Goal: Task Accomplishment & Management: Manage account settings

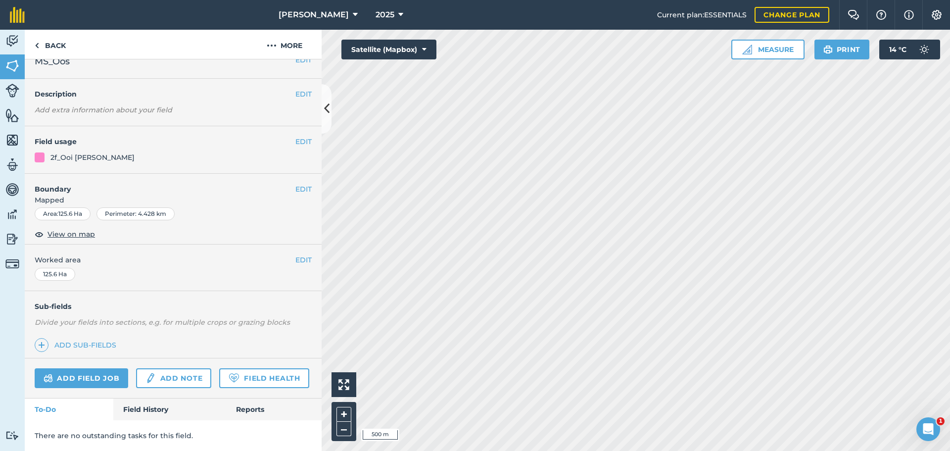
scroll to position [43, 0]
click at [145, 405] on link "Field History" at bounding box center [169, 409] width 112 height 22
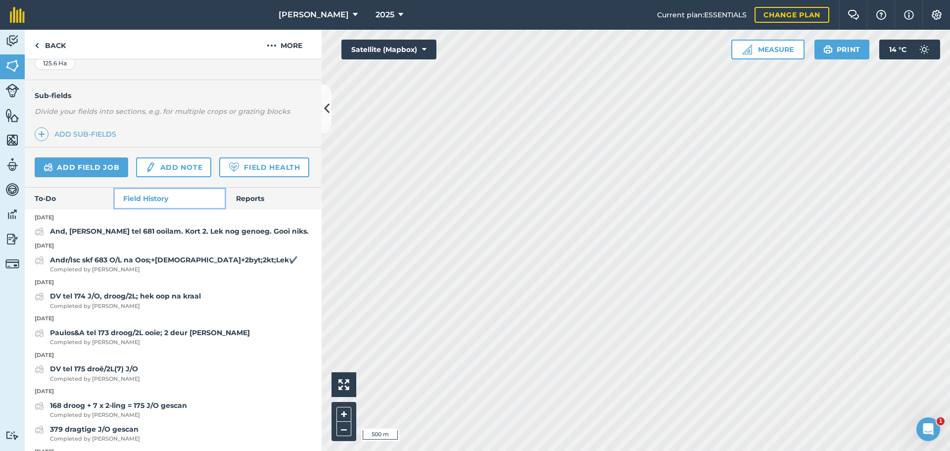
scroll to position [148, 0]
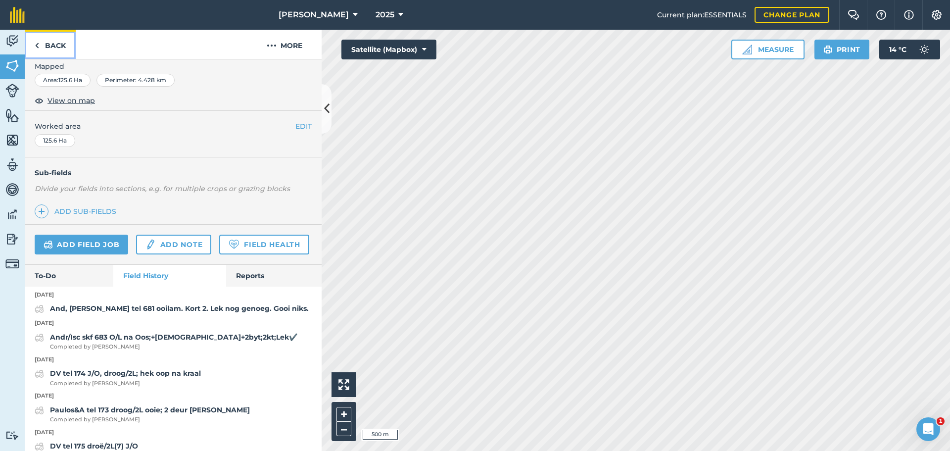
click at [43, 43] on link "Back" at bounding box center [50, 44] width 51 height 29
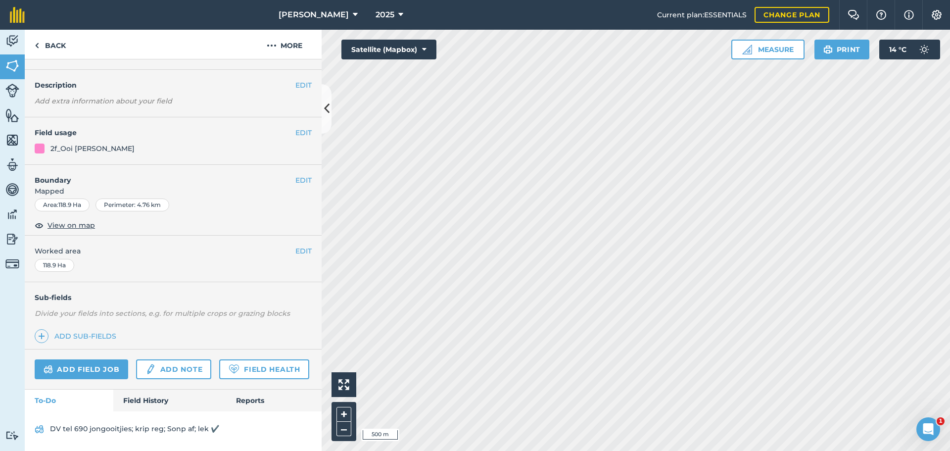
scroll to position [51, 0]
click at [140, 411] on div "DV tel 690 jongooitjies; krip reg; Sonp af; lek ✔️" at bounding box center [173, 431] width 297 height 40
click at [140, 406] on link "Field History" at bounding box center [169, 400] width 112 height 22
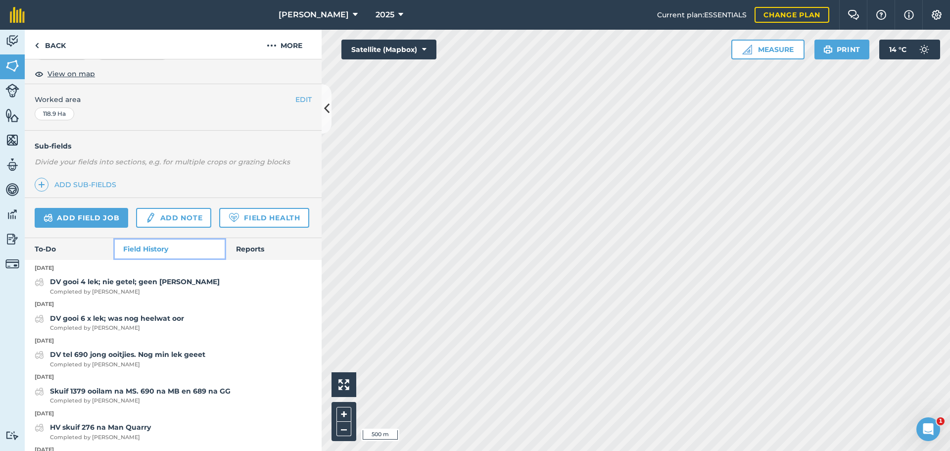
scroll to position [200, 0]
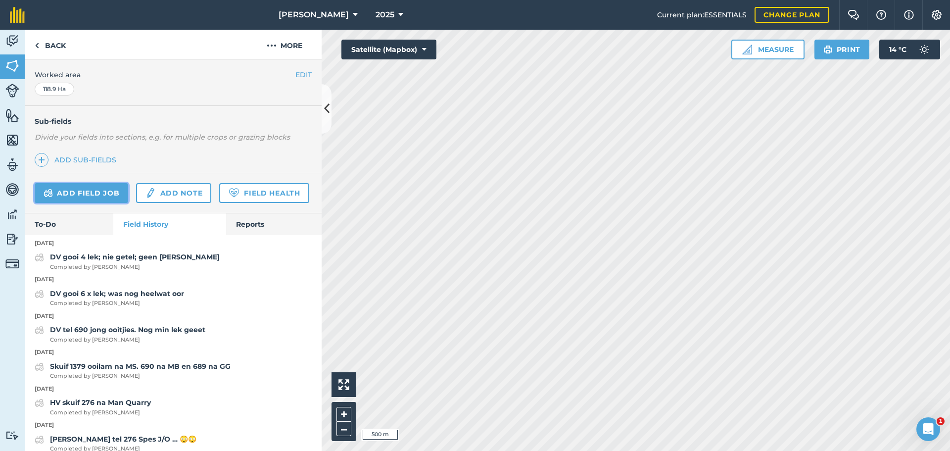
click at [90, 189] on link "Add field job" at bounding box center [82, 193] width 94 height 20
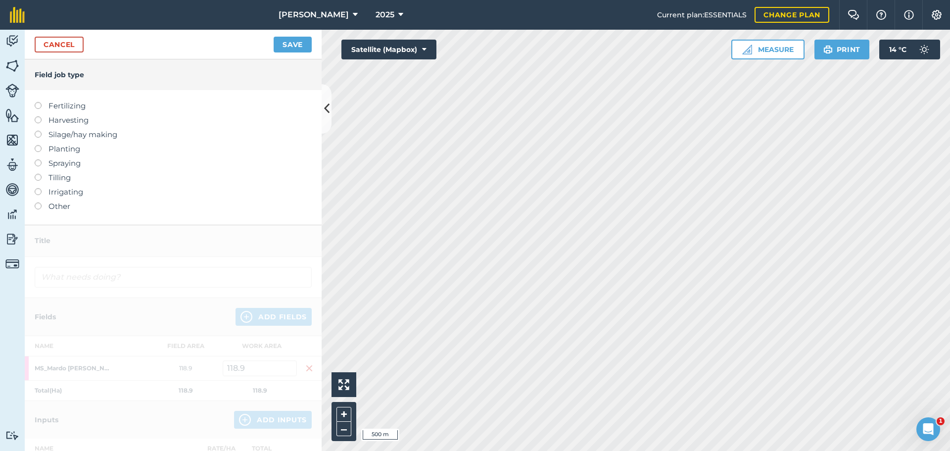
click at [41, 202] on label at bounding box center [42, 202] width 14 height 0
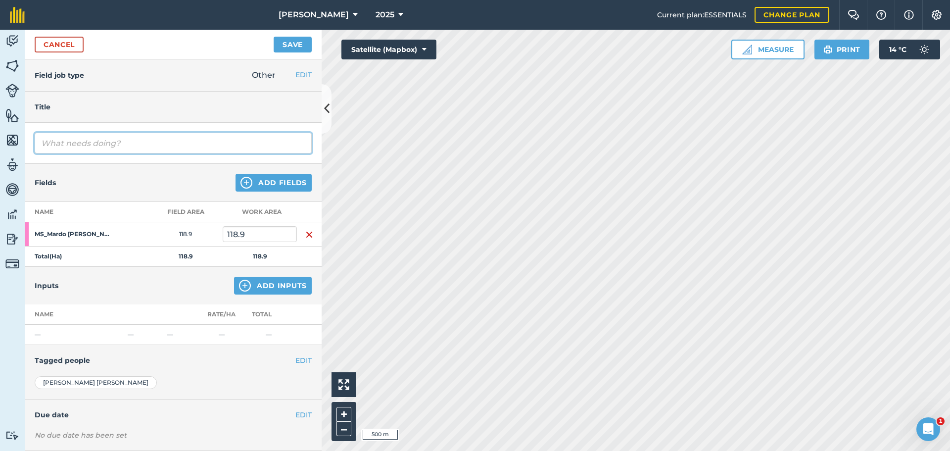
click at [77, 139] on input "text" at bounding box center [173, 143] width 277 height 21
type input "[PERSON_NAME] 1 [PERSON_NAME] op slaapplek"
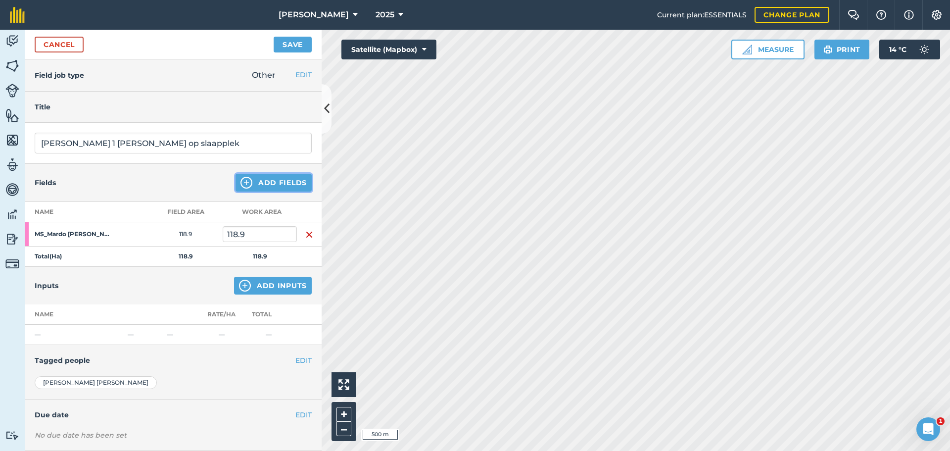
click at [284, 187] on button "Add Fields" at bounding box center [274, 183] width 76 height 18
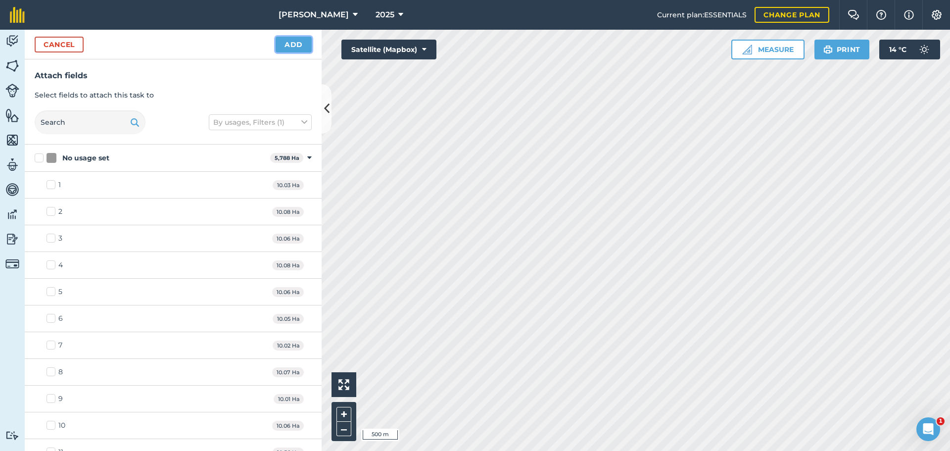
click at [292, 48] on button "Add" at bounding box center [294, 45] width 36 height 16
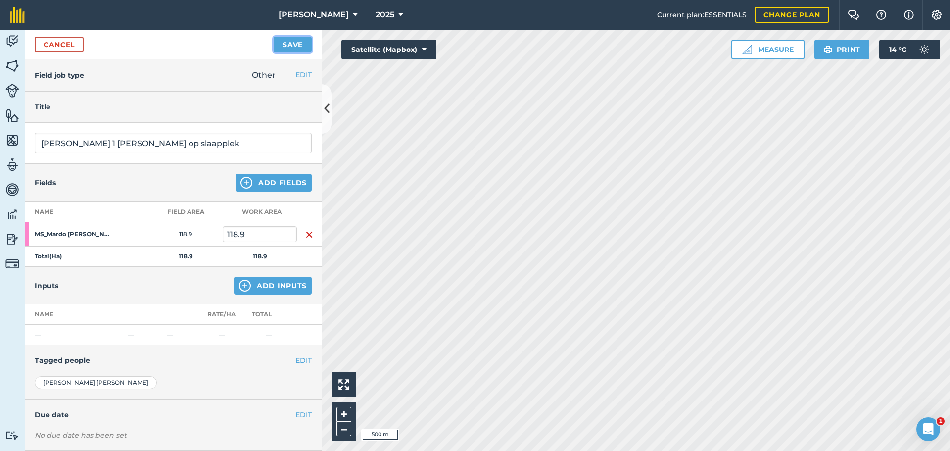
click at [277, 42] on button "Save" at bounding box center [293, 45] width 38 height 16
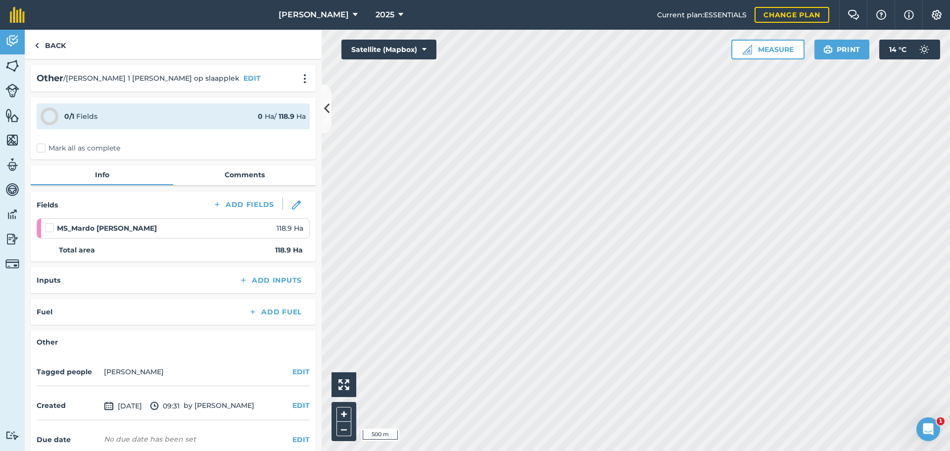
click at [39, 144] on label "Mark all as complete" at bounding box center [79, 148] width 84 height 10
click at [39, 144] on input "Mark all as complete" at bounding box center [40, 146] width 6 height 6
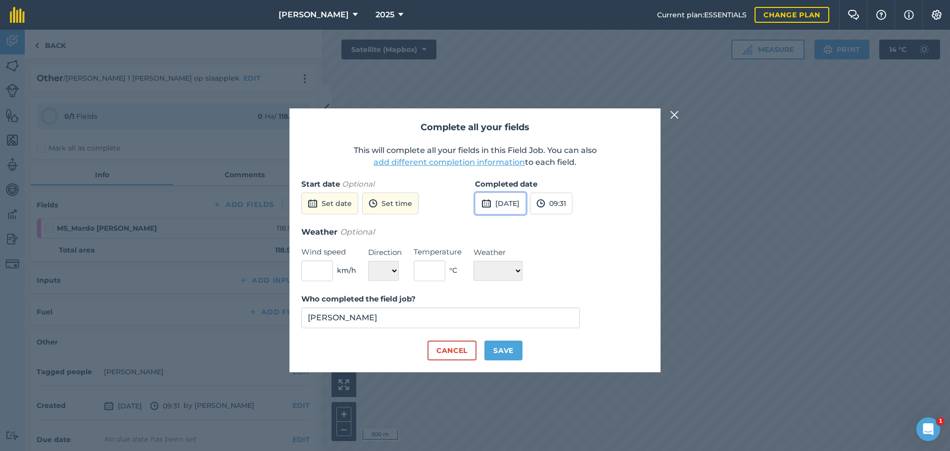
click at [498, 200] on button "[DATE]" at bounding box center [500, 203] width 51 height 22
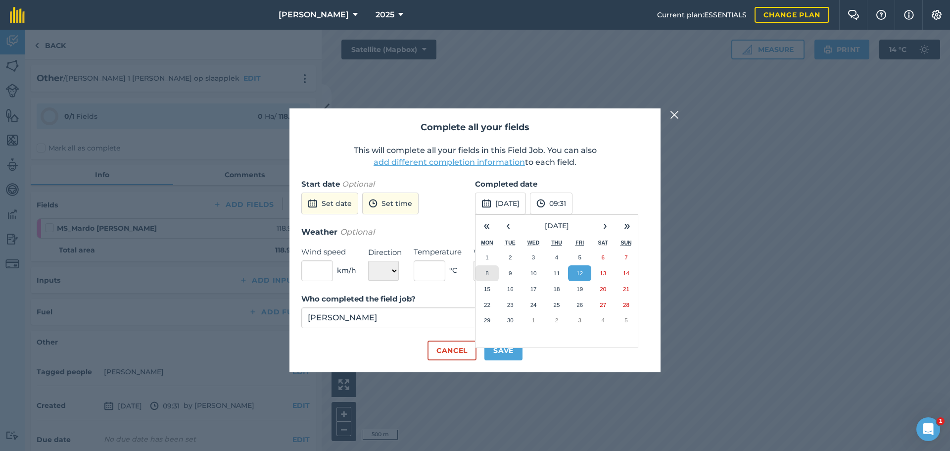
click at [489, 273] on button "8" at bounding box center [486, 273] width 23 height 16
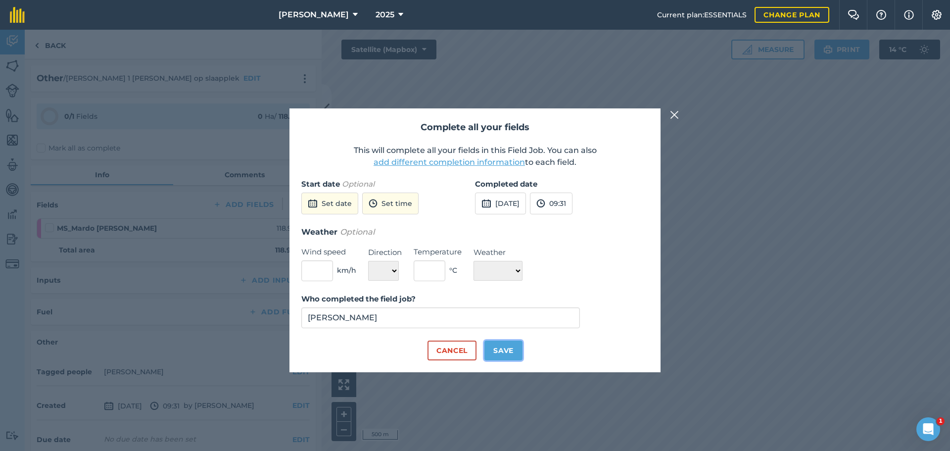
click at [506, 356] on button "Save" at bounding box center [503, 350] width 38 height 20
checkbox input "true"
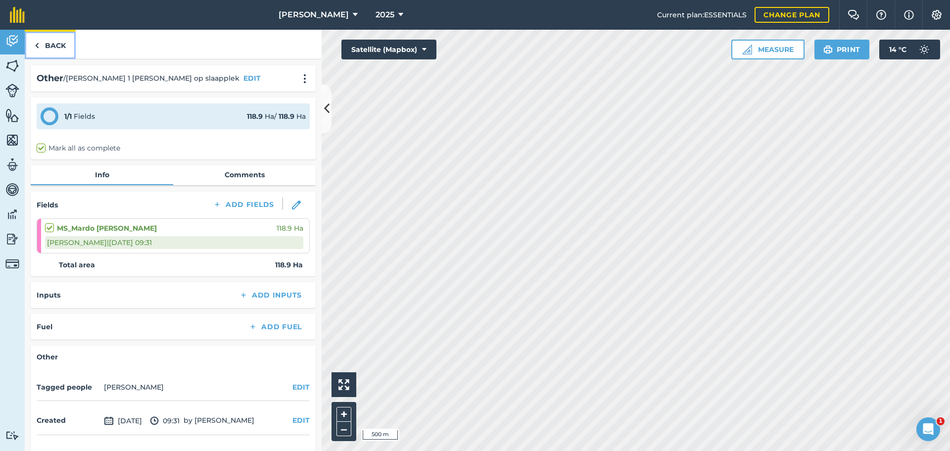
click at [57, 46] on link "Back" at bounding box center [50, 44] width 51 height 29
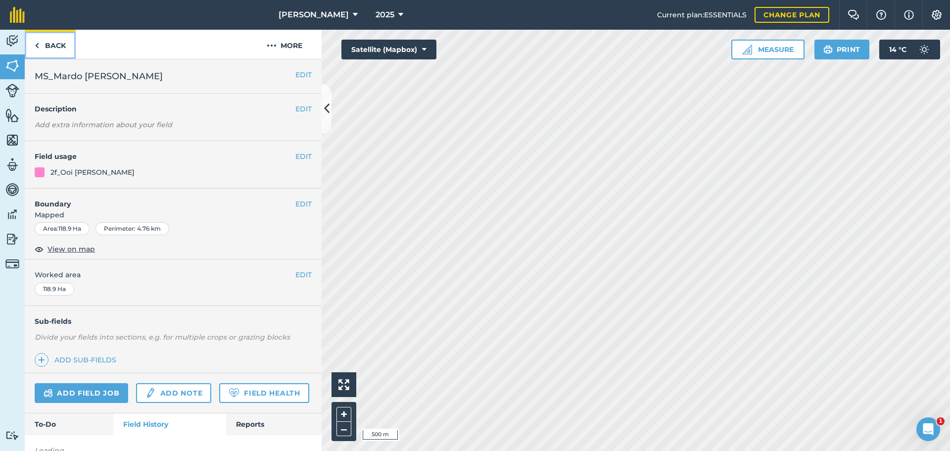
click at [44, 45] on link "Back" at bounding box center [50, 44] width 51 height 29
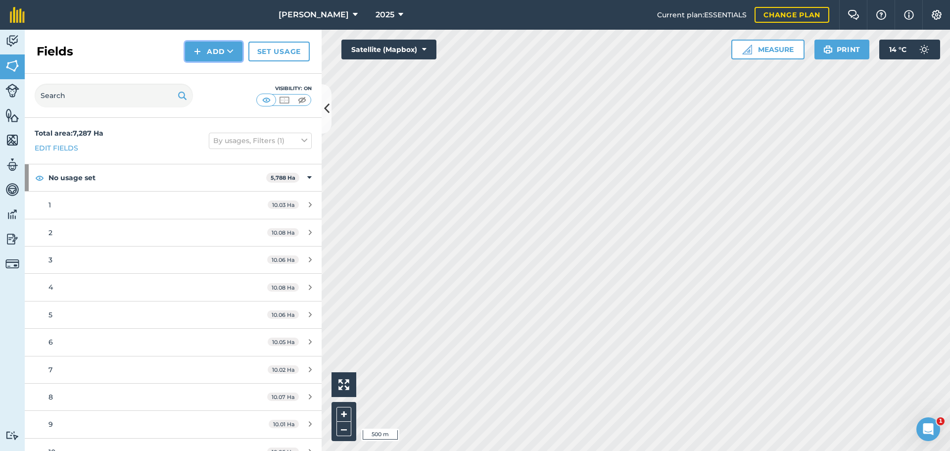
click at [222, 48] on button "Add" at bounding box center [213, 52] width 57 height 20
click at [142, 47] on div "Fields Add Draw Import Set usage" at bounding box center [173, 52] width 297 height 44
click at [7, 46] on img at bounding box center [12, 41] width 14 height 15
click at [19, 45] on link "Activity" at bounding box center [12, 42] width 25 height 25
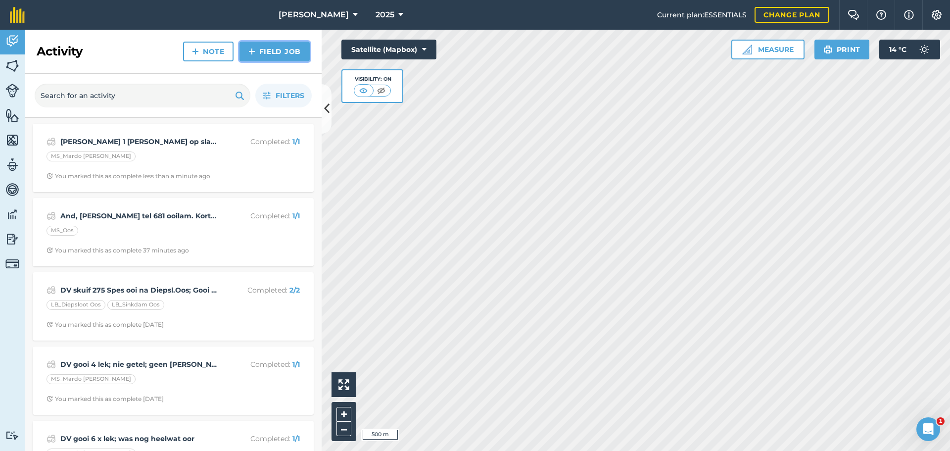
click at [285, 48] on link "Field Job" at bounding box center [274, 52] width 70 height 20
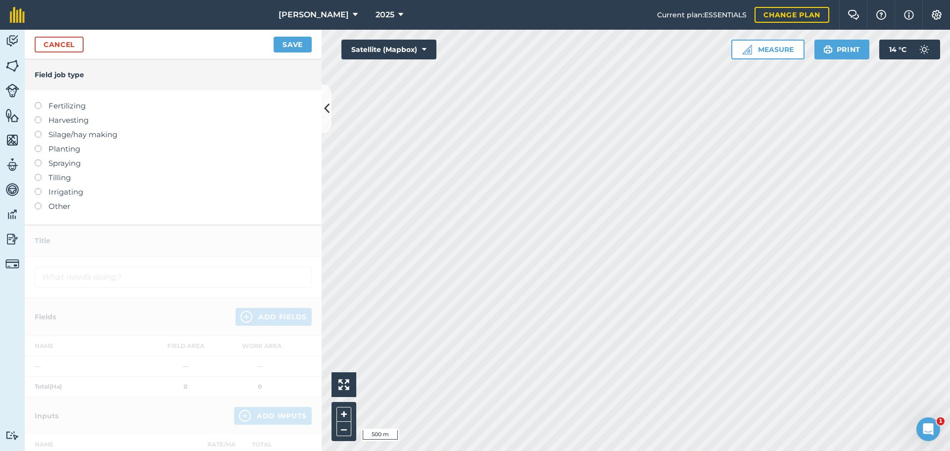
click at [38, 202] on label at bounding box center [42, 202] width 14 height 0
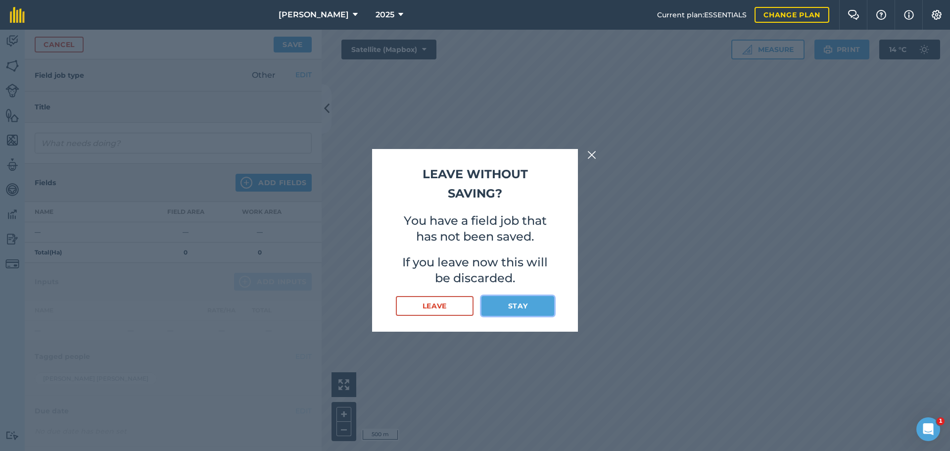
click at [529, 308] on button "Stay" at bounding box center [517, 306] width 73 height 20
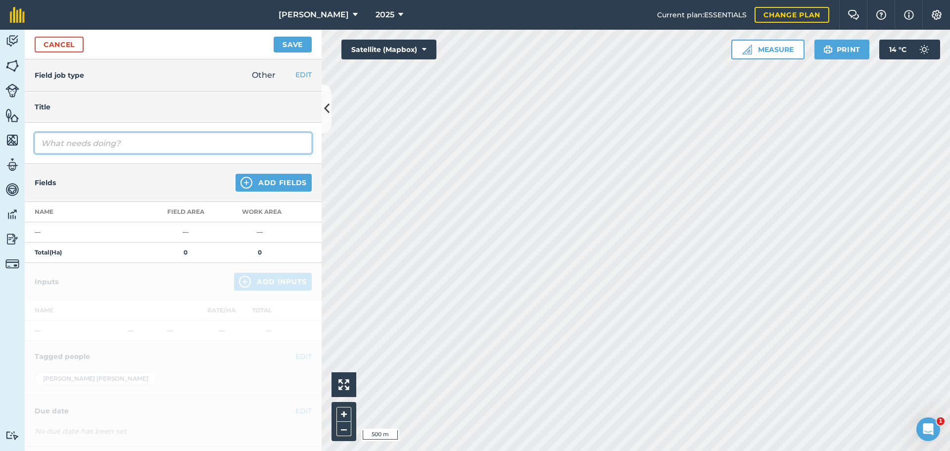
click at [113, 138] on input "text" at bounding box center [173, 143] width 277 height 21
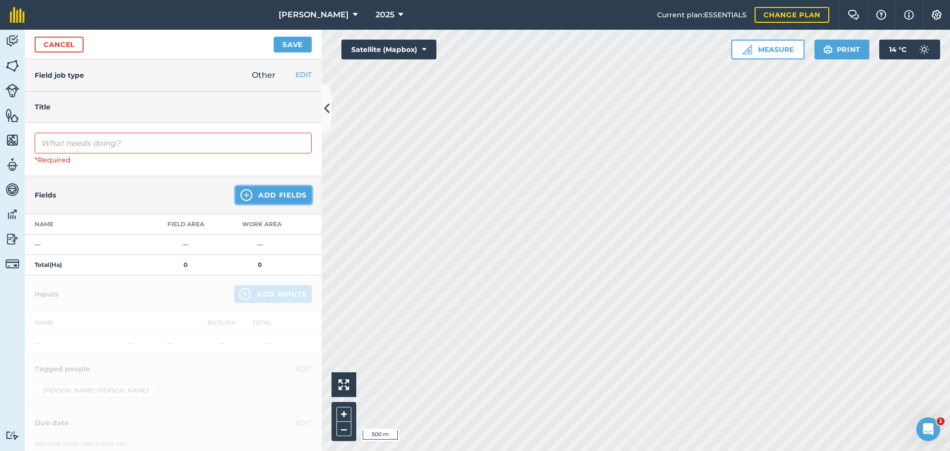
click at [274, 185] on div "Fields Add Fields" at bounding box center [173, 195] width 297 height 38
click at [269, 192] on button "Add Fields" at bounding box center [274, 195] width 76 height 18
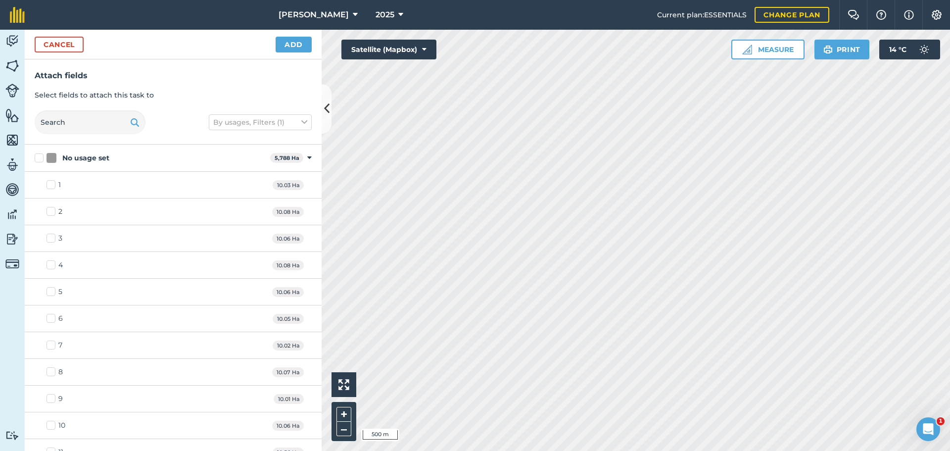
checkbox input "true"
click at [284, 40] on button "Add" at bounding box center [294, 45] width 36 height 16
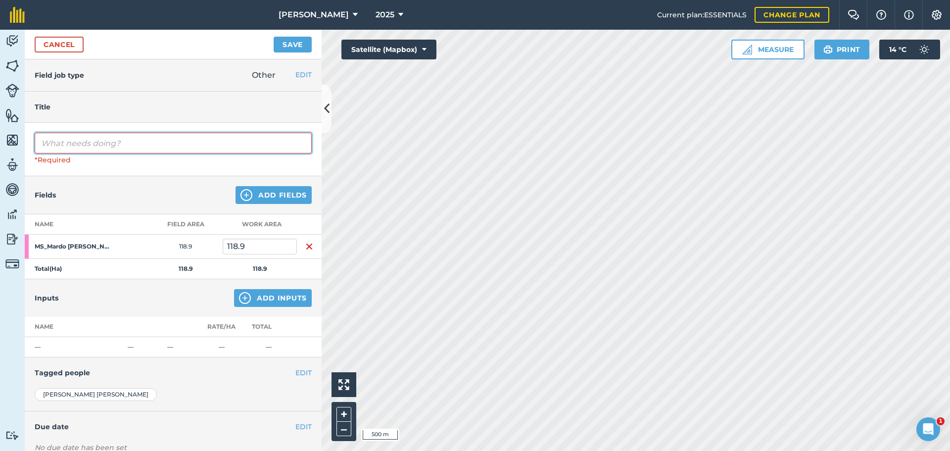
click at [86, 139] on input "text" at bounding box center [173, 143] width 277 height 21
type input "R"
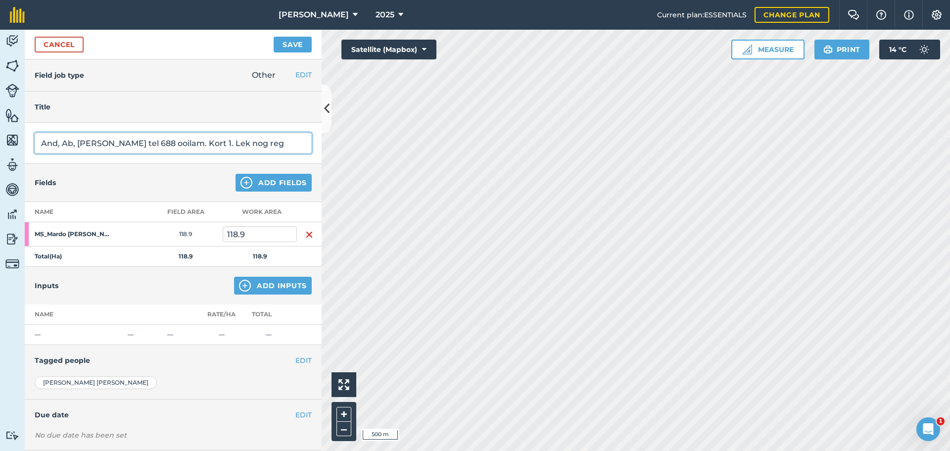
type input "And, Ab, [PERSON_NAME] tel 688 ooilam. Kort 1. Lek nog reg"
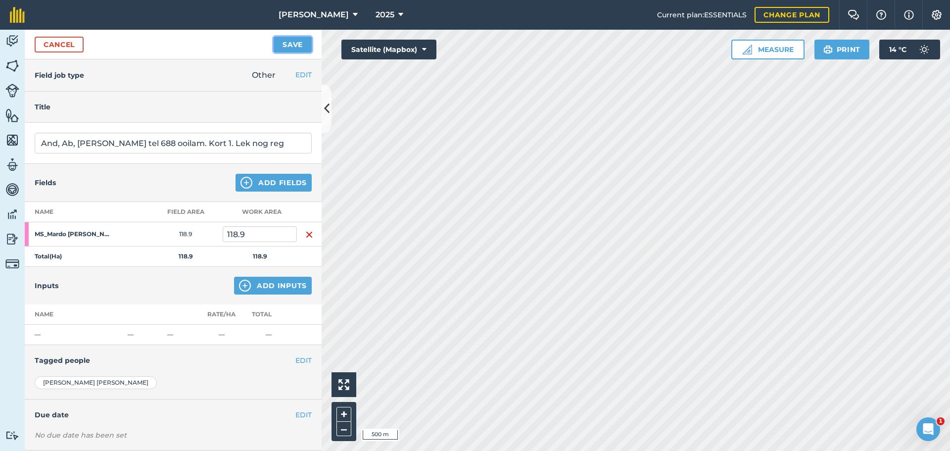
click at [289, 41] on button "Save" at bounding box center [293, 45] width 38 height 16
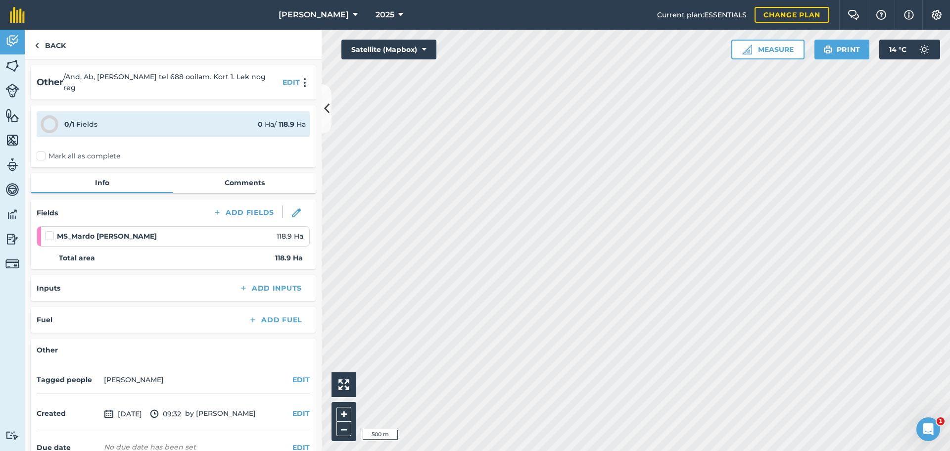
click at [45, 151] on label "Mark all as complete" at bounding box center [79, 156] width 84 height 10
click at [43, 151] on input "Mark all as complete" at bounding box center [40, 154] width 6 height 6
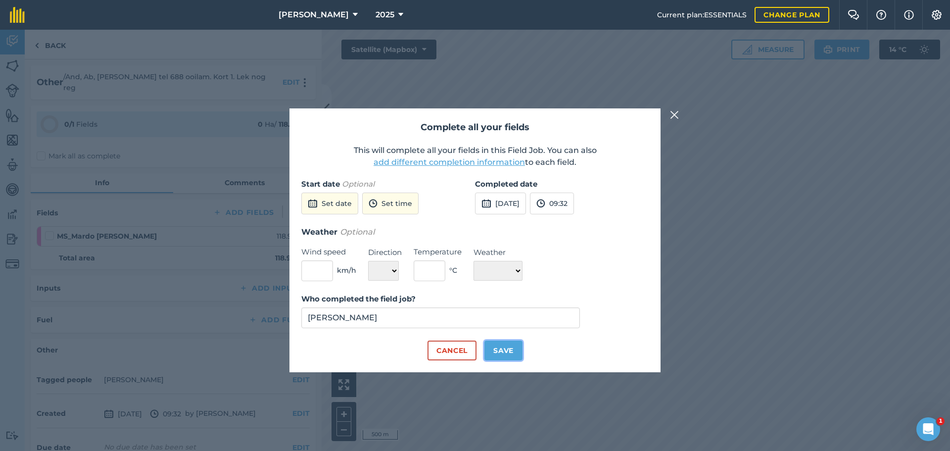
click at [510, 353] on button "Save" at bounding box center [503, 350] width 38 height 20
checkbox input "true"
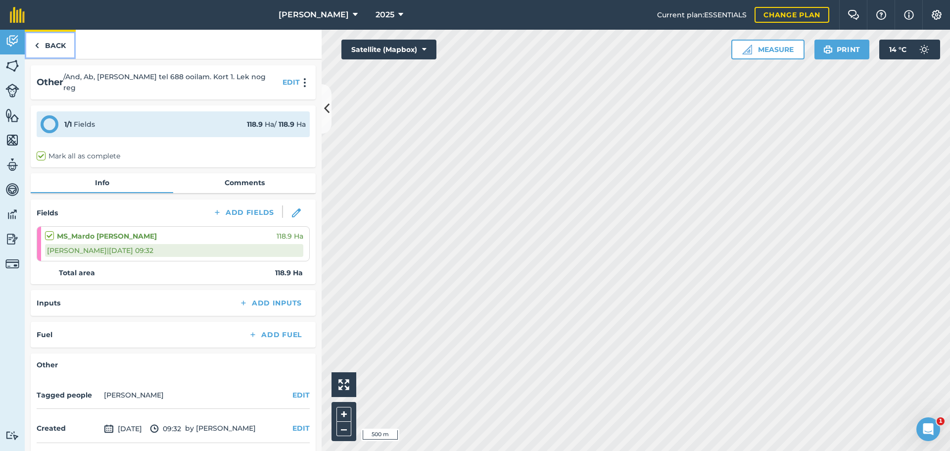
click at [47, 47] on link "Back" at bounding box center [50, 44] width 51 height 29
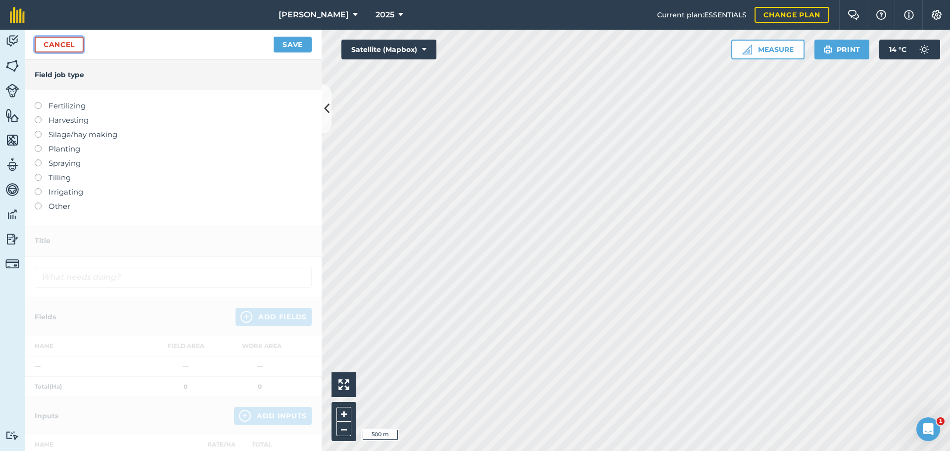
click at [71, 44] on link "Cancel" at bounding box center [59, 45] width 49 height 16
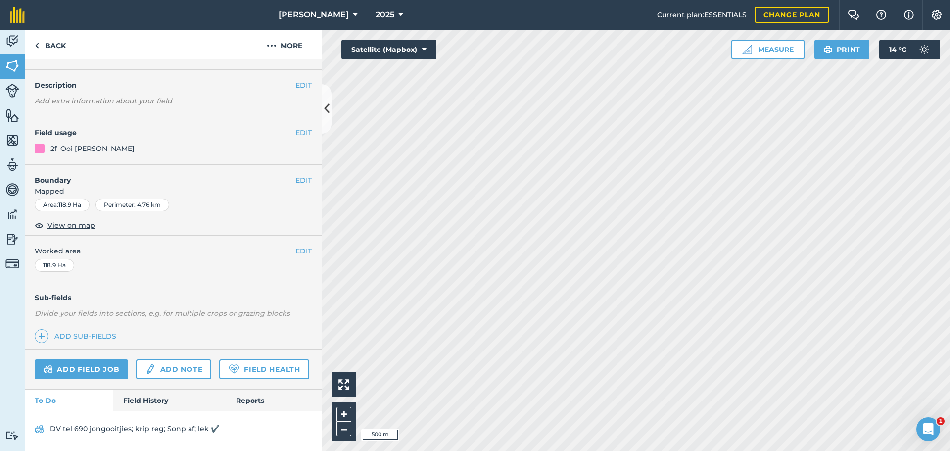
scroll to position [51, 0]
click at [140, 396] on link "Field History" at bounding box center [169, 400] width 112 height 22
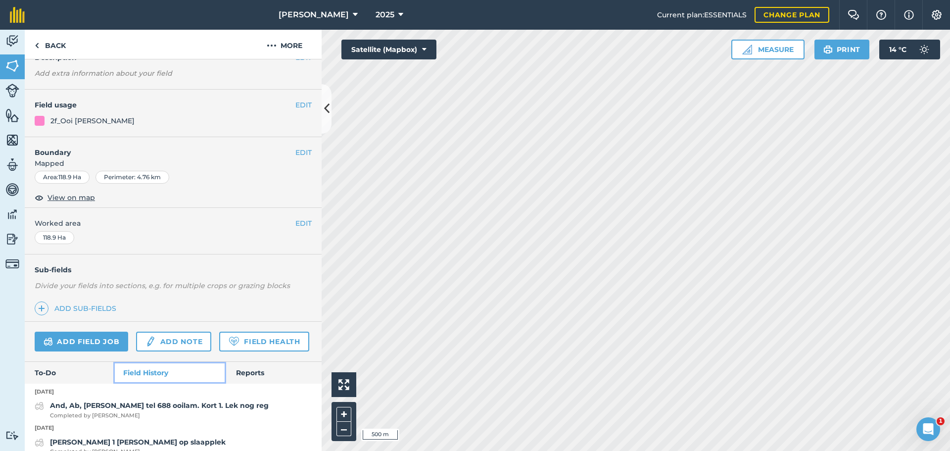
scroll to position [101, 0]
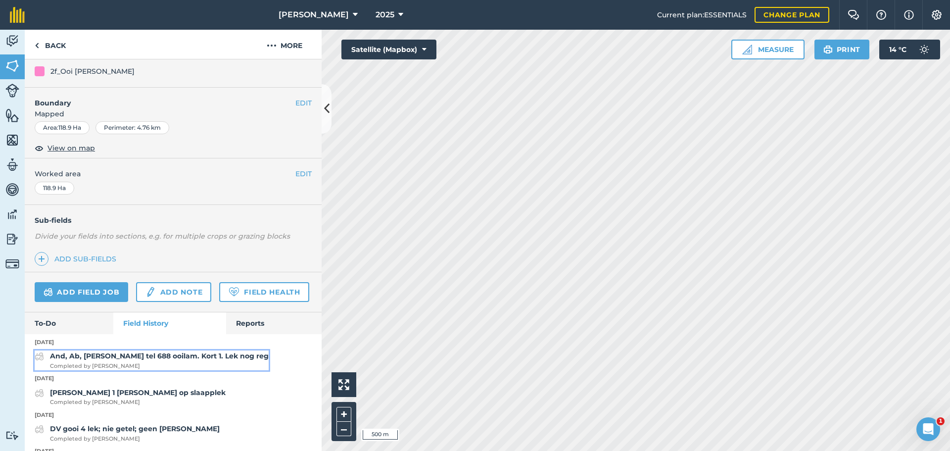
click at [142, 371] on span "Completed by [PERSON_NAME]" at bounding box center [159, 366] width 219 height 9
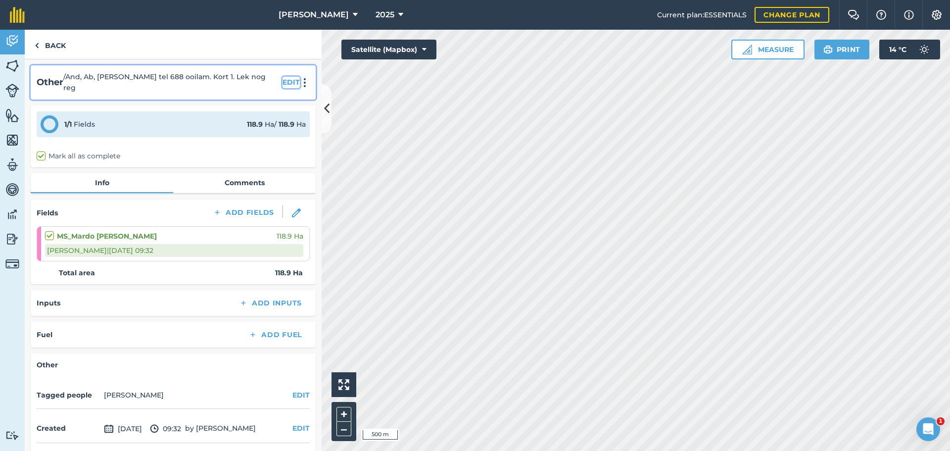
click at [283, 79] on button "EDIT" at bounding box center [291, 82] width 17 height 11
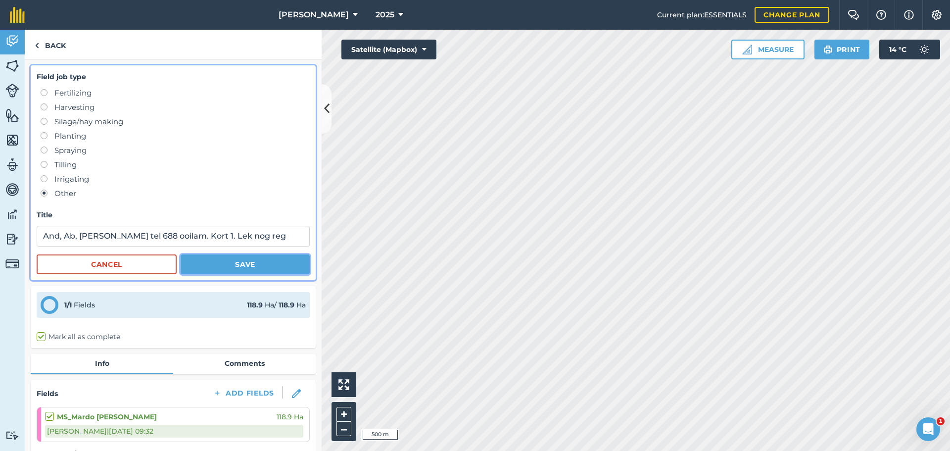
click at [209, 260] on button "Save" at bounding box center [245, 264] width 129 height 20
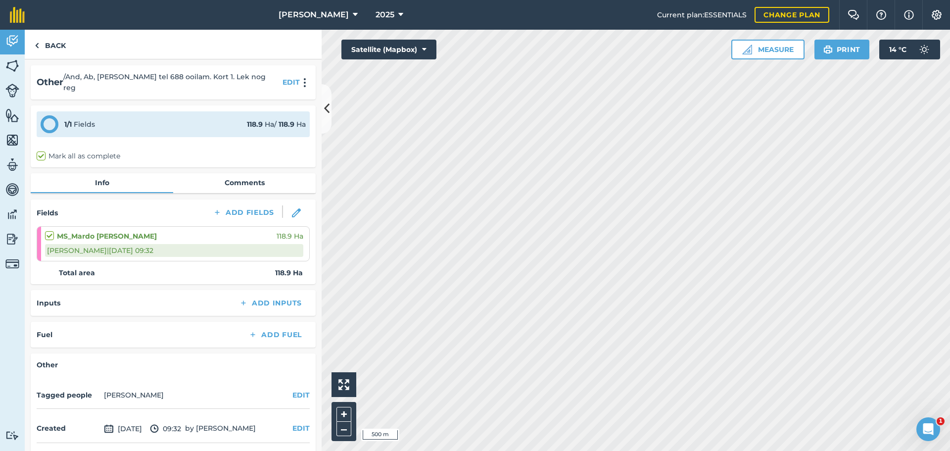
click at [41, 151] on label "Mark all as complete" at bounding box center [79, 156] width 84 height 10
click at [41, 151] on input "Mark all as complete" at bounding box center [40, 154] width 6 height 6
checkbox input "true"
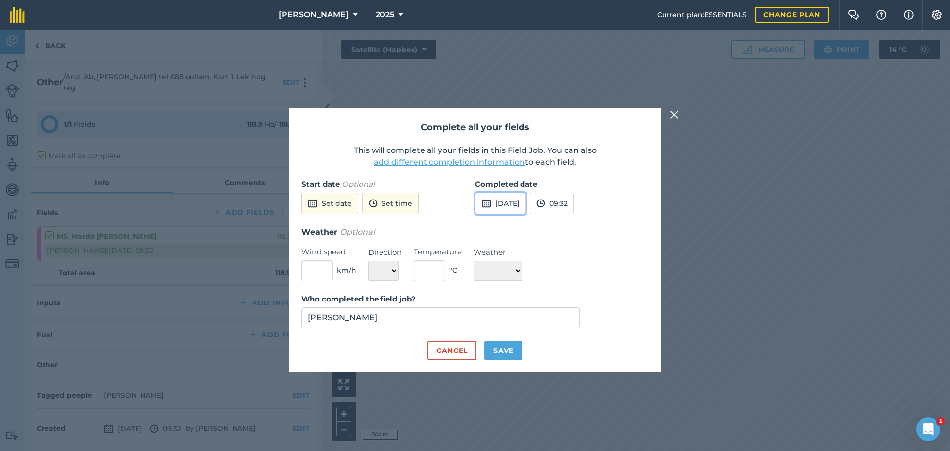
click at [486, 203] on img at bounding box center [486, 203] width 10 height 12
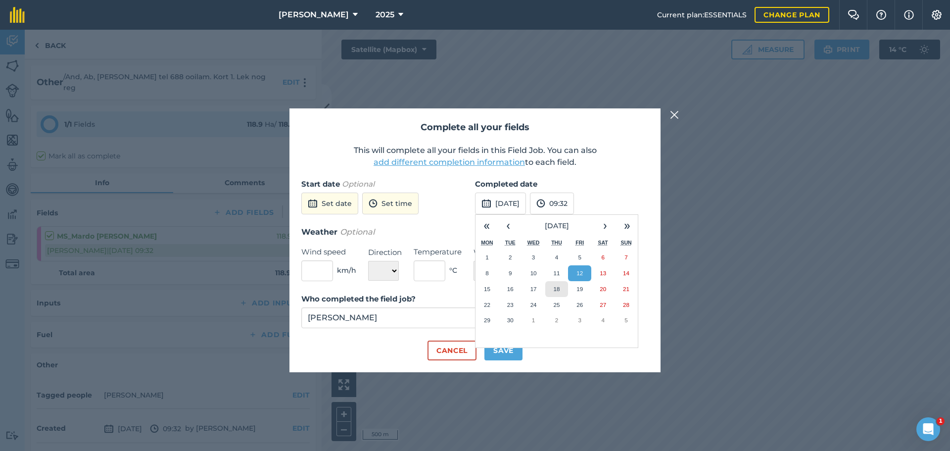
click at [560, 281] on button "18" at bounding box center [556, 289] width 23 height 16
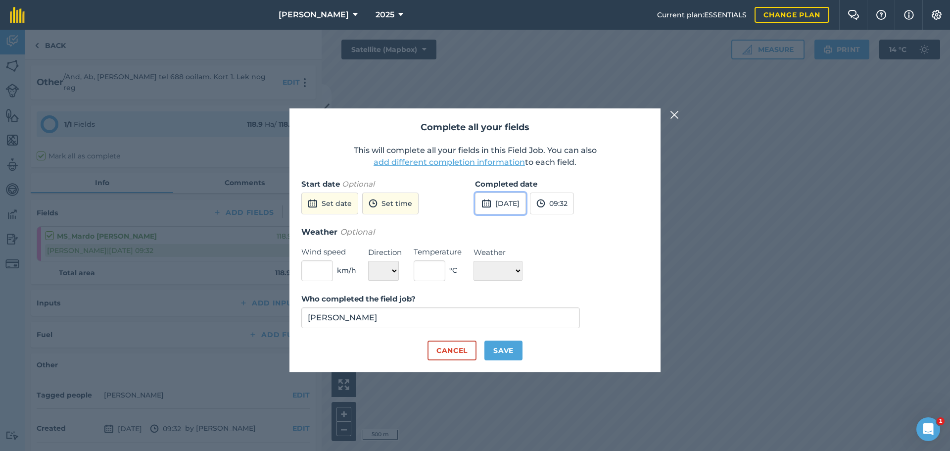
click at [523, 205] on button "[DATE]" at bounding box center [500, 203] width 51 height 22
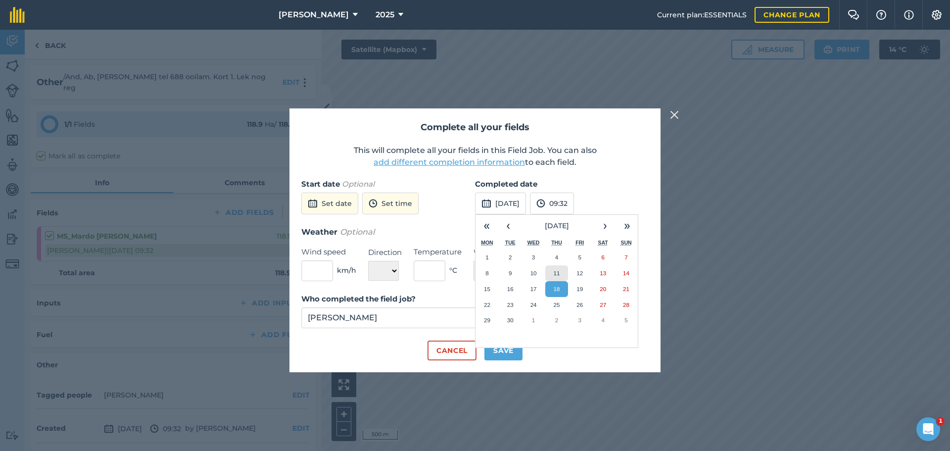
click at [559, 270] on abbr "11" at bounding box center [556, 273] width 6 height 6
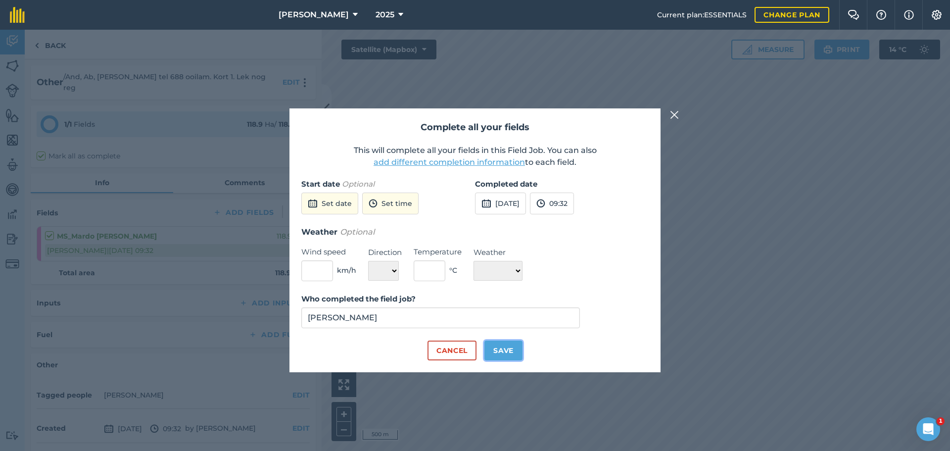
click at [498, 355] on button "Save" at bounding box center [503, 350] width 38 height 20
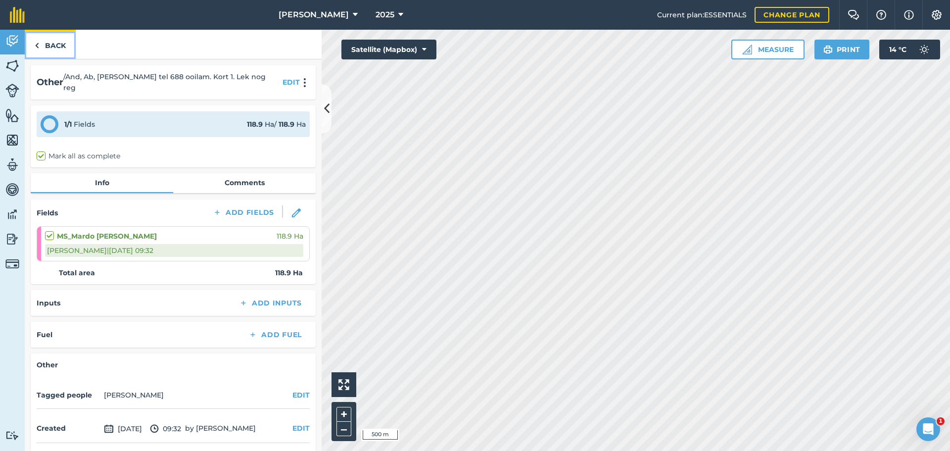
click at [33, 43] on link "Back" at bounding box center [50, 44] width 51 height 29
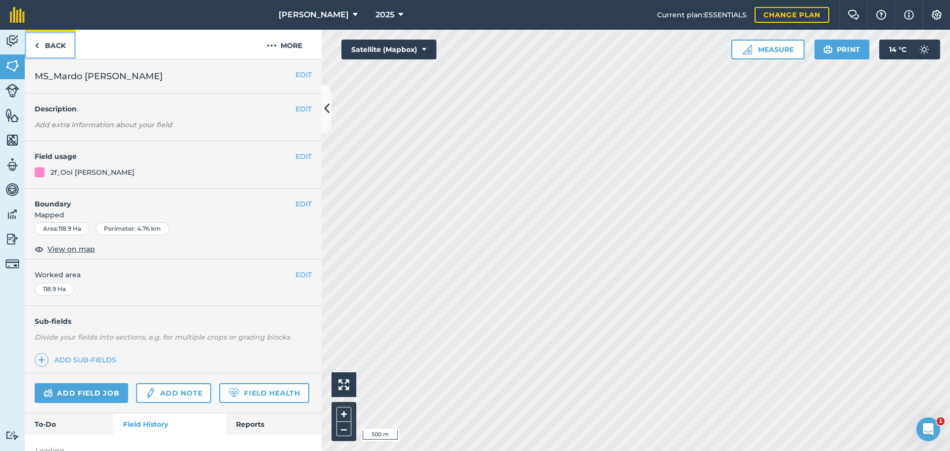
click at [32, 38] on link "Back" at bounding box center [50, 44] width 51 height 29
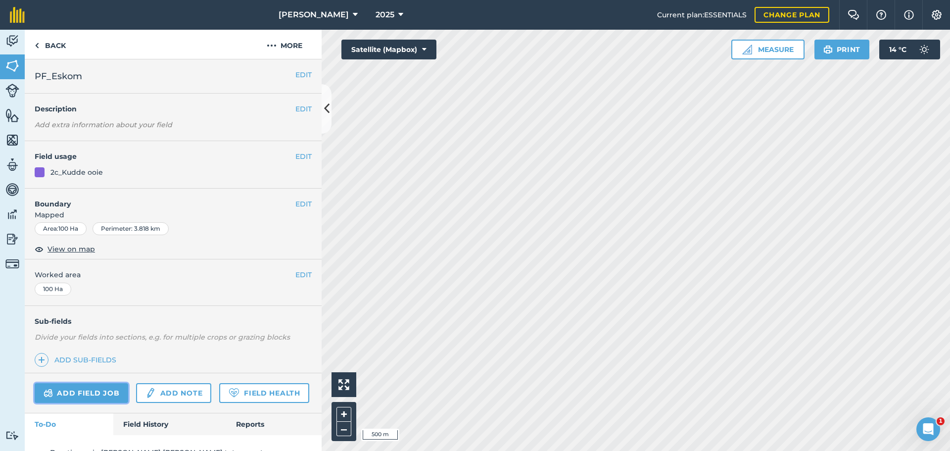
click at [93, 393] on link "Add field job" at bounding box center [82, 393] width 94 height 20
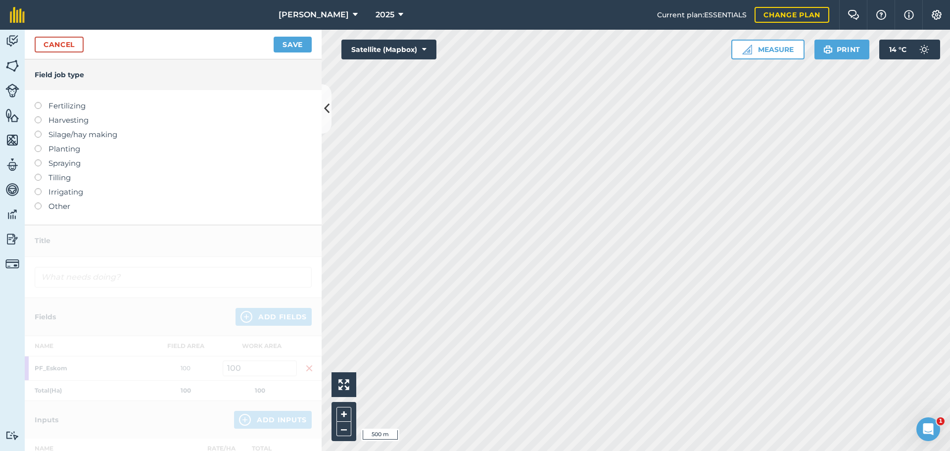
click at [37, 202] on label at bounding box center [42, 202] width 14 height 0
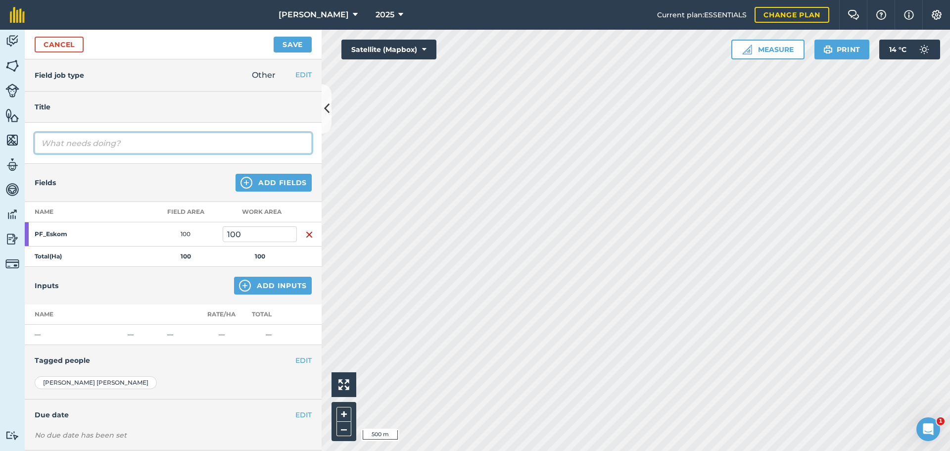
click at [96, 143] on input "text" at bounding box center [173, 143] width 277 height 21
type input "[PERSON_NAME] en [PERSON_NAME] 20 sakke lek en tel 875 ooie"
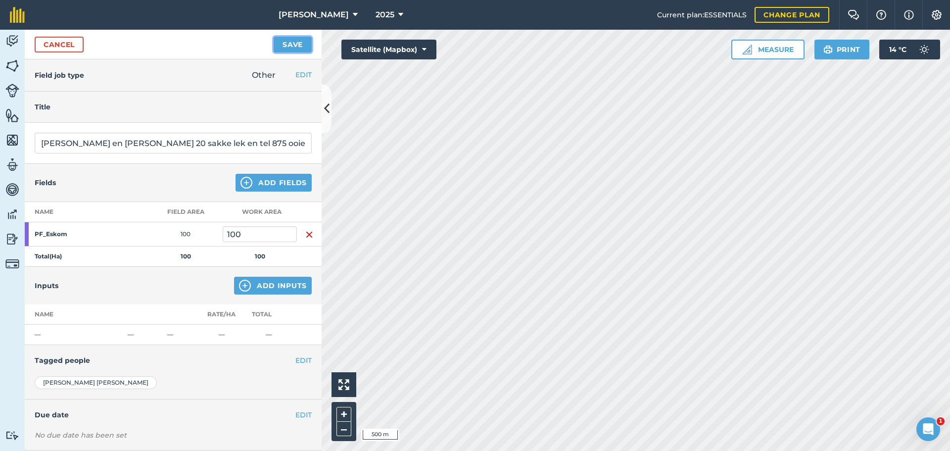
click at [295, 47] on button "Save" at bounding box center [293, 45] width 38 height 16
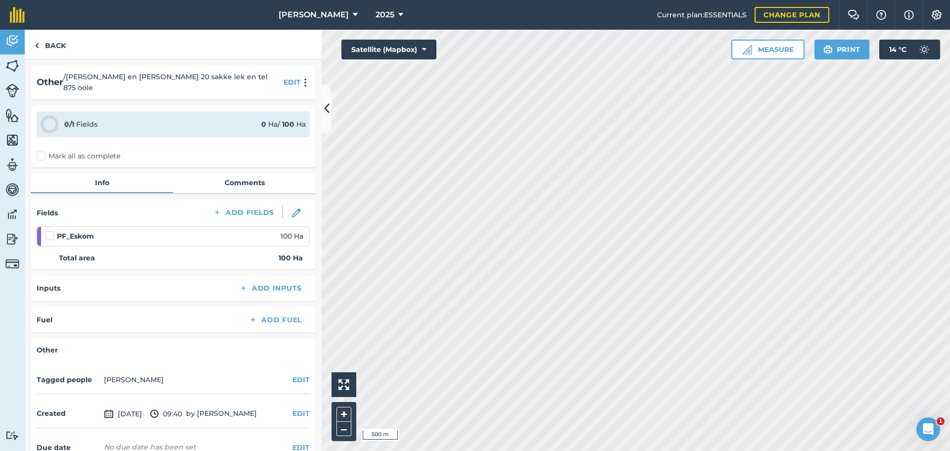
click at [43, 151] on label "Mark all as complete" at bounding box center [79, 156] width 84 height 10
click at [43, 151] on input "Mark all as complete" at bounding box center [40, 154] width 6 height 6
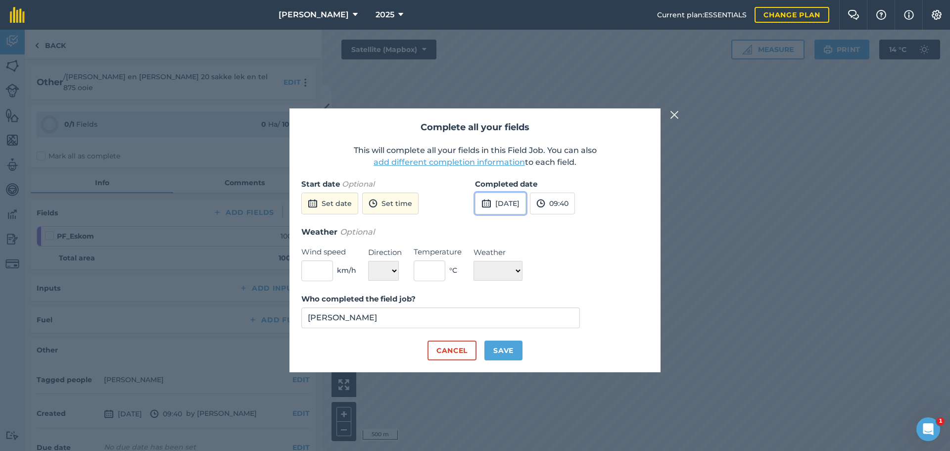
click at [526, 207] on button "[DATE]" at bounding box center [500, 203] width 51 height 22
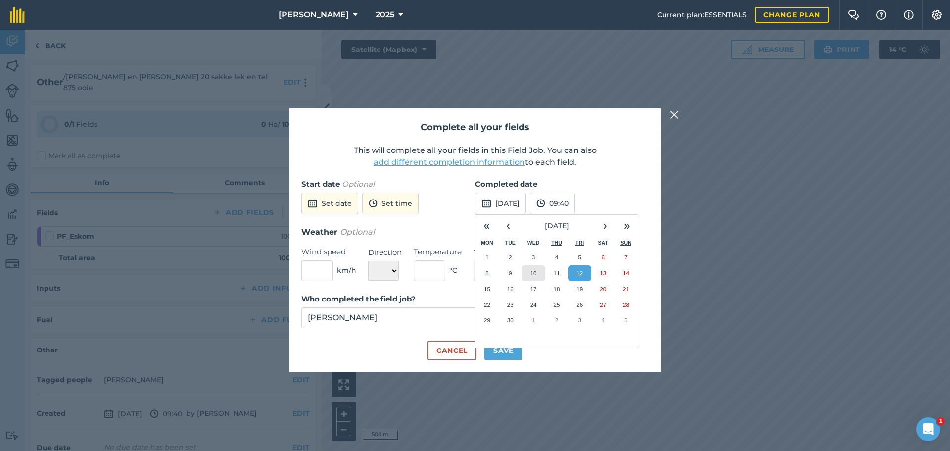
click at [528, 265] on button "10" at bounding box center [533, 273] width 23 height 16
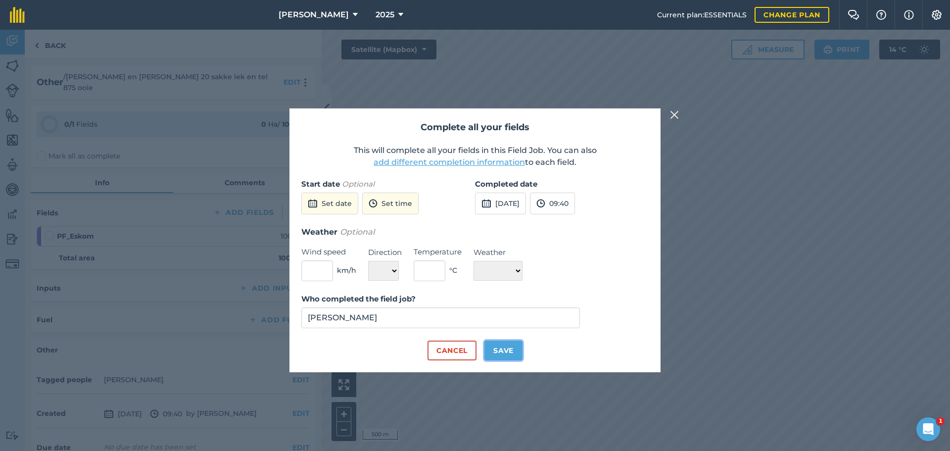
click at [497, 352] on button "Save" at bounding box center [503, 350] width 38 height 20
checkbox input "true"
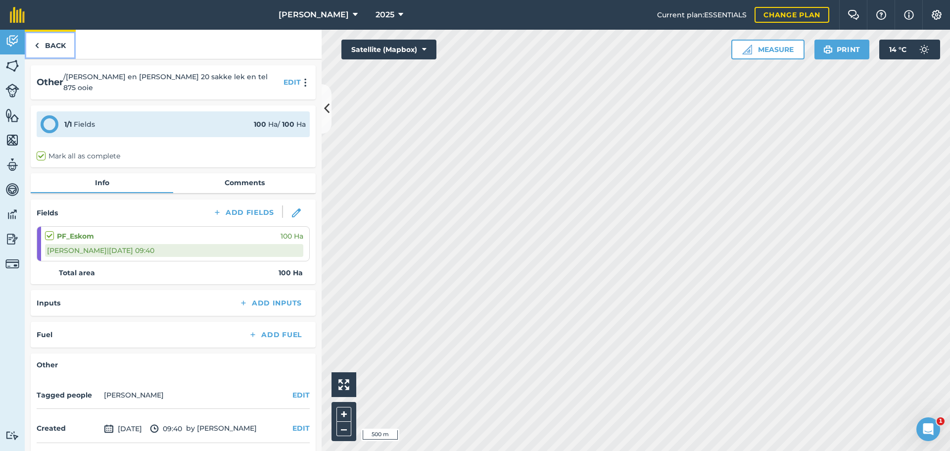
click at [44, 42] on link "Back" at bounding box center [50, 44] width 51 height 29
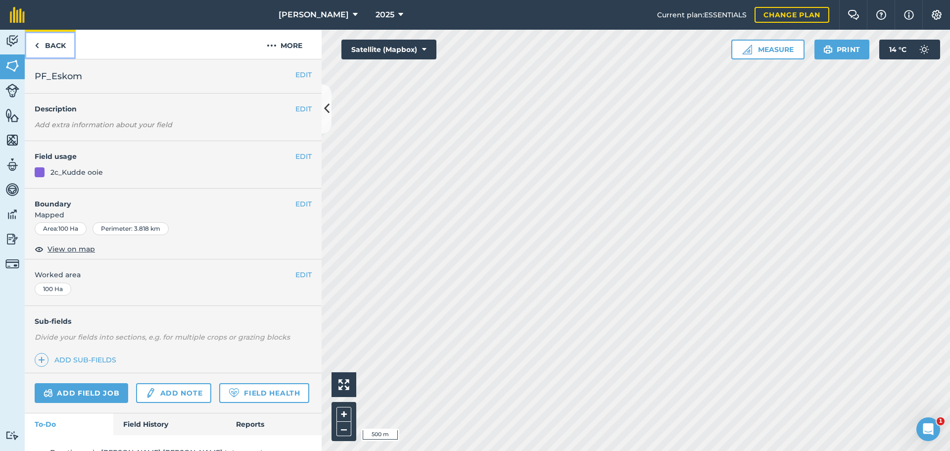
click at [38, 42] on img at bounding box center [37, 46] width 4 height 12
click at [84, 395] on link "Add field job" at bounding box center [82, 393] width 94 height 20
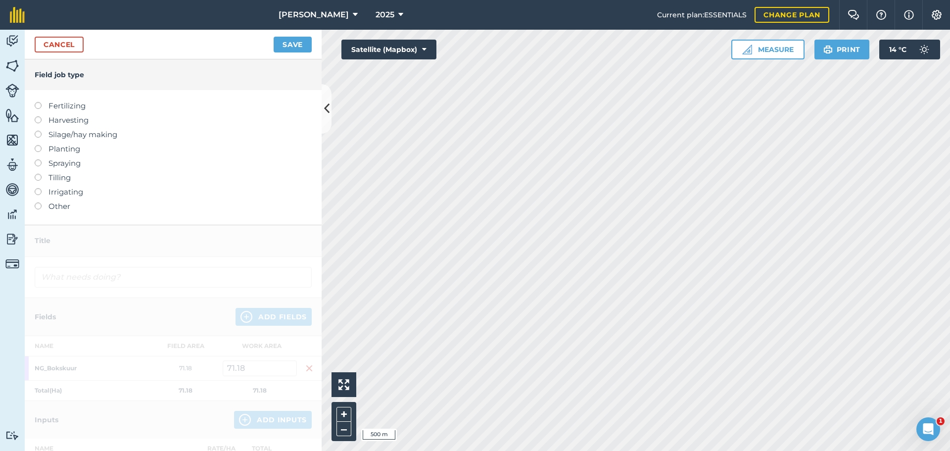
click at [44, 205] on label "Other" at bounding box center [173, 206] width 277 height 12
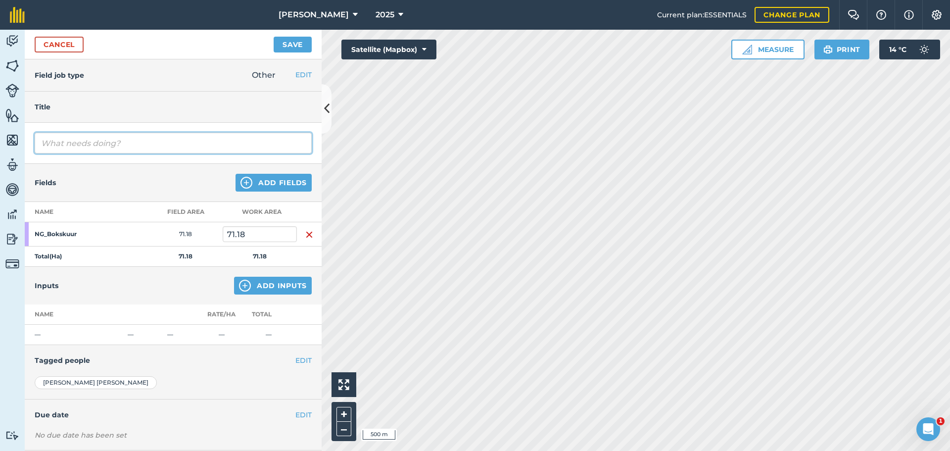
click at [66, 147] on input "text" at bounding box center [173, 143] width 277 height 21
type input "a"
click at [196, 143] on input "[PERSON_NAME] en [PERSON_NAME] gooi 8 sakke WWPL tel 562 ooie" at bounding box center [173, 143] width 277 height 21
type input "[PERSON_NAME] en [PERSON_NAME] gooi 8 sakke WWPL en tel 562 ooie"
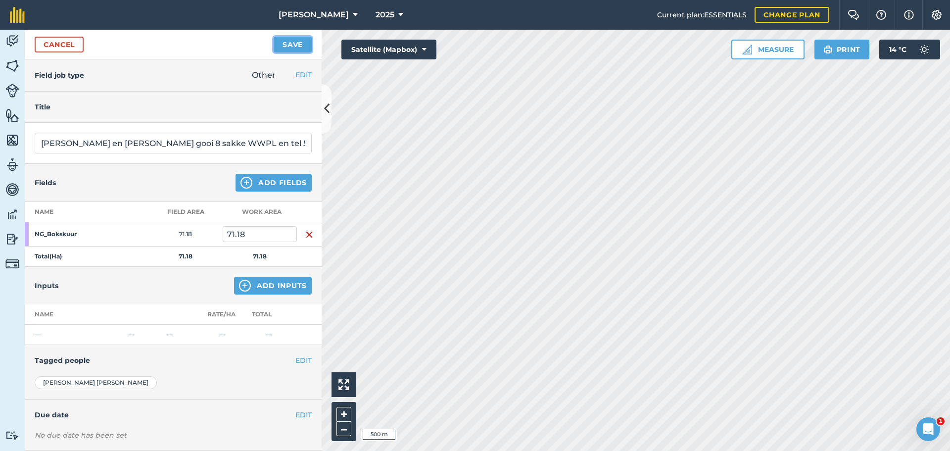
click at [288, 41] on button "Save" at bounding box center [293, 45] width 38 height 16
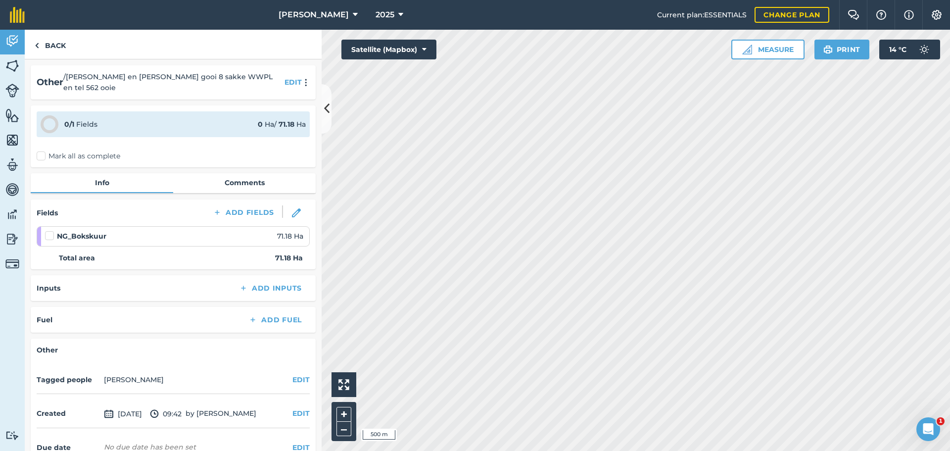
click at [41, 151] on label "Mark all as complete" at bounding box center [79, 156] width 84 height 10
click at [41, 151] on input "Mark all as complete" at bounding box center [40, 154] width 6 height 6
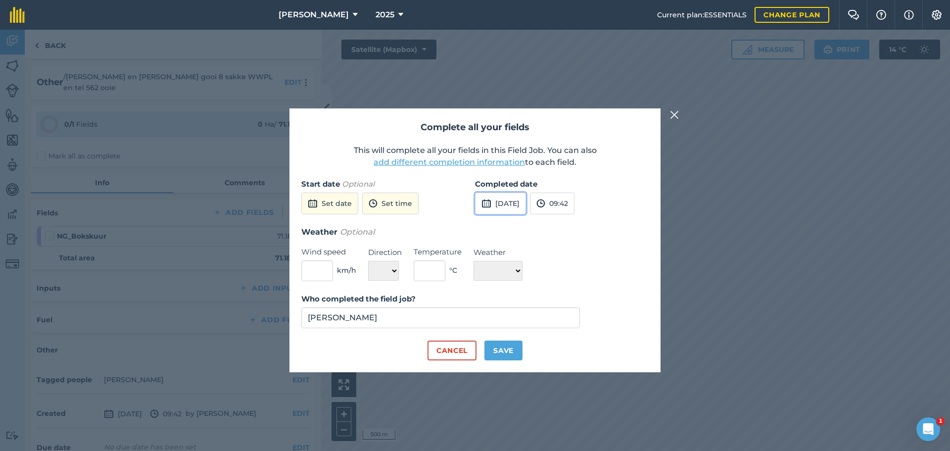
click at [505, 197] on button "[DATE]" at bounding box center [500, 203] width 51 height 22
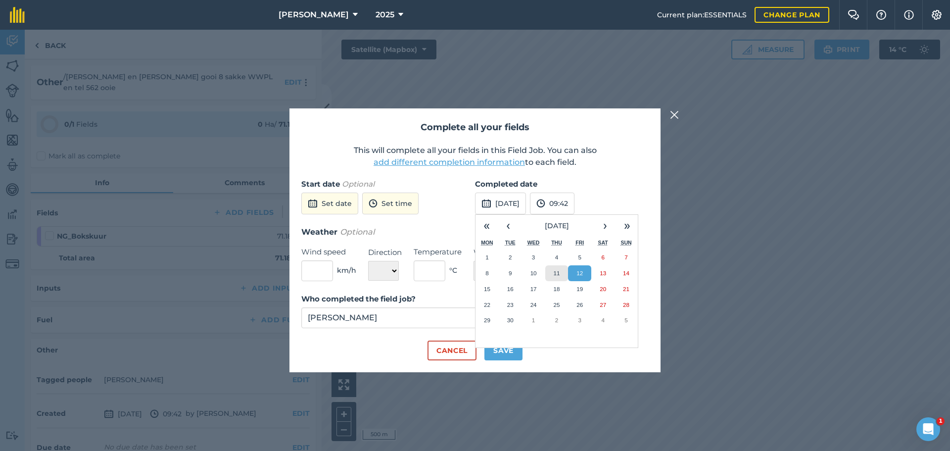
click at [550, 270] on button "11" at bounding box center [556, 273] width 23 height 16
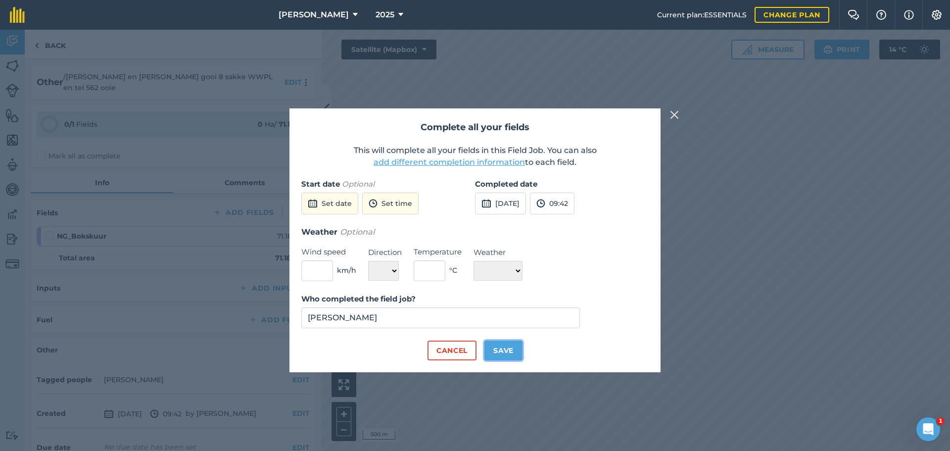
click at [497, 357] on button "Save" at bounding box center [503, 350] width 38 height 20
checkbox input "true"
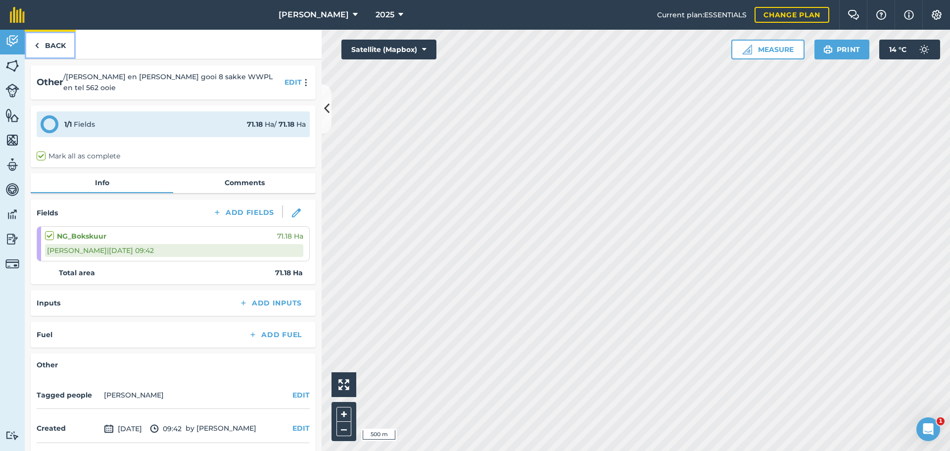
click at [35, 45] on img at bounding box center [37, 46] width 4 height 12
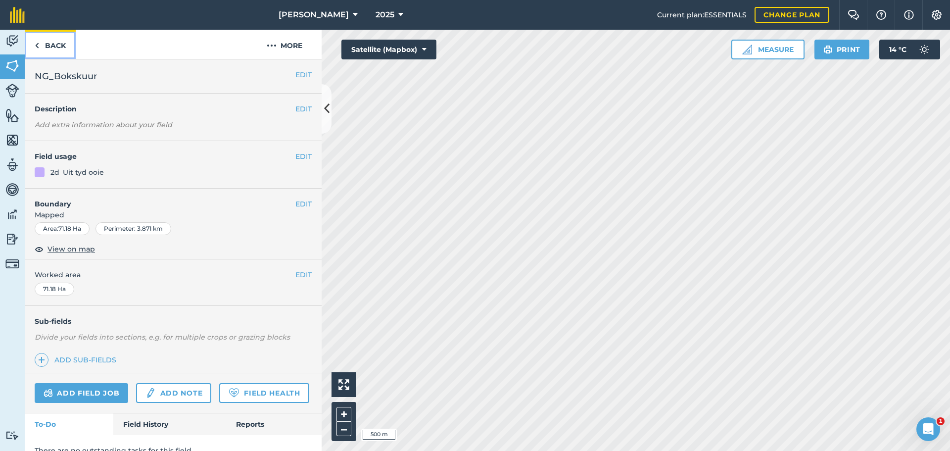
click at [41, 43] on link "Back" at bounding box center [50, 44] width 51 height 29
click at [63, 394] on link "Add field job" at bounding box center [82, 391] width 94 height 20
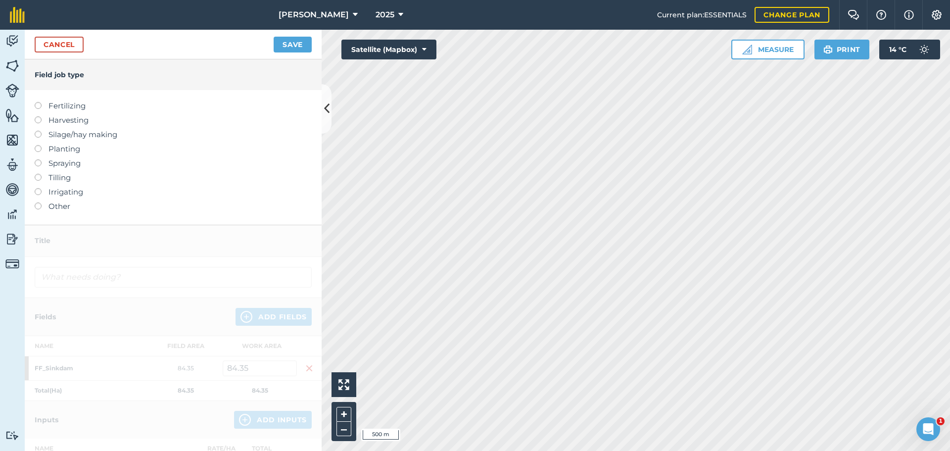
click at [40, 202] on label at bounding box center [42, 202] width 14 height 0
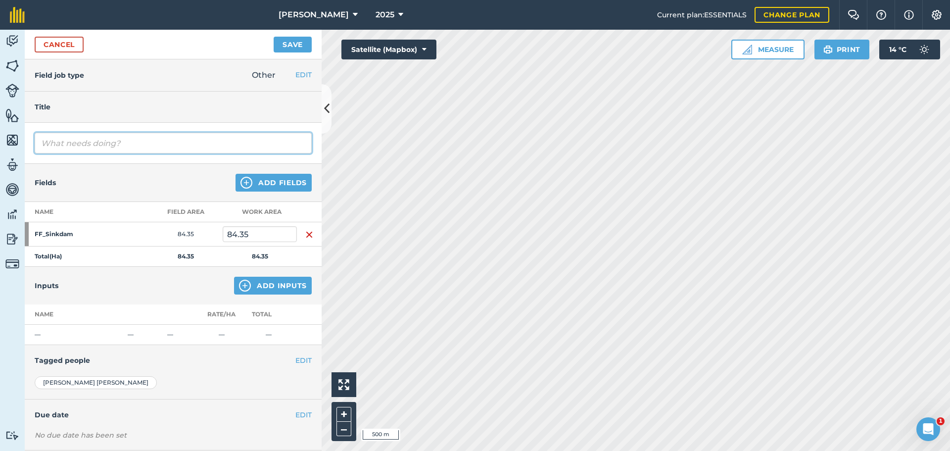
click at [81, 144] on input "text" at bounding box center [173, 143] width 277 height 21
type input "HV skuif 375 jong kudde ooie en gooi 6 sakke WWSL."
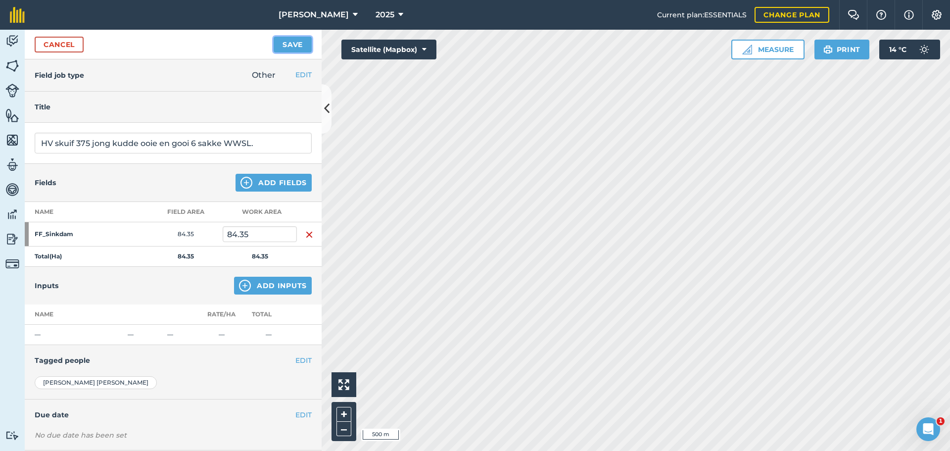
click at [299, 46] on button "Save" at bounding box center [293, 45] width 38 height 16
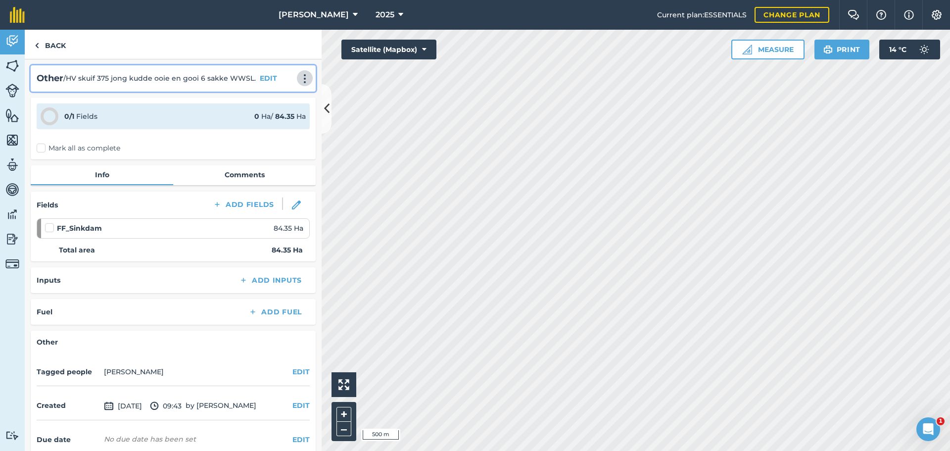
click at [300, 74] on img at bounding box center [305, 79] width 12 height 10
click at [262, 73] on button "EDIT" at bounding box center [268, 78] width 17 height 11
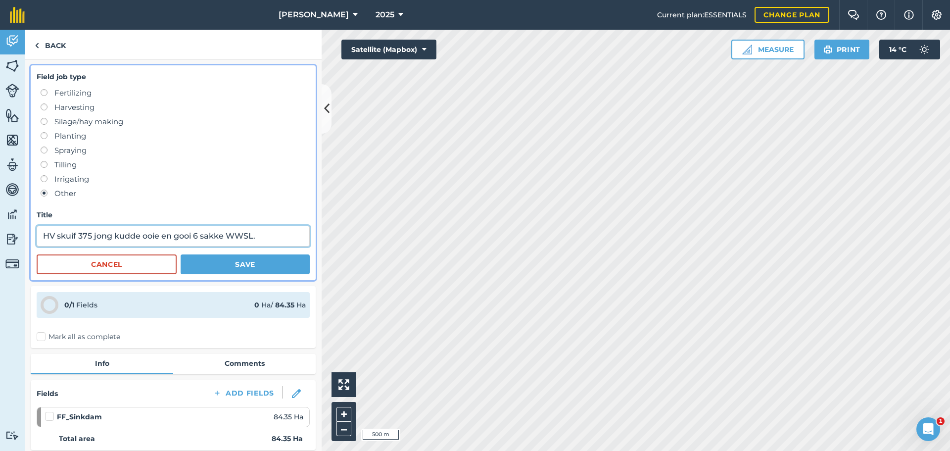
drag, startPoint x: 158, startPoint y: 233, endPoint x: 183, endPoint y: 235, distance: 24.8
click at [158, 233] on input "HV skuif 375 jong kudde ooie en gooi 6 sakke WWSL." at bounding box center [173, 236] width 273 height 21
type input "HV skuif 375 jong kudde ooie na sinkdam en gooi 6 sakke WWSL."
click at [224, 263] on button "Save" at bounding box center [245, 264] width 129 height 20
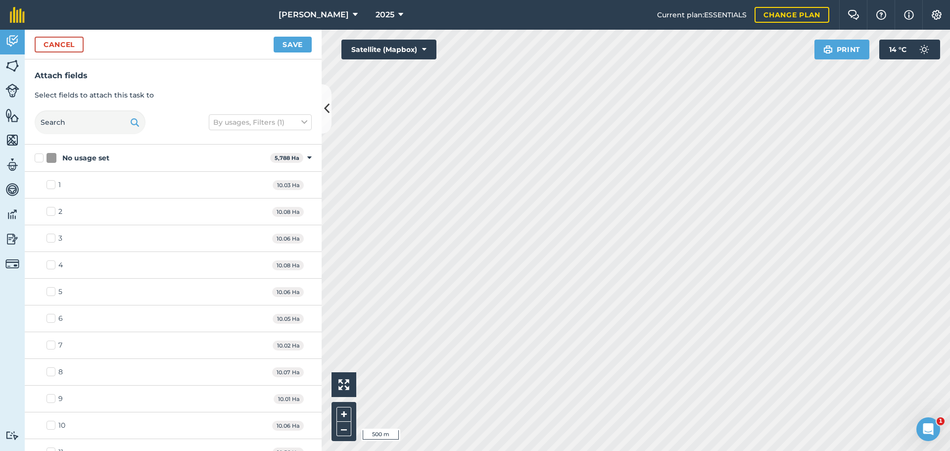
checkbox input "true"
click at [289, 48] on button "Save" at bounding box center [293, 45] width 38 height 16
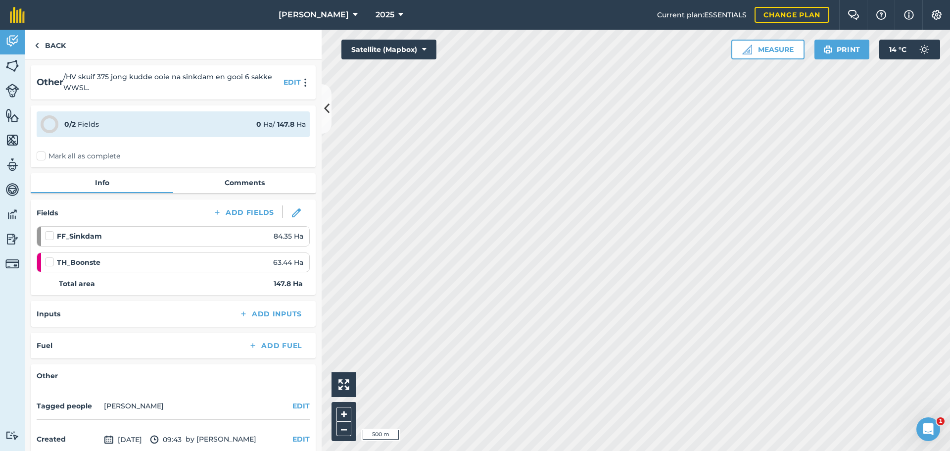
click at [45, 155] on label "Mark all as complete" at bounding box center [79, 156] width 84 height 10
click at [43, 155] on input "Mark all as complete" at bounding box center [40, 154] width 6 height 6
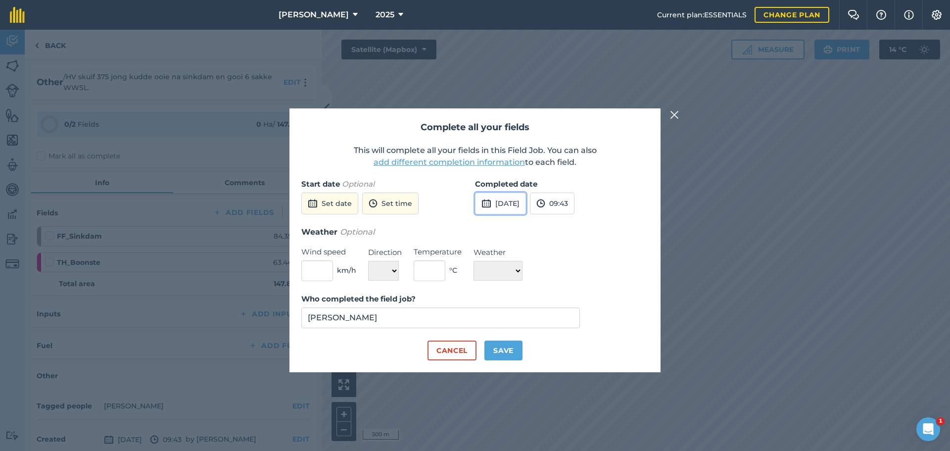
click at [514, 208] on button "[DATE]" at bounding box center [500, 203] width 51 height 22
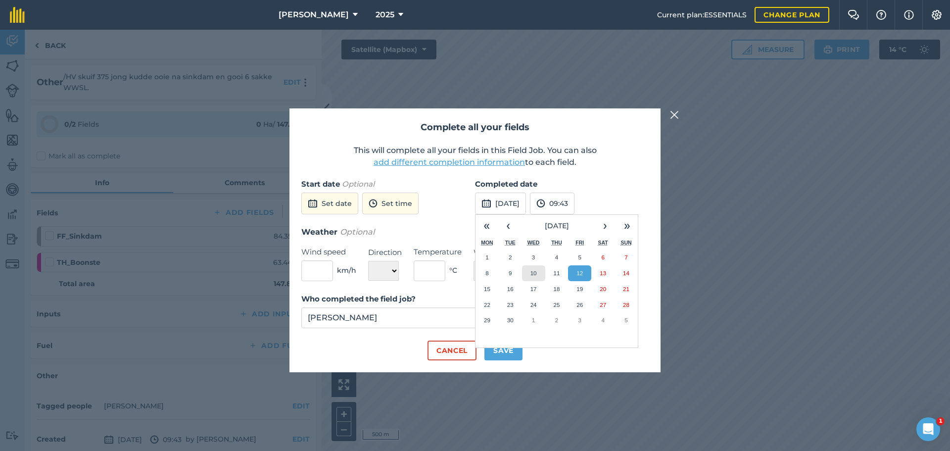
click at [536, 273] on abbr "10" at bounding box center [533, 273] width 6 height 6
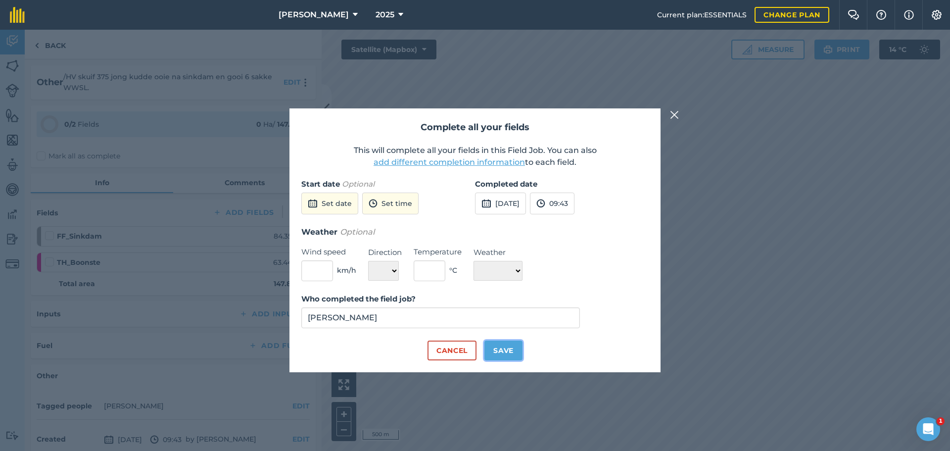
click at [494, 347] on button "Save" at bounding box center [503, 350] width 38 height 20
checkbox input "true"
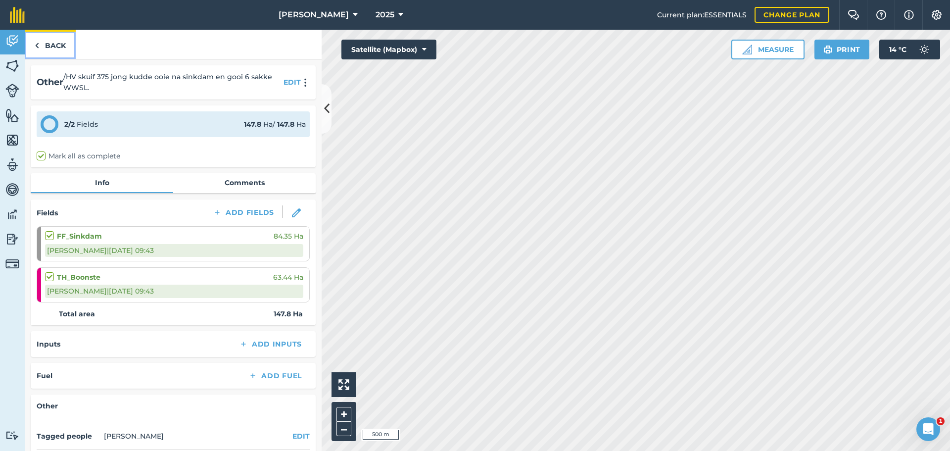
click at [36, 45] on img at bounding box center [37, 46] width 4 height 12
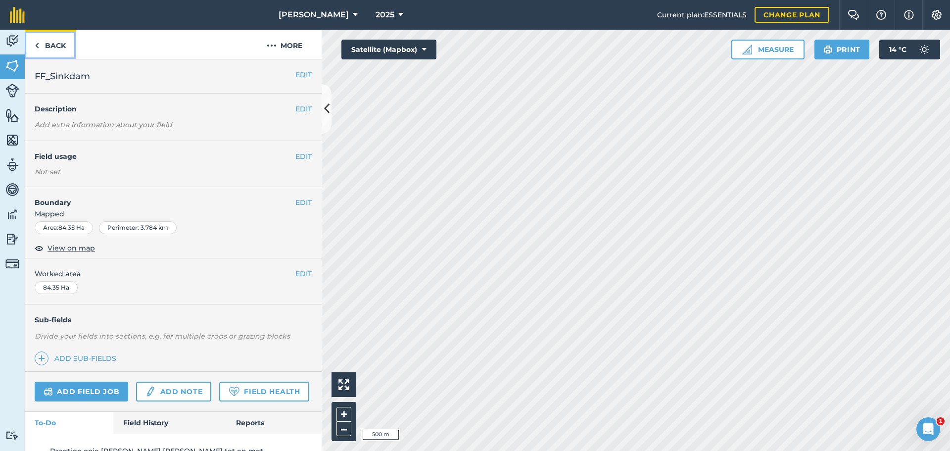
click at [41, 44] on link "Back" at bounding box center [50, 44] width 51 height 29
click at [304, 162] on div "EDIT Field usage Not set" at bounding box center [173, 164] width 297 height 46
click at [301, 158] on button "EDIT" at bounding box center [303, 156] width 16 height 11
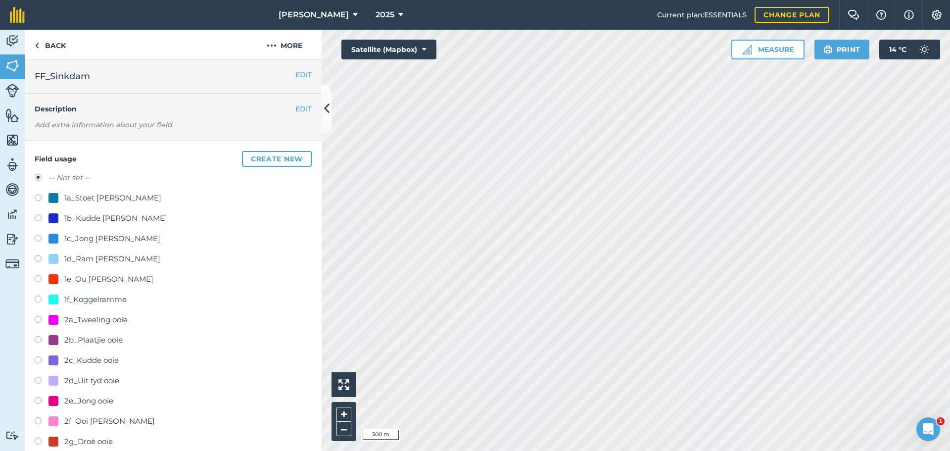
click at [39, 399] on label at bounding box center [42, 402] width 14 height 10
radio input "true"
radio input "false"
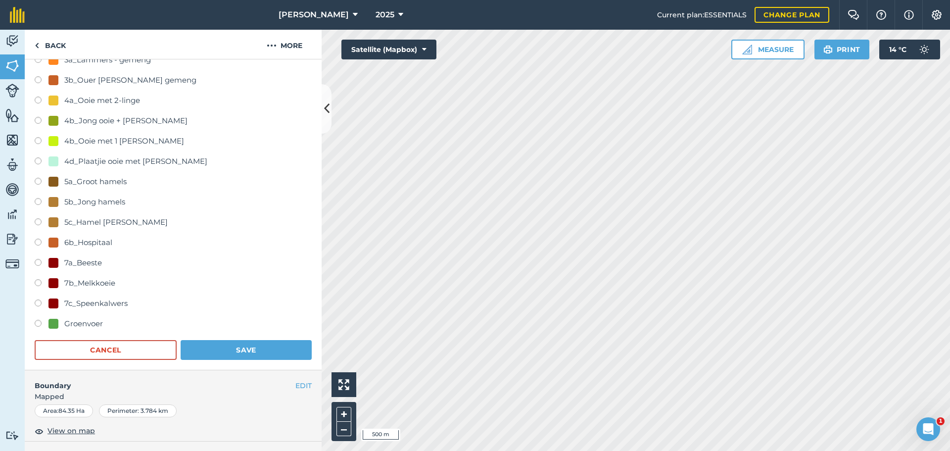
scroll to position [445, 0]
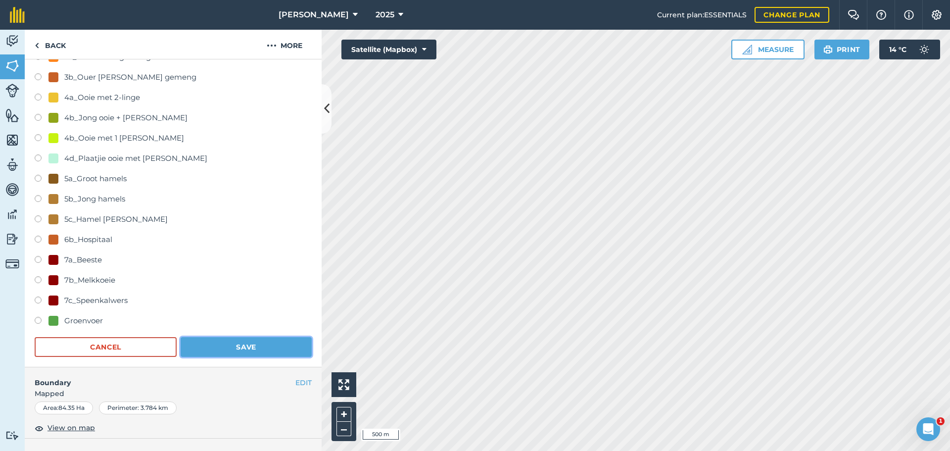
click at [239, 356] on button "Save" at bounding box center [246, 347] width 131 height 20
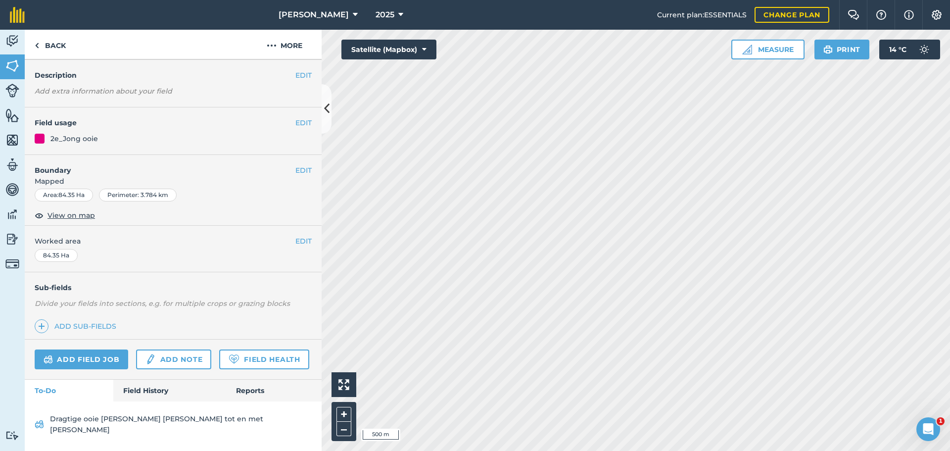
scroll to position [51, 0]
click at [38, 47] on img at bounding box center [37, 46] width 4 height 12
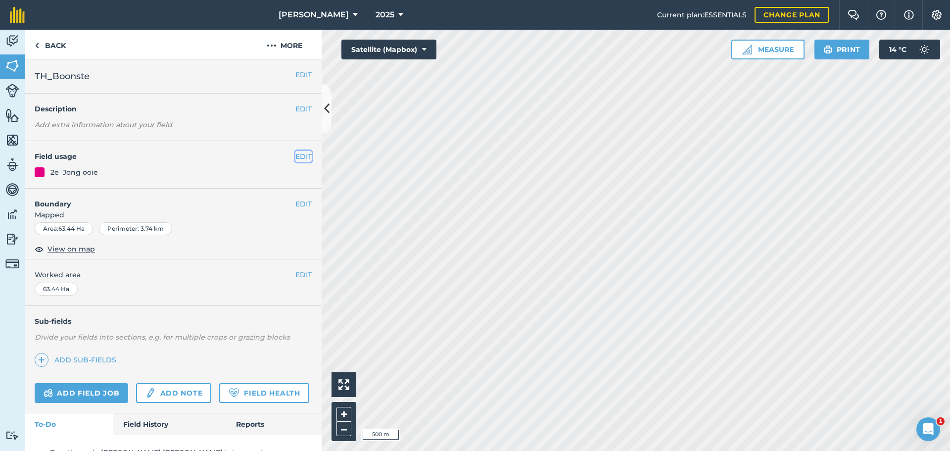
click at [298, 157] on button "EDIT" at bounding box center [303, 156] width 16 height 11
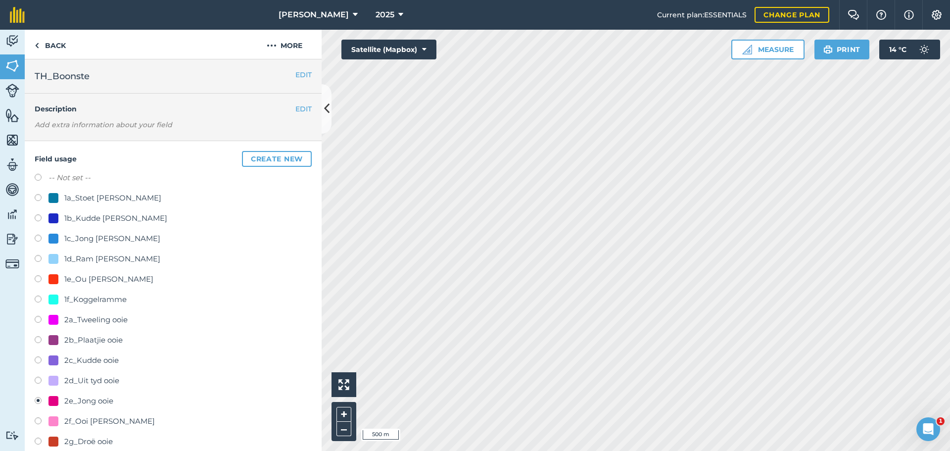
click at [40, 179] on label at bounding box center [42, 179] width 14 height 10
radio input "true"
radio input "false"
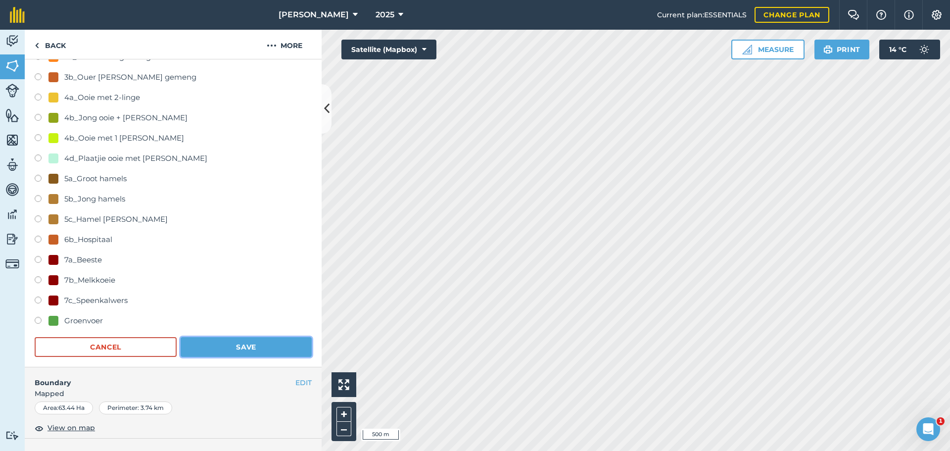
click at [251, 343] on button "Save" at bounding box center [246, 347] width 131 height 20
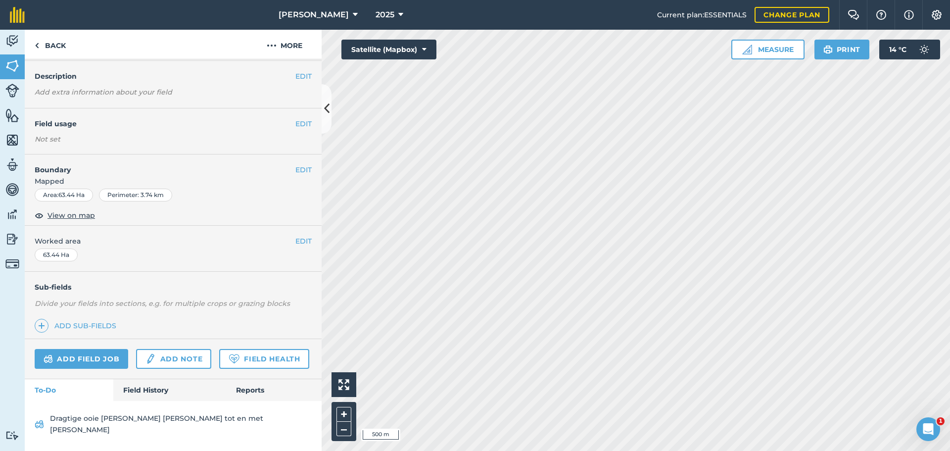
scroll to position [50, 0]
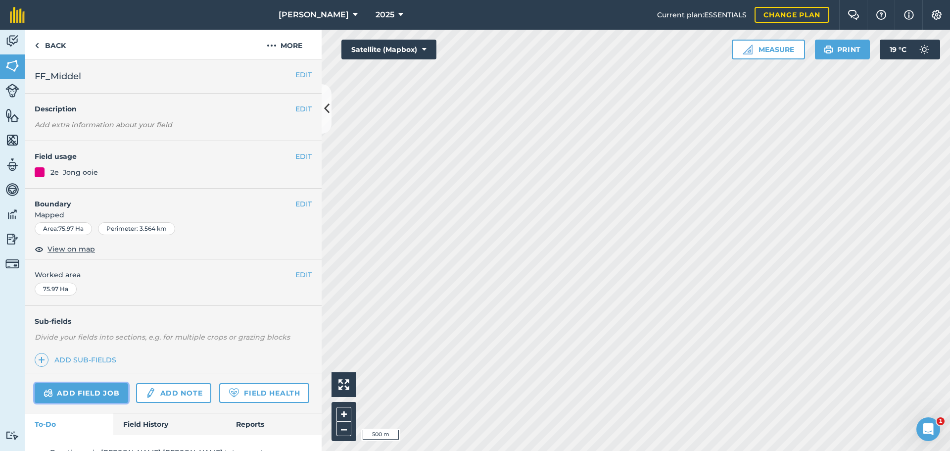
click at [94, 399] on link "Add field job" at bounding box center [82, 393] width 94 height 20
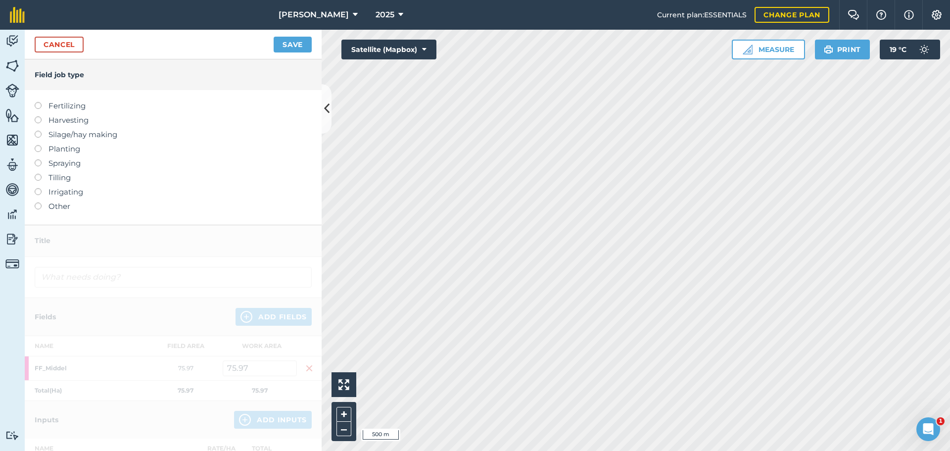
click at [42, 205] on label "Other" at bounding box center [173, 206] width 277 height 12
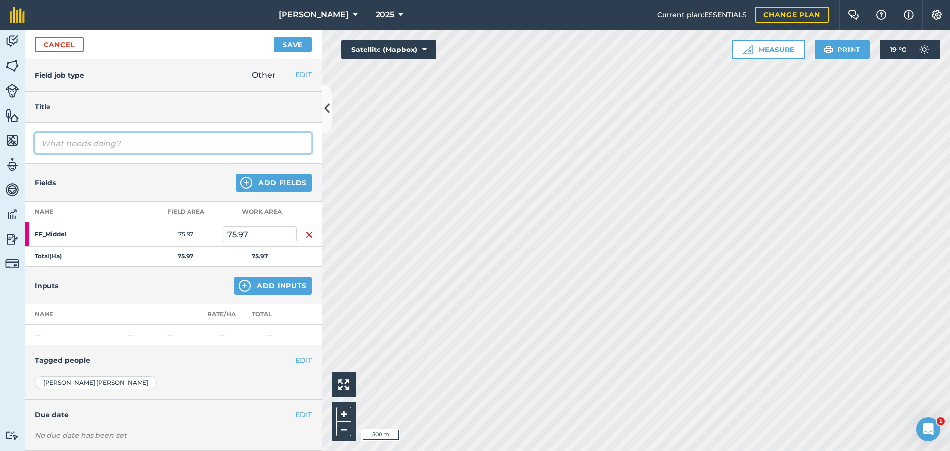
click at [54, 146] on input "text" at bounding box center [173, 143] width 277 height 21
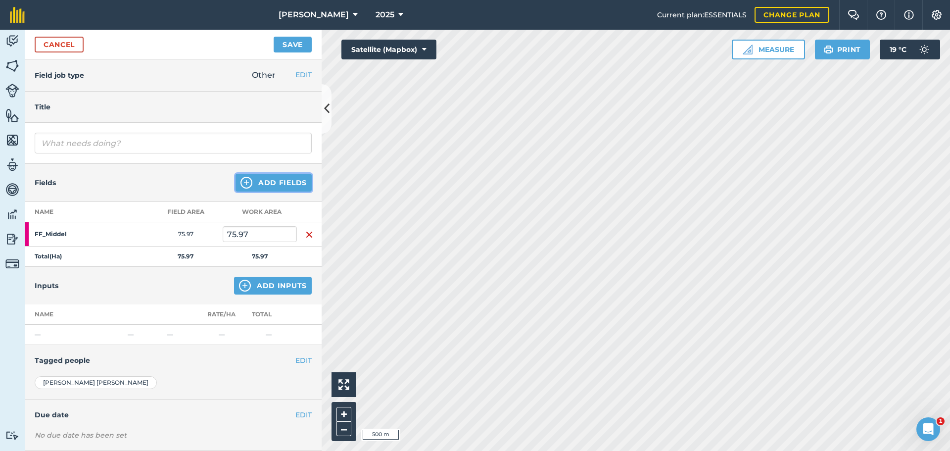
click at [262, 178] on div "Fields Add Fields" at bounding box center [173, 183] width 297 height 38
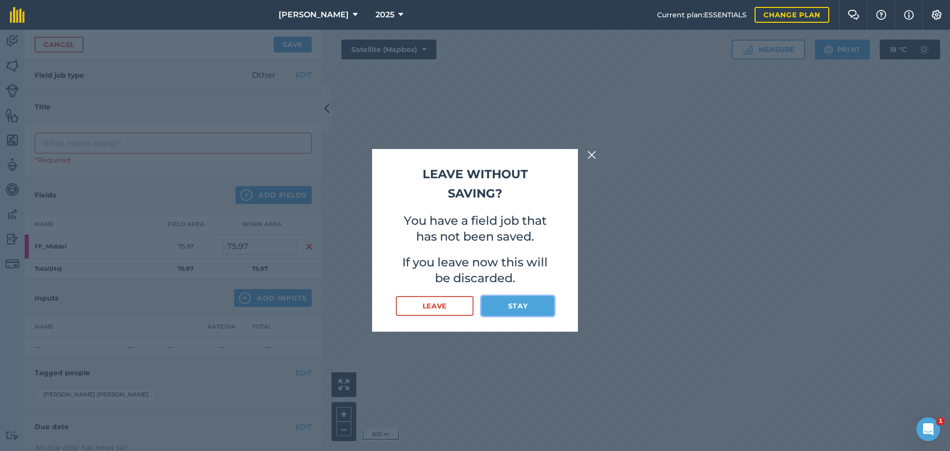
click at [523, 301] on button "Stay" at bounding box center [517, 306] width 73 height 20
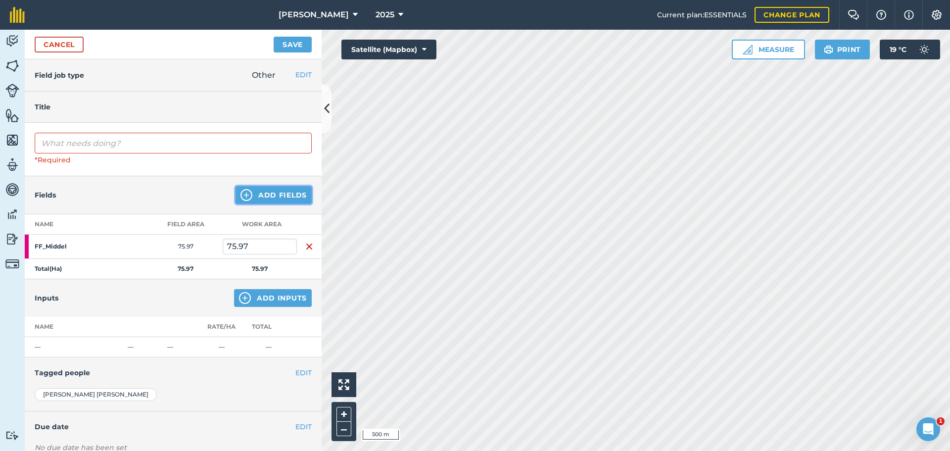
click at [265, 191] on button "Add Fields" at bounding box center [274, 195] width 76 height 18
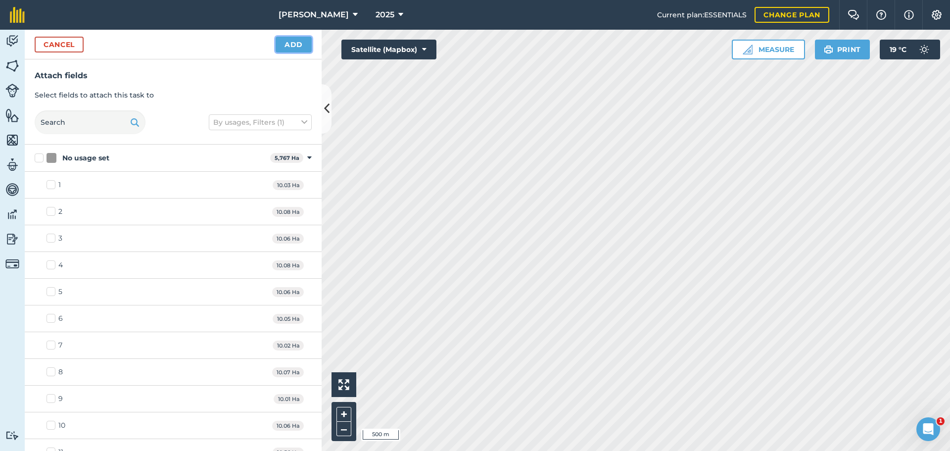
click at [304, 48] on button "Add" at bounding box center [294, 45] width 36 height 16
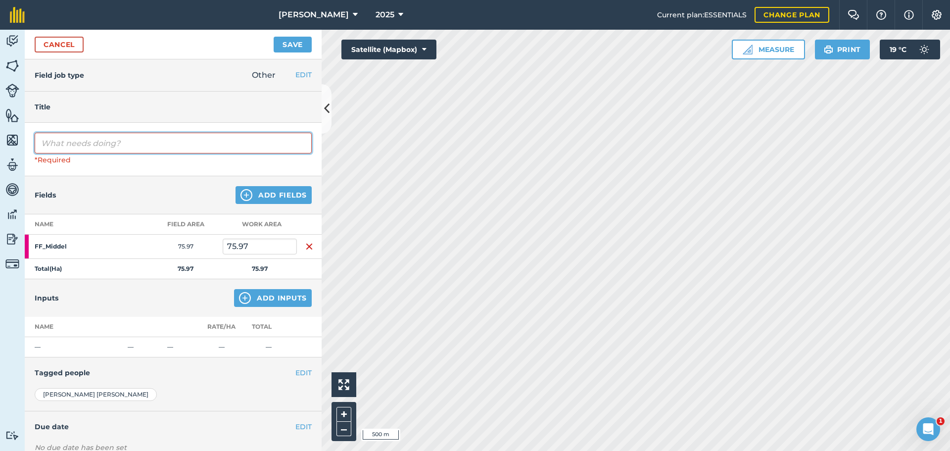
click at [70, 142] on input "text" at bounding box center [173, 143] width 277 height 21
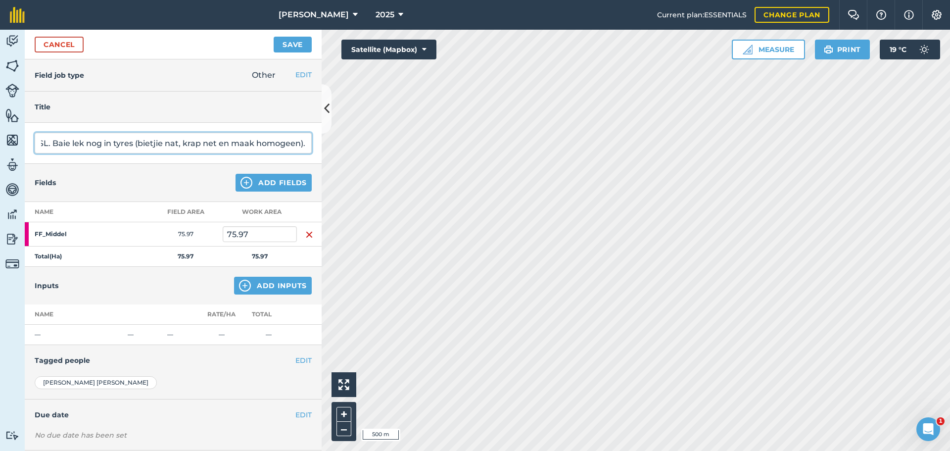
scroll to position [0, 93]
type input "HV gooi 3 sakke WWSL. Baie lek nog in tyres (bietjie nat, krap net en maak homo…"
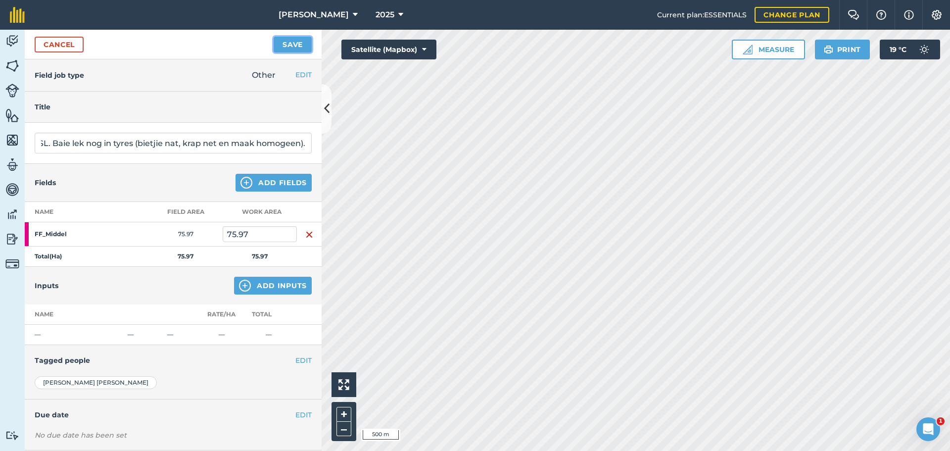
scroll to position [0, 0]
click at [297, 45] on button "Save" at bounding box center [293, 45] width 38 height 16
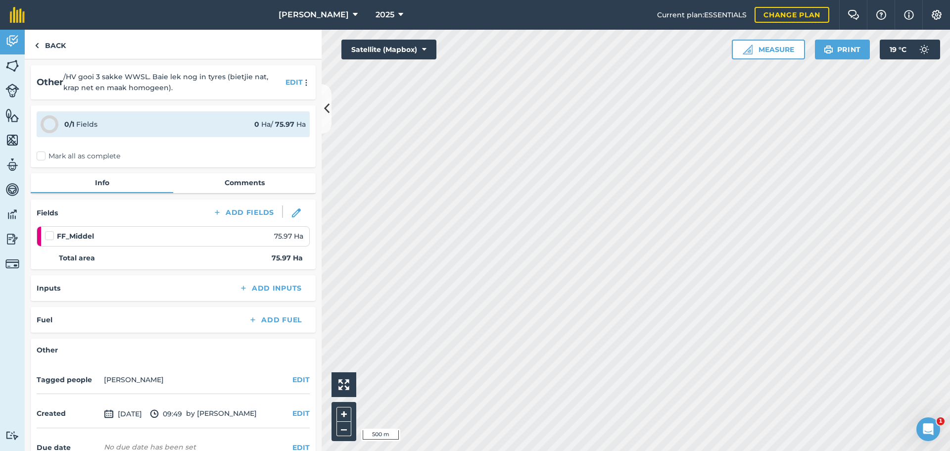
click at [42, 154] on label "Mark all as complete" at bounding box center [79, 156] width 84 height 10
click at [42, 154] on input "Mark all as complete" at bounding box center [40, 154] width 6 height 6
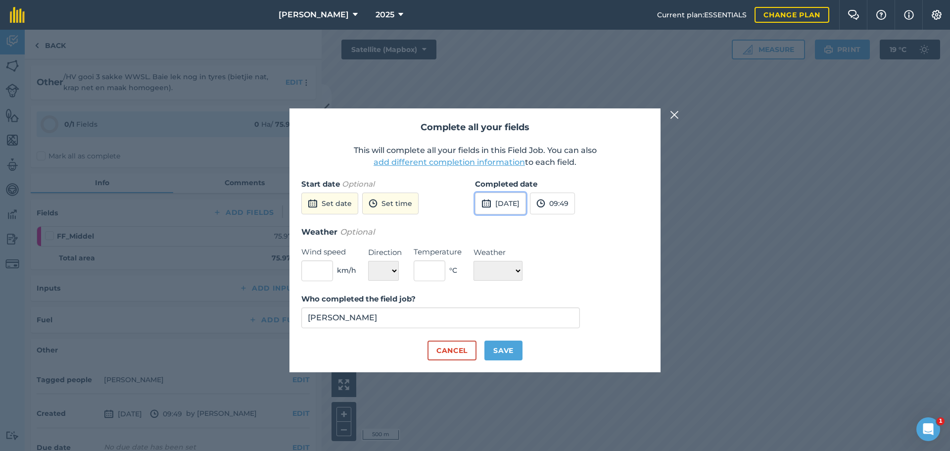
click at [495, 208] on button "[DATE]" at bounding box center [500, 203] width 51 height 22
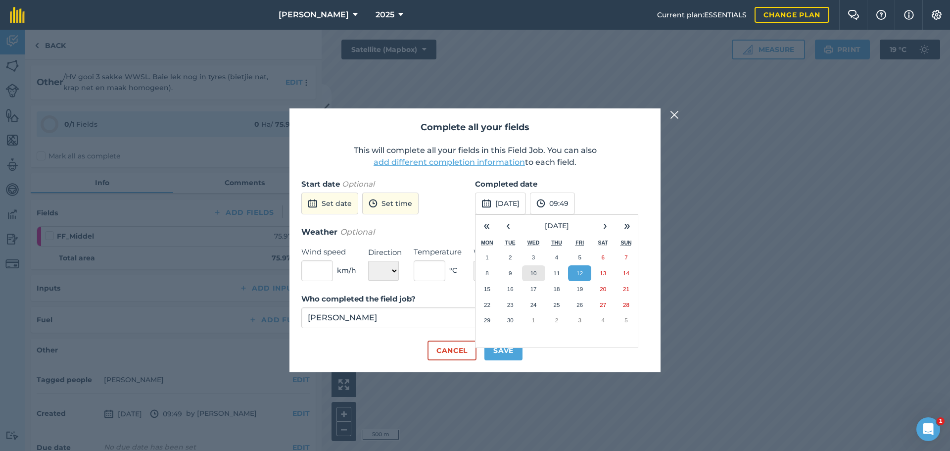
click at [538, 272] on button "10" at bounding box center [533, 273] width 23 height 16
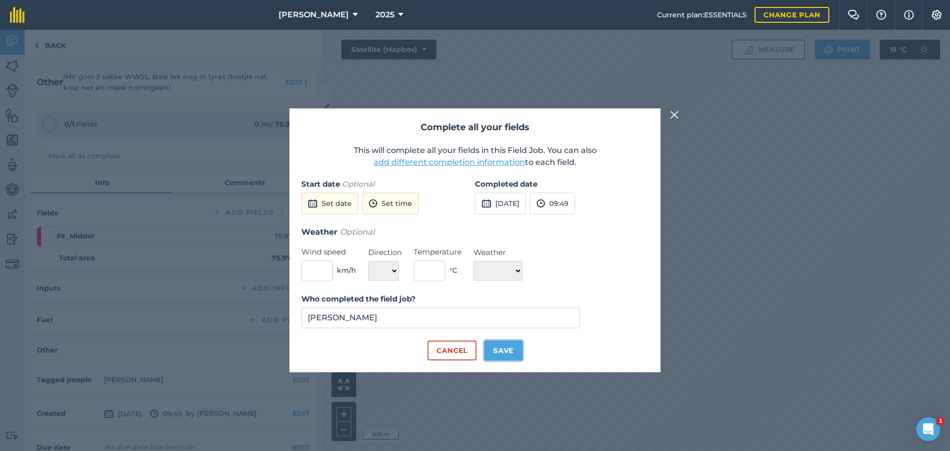
click at [503, 351] on button "Save" at bounding box center [503, 350] width 38 height 20
checkbox input "true"
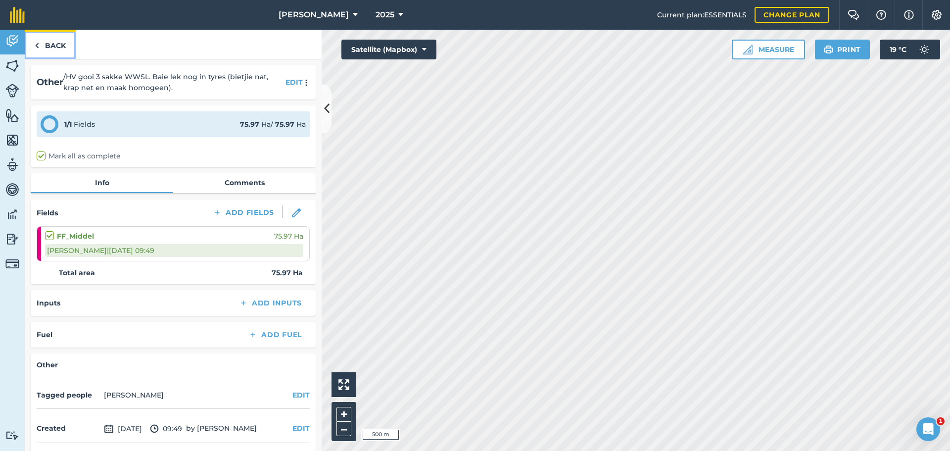
click at [37, 43] on img at bounding box center [37, 46] width 4 height 12
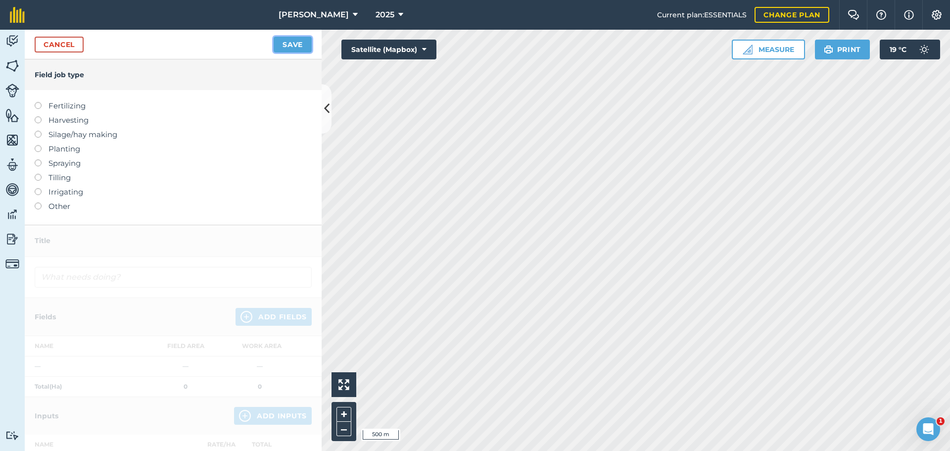
click at [283, 47] on button "Save" at bounding box center [293, 45] width 38 height 16
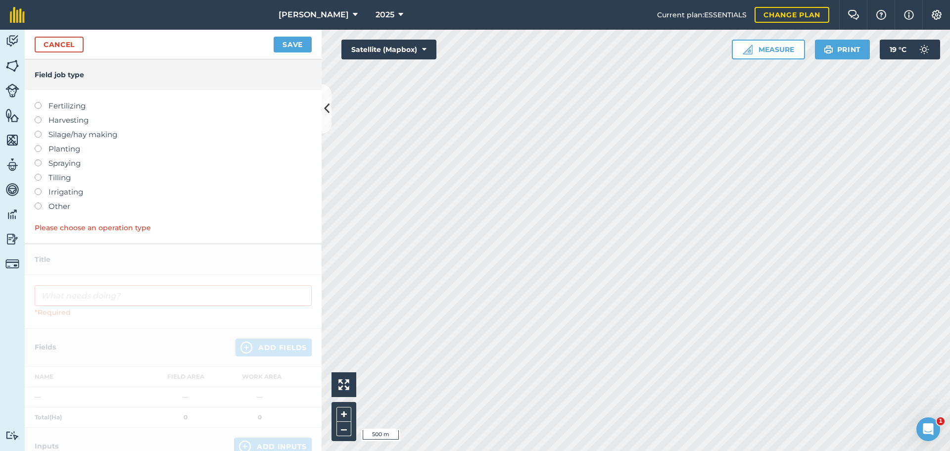
click at [41, 208] on label "Other" at bounding box center [173, 206] width 277 height 12
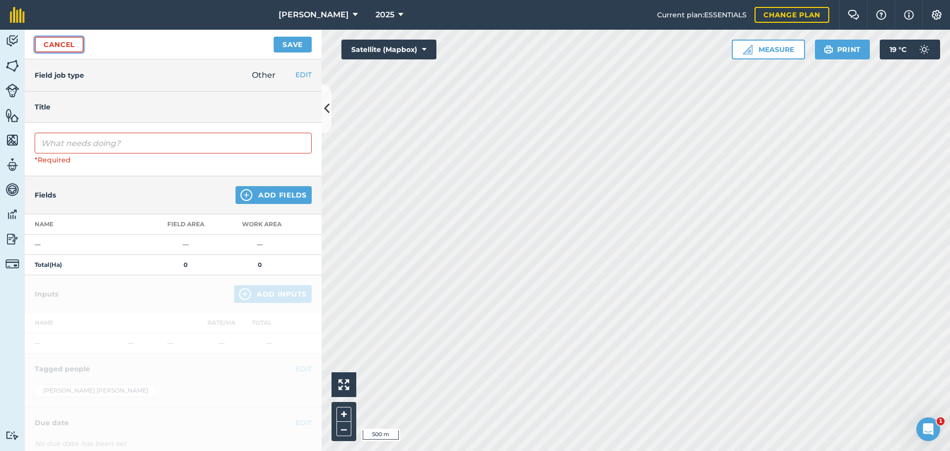
click at [70, 47] on link "Cancel" at bounding box center [59, 45] width 49 height 16
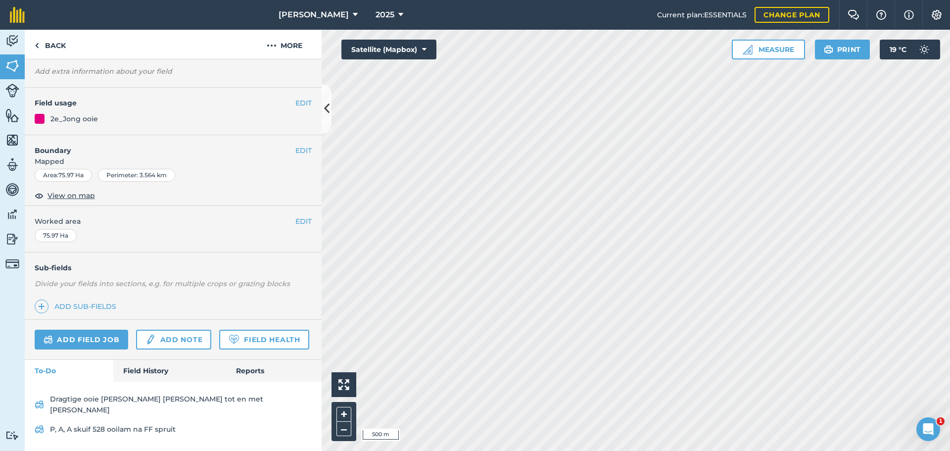
scroll to position [71, 0]
click at [133, 398] on div "Dragtige ooie [PERSON_NAME] [PERSON_NAME] tot en met [PERSON_NAME] P, A, A skui…" at bounding box center [173, 416] width 297 height 70
click at [139, 381] on link "Field History" at bounding box center [169, 371] width 112 height 22
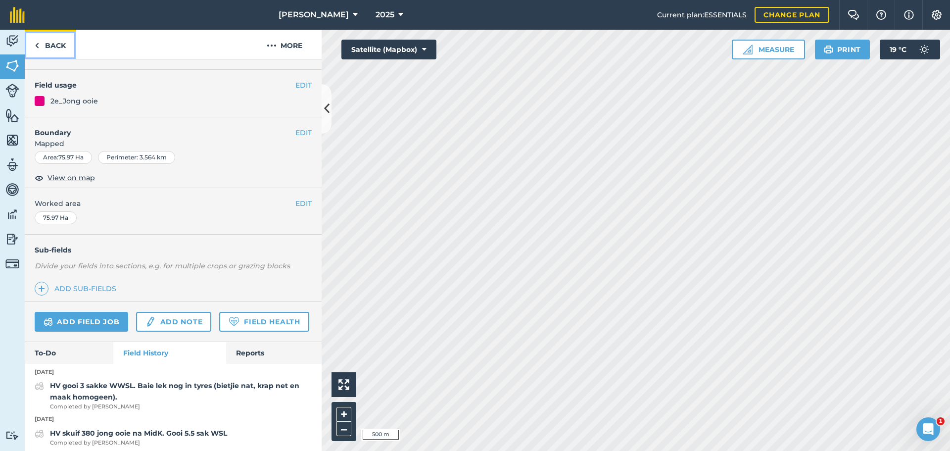
click at [36, 45] on img at bounding box center [37, 46] width 4 height 12
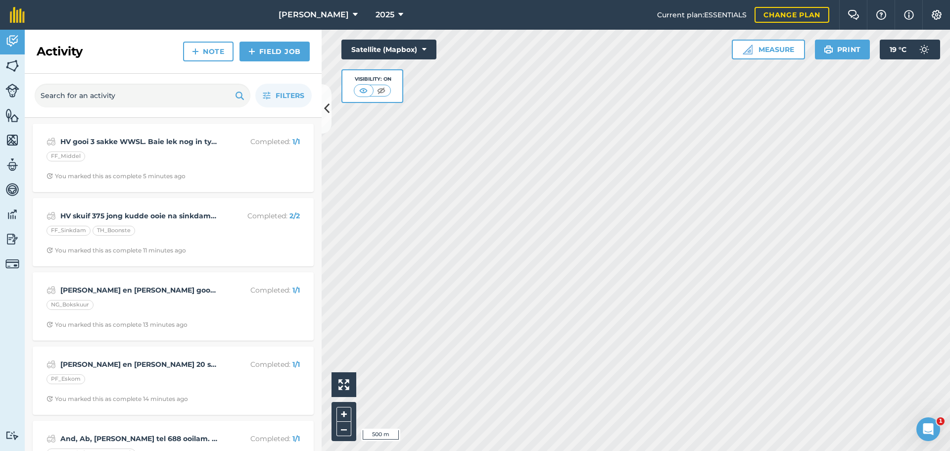
click at [40, 45] on h2 "Activity" at bounding box center [60, 52] width 46 height 16
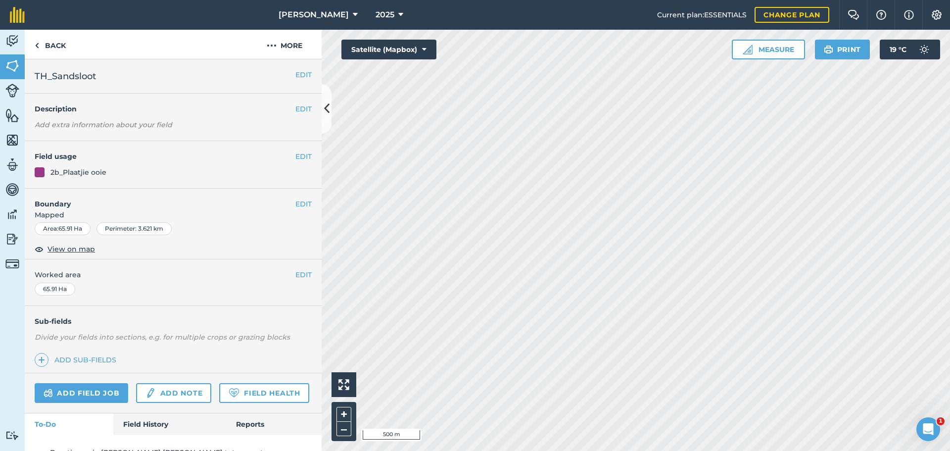
scroll to position [49, 0]
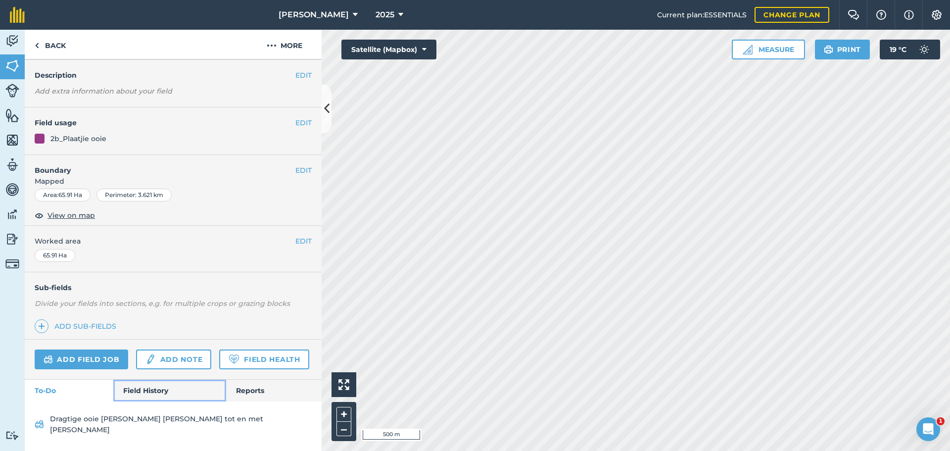
click at [140, 401] on link "Field History" at bounding box center [169, 390] width 112 height 22
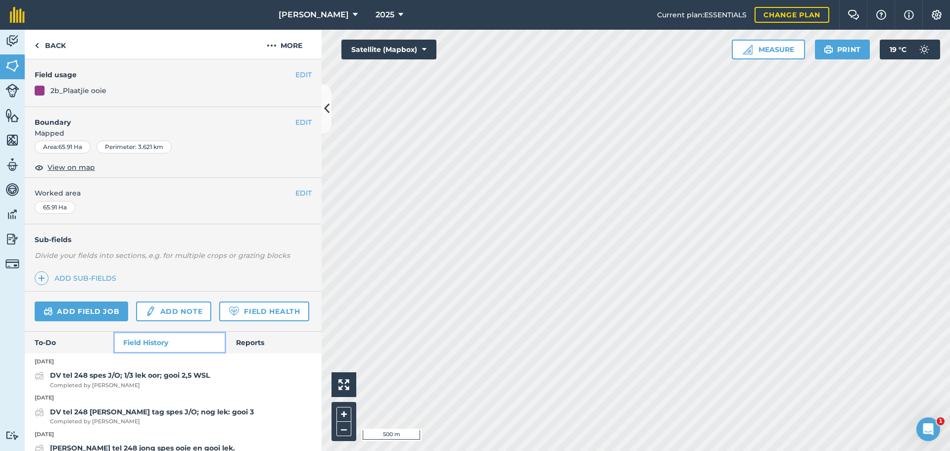
scroll to position [99, 0]
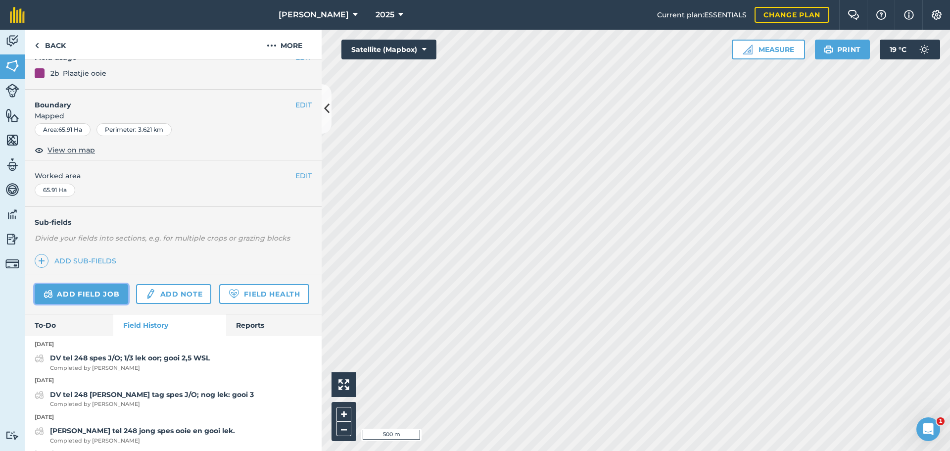
click at [75, 290] on link "Add field job" at bounding box center [82, 294] width 94 height 20
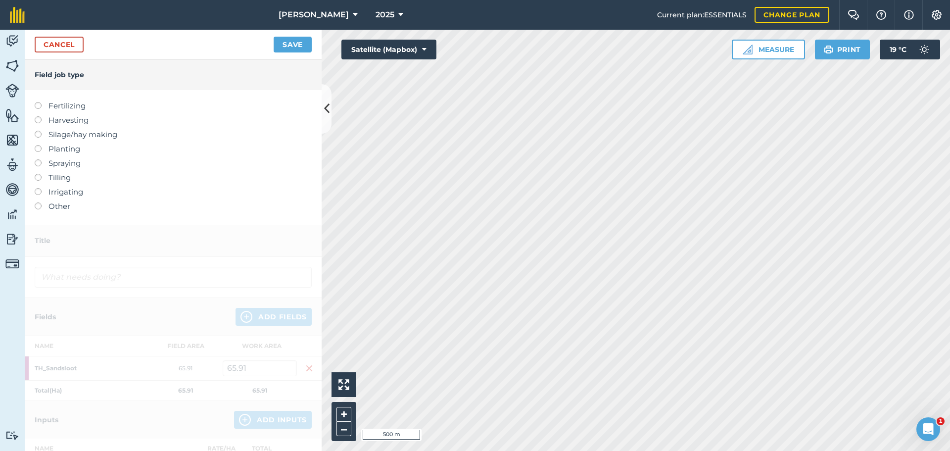
click at [35, 202] on label at bounding box center [42, 202] width 14 height 0
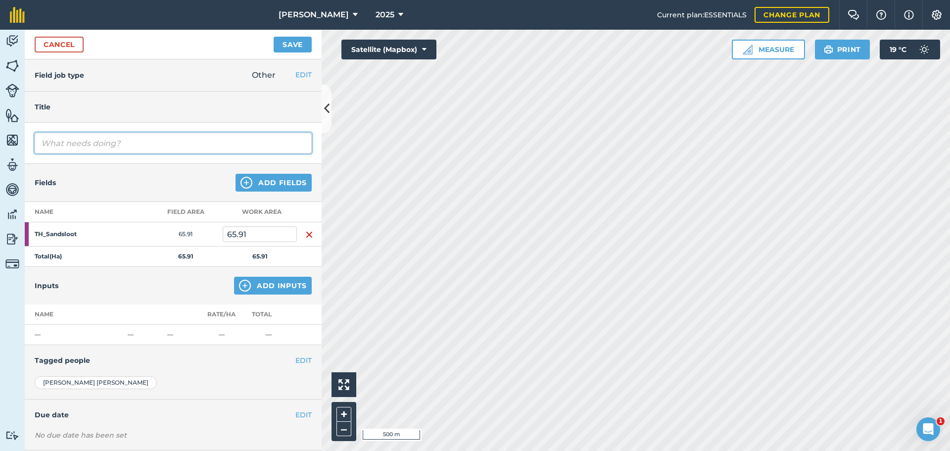
click at [73, 146] on input "text" at bounding box center [173, 143] width 277 height 21
type input "[PERSON_NAME] tel 248 spes jong ooie en gooi lek"
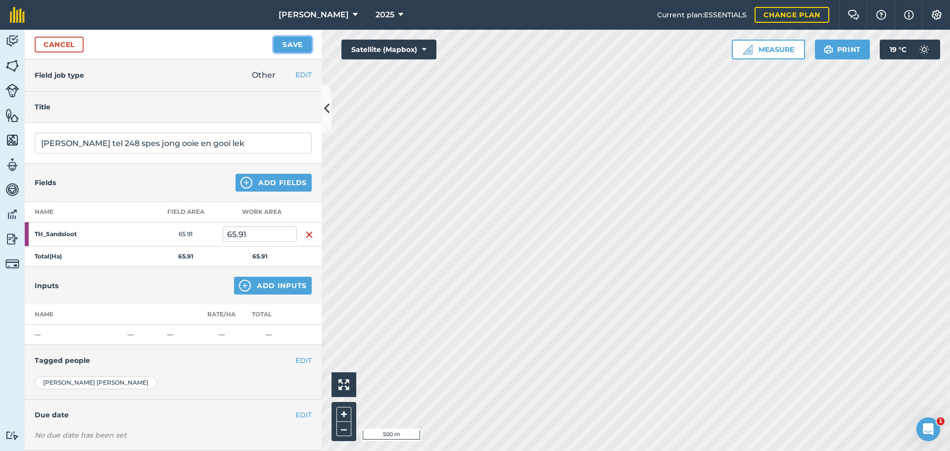
click at [284, 48] on button "Save" at bounding box center [293, 45] width 38 height 16
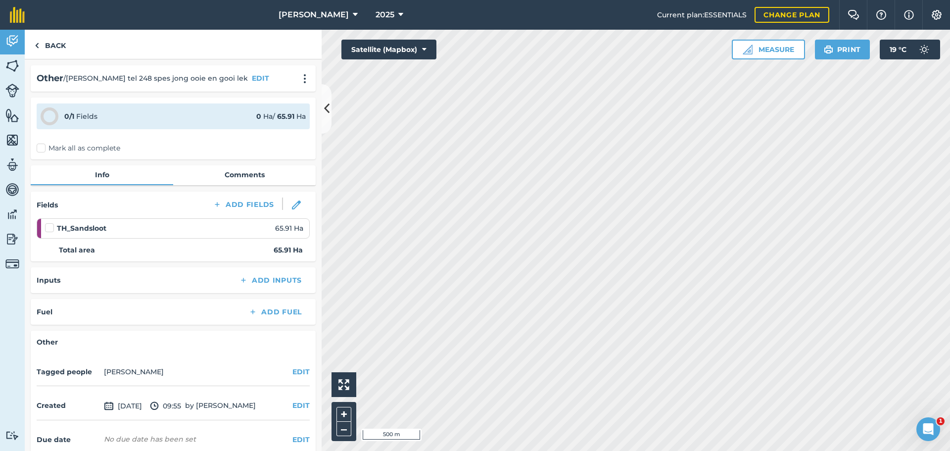
click at [47, 148] on label "Mark all as complete" at bounding box center [79, 148] width 84 height 10
click at [43, 148] on input "Mark all as complete" at bounding box center [40, 146] width 6 height 6
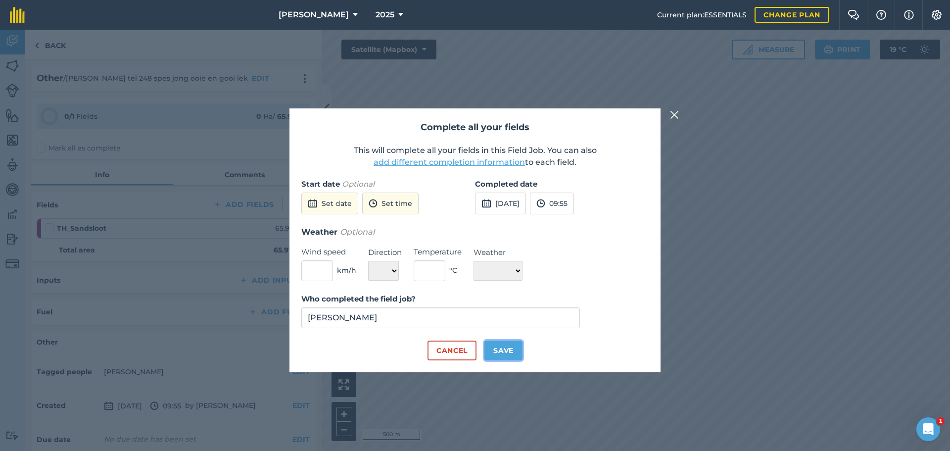
click at [501, 353] on button "Save" at bounding box center [503, 350] width 38 height 20
checkbox input "true"
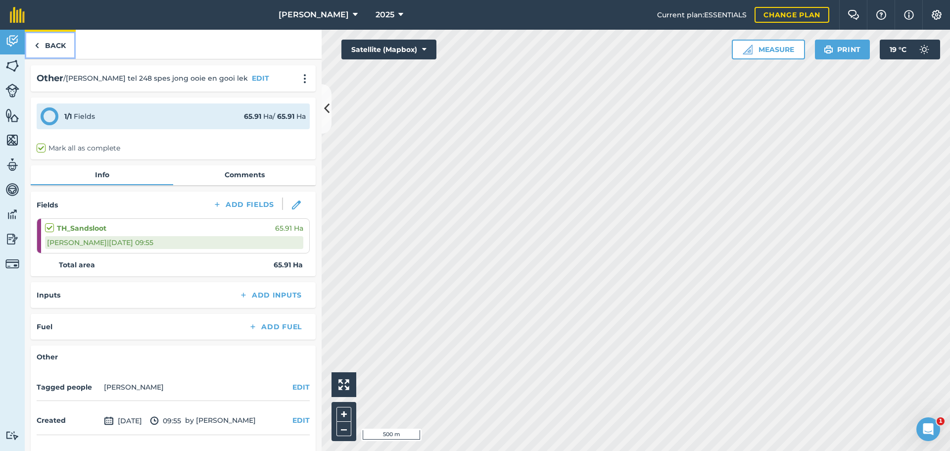
click at [30, 45] on link "Back" at bounding box center [50, 44] width 51 height 29
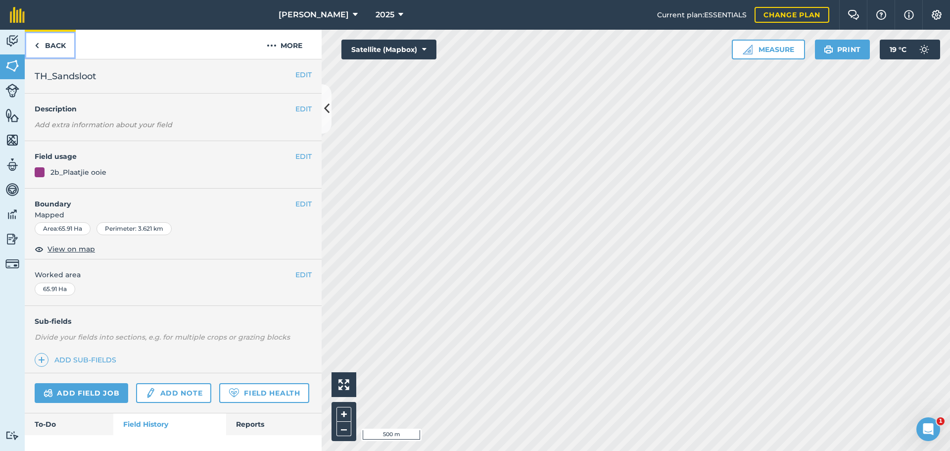
click at [40, 43] on link "Back" at bounding box center [50, 44] width 51 height 29
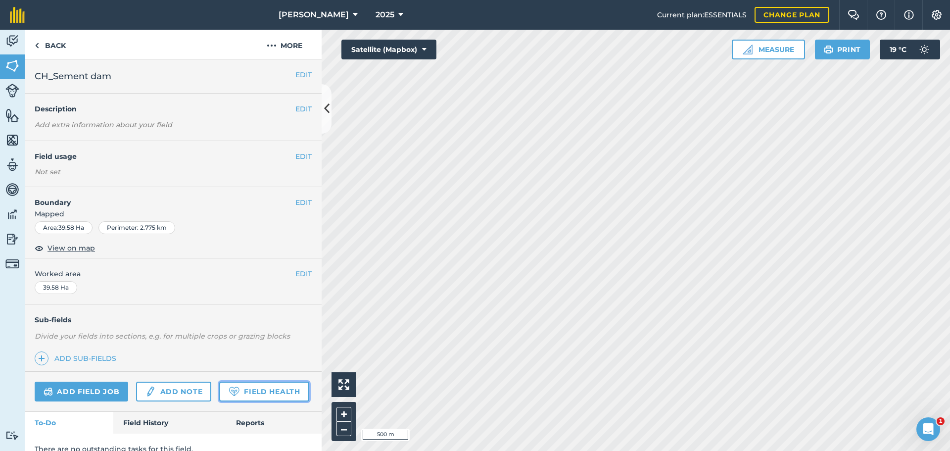
click at [219, 401] on link "Field Health" at bounding box center [264, 391] width 90 height 20
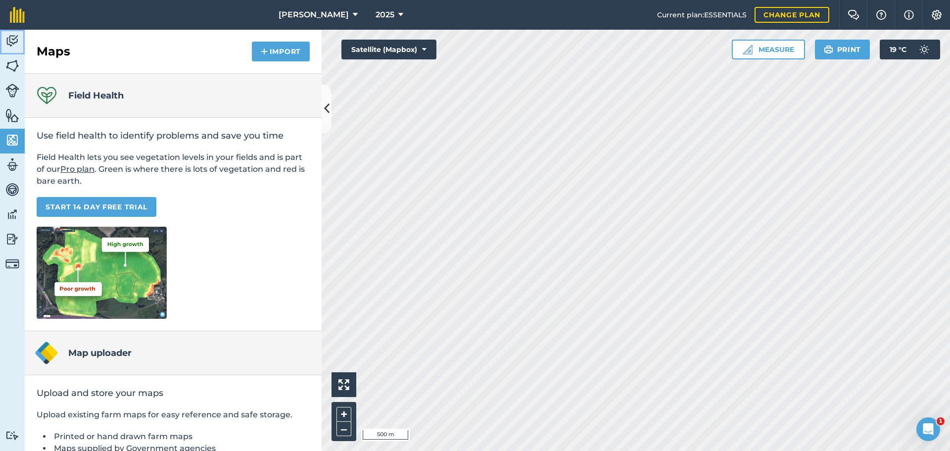
click at [8, 38] on img at bounding box center [12, 41] width 14 height 15
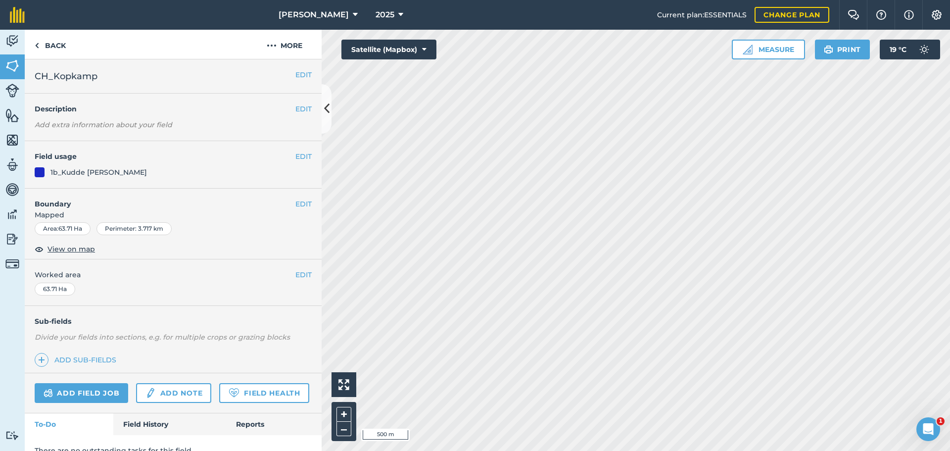
click at [78, 380] on div "Add field job Add note Field Health" at bounding box center [173, 393] width 297 height 40
click at [78, 389] on link "Add field job" at bounding box center [82, 393] width 94 height 20
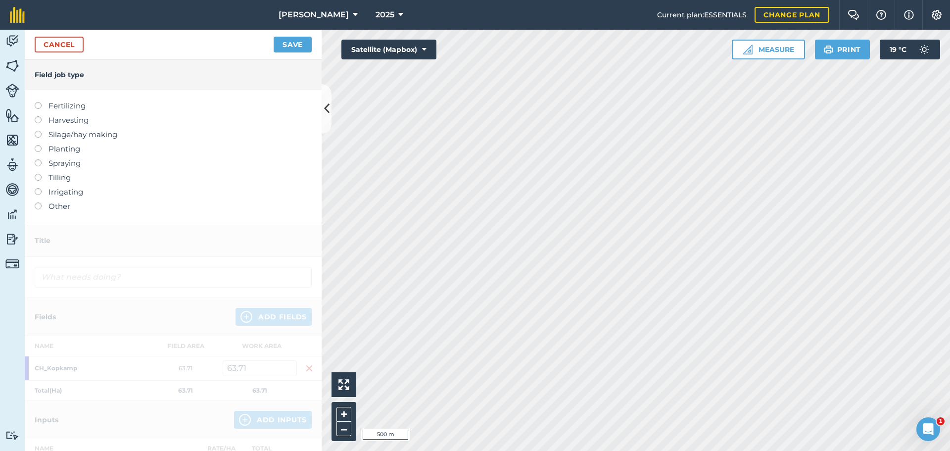
click at [36, 202] on label at bounding box center [42, 202] width 14 height 0
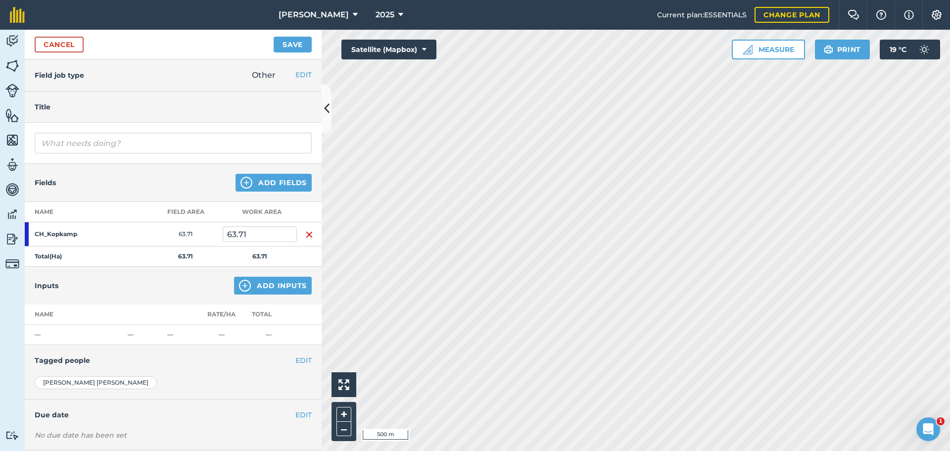
click at [90, 127] on div at bounding box center [173, 143] width 297 height 41
click at [118, 137] on input "text" at bounding box center [173, 143] width 277 height 21
type input "H"
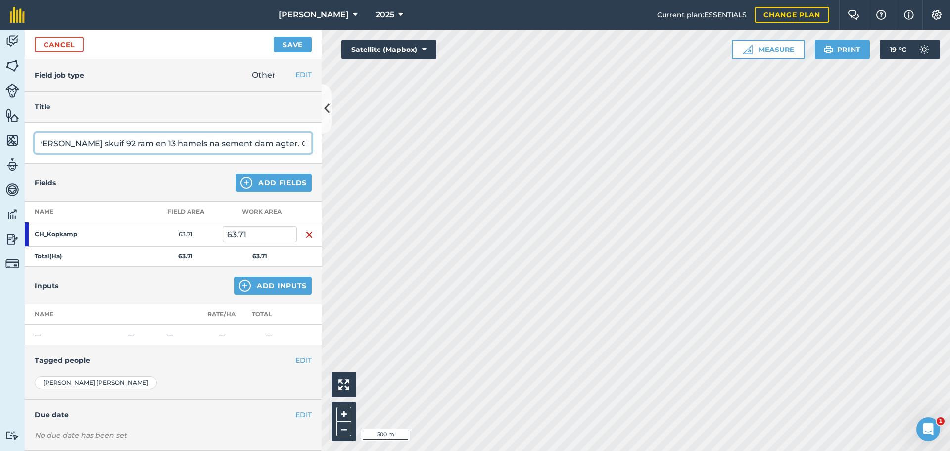
scroll to position [0, 17]
type input "[PERSON_NAME] skuif 92 ram en 13 hamels na sement dam agter. Gooi ook lek"
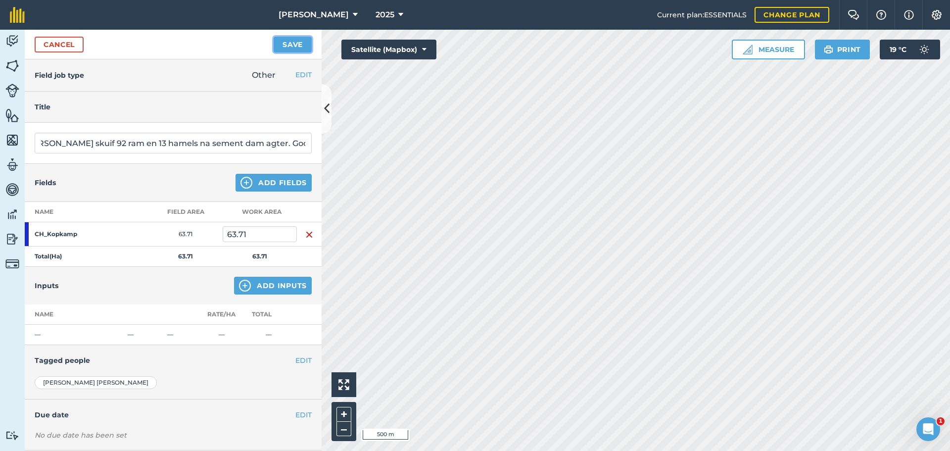
click at [288, 37] on button "Save" at bounding box center [293, 45] width 38 height 16
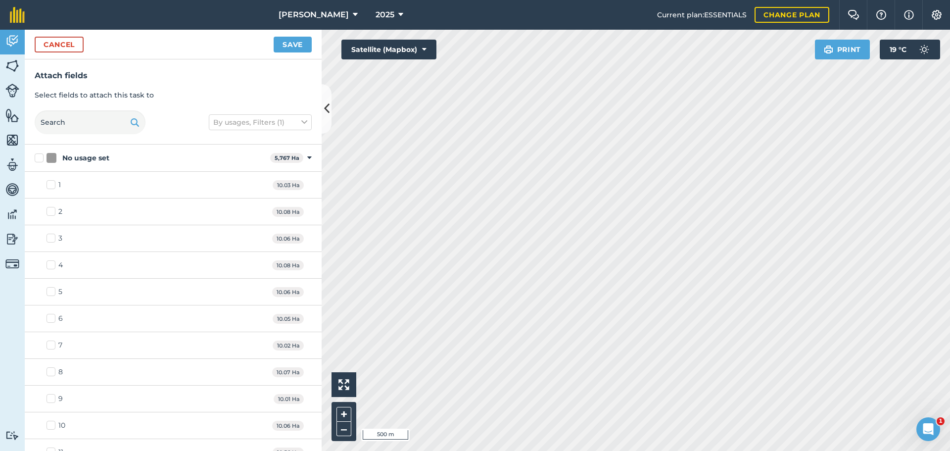
checkbox input "true"
click at [288, 39] on button "Save" at bounding box center [293, 45] width 38 height 16
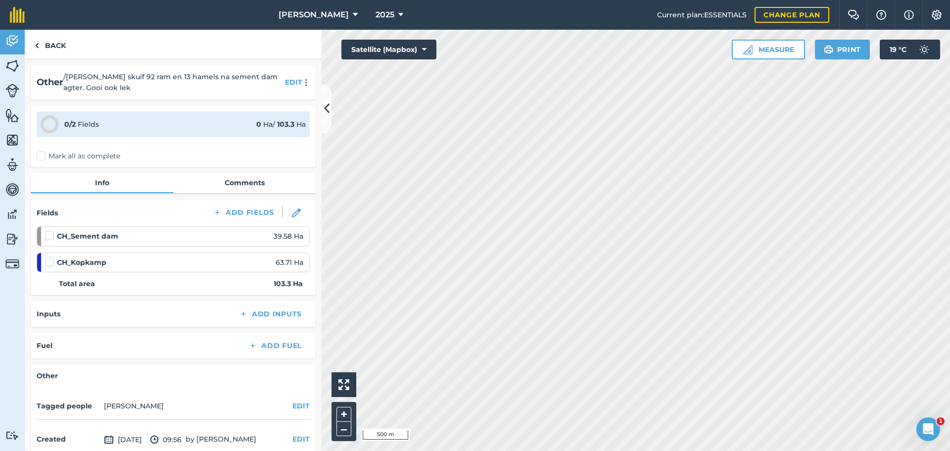
click at [41, 155] on label "Mark all as complete" at bounding box center [79, 156] width 84 height 10
click at [41, 155] on input "Mark all as complete" at bounding box center [40, 154] width 6 height 6
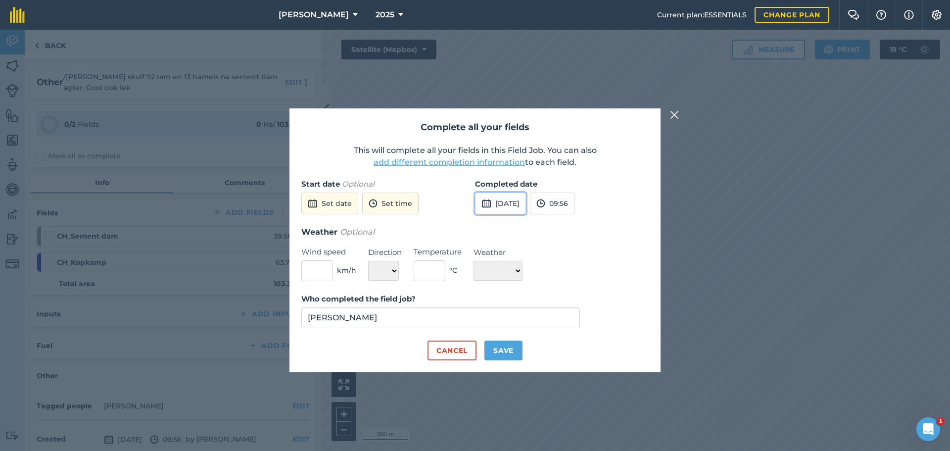
click at [504, 194] on button "[DATE]" at bounding box center [500, 203] width 51 height 22
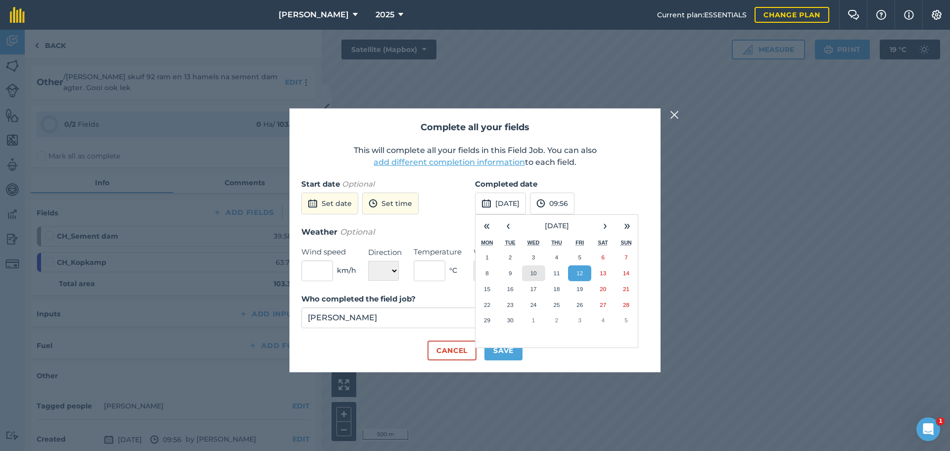
click at [530, 275] on abbr "10" at bounding box center [533, 273] width 6 height 6
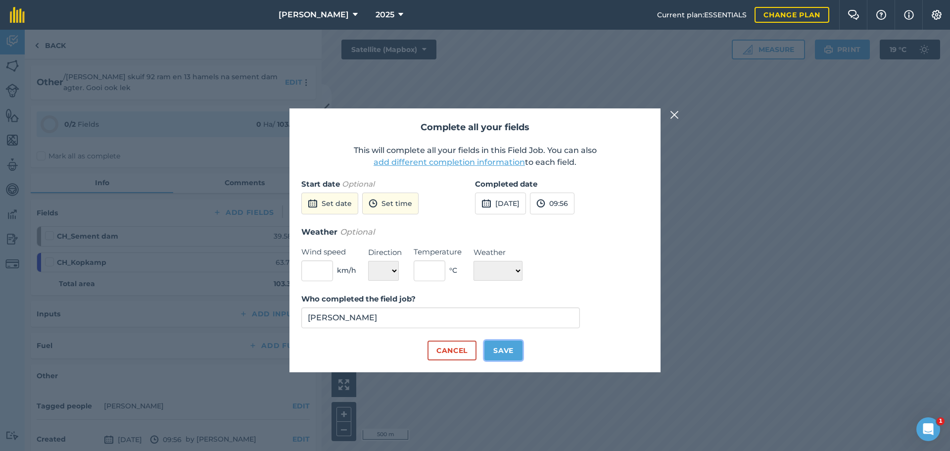
click at [516, 351] on button "Save" at bounding box center [503, 350] width 38 height 20
checkbox input "true"
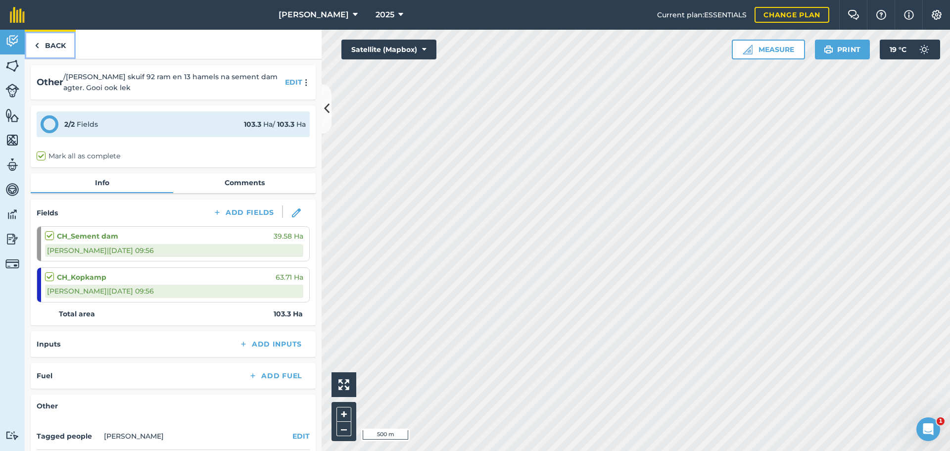
click at [53, 44] on link "Back" at bounding box center [50, 44] width 51 height 29
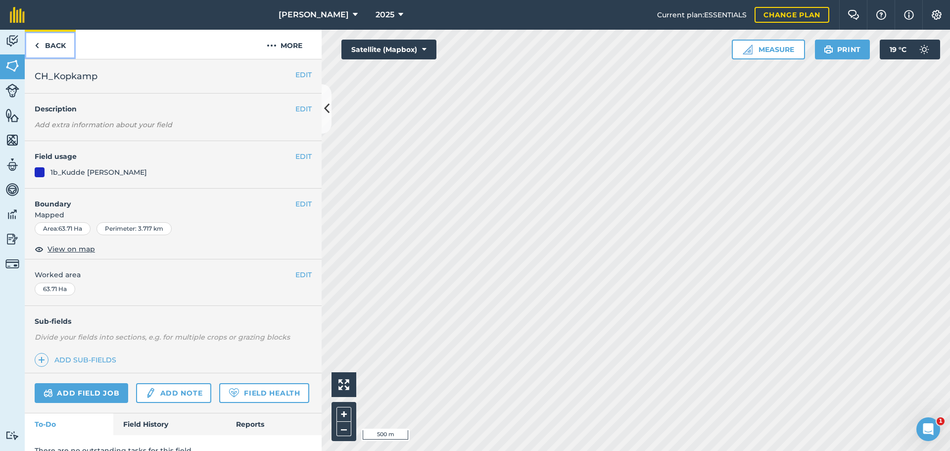
click at [42, 44] on link "Back" at bounding box center [50, 44] width 51 height 29
click at [295, 154] on button "EDIT" at bounding box center [303, 156] width 16 height 11
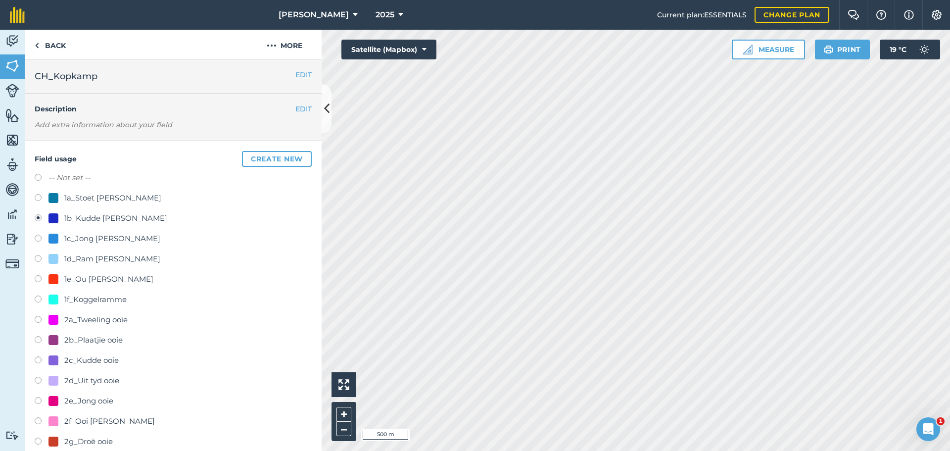
click at [42, 173] on div "-- Not set --" at bounding box center [173, 179] width 277 height 14
click at [51, 177] on label "-- Not set --" at bounding box center [69, 178] width 42 height 12
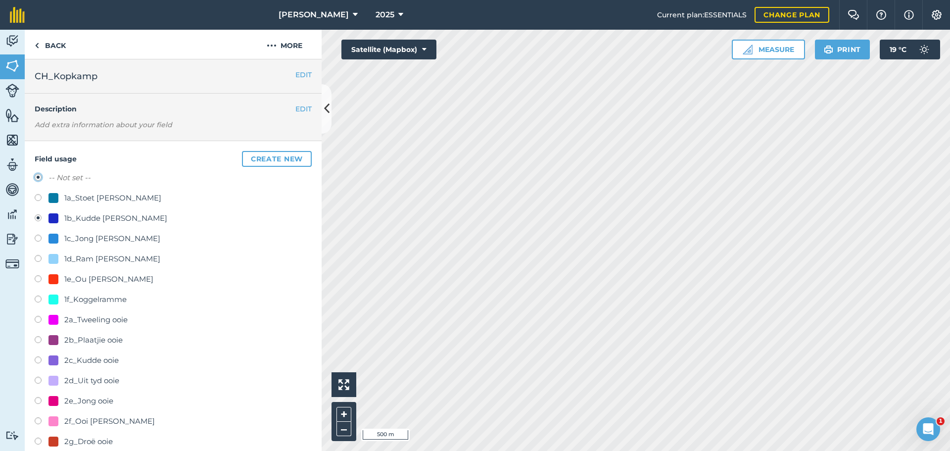
radio input "true"
radio input "false"
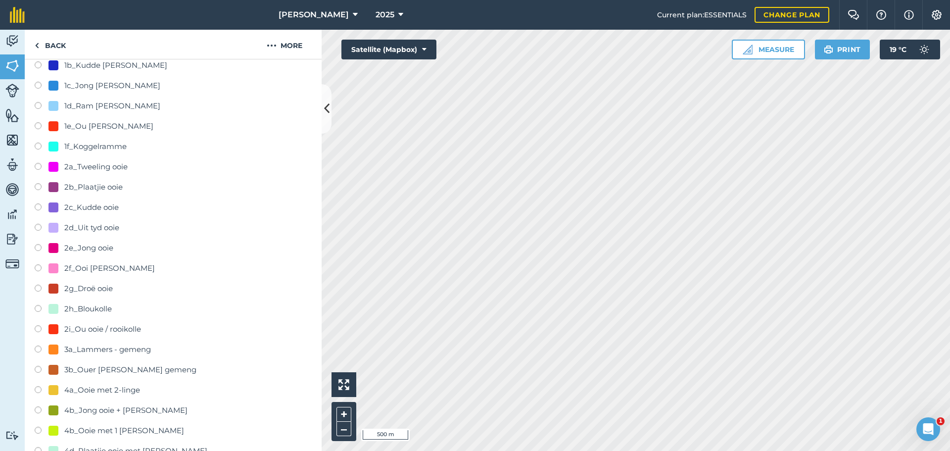
scroll to position [396, 0]
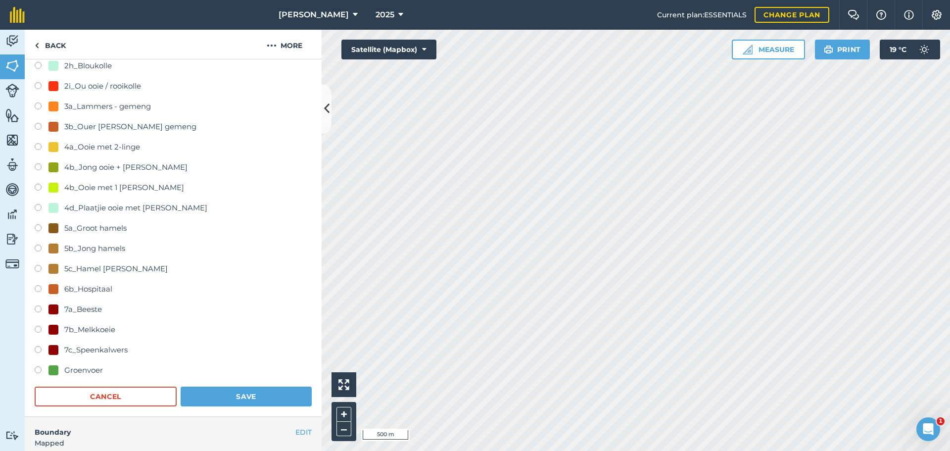
click at [224, 385] on form "-- Not set -- 1a_Stoet [PERSON_NAME] 1b_Kudde [PERSON_NAME] 1c_Jong [PERSON_NAM…" at bounding box center [173, 91] width 277 height 630
click at [288, 395] on button "Save" at bounding box center [246, 396] width 131 height 20
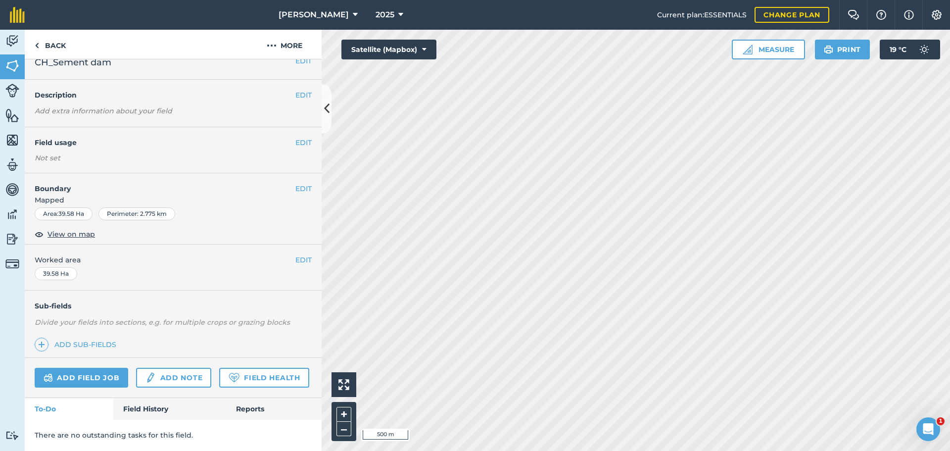
click at [288, 127] on div "EDIT Field usage Not set" at bounding box center [173, 150] width 297 height 46
click at [295, 137] on button "EDIT" at bounding box center [303, 142] width 16 height 11
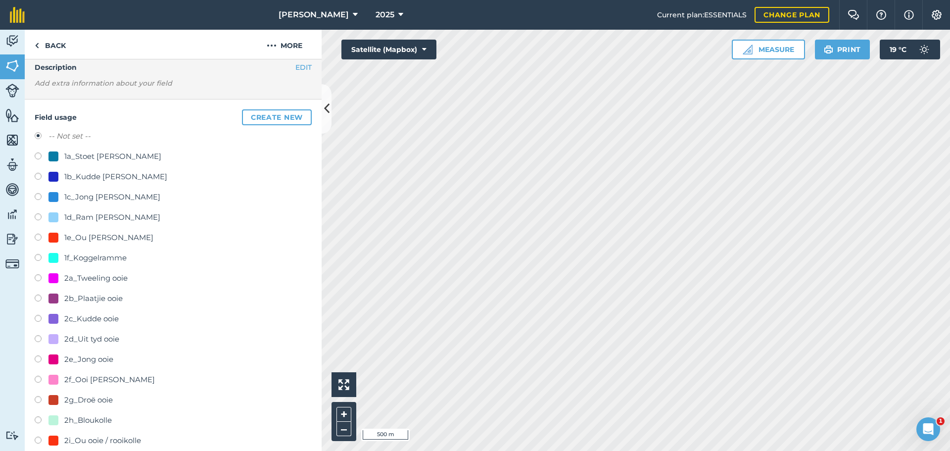
click at [35, 176] on div "Field usage Create new -- Not set -- 1a_Stoet [PERSON_NAME] 1b_Kudde [PERSON_NA…" at bounding box center [173, 434] width 297 height 671
click at [38, 176] on label at bounding box center [42, 178] width 14 height 10
radio input "true"
radio input "false"
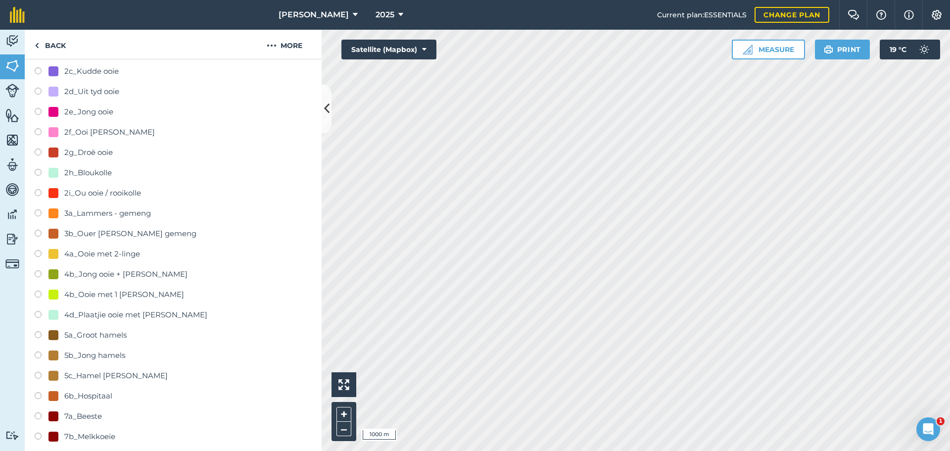
scroll to position [536, 0]
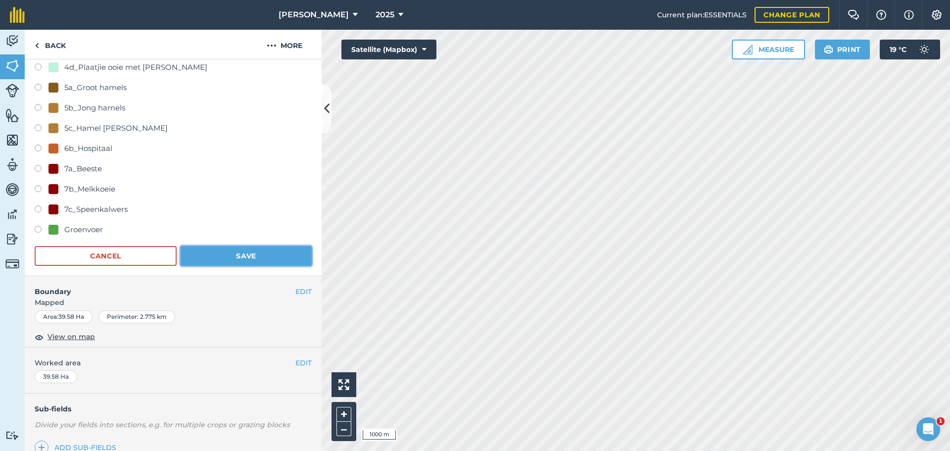
click at [242, 259] on button "Save" at bounding box center [246, 256] width 131 height 20
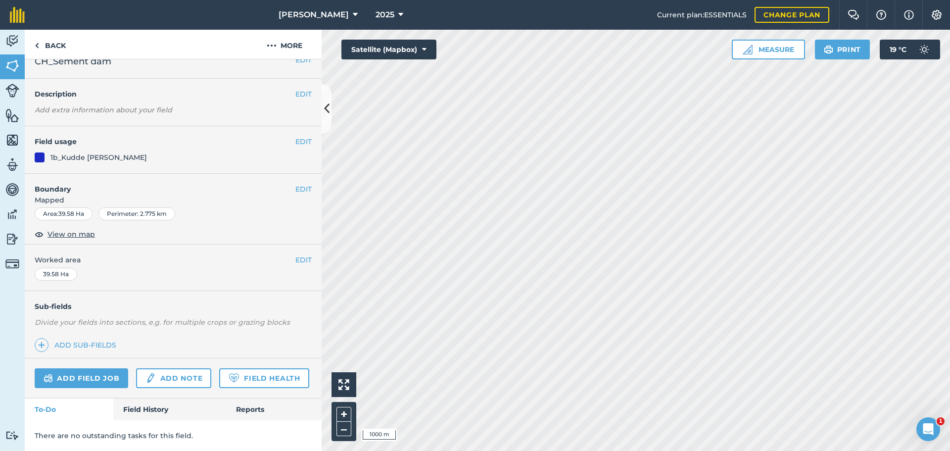
scroll to position [43, 0]
click at [56, 52] on link "Back" at bounding box center [50, 44] width 51 height 29
click at [42, 45] on link "Back" at bounding box center [50, 44] width 51 height 29
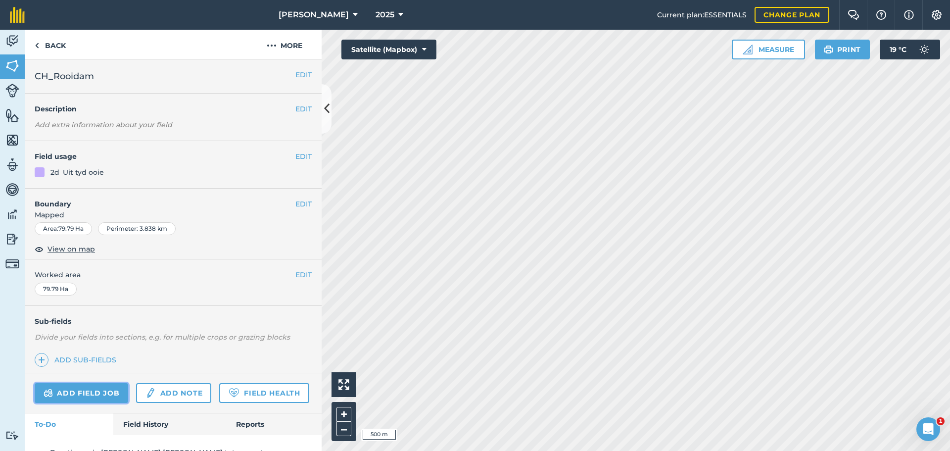
click at [71, 384] on link "Add field job" at bounding box center [82, 393] width 94 height 20
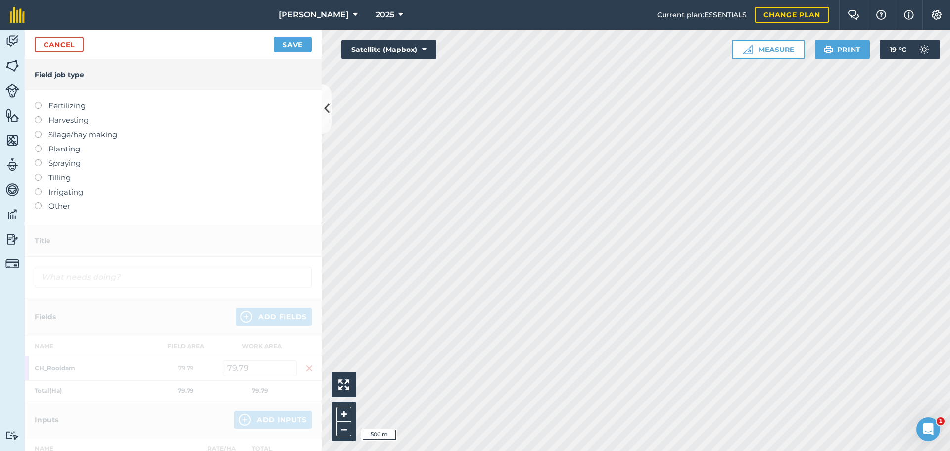
click at [38, 200] on div at bounding box center [42, 201] width 14 height 2
click at [41, 202] on label at bounding box center [42, 202] width 14 height 0
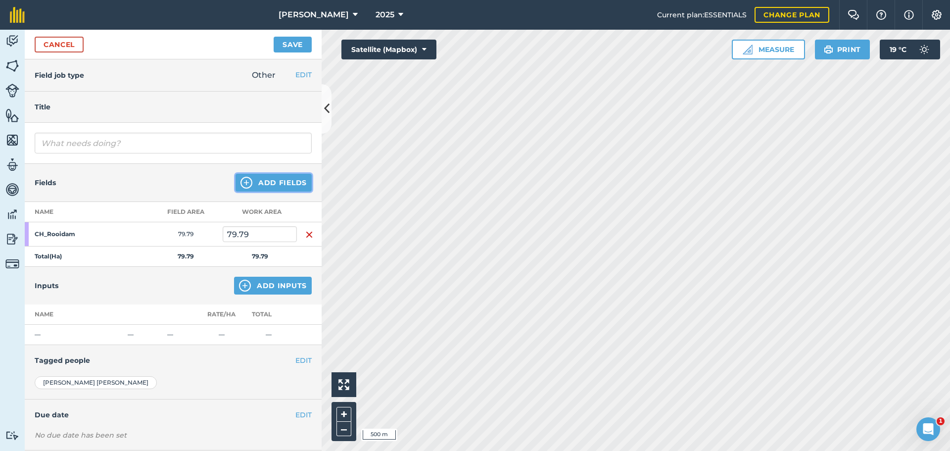
click at [245, 181] on img at bounding box center [246, 183] width 12 height 12
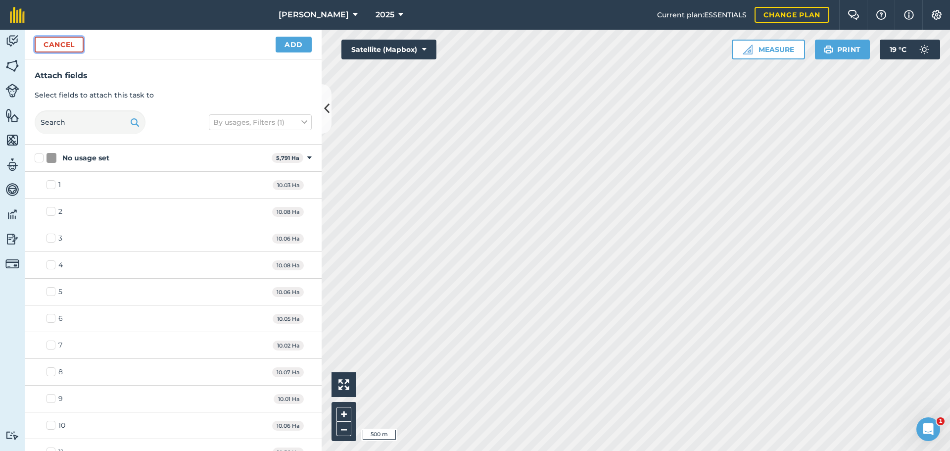
click at [66, 46] on button "Cancel" at bounding box center [59, 45] width 49 height 16
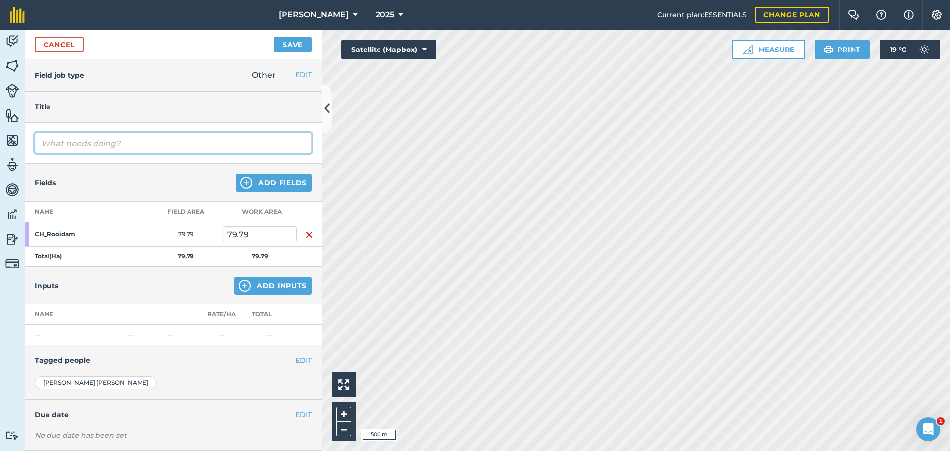
click at [58, 141] on input "text" at bounding box center [173, 143] width 277 height 21
type input "[PERSON_NAME] skuif 360 (290 pienk skof + 70 kudde ooie) na Bobult sement dam"
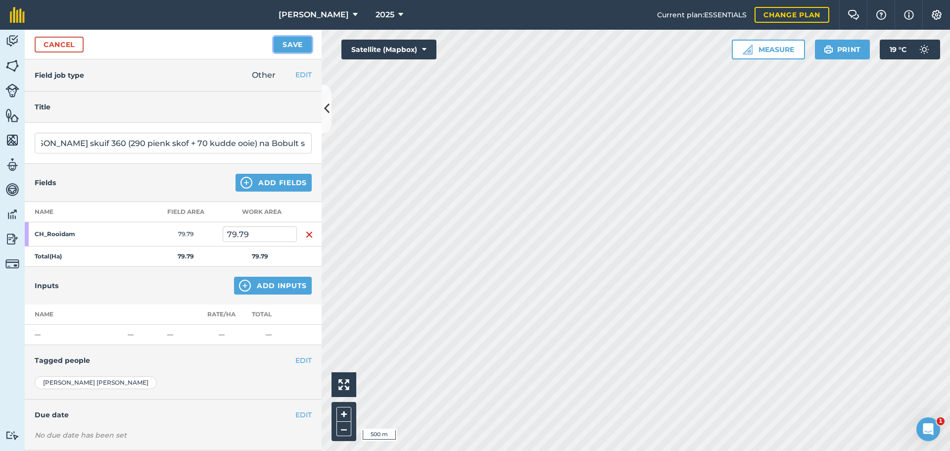
scroll to position [0, 0]
click at [286, 45] on button "Save" at bounding box center [293, 45] width 38 height 16
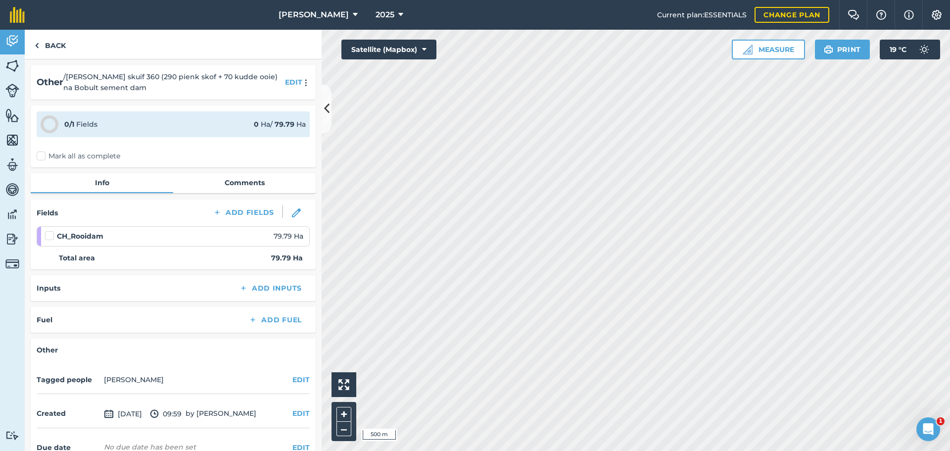
click at [282, 89] on div "Other / [PERSON_NAME] skuif 360 (290 pienk skof + 70 kudde ooie) na Bobult seme…" at bounding box center [173, 82] width 273 height 22
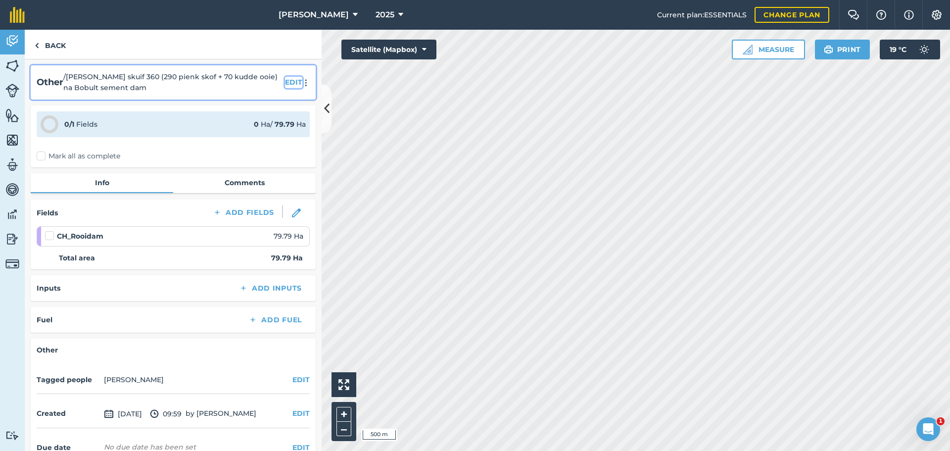
click at [285, 82] on button "EDIT" at bounding box center [293, 82] width 17 height 11
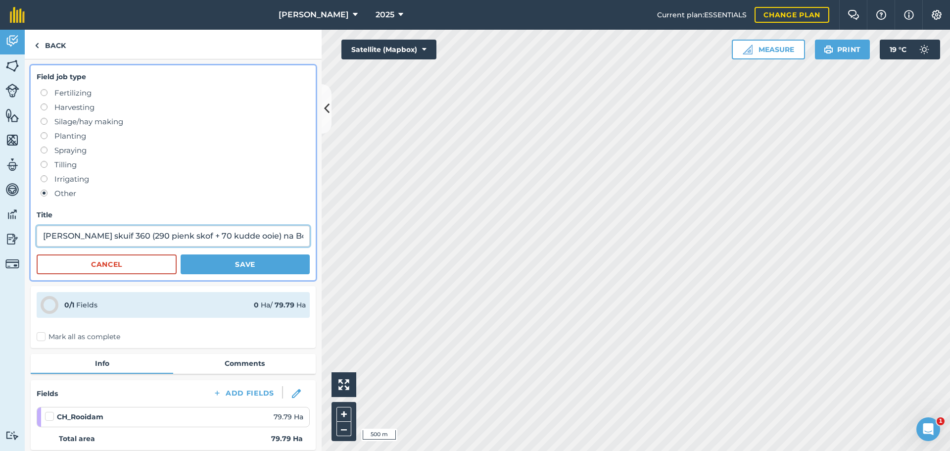
click at [232, 242] on input "[PERSON_NAME] skuif 360 (290 pienk skof + 70 kudde ooie) na Bobult sement dam" at bounding box center [173, 236] width 273 height 21
click at [349, 236] on div "Activity Fields Livestock Features Maps Team Vehicles Data Reporting Billing Tu…" at bounding box center [475, 240] width 950 height 421
click at [291, 233] on input "[PERSON_NAME] skuif 360 (290 pienk skof + 70 kudde ooie) na Bobult sement dam" at bounding box center [173, 236] width 273 height 21
click at [293, 236] on input "[PERSON_NAME] skuif 360 (290 pienk skof + 70 kudde ooie) na Bobult sement dam" at bounding box center [173, 236] width 273 height 21
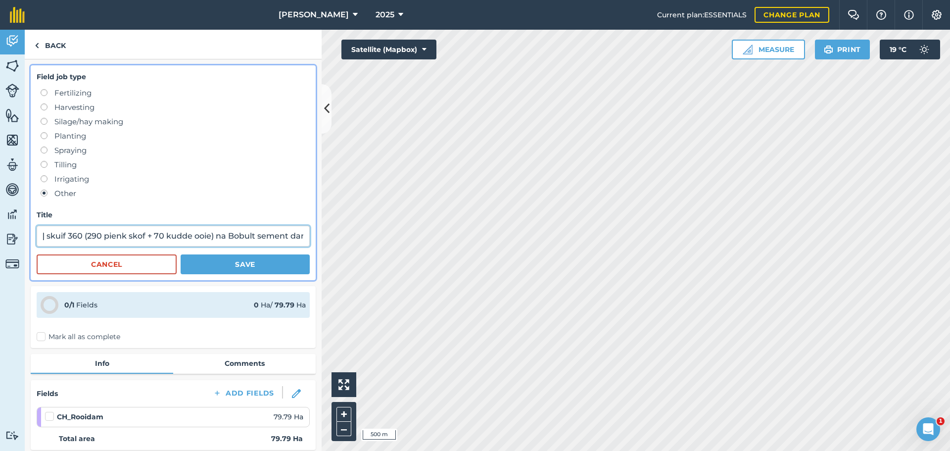
scroll to position [0, 80]
type input "[PERSON_NAME] skuif 360 (290 pienk skof + 70 kudde ooie) na Bobult sement dam. …"
click at [254, 258] on button "Save" at bounding box center [245, 264] width 129 height 20
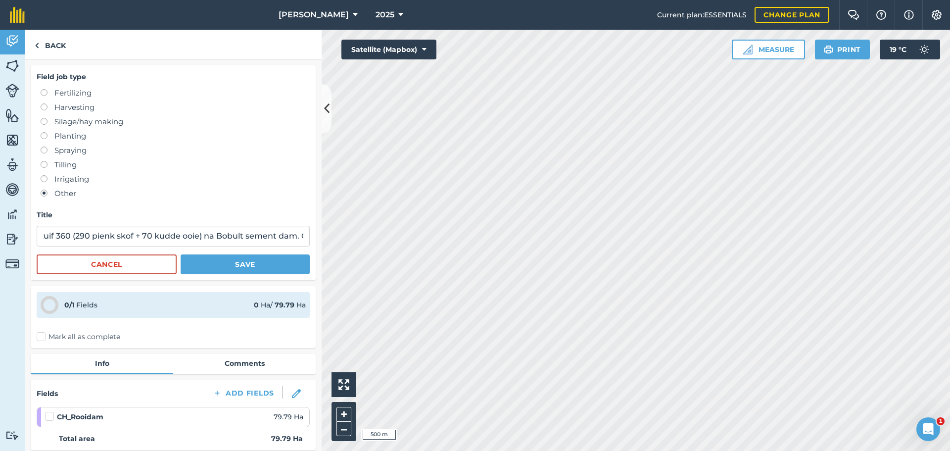
scroll to position [0, 0]
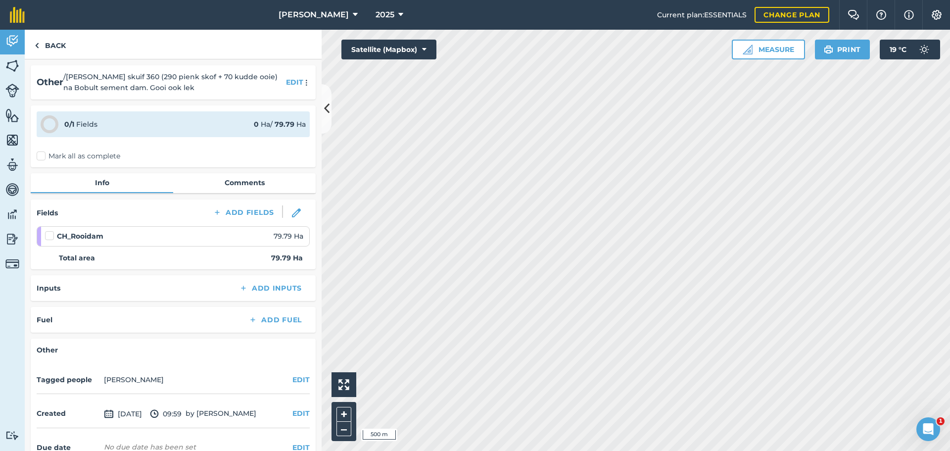
click at [42, 153] on label "Mark all as complete" at bounding box center [79, 156] width 84 height 10
click at [42, 153] on input "Mark all as complete" at bounding box center [40, 154] width 6 height 6
checkbox input "false"
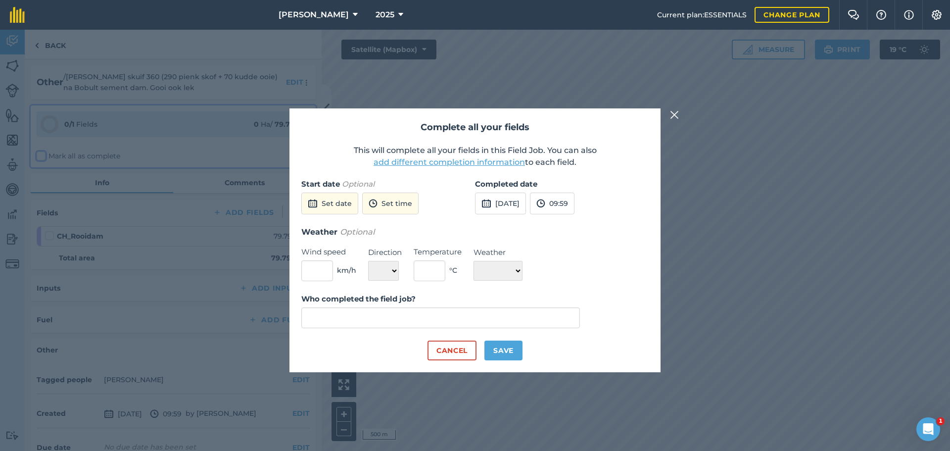
type input "[PERSON_NAME]"
click at [464, 355] on button "Cancel" at bounding box center [451, 350] width 49 height 20
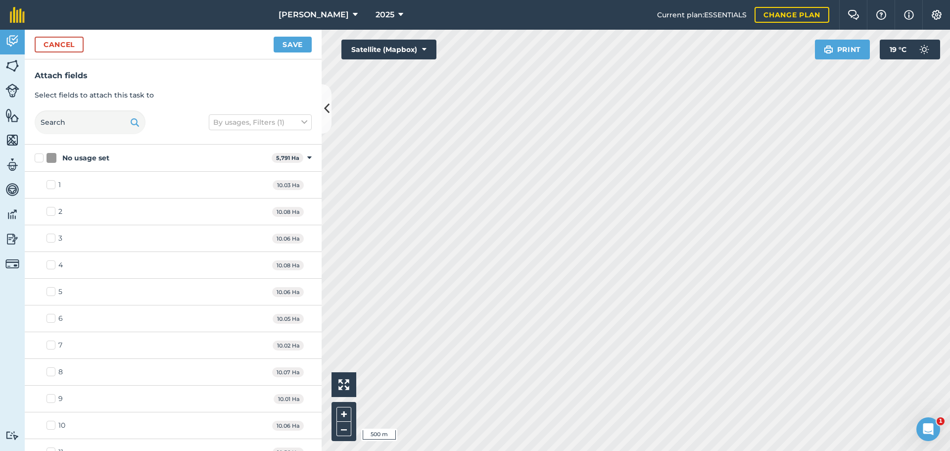
checkbox input "true"
click at [280, 47] on button "Save" at bounding box center [293, 45] width 38 height 16
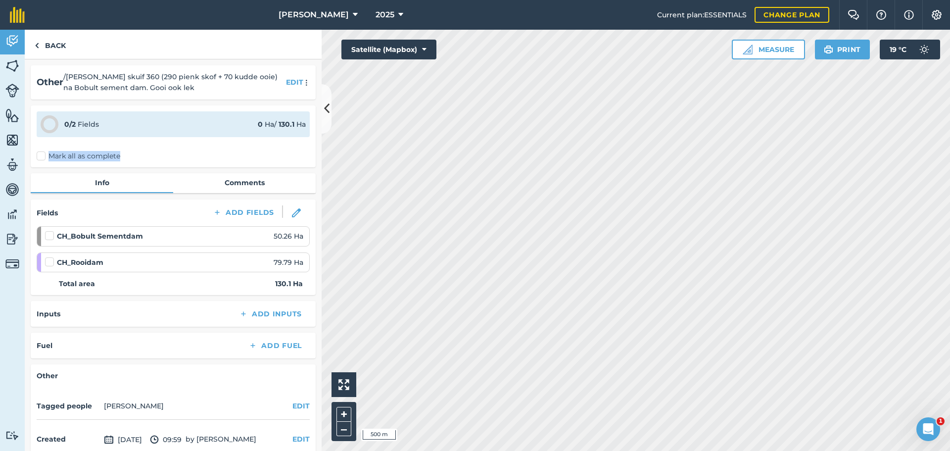
drag, startPoint x: 47, startPoint y: 156, endPoint x: 40, endPoint y: 156, distance: 6.9
click at [40, 156] on label "Mark all as complete" at bounding box center [79, 156] width 84 height 10
click at [54, 155] on label "Mark all as complete" at bounding box center [79, 156] width 84 height 10
click at [43, 155] on input "Mark all as complete" at bounding box center [40, 154] width 6 height 6
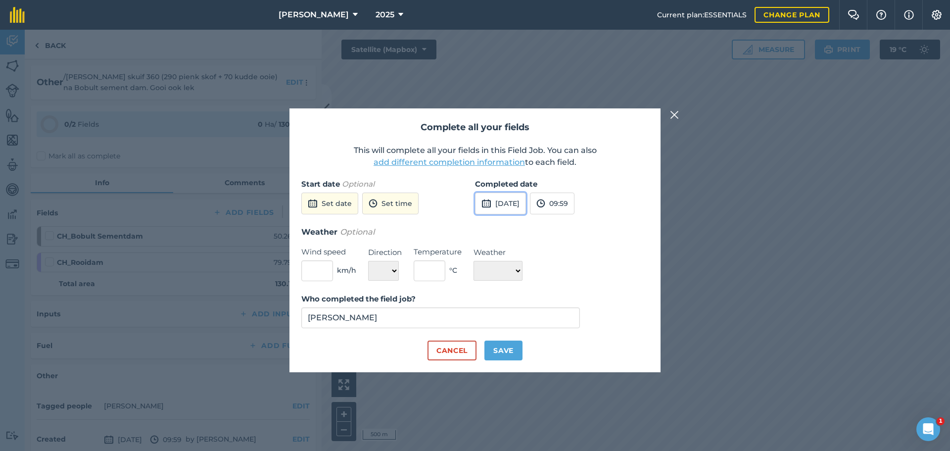
click at [520, 208] on button "[DATE]" at bounding box center [500, 203] width 51 height 22
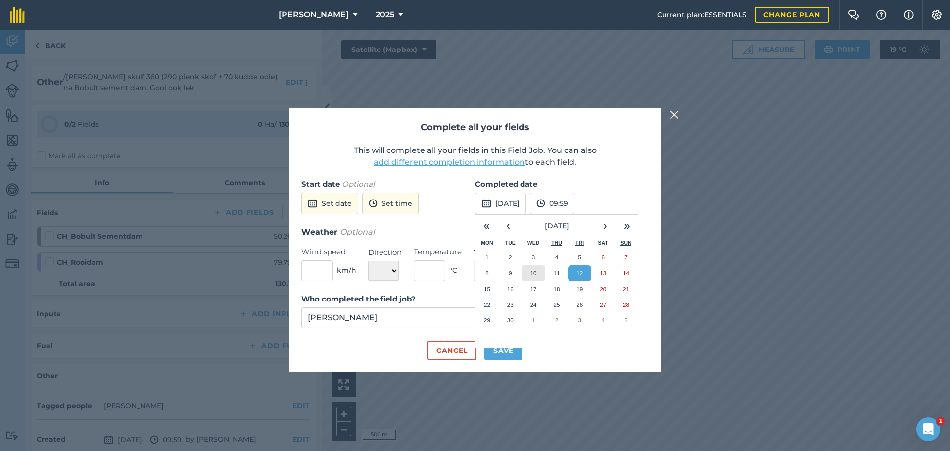
click at [537, 270] on button "10" at bounding box center [533, 273] width 23 height 16
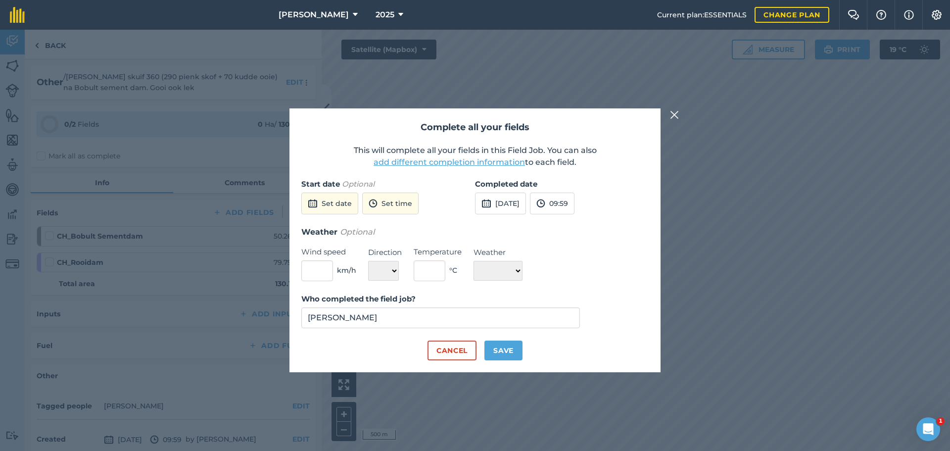
click at [508, 362] on div "Complete all your fields This will complete all your fields in this Field Job. …" at bounding box center [474, 239] width 371 height 263
click at [508, 347] on button "Save" at bounding box center [503, 350] width 38 height 20
checkbox input "true"
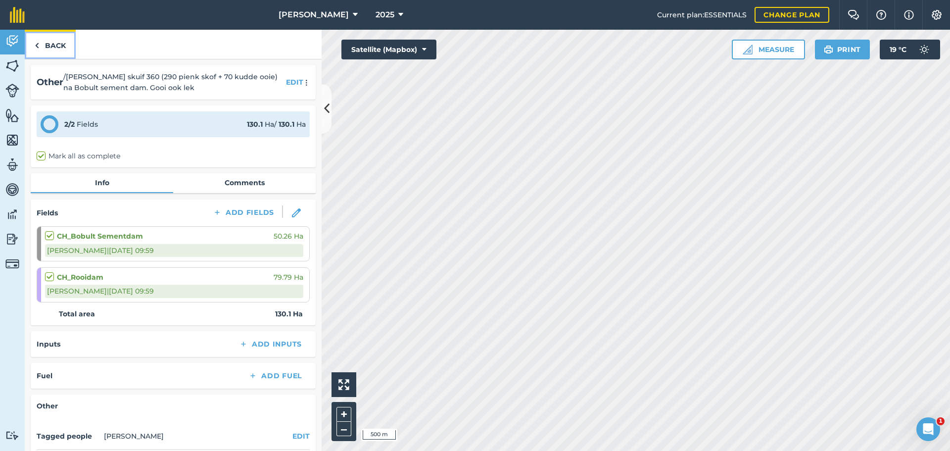
click at [52, 48] on link "Back" at bounding box center [50, 44] width 51 height 29
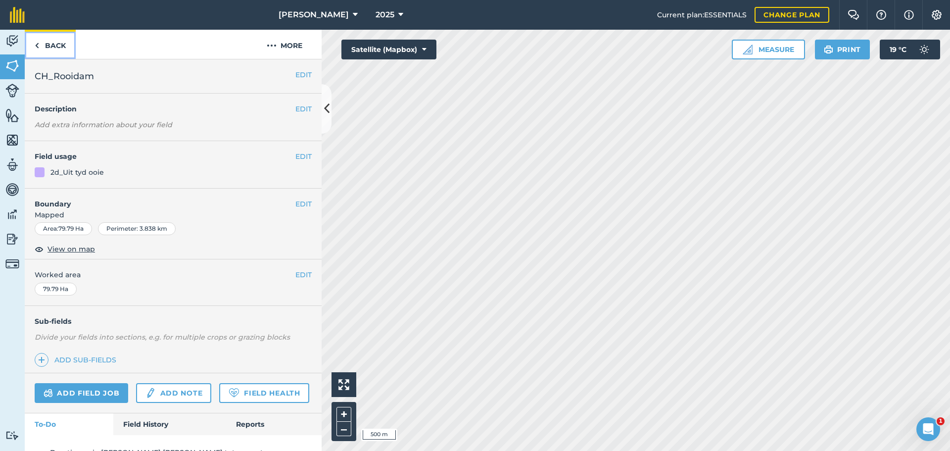
click at [44, 45] on link "Back" at bounding box center [50, 44] width 51 height 29
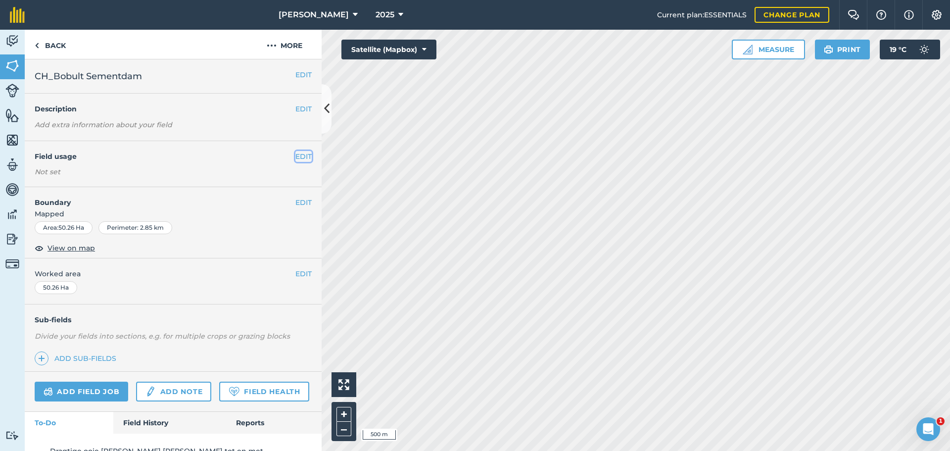
click at [295, 161] on button "EDIT" at bounding box center [303, 156] width 16 height 11
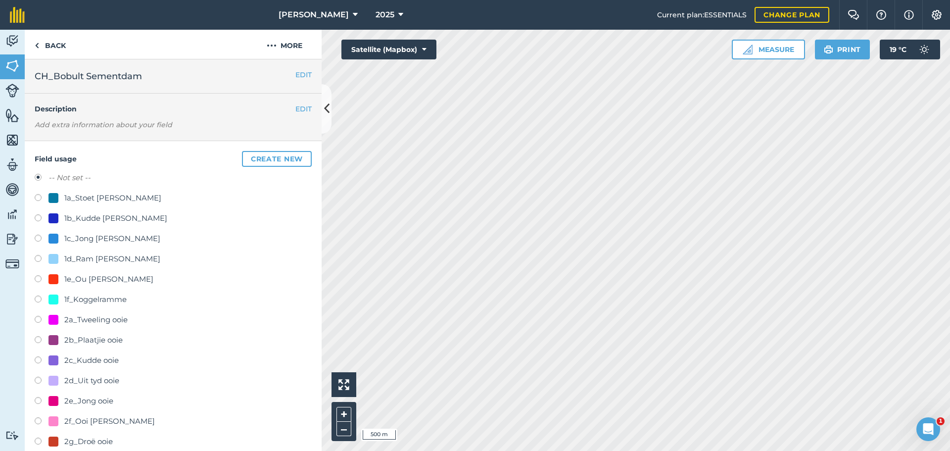
click at [45, 221] on label at bounding box center [42, 219] width 14 height 10
radio input "true"
radio input "false"
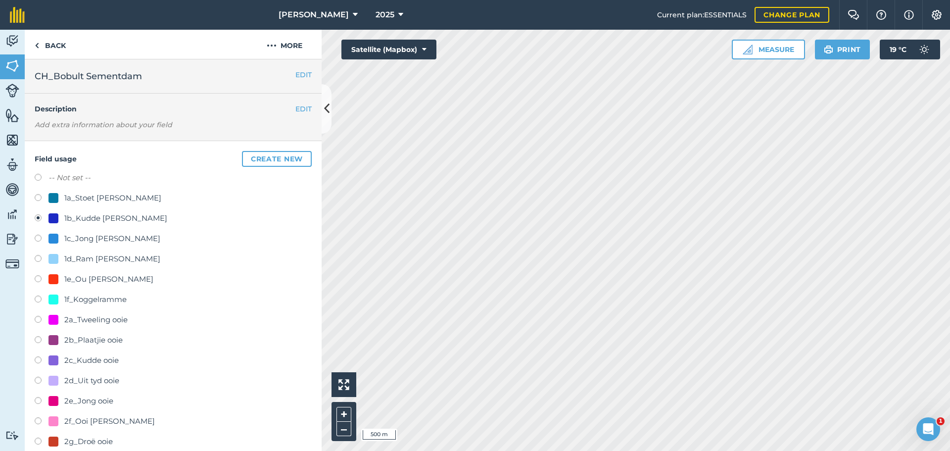
click at [45, 381] on label at bounding box center [42, 382] width 14 height 10
radio input "true"
radio input "false"
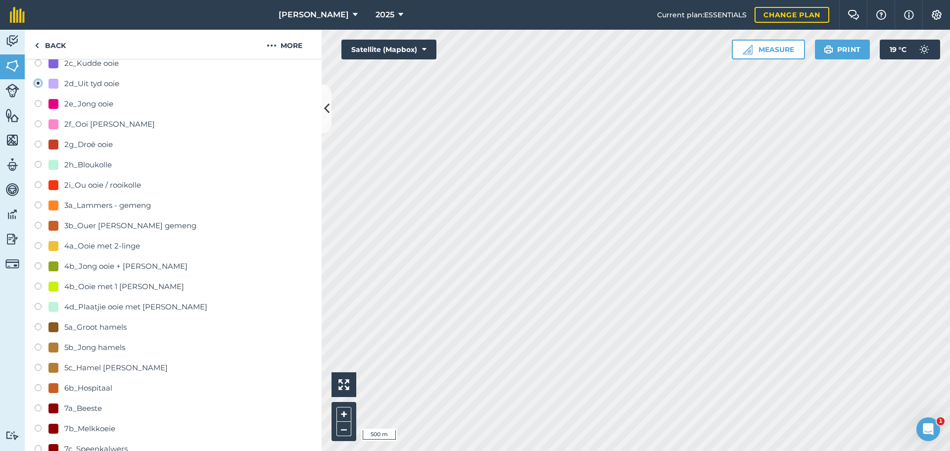
scroll to position [495, 0]
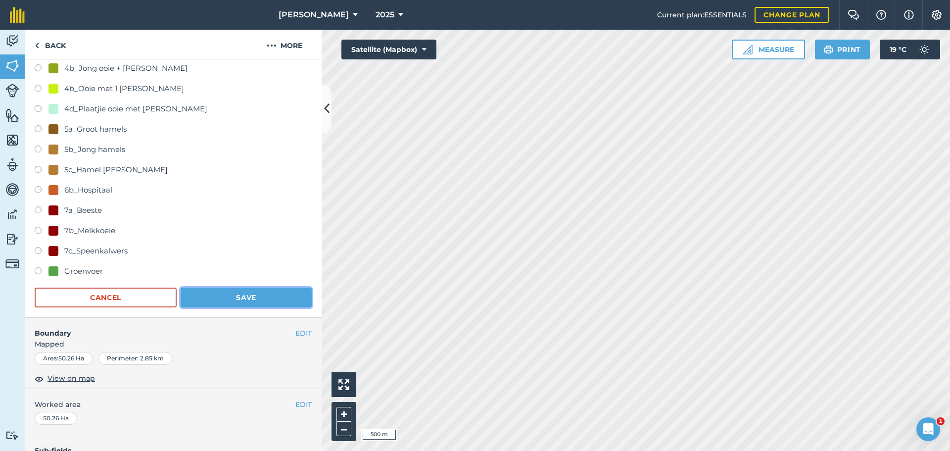
click at [252, 296] on button "Save" at bounding box center [246, 297] width 131 height 20
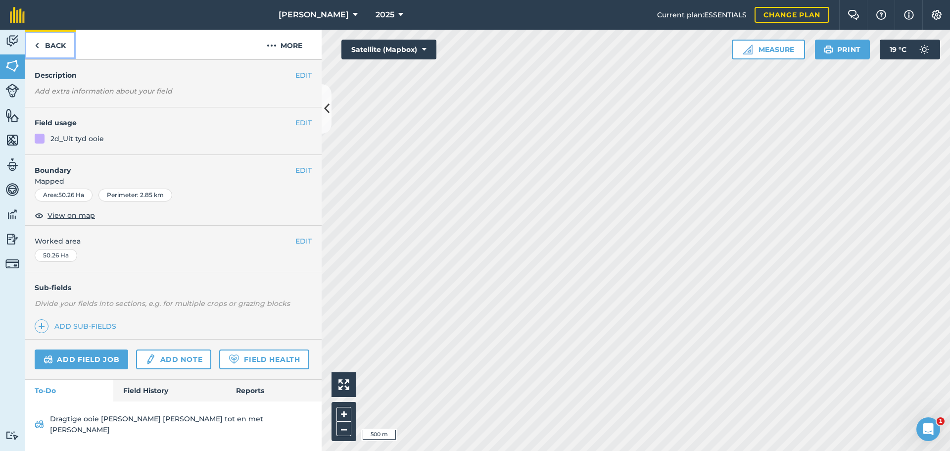
click at [52, 47] on link "Back" at bounding box center [50, 44] width 51 height 29
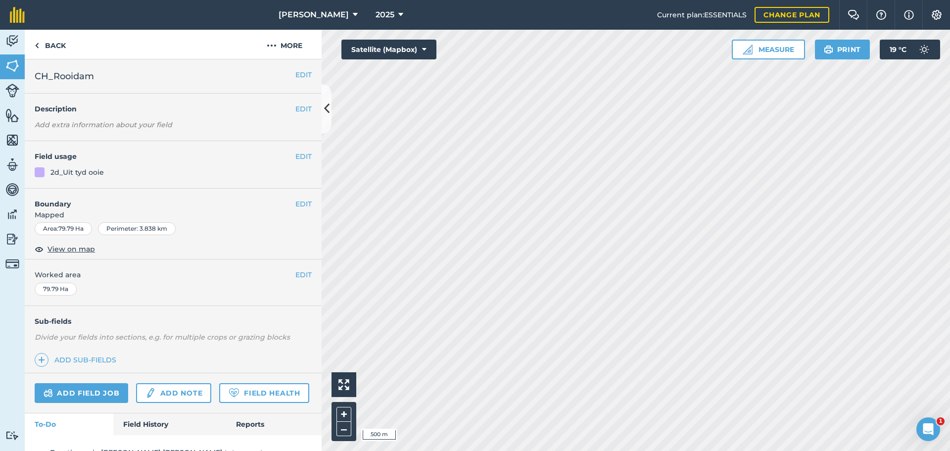
click at [285, 160] on h4 "Field usage" at bounding box center [165, 156] width 261 height 11
click at [287, 159] on h4 "Field usage" at bounding box center [165, 156] width 261 height 11
click at [295, 158] on button "EDIT" at bounding box center [303, 156] width 16 height 11
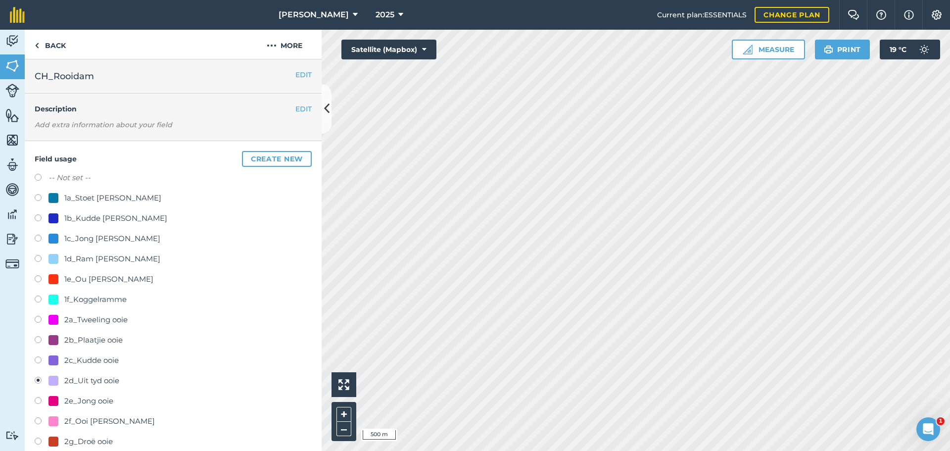
click at [50, 179] on label "-- Not set --" at bounding box center [69, 178] width 42 height 12
radio input "true"
radio input "false"
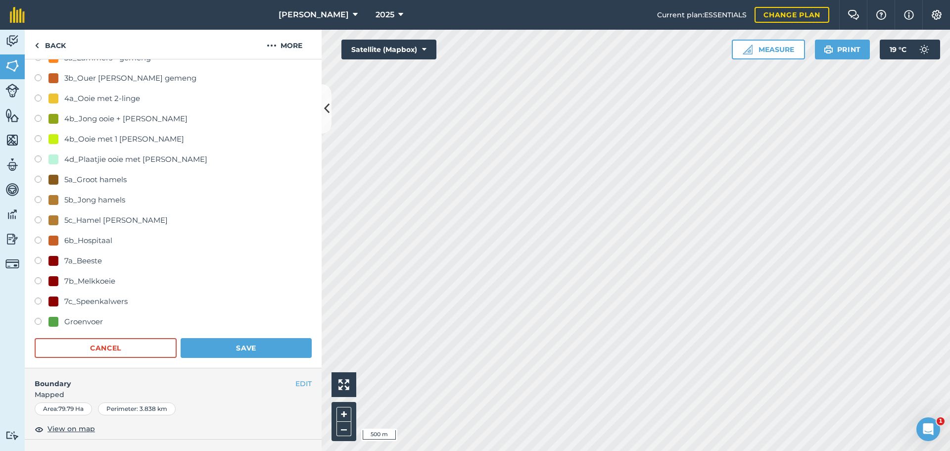
scroll to position [445, 0]
click at [247, 360] on div "Field usage Create new -- Not set -- 1a_Stoet [PERSON_NAME] 1b_Kudde [PERSON_NA…" at bounding box center [173, 31] width 297 height 671
click at [248, 349] on button "Save" at bounding box center [246, 347] width 131 height 20
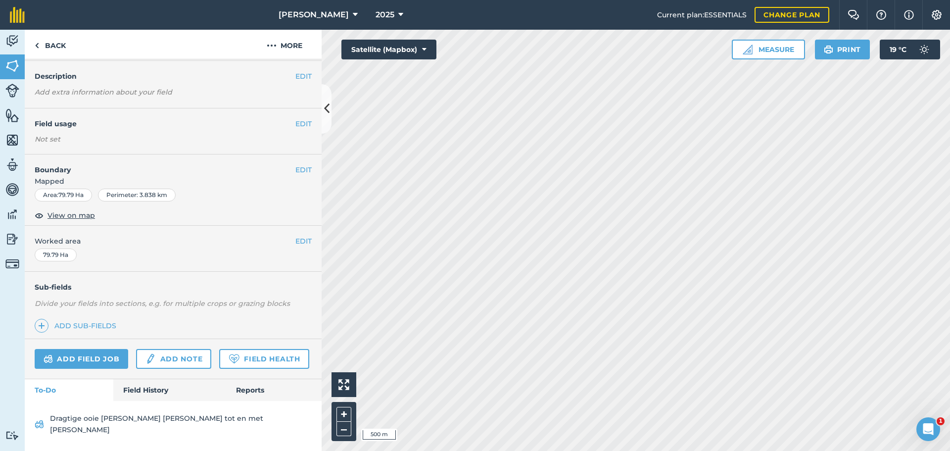
scroll to position [50, 0]
click at [39, 51] on img at bounding box center [37, 46] width 4 height 12
click at [41, 42] on link "Back" at bounding box center [50, 44] width 51 height 29
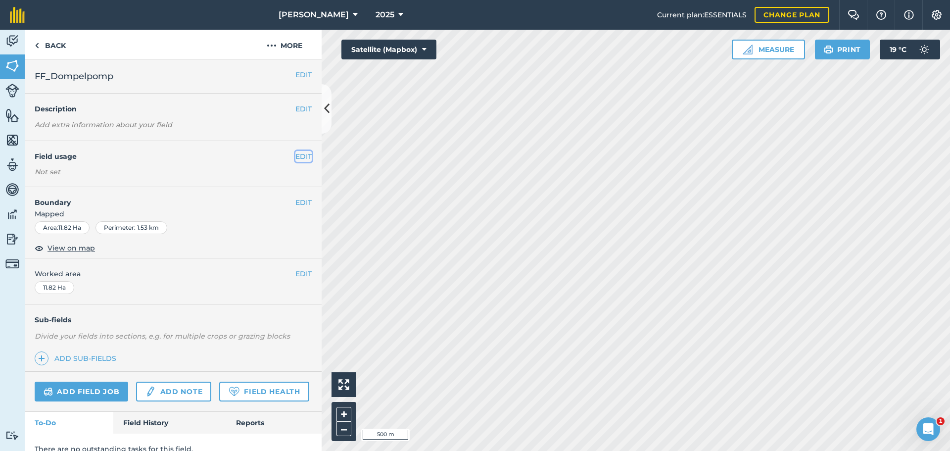
click at [295, 155] on button "EDIT" at bounding box center [303, 156] width 16 height 11
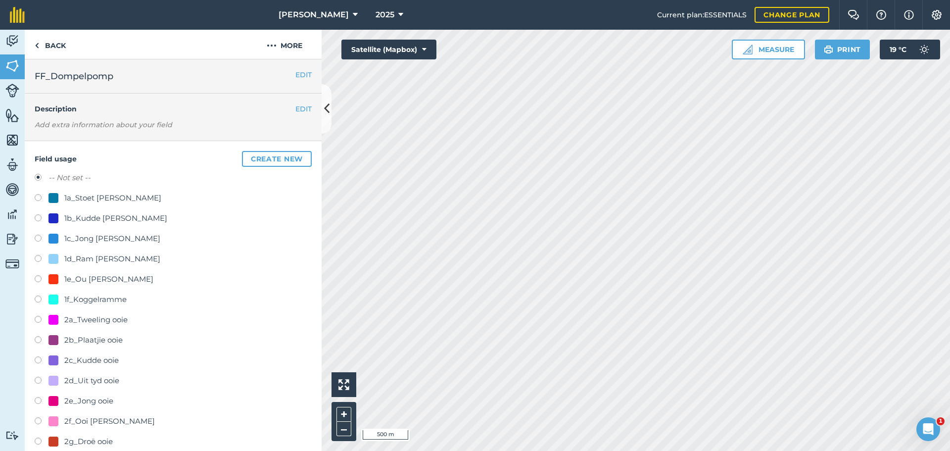
click at [44, 238] on label at bounding box center [42, 240] width 14 height 10
radio input "true"
radio input "false"
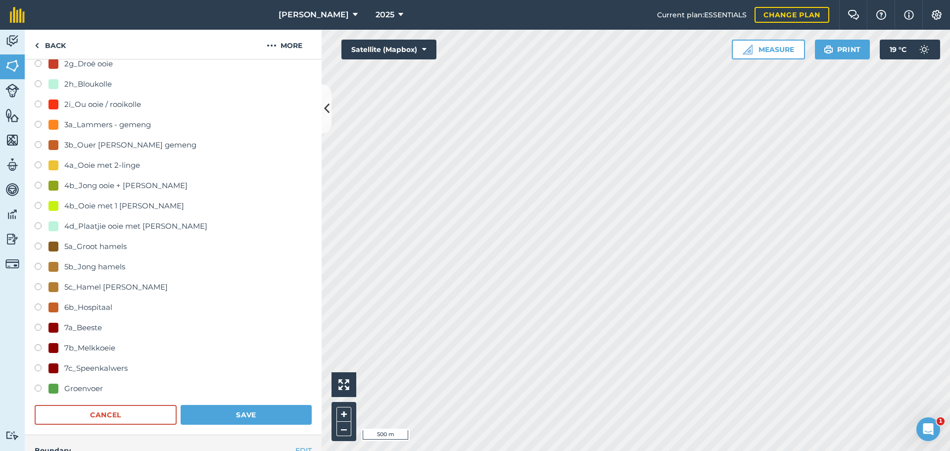
scroll to position [495, 0]
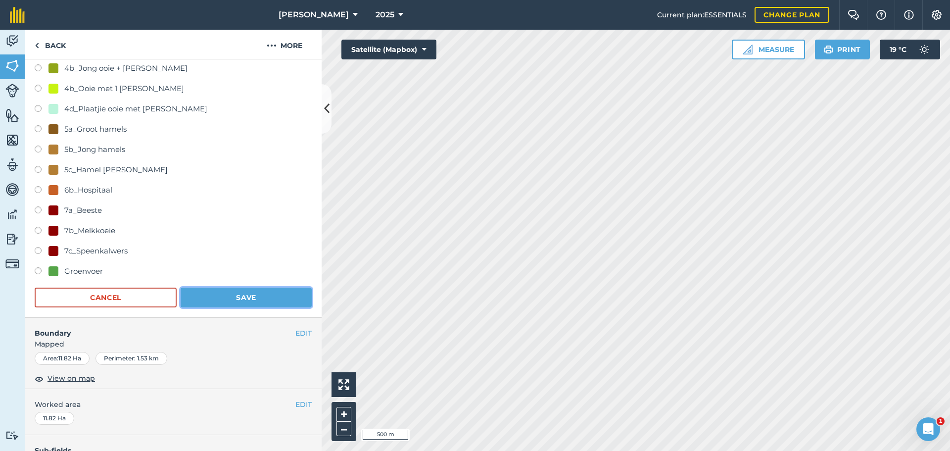
click at [233, 290] on button "Save" at bounding box center [246, 297] width 131 height 20
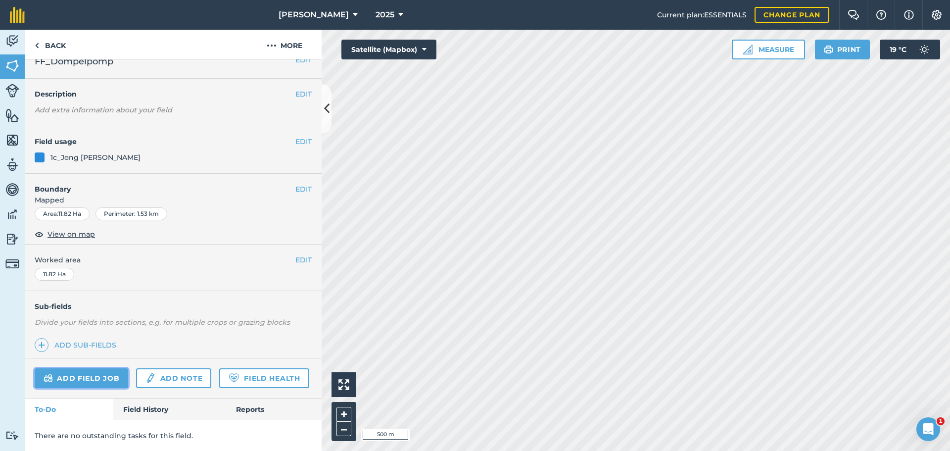
click at [69, 368] on link "Add field job" at bounding box center [82, 378] width 94 height 20
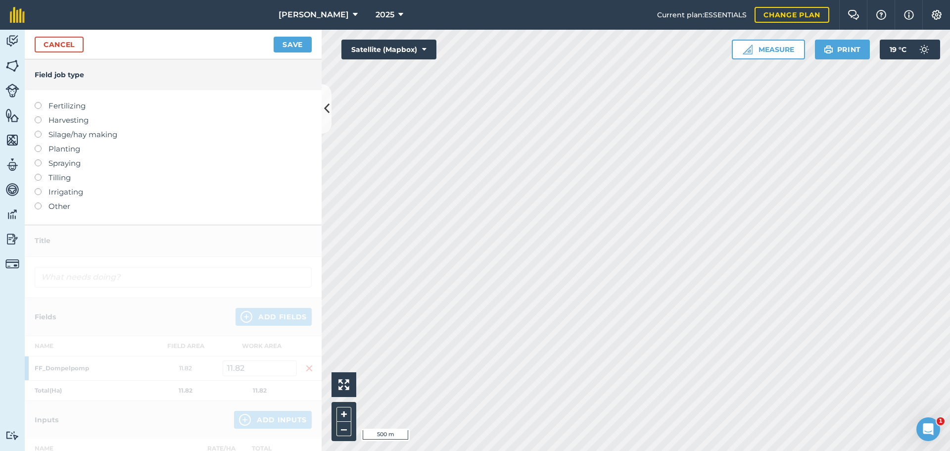
click at [44, 204] on label "Other" at bounding box center [173, 206] width 277 height 12
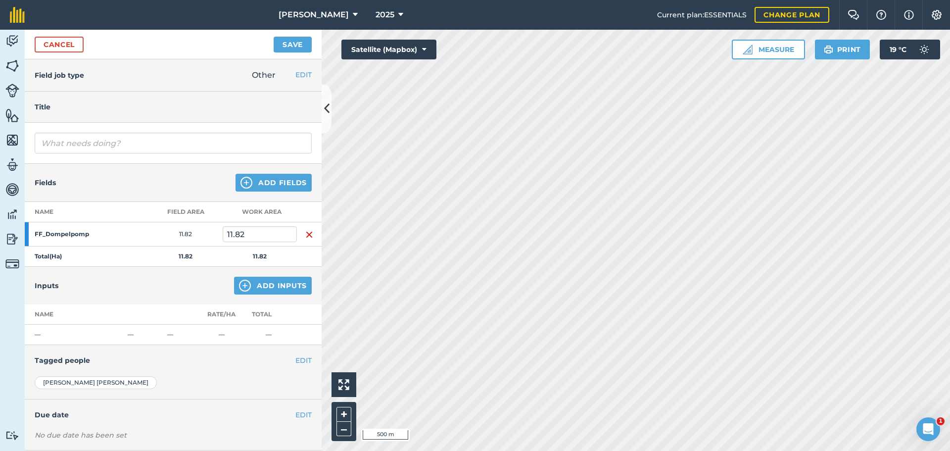
click at [93, 154] on div at bounding box center [173, 143] width 297 height 41
click at [99, 149] on input "text" at bounding box center [173, 143] width 277 height 21
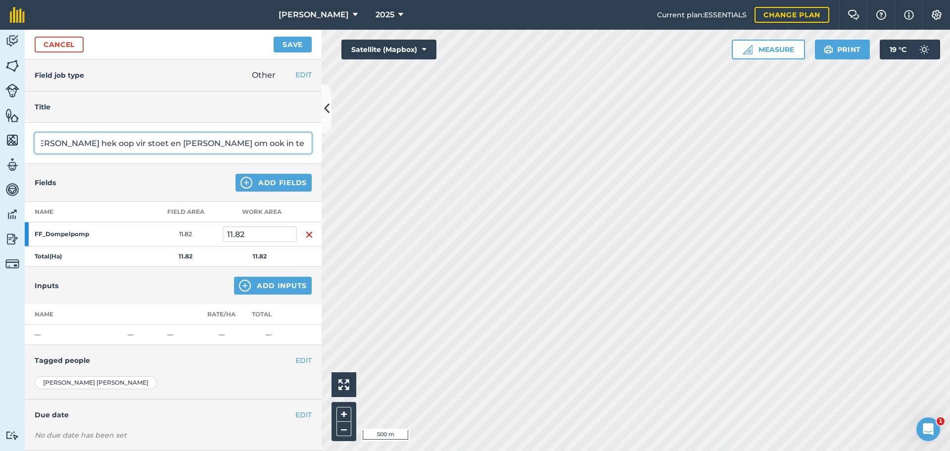
scroll to position [0, 15]
click at [95, 142] on input "[PERSON_NAME] hek oop vir stoet en [PERSON_NAME] om ook in te kom. Tel 169" at bounding box center [173, 143] width 277 height 21
click at [373, 149] on div "Activity Fields Livestock Features Maps Team Vehicles Data Reporting Billing Tu…" at bounding box center [475, 240] width 950 height 421
click at [294, 144] on input "[PERSON_NAME] hek oop na dompelpomp vir stoet en [PERSON_NAME] om ook in te kom…" at bounding box center [173, 143] width 277 height 21
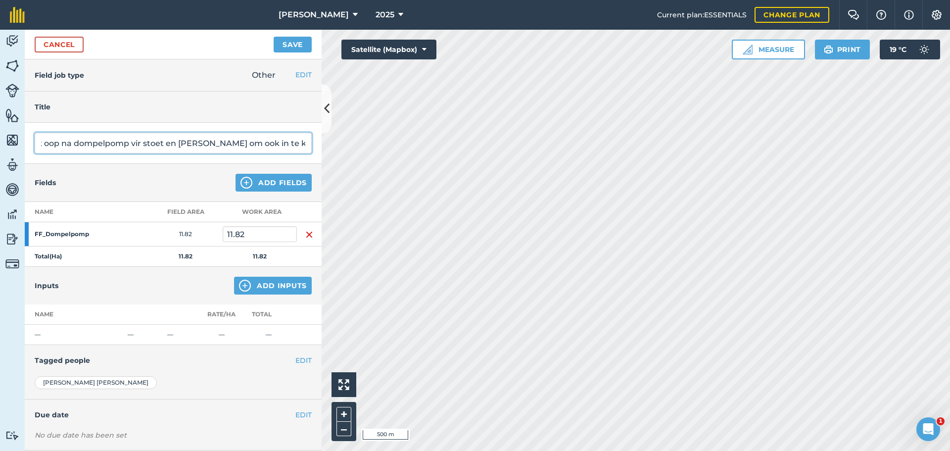
click at [301, 144] on input "[PERSON_NAME] hek oop na dompelpomp vir stoet en [PERSON_NAME] om ook in te kom…" at bounding box center [173, 143] width 277 height 21
type input "[PERSON_NAME] hek oop na dompelpomp vir stoet en [PERSON_NAME] om ook in te kom…"
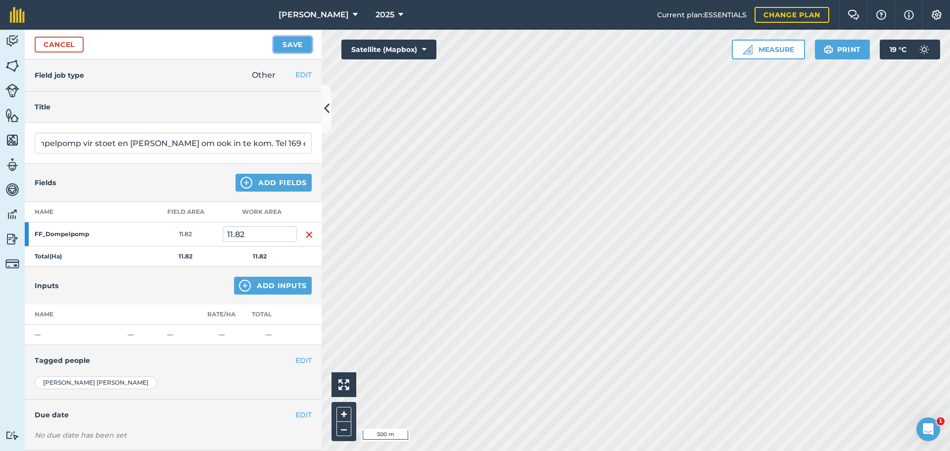
scroll to position [0, 0]
click at [287, 45] on button "Save" at bounding box center [293, 45] width 38 height 16
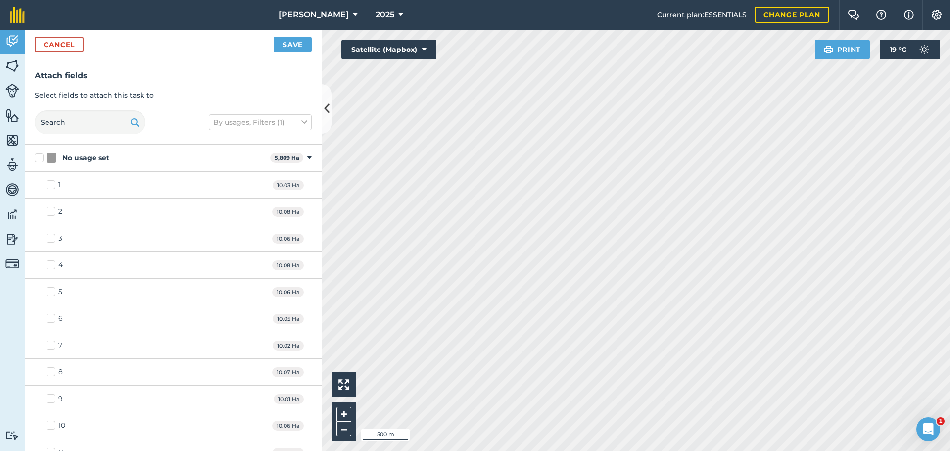
checkbox input "true"
click at [284, 49] on button "Save" at bounding box center [293, 45] width 38 height 16
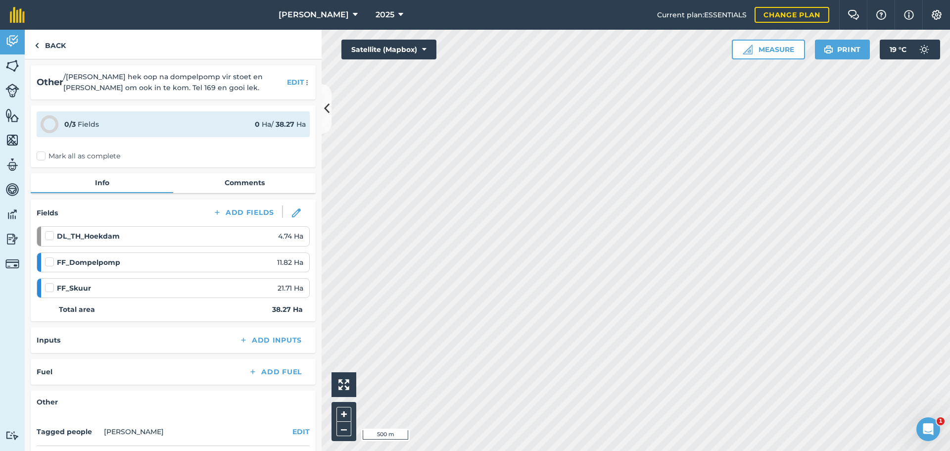
click at [35, 155] on div "0 / 3 Fields 0 Ha / 38.27 [PERSON_NAME] all as complete" at bounding box center [173, 136] width 285 height 62
click at [43, 156] on label "Mark all as complete" at bounding box center [79, 156] width 84 height 10
click at [43, 156] on input "Mark all as complete" at bounding box center [40, 154] width 6 height 6
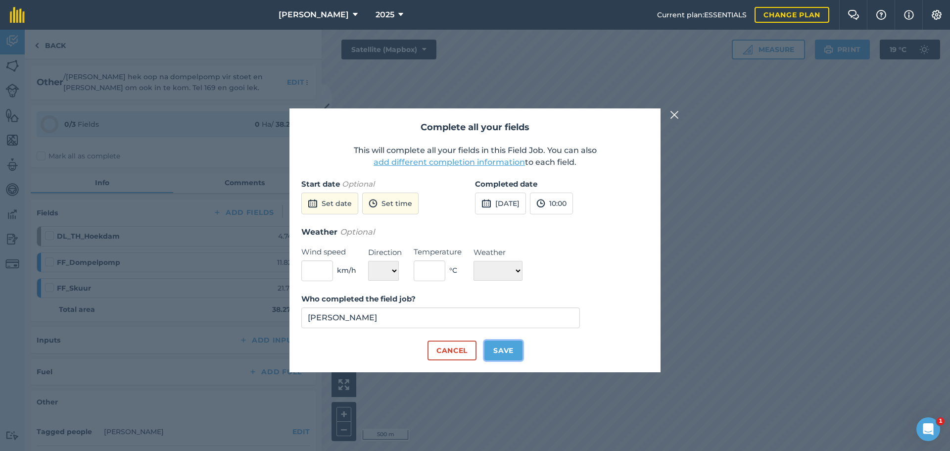
drag, startPoint x: 496, startPoint y: 350, endPoint x: 512, endPoint y: 318, distance: 35.8
click at [512, 318] on form "Start date Optional Set date Set time Completed date [DATE] 10:00 Weather Optio…" at bounding box center [474, 269] width 347 height 182
click at [499, 205] on button "[DATE]" at bounding box center [500, 203] width 51 height 22
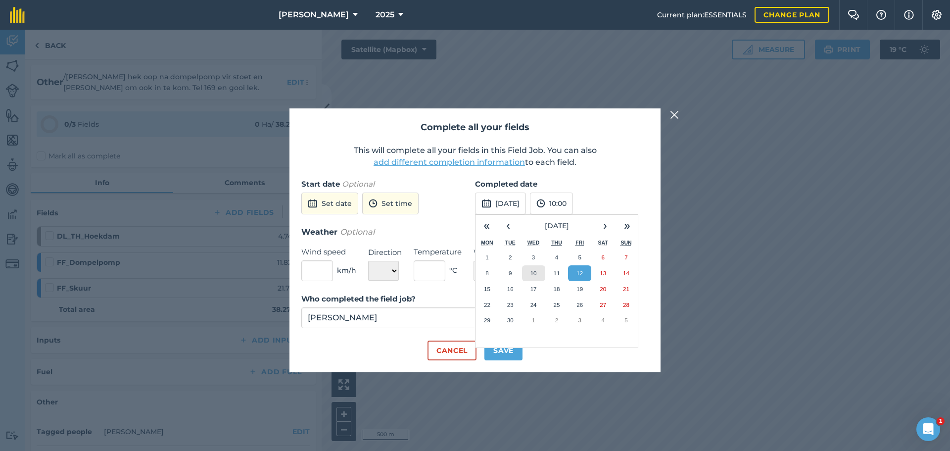
click at [538, 273] on button "10" at bounding box center [533, 273] width 23 height 16
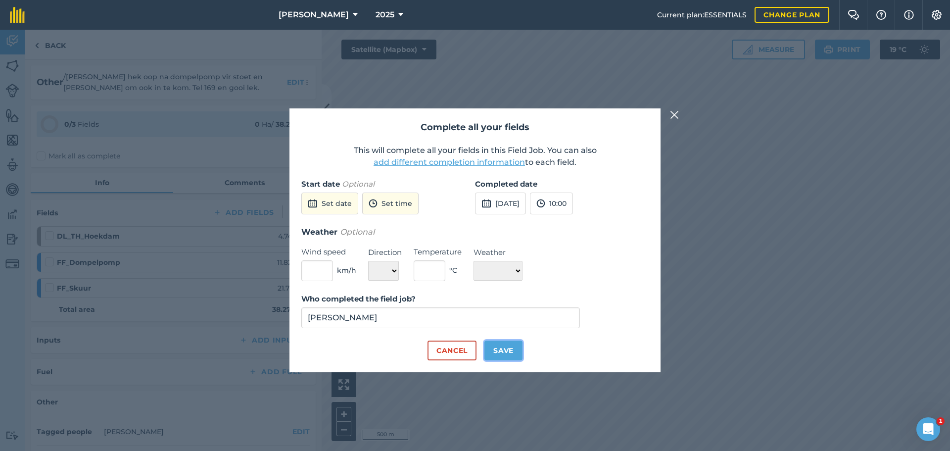
click at [499, 352] on button "Save" at bounding box center [503, 350] width 38 height 20
checkbox input "true"
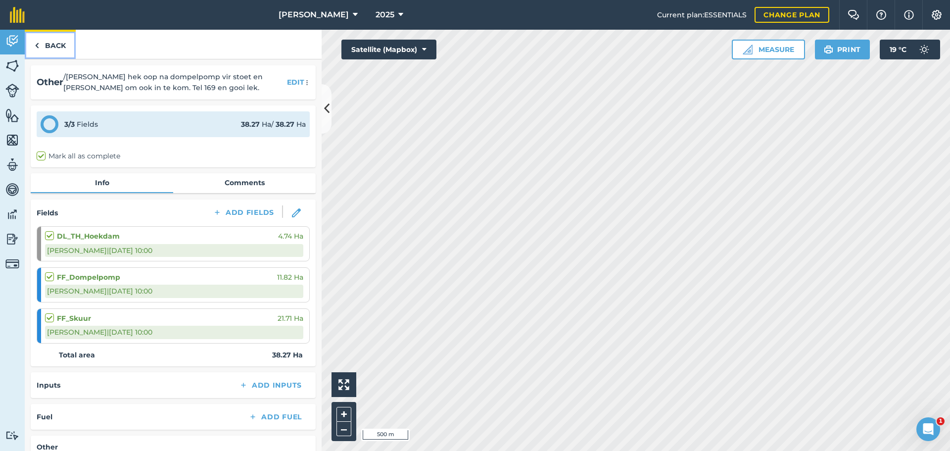
click at [44, 49] on link "Back" at bounding box center [50, 44] width 51 height 29
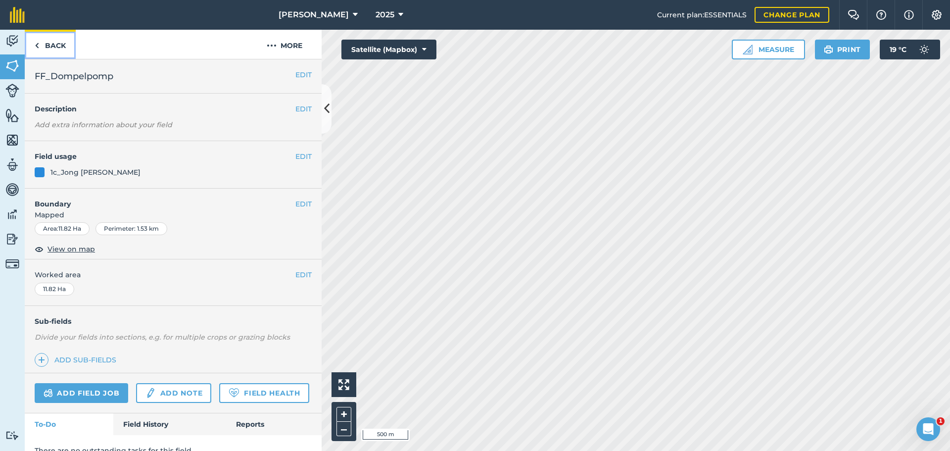
click at [41, 44] on link "Back" at bounding box center [50, 44] width 51 height 29
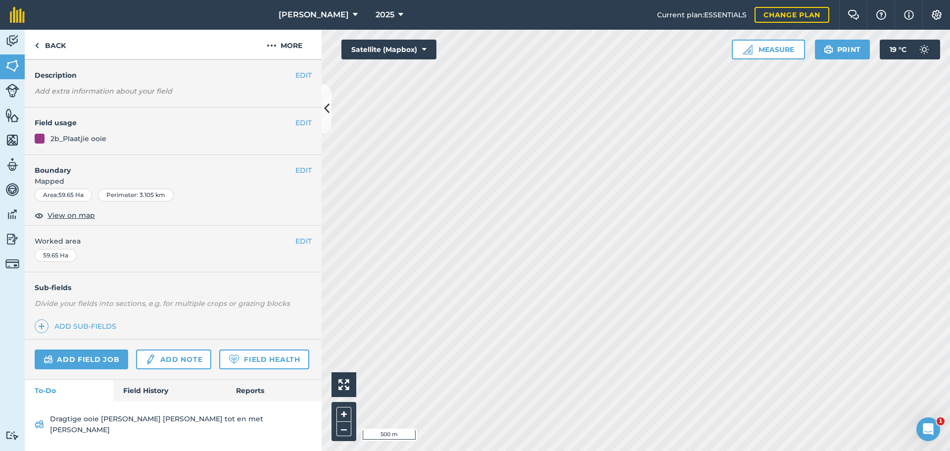
scroll to position [51, 0]
click at [146, 395] on link "Field History" at bounding box center [169, 390] width 112 height 22
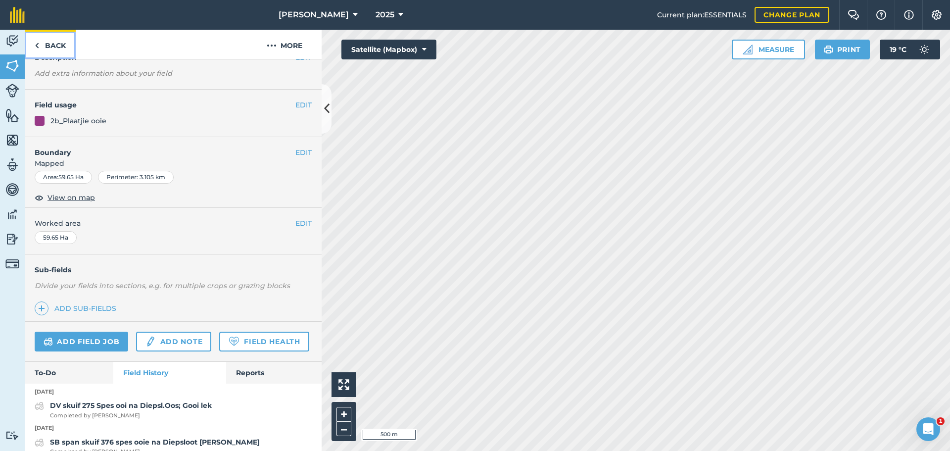
click at [39, 37] on link "Back" at bounding box center [50, 44] width 51 height 29
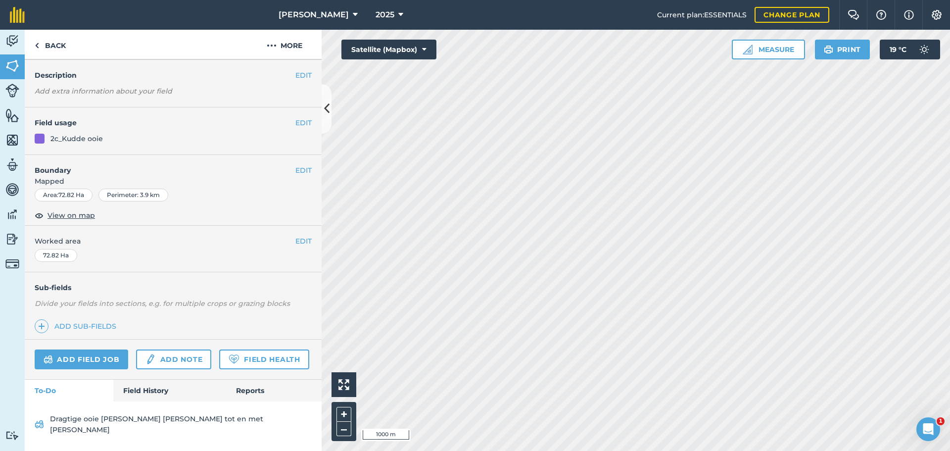
scroll to position [51, 0]
click at [135, 401] on link "Field History" at bounding box center [169, 390] width 112 height 22
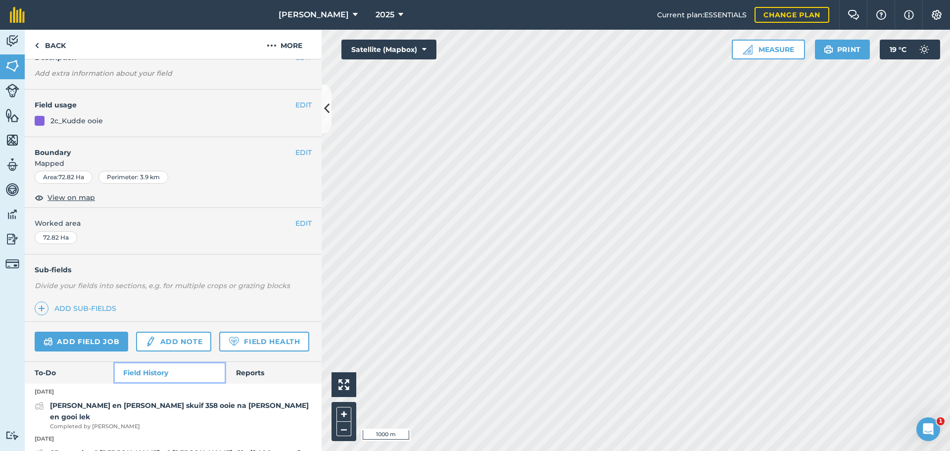
scroll to position [101, 0]
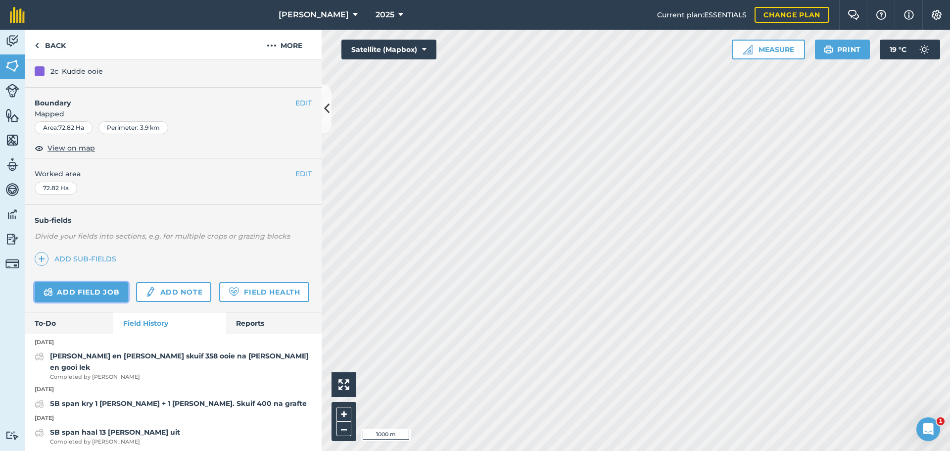
click at [102, 291] on link "Add field job" at bounding box center [82, 292] width 94 height 20
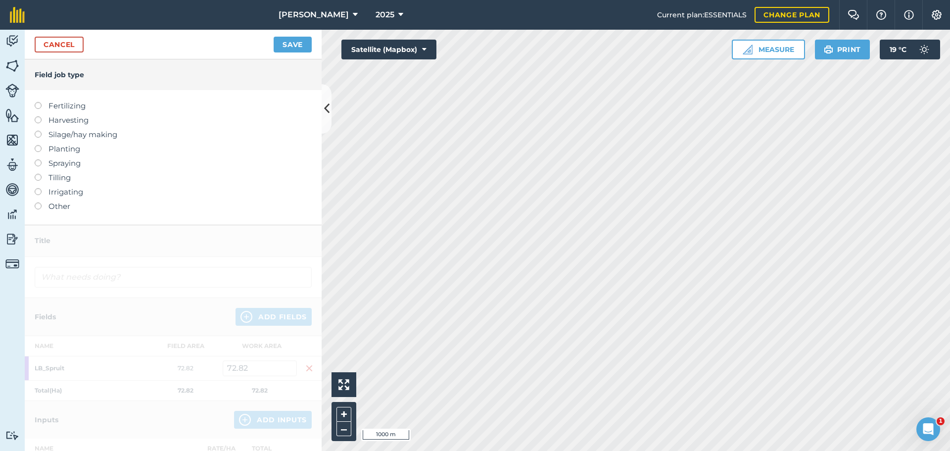
click at [40, 202] on label at bounding box center [42, 202] width 14 height 0
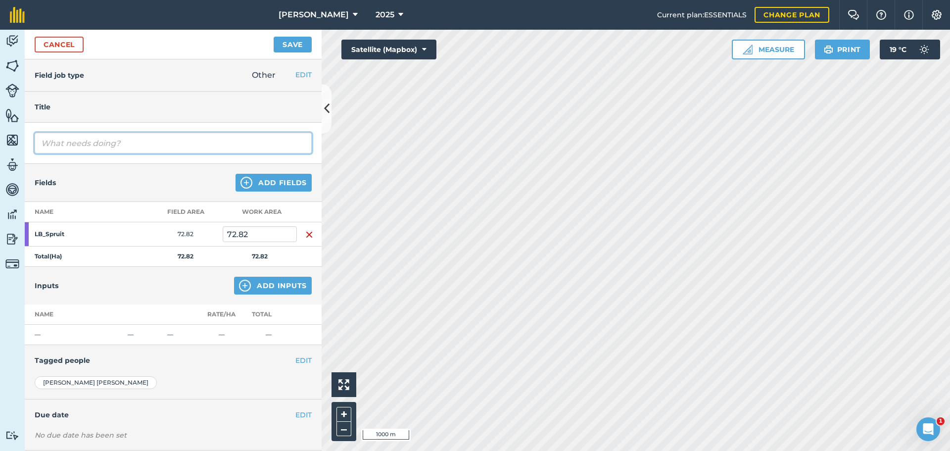
click at [156, 144] on input "text" at bounding box center [173, 143] width 277 height 21
type input "[PERSON_NAME] tel 360 kudde ooie en gooi lek"
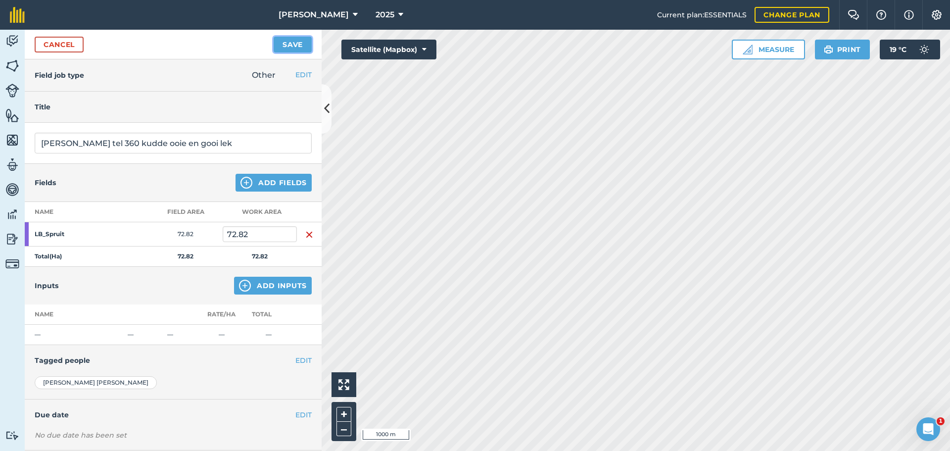
click at [287, 48] on button "Save" at bounding box center [293, 45] width 38 height 16
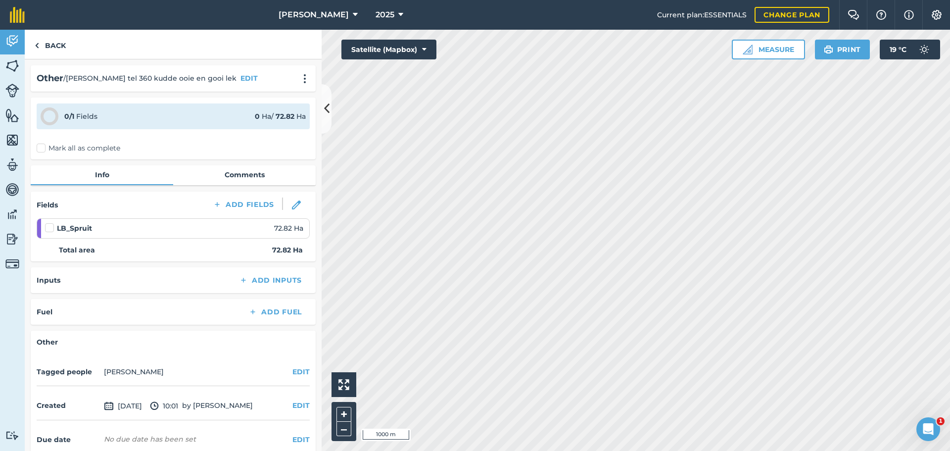
click at [41, 149] on label "Mark all as complete" at bounding box center [79, 148] width 84 height 10
click at [41, 149] on input "Mark all as complete" at bounding box center [40, 146] width 6 height 6
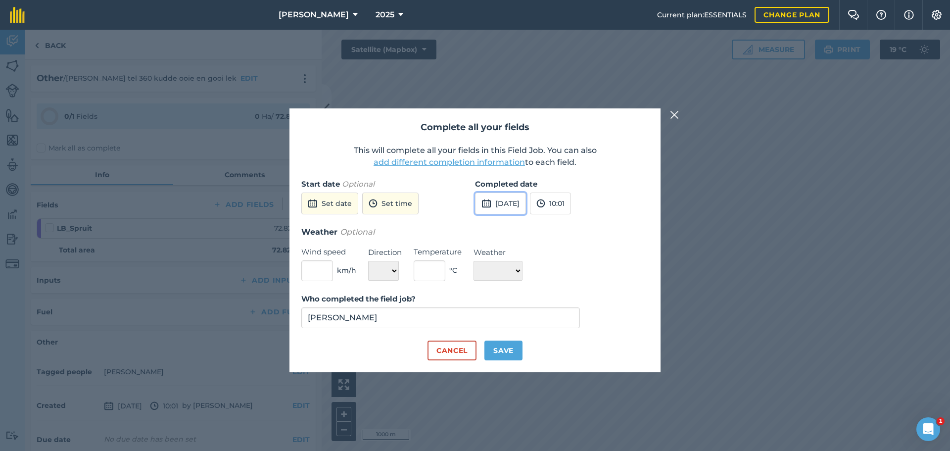
click at [495, 205] on button "[DATE]" at bounding box center [500, 203] width 51 height 22
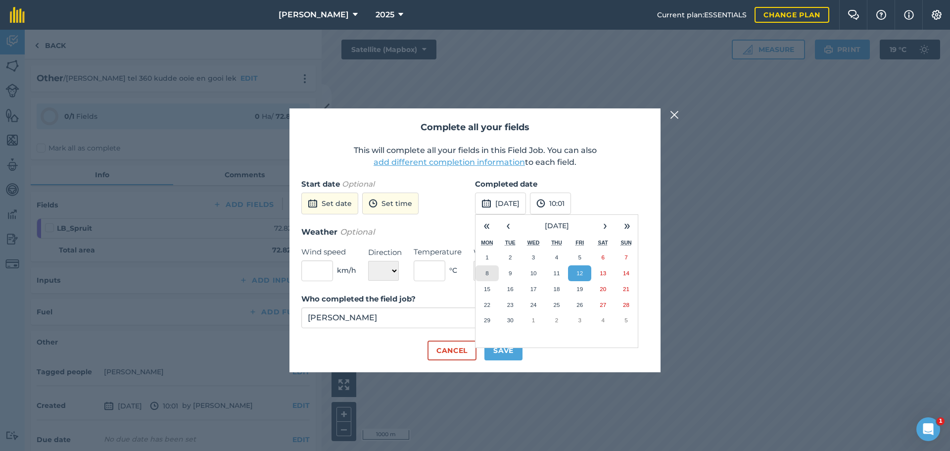
click at [488, 278] on button "8" at bounding box center [486, 273] width 23 height 16
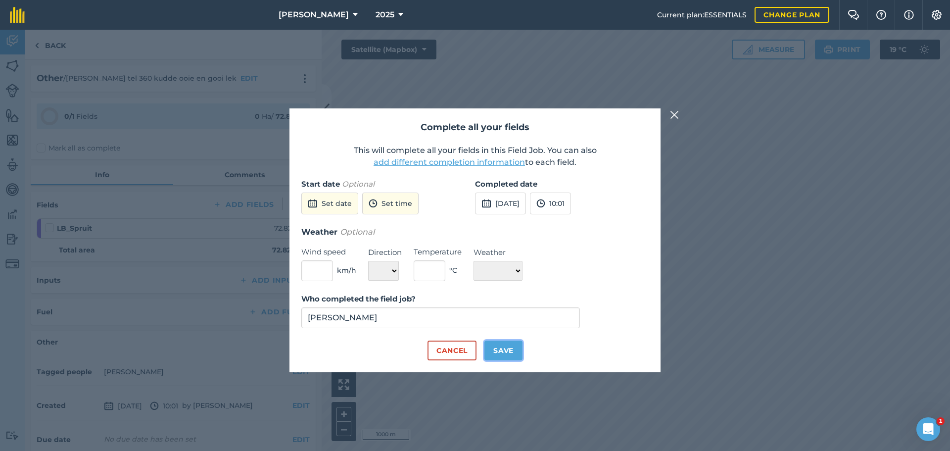
click at [500, 344] on button "Save" at bounding box center [503, 350] width 38 height 20
checkbox input "true"
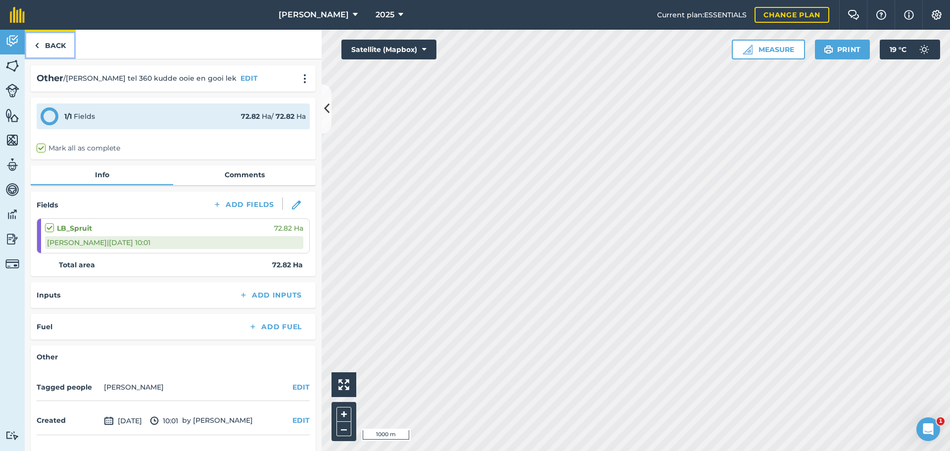
click at [44, 47] on link "Back" at bounding box center [50, 44] width 51 height 29
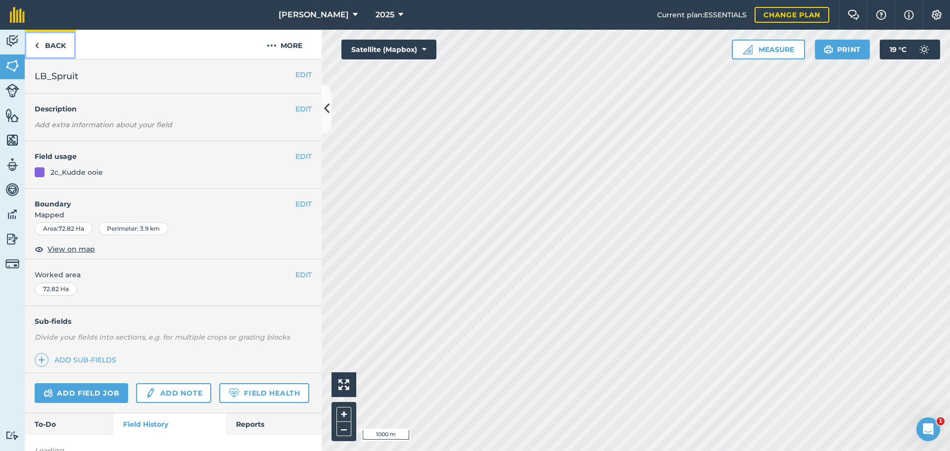
click at [38, 43] on img at bounding box center [37, 46] width 4 height 12
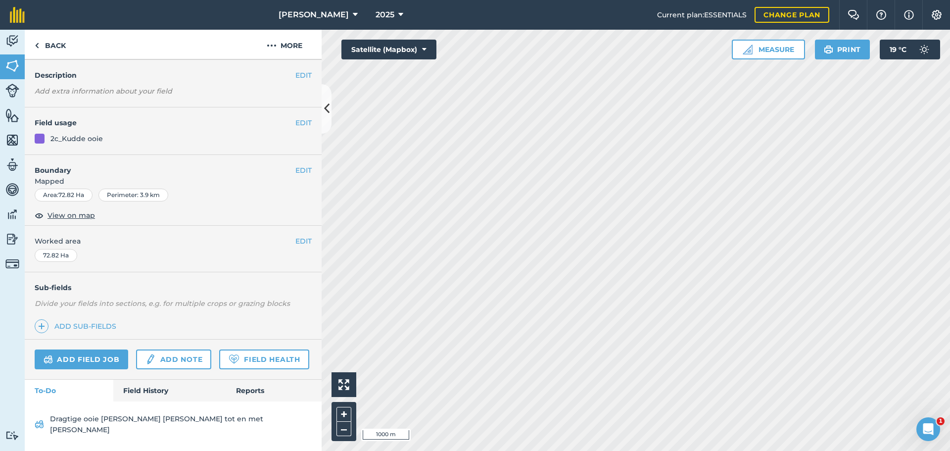
scroll to position [51, 0]
click at [146, 400] on link "Field History" at bounding box center [169, 390] width 112 height 22
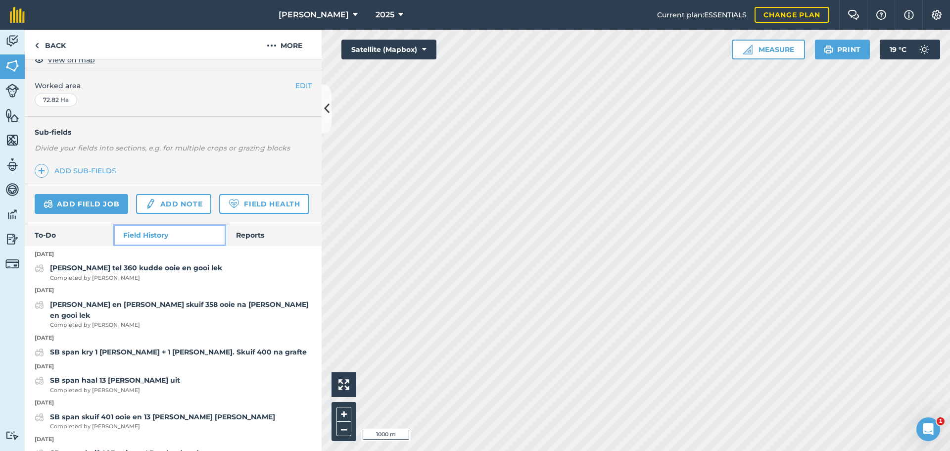
scroll to position [200, 0]
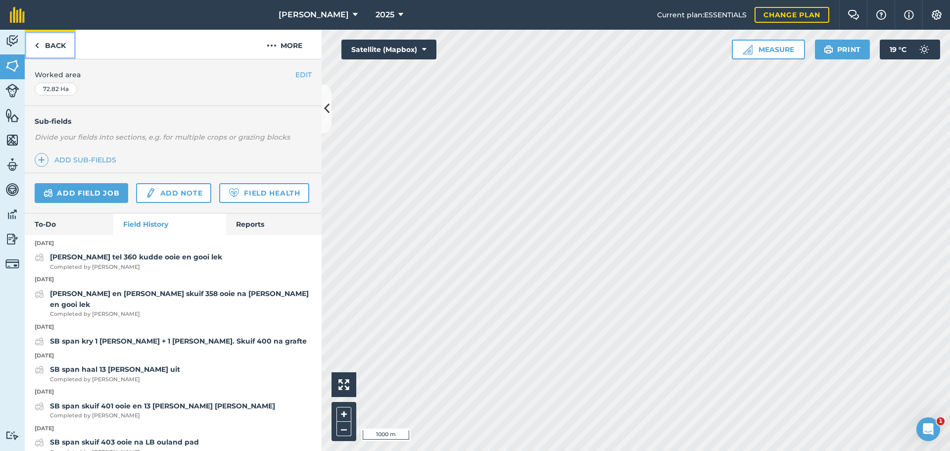
click at [37, 43] on img at bounding box center [37, 46] width 4 height 12
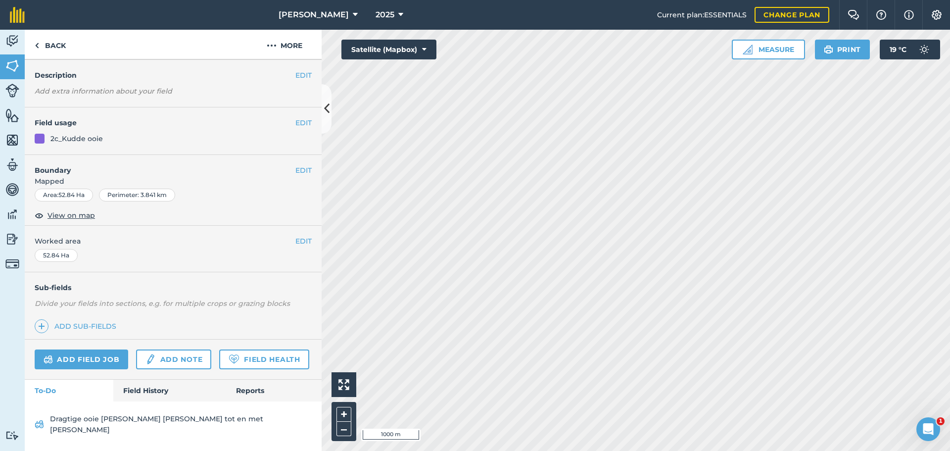
scroll to position [51, 0]
click at [139, 399] on link "Field History" at bounding box center [169, 390] width 112 height 22
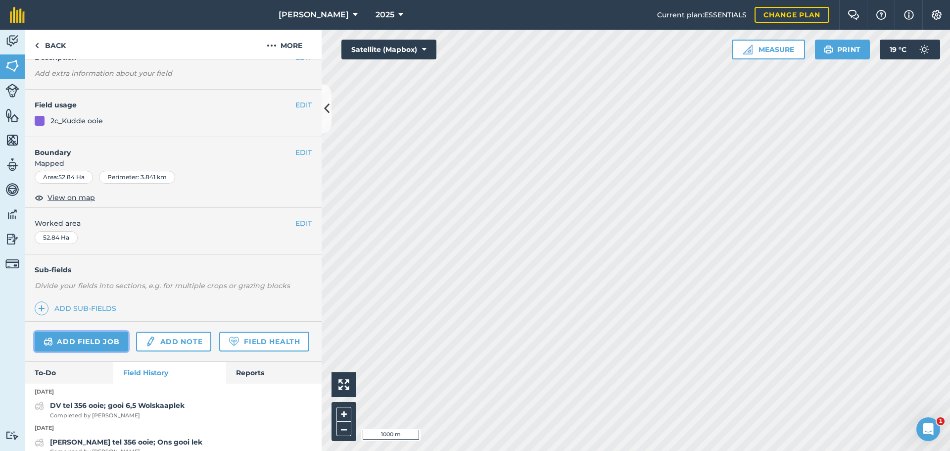
click at [80, 340] on link "Add field job" at bounding box center [82, 341] width 94 height 20
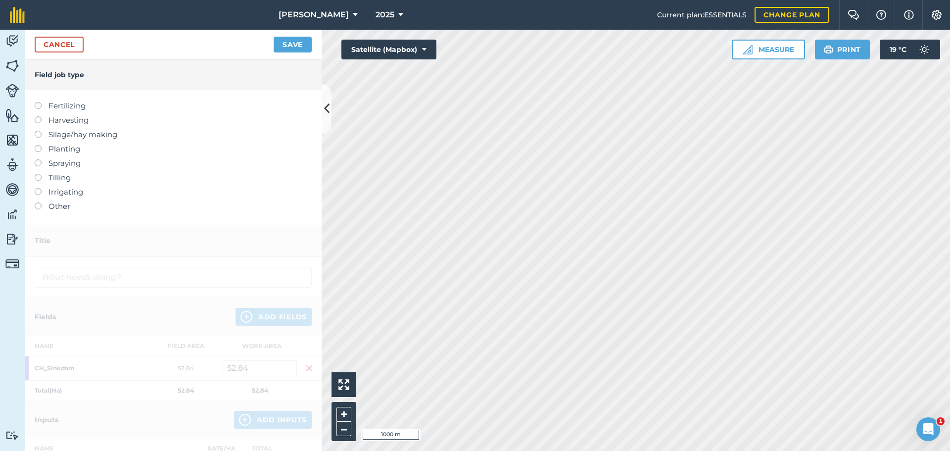
click at [38, 202] on label at bounding box center [42, 202] width 14 height 0
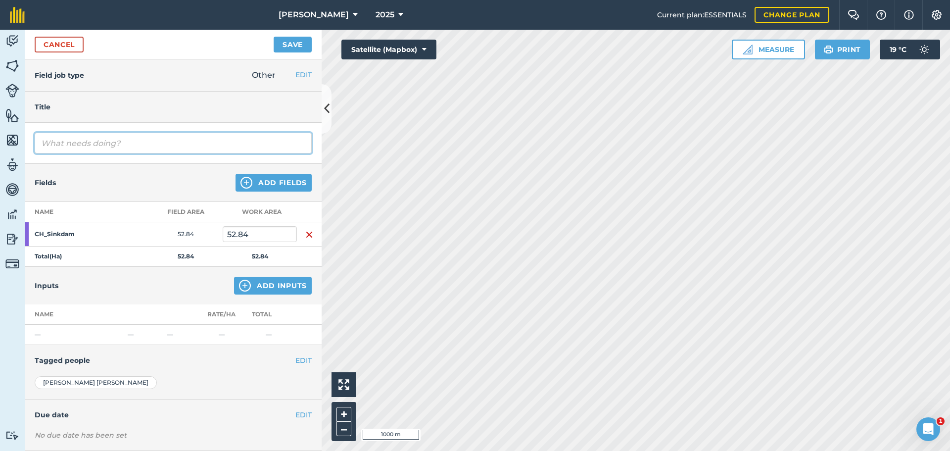
click at [72, 142] on input "text" at bounding box center [173, 143] width 277 height 21
type input "[PERSON_NAME] en Iseec skuif 356 kudde ooie na langvlei en gooi lek"
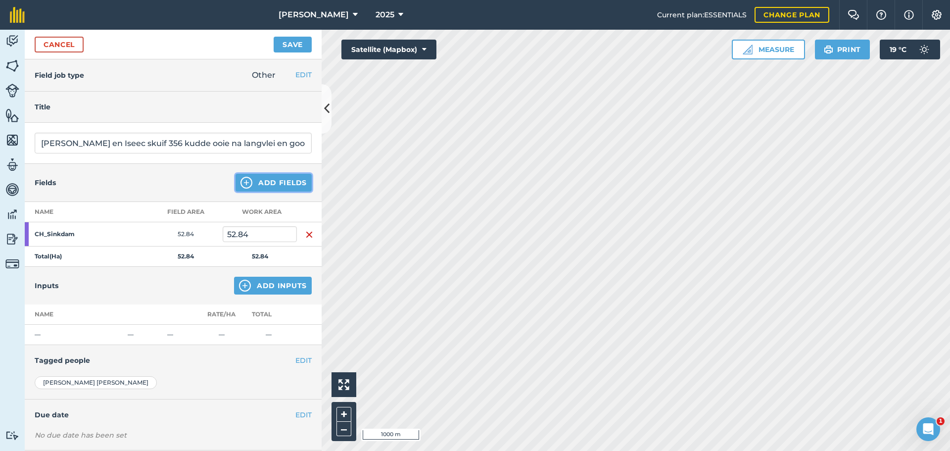
click at [277, 184] on button "Add Fields" at bounding box center [274, 183] width 76 height 18
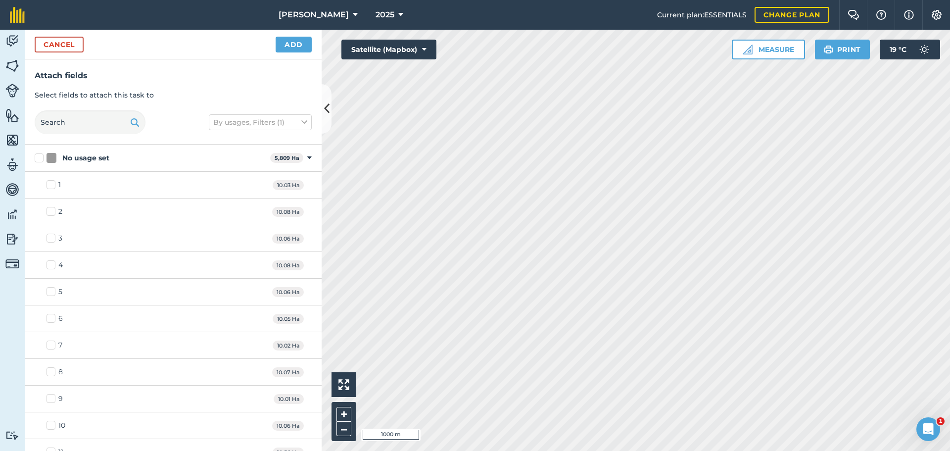
checkbox input "true"
click at [295, 51] on button "Add" at bounding box center [294, 45] width 36 height 16
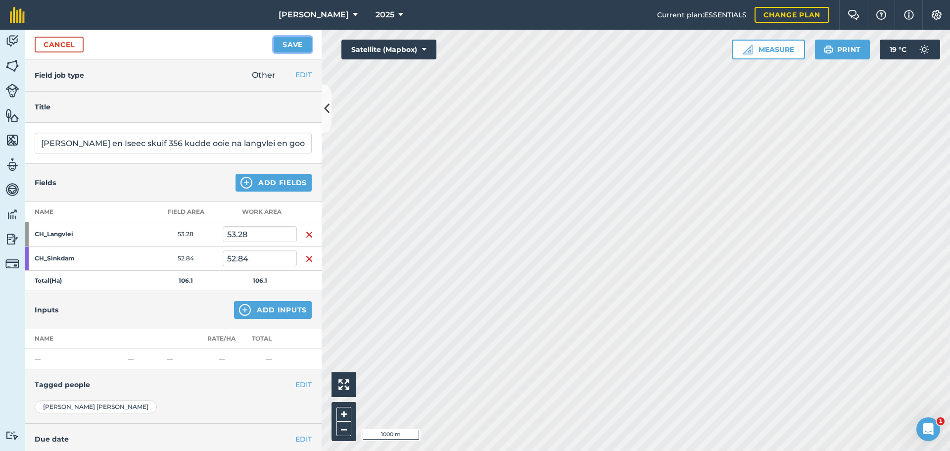
click at [289, 46] on button "Save" at bounding box center [293, 45] width 38 height 16
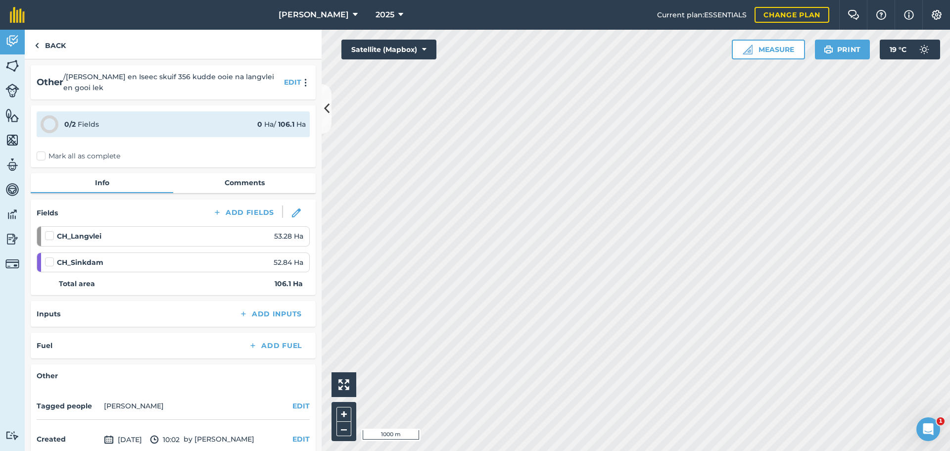
drag, startPoint x: 45, startPoint y: 160, endPoint x: 45, endPoint y: 152, distance: 7.4
click at [45, 155] on div "Other / [PERSON_NAME] en Iseec skuif 356 kudde ooie na langvlei en gooi lek EDI…" at bounding box center [173, 254] width 297 height 391
click at [45, 151] on label "Mark all as complete" at bounding box center [79, 156] width 84 height 10
click at [43, 151] on input "Mark all as complete" at bounding box center [40, 154] width 6 height 6
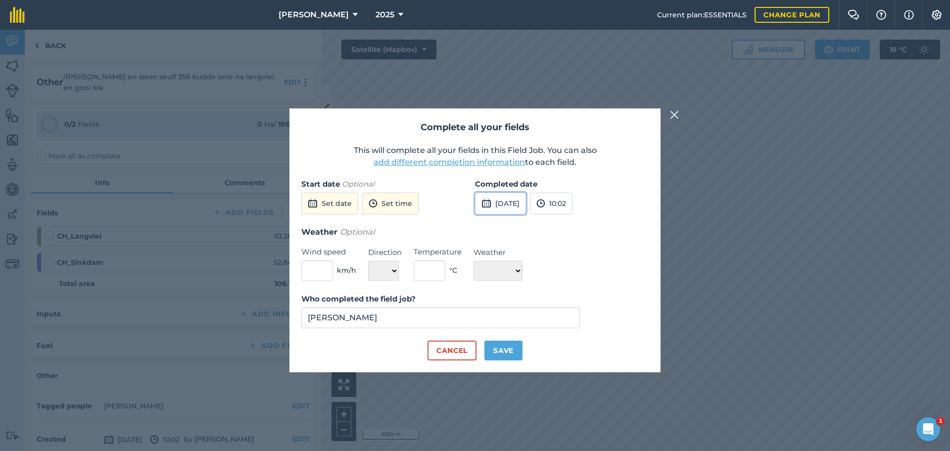
click at [498, 201] on button "[DATE]" at bounding box center [500, 203] width 51 height 22
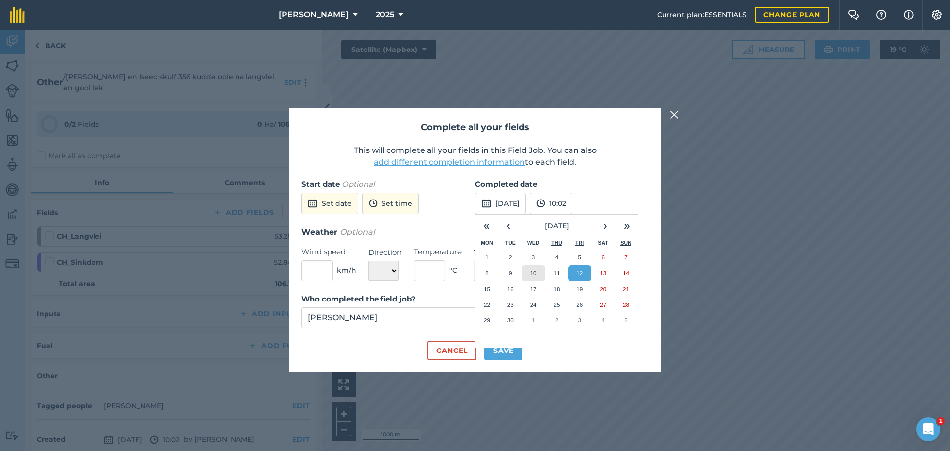
click at [538, 274] on button "10" at bounding box center [533, 273] width 23 height 16
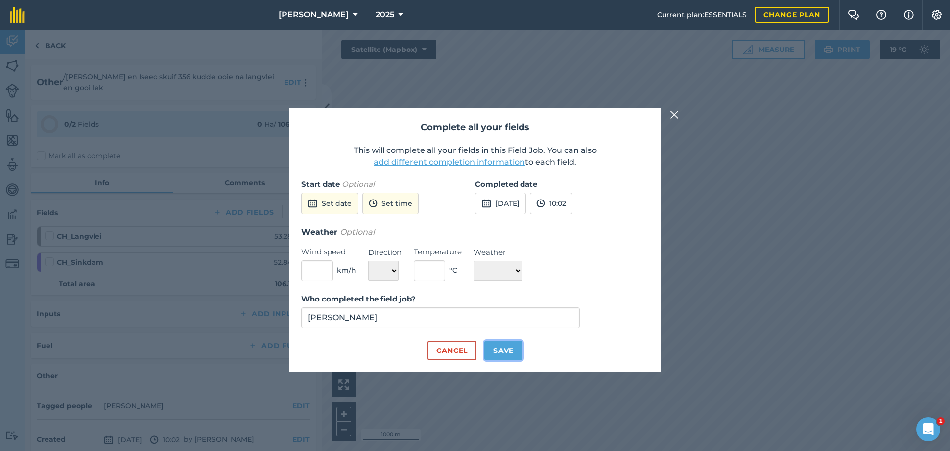
click at [500, 353] on button "Save" at bounding box center [503, 350] width 38 height 20
checkbox input "true"
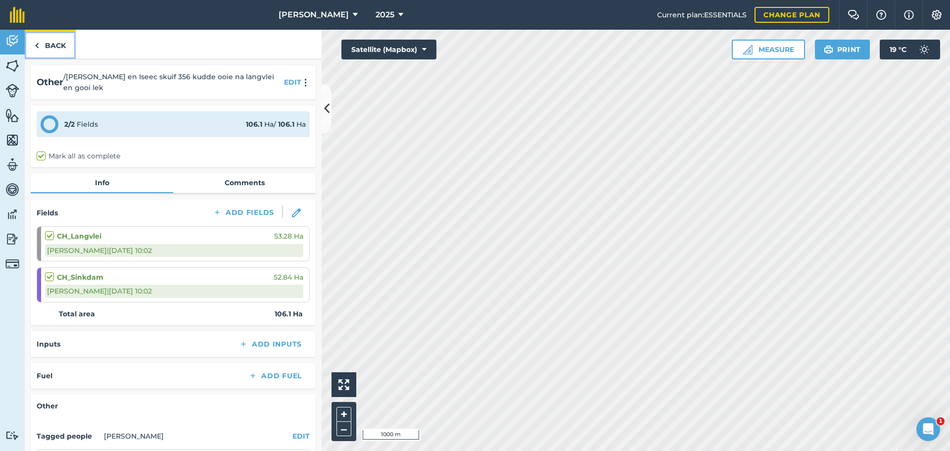
click at [36, 48] on img at bounding box center [37, 46] width 4 height 12
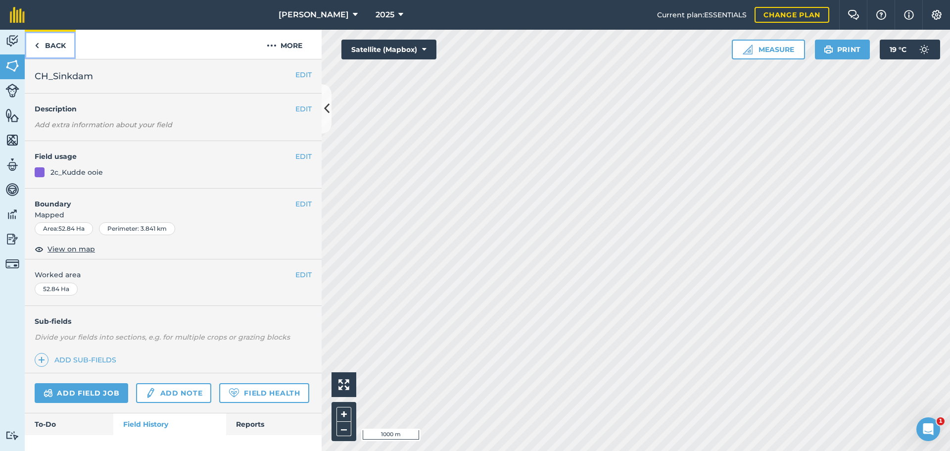
click at [40, 46] on link "Back" at bounding box center [50, 44] width 51 height 29
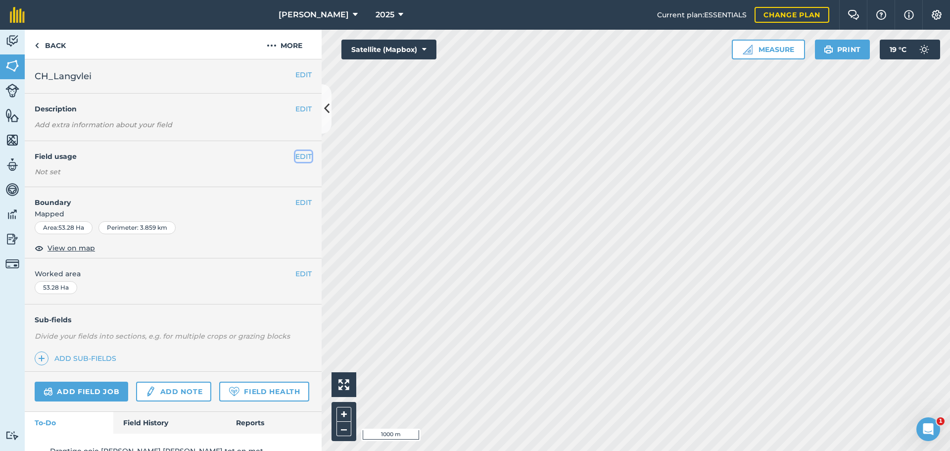
click at [295, 153] on button "EDIT" at bounding box center [303, 156] width 16 height 11
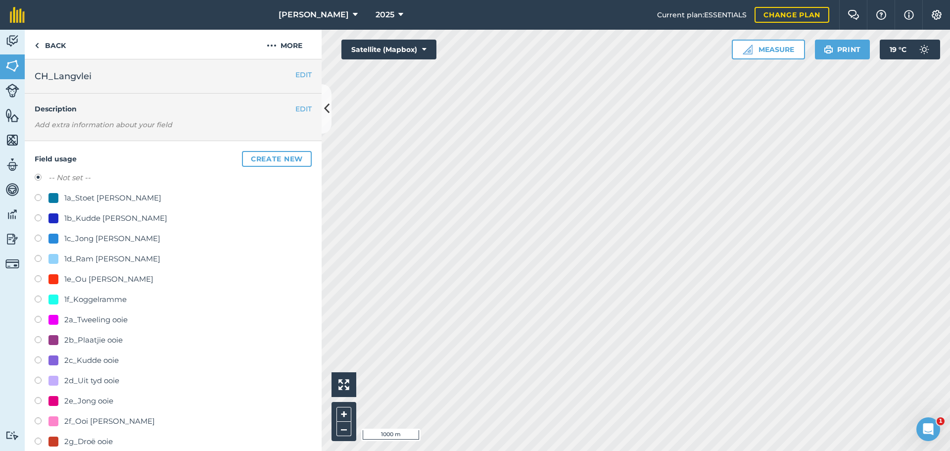
click at [42, 358] on label at bounding box center [42, 361] width 14 height 10
radio input "true"
radio input "false"
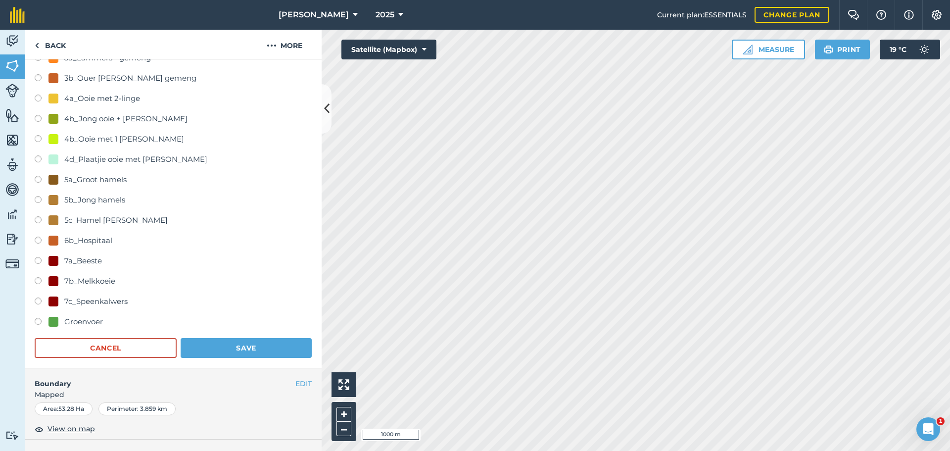
scroll to position [445, 0]
click at [223, 367] on h4 "Boundary" at bounding box center [160, 377] width 271 height 21
click at [223, 352] on button "Save" at bounding box center [246, 347] width 131 height 20
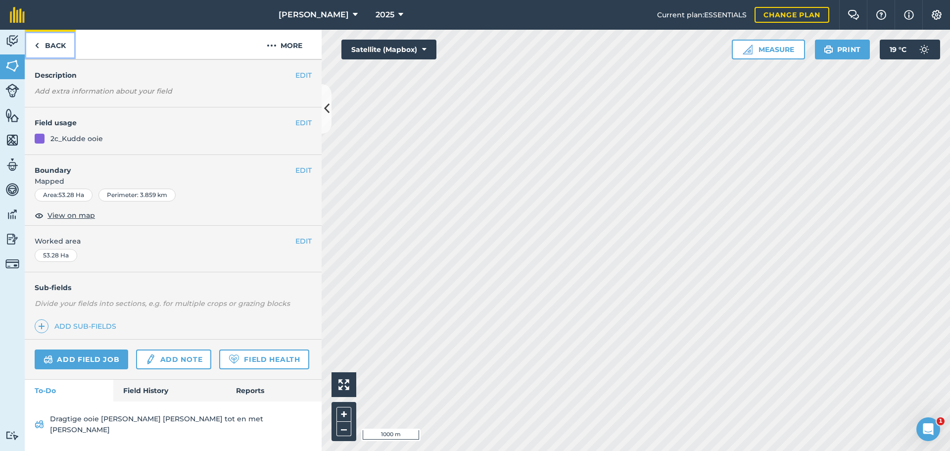
click at [32, 45] on link "Back" at bounding box center [50, 44] width 51 height 29
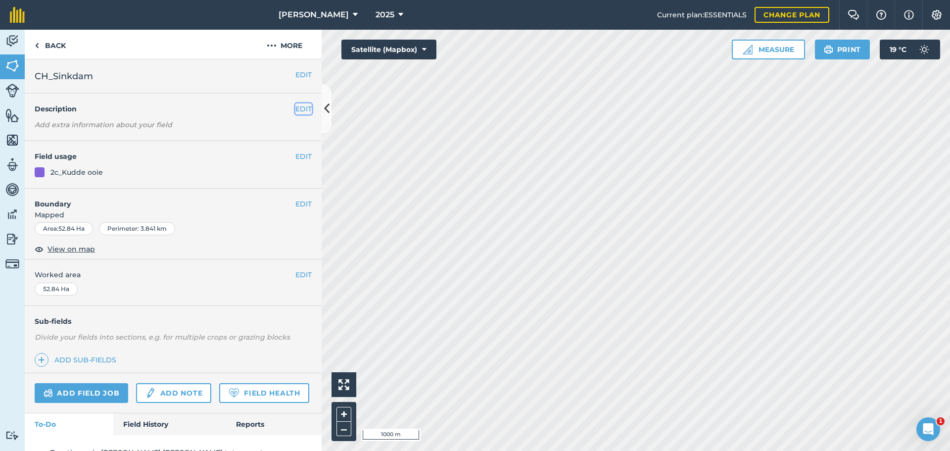
click at [295, 108] on button "EDIT" at bounding box center [303, 108] width 16 height 11
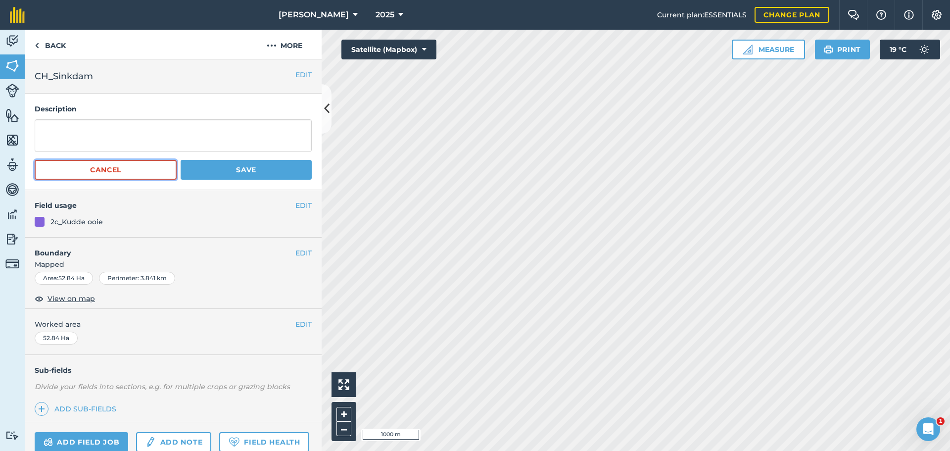
click at [151, 164] on button "Cancel" at bounding box center [106, 170] width 142 height 20
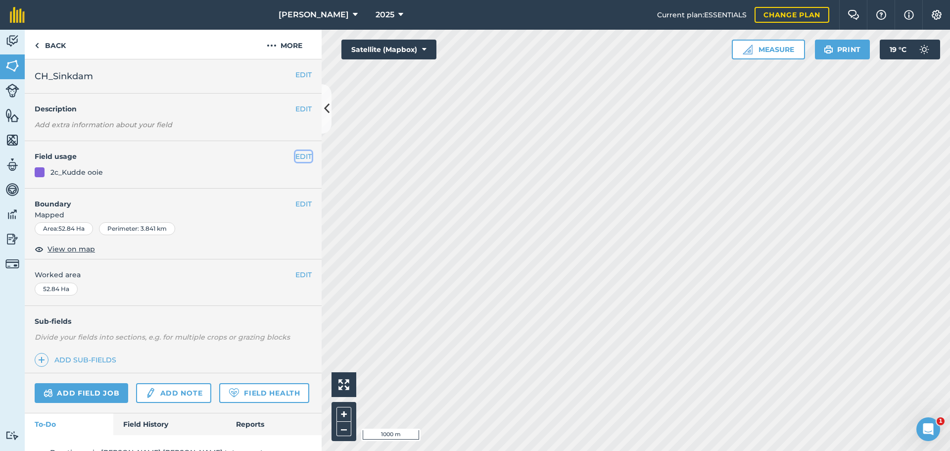
click at [295, 152] on button "EDIT" at bounding box center [303, 156] width 16 height 11
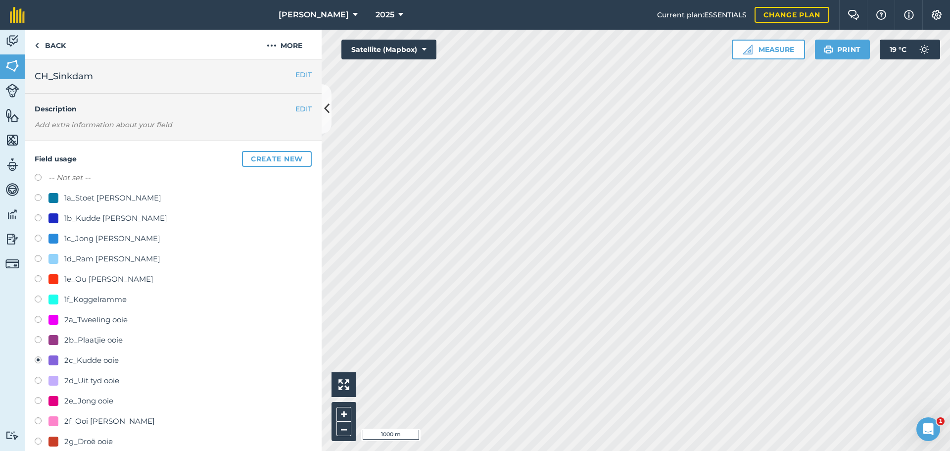
click at [48, 175] on label at bounding box center [42, 179] width 14 height 10
radio input "true"
radio input "false"
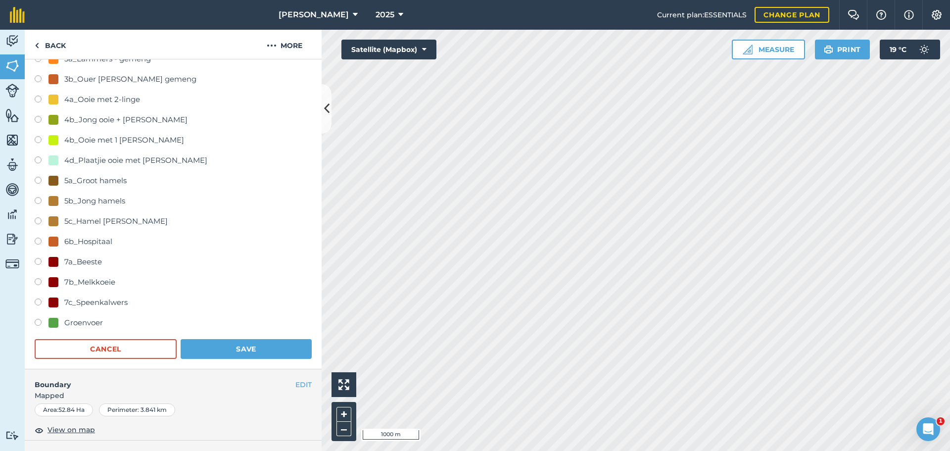
scroll to position [445, 0]
click at [243, 349] on button "Save" at bounding box center [246, 347] width 131 height 20
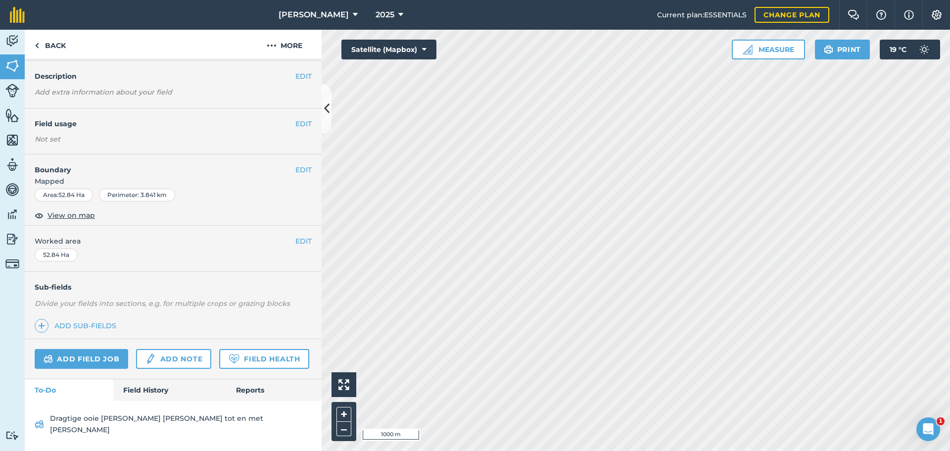
scroll to position [50, 0]
click at [40, 56] on link "Back" at bounding box center [50, 44] width 51 height 29
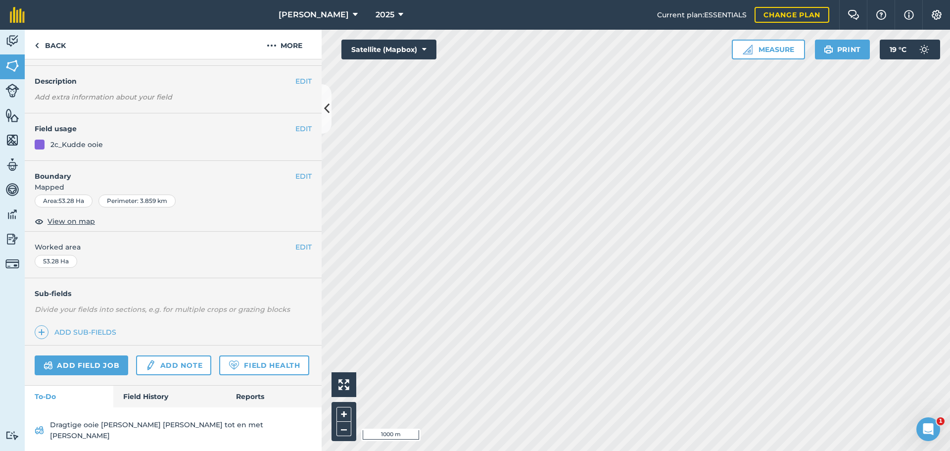
scroll to position [2, 0]
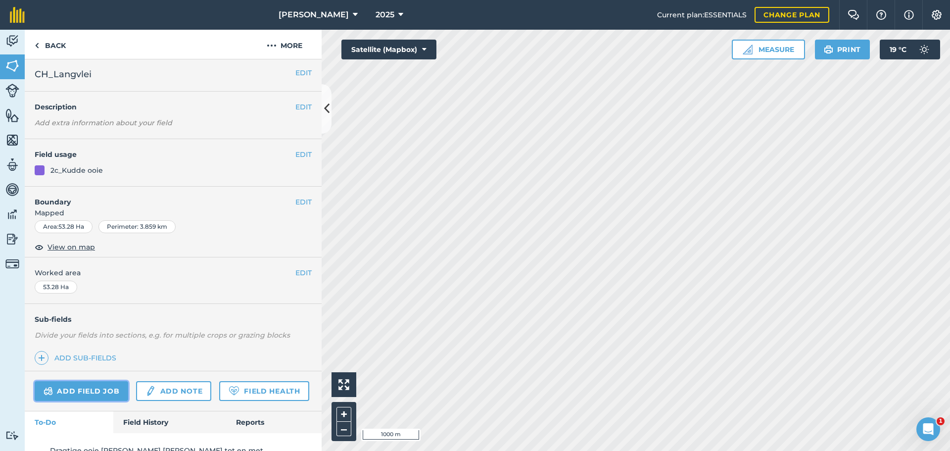
click at [101, 388] on link "Add field job" at bounding box center [82, 391] width 94 height 20
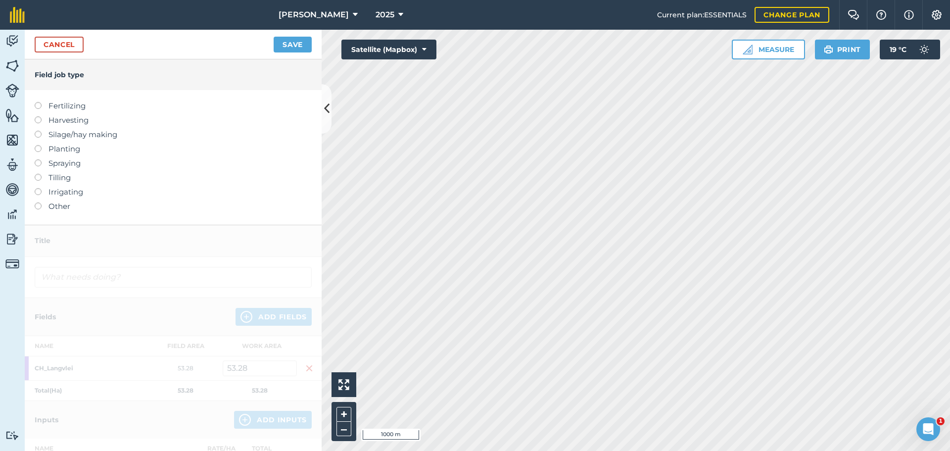
click at [34, 207] on div "Fertilizing Harvesting Silage/hay making Planting Spraying Tilling Irrigating O…" at bounding box center [173, 157] width 297 height 135
click at [40, 210] on label "Other" at bounding box center [173, 206] width 277 height 12
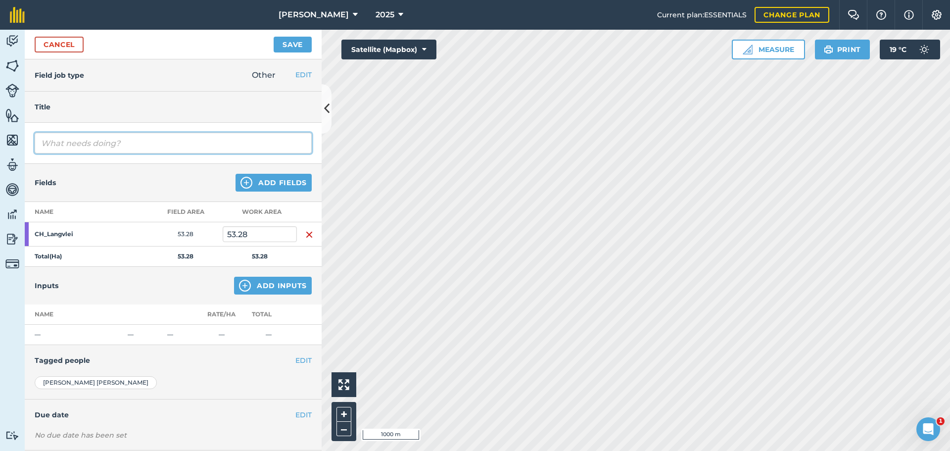
click at [148, 142] on input "text" at bounding box center [173, 143] width 277 height 21
type input "1 ooi gevang deur jakkals. Iseec kry onder teen erosiekampie"
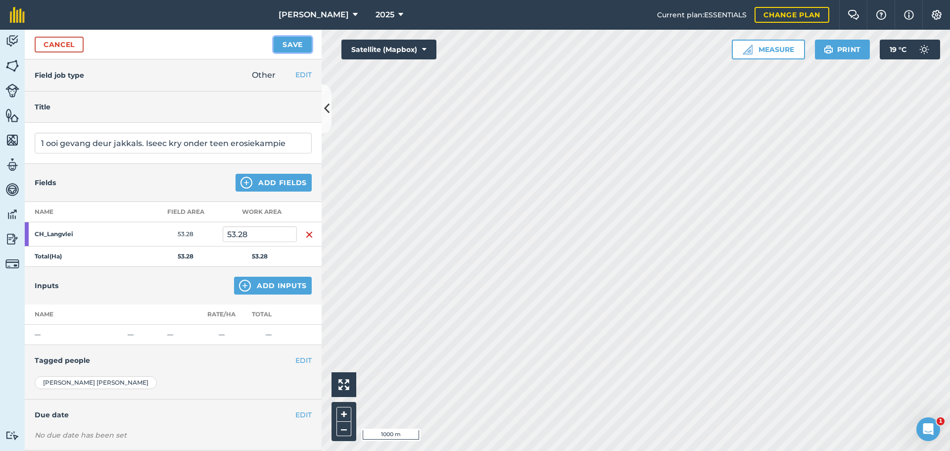
click at [293, 41] on button "Save" at bounding box center [293, 45] width 38 height 16
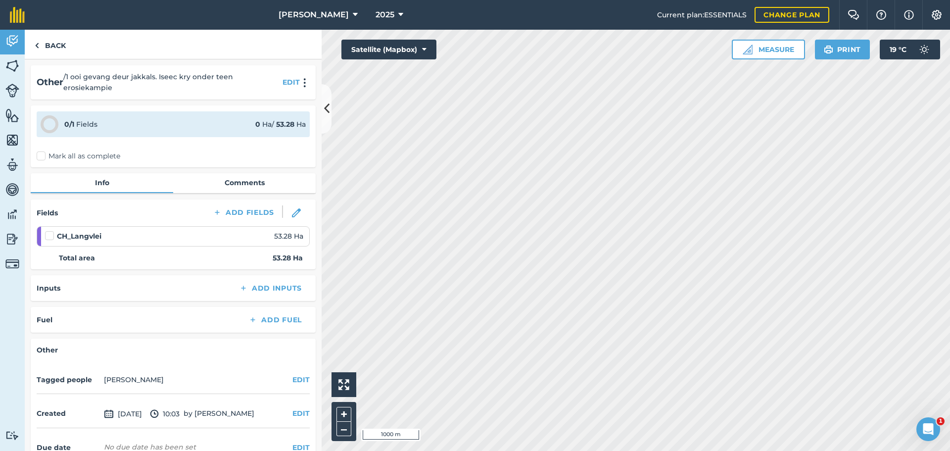
click at [41, 154] on label "Mark all as complete" at bounding box center [79, 156] width 84 height 10
click at [41, 154] on input "Mark all as complete" at bounding box center [40, 154] width 6 height 6
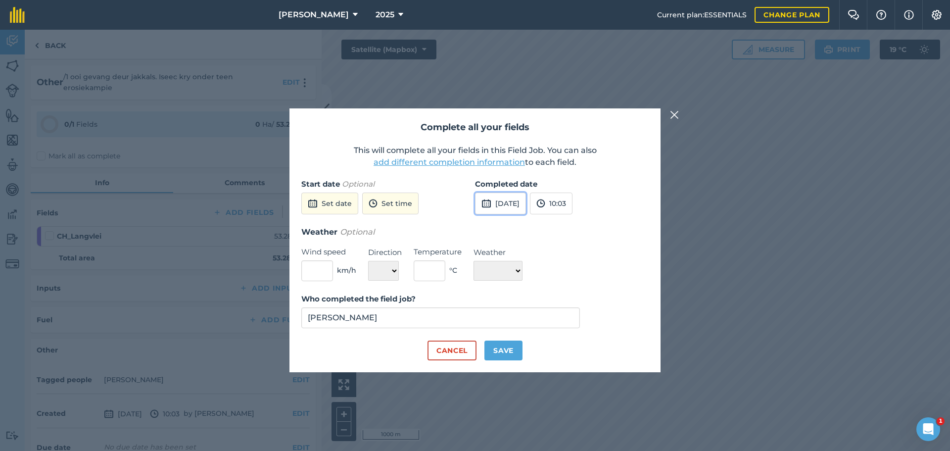
click at [506, 211] on button "[DATE]" at bounding box center [500, 203] width 51 height 22
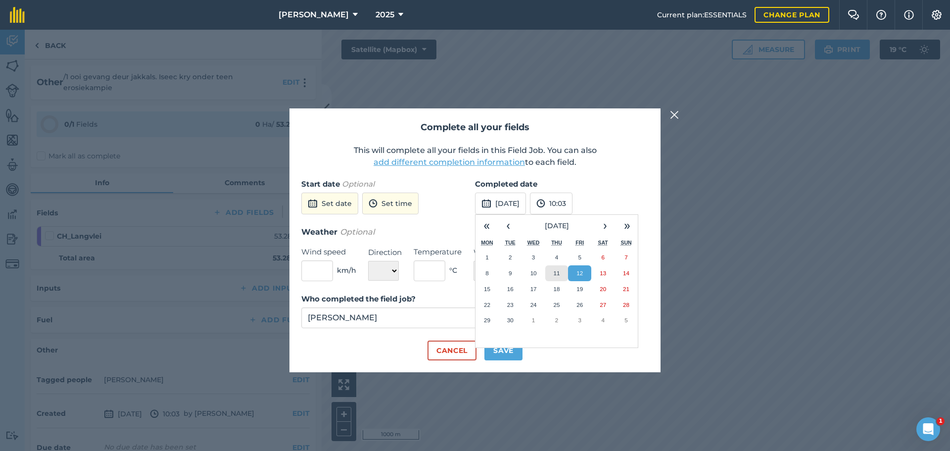
click at [551, 272] on button "11" at bounding box center [556, 273] width 23 height 16
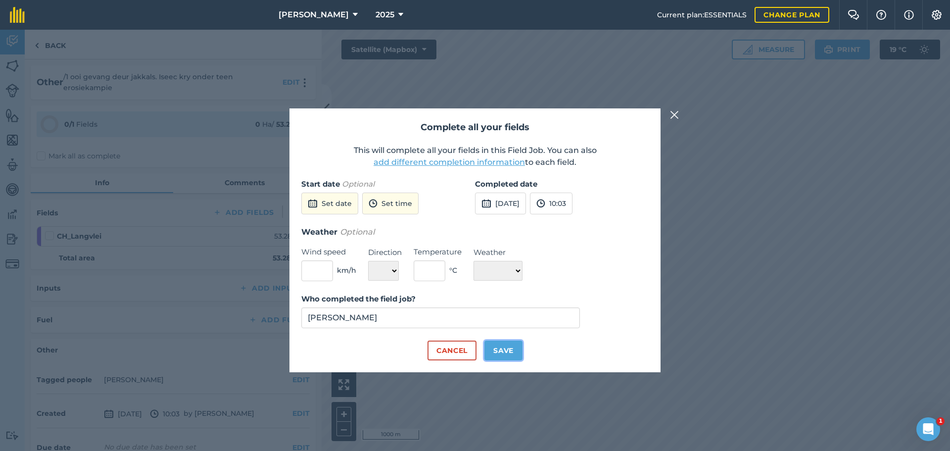
click at [490, 346] on button "Save" at bounding box center [503, 350] width 38 height 20
checkbox input "true"
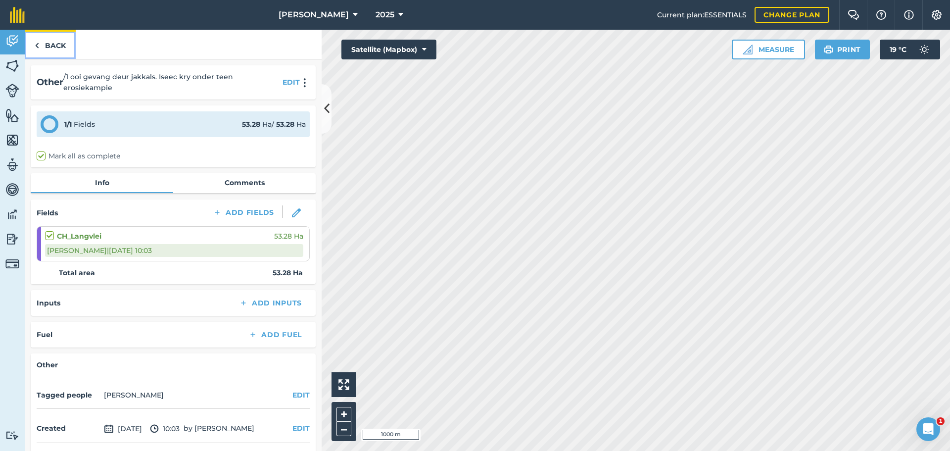
click at [41, 46] on link "Back" at bounding box center [50, 44] width 51 height 29
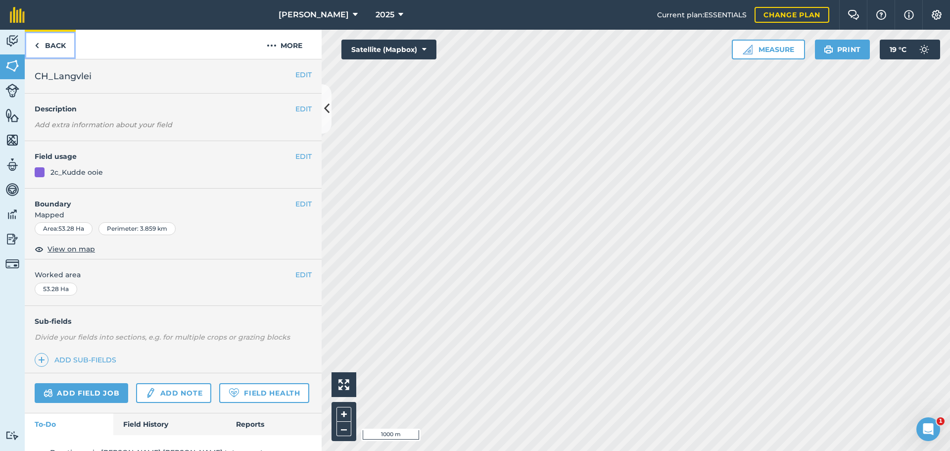
click at [40, 48] on link "Back" at bounding box center [50, 44] width 51 height 29
click at [74, 389] on link "Add field job" at bounding box center [82, 393] width 94 height 20
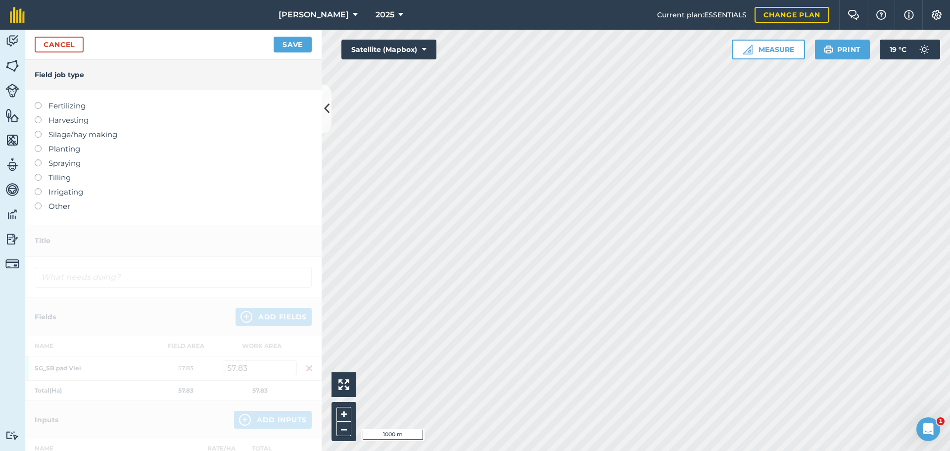
click at [38, 210] on label "Other" at bounding box center [173, 206] width 277 height 12
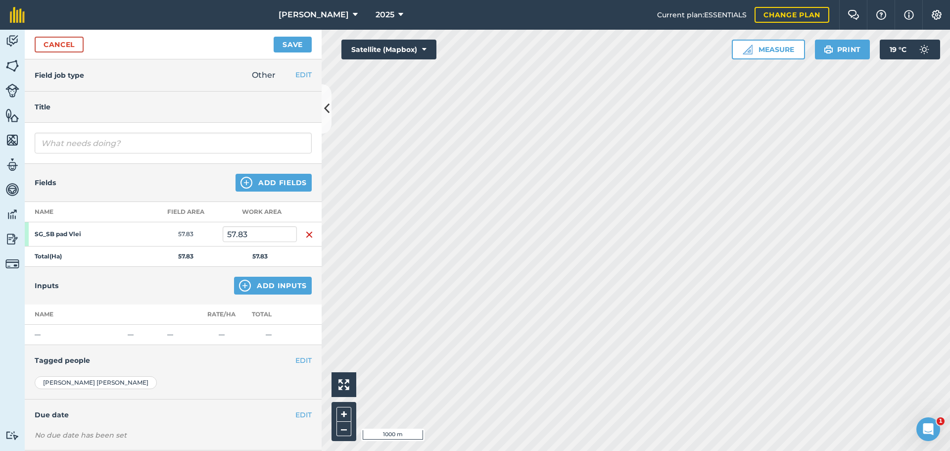
click at [38, 207] on th "Name" at bounding box center [87, 212] width 124 height 20
click at [76, 154] on div at bounding box center [173, 143] width 297 height 41
click at [76, 152] on input "text" at bounding box center [173, 143] width 277 height 21
type input "I"
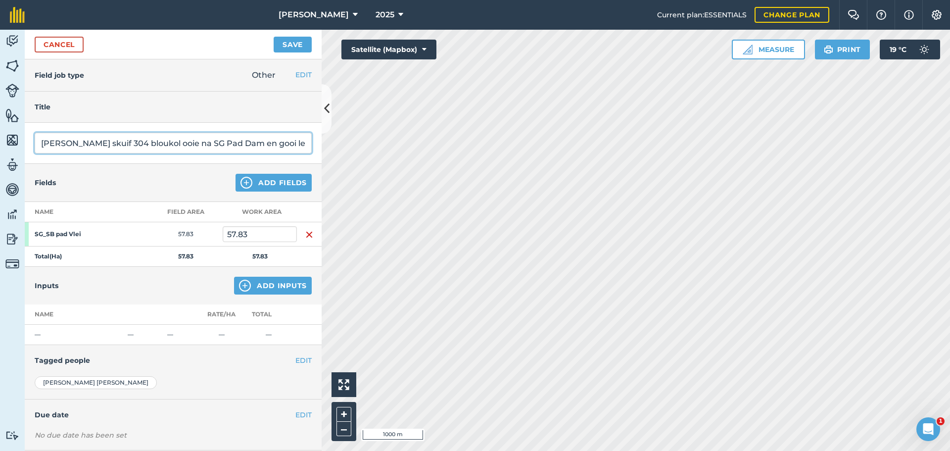
click at [265, 146] on input "[PERSON_NAME] skuif 304 bloukol ooie na SG Pad Dam en gooi lek." at bounding box center [173, 143] width 277 height 21
type input "[PERSON_NAME] skuif 304 bloukol ooie na SG Pad Dam en gooi lek."
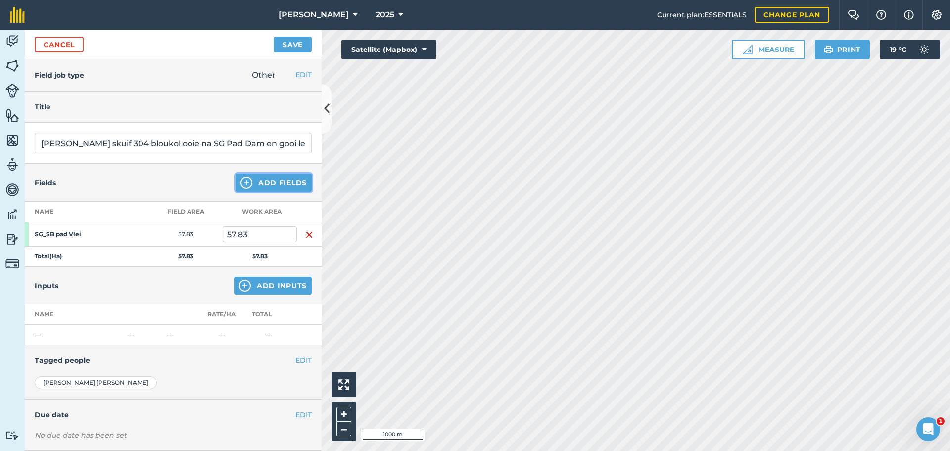
click at [276, 181] on button "Add Fields" at bounding box center [274, 183] width 76 height 18
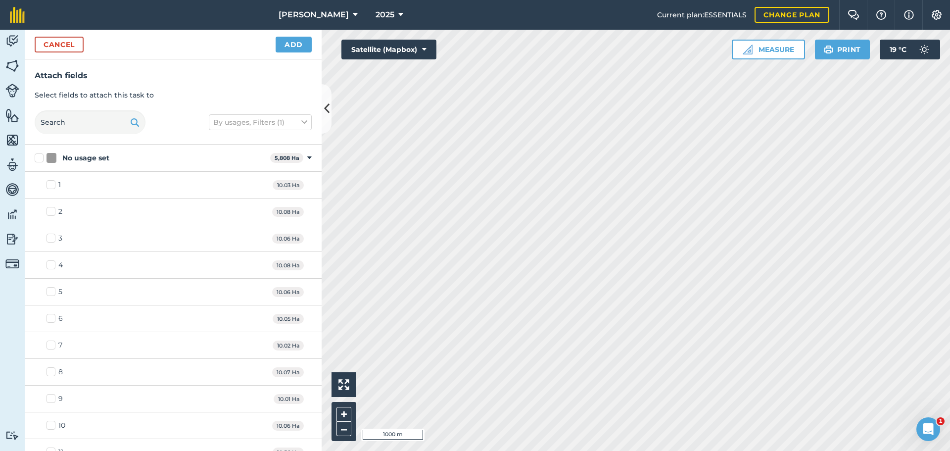
checkbox input "true"
click at [282, 43] on button "Add" at bounding box center [294, 45] width 36 height 16
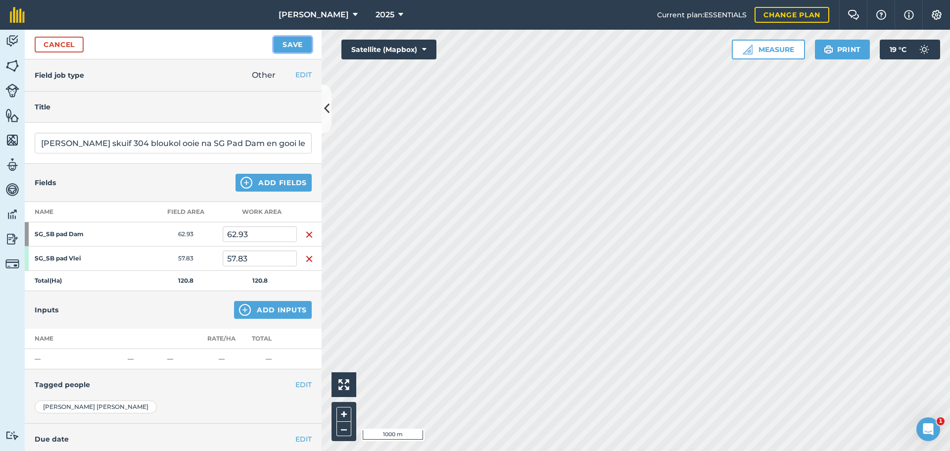
click at [290, 38] on button "Save" at bounding box center [293, 45] width 38 height 16
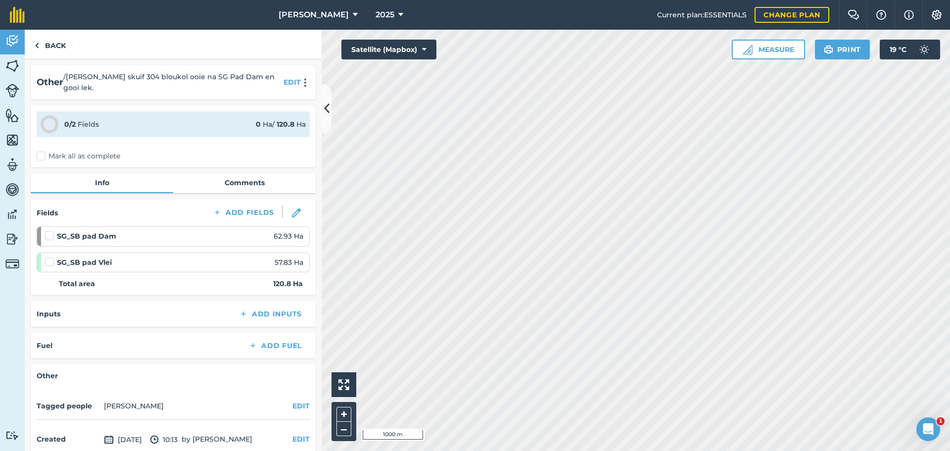
click at [39, 153] on div "0 / 2 Fields 0 Ha / 120.8 [PERSON_NAME] all as complete" at bounding box center [173, 136] width 285 height 62
click at [41, 151] on label "Mark all as complete" at bounding box center [79, 156] width 84 height 10
click at [41, 151] on input "Mark all as complete" at bounding box center [40, 154] width 6 height 6
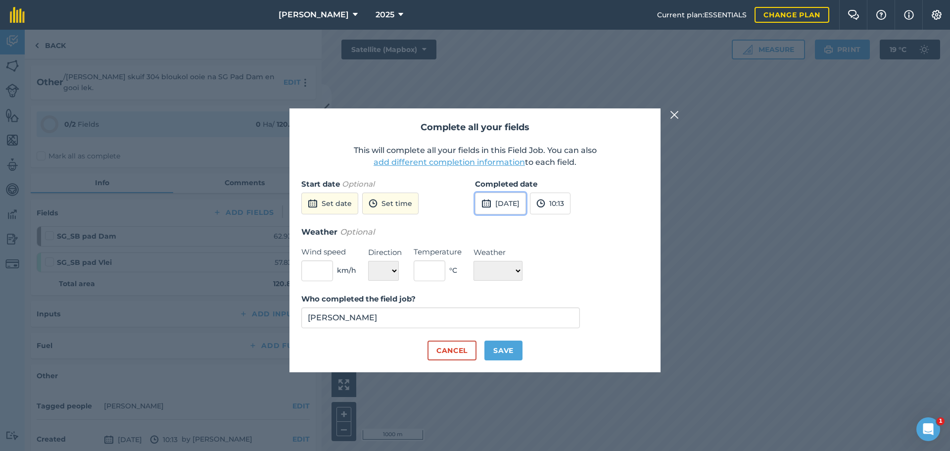
click at [518, 207] on button "[DATE]" at bounding box center [500, 203] width 51 height 22
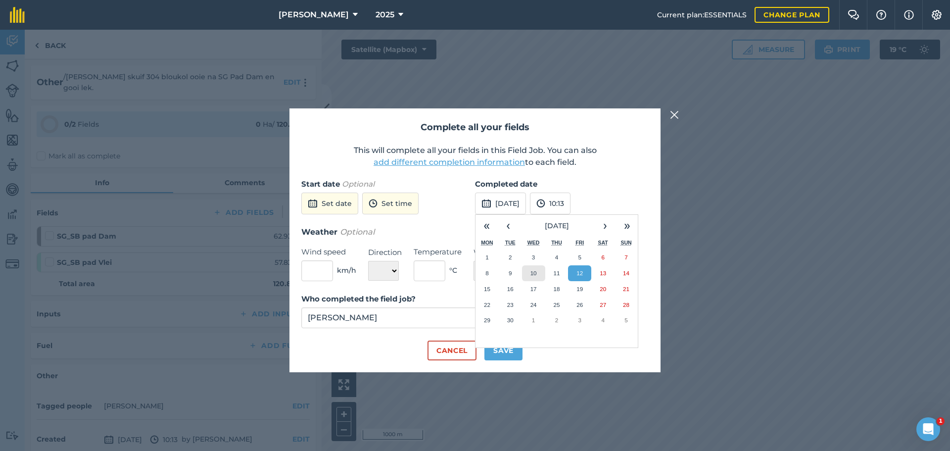
click at [540, 276] on button "10" at bounding box center [533, 273] width 23 height 16
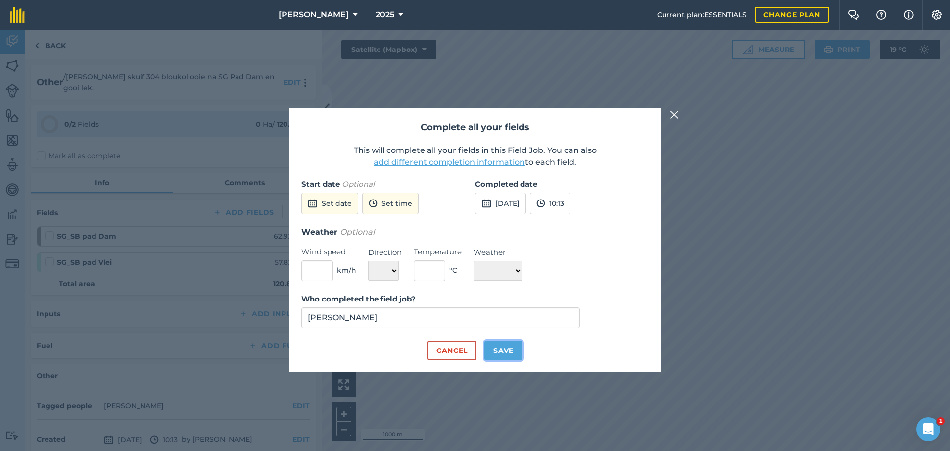
click at [512, 351] on button "Save" at bounding box center [503, 350] width 38 height 20
checkbox input "true"
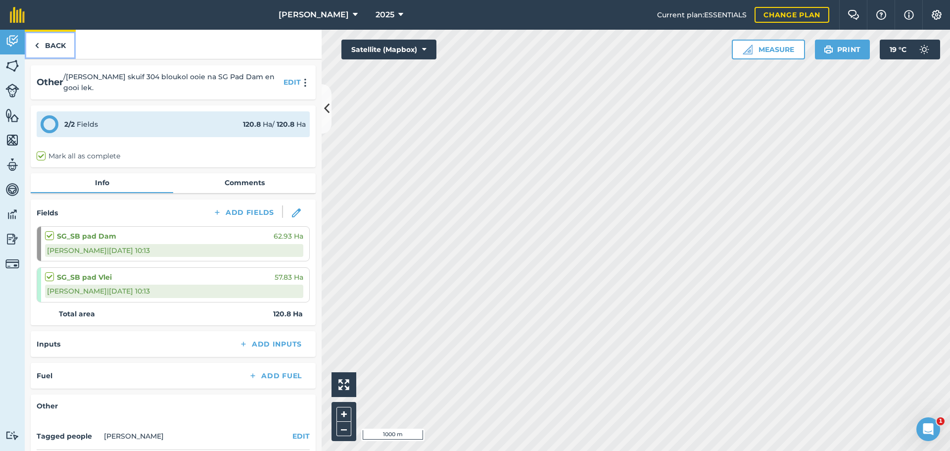
click at [44, 41] on link "Back" at bounding box center [50, 44] width 51 height 29
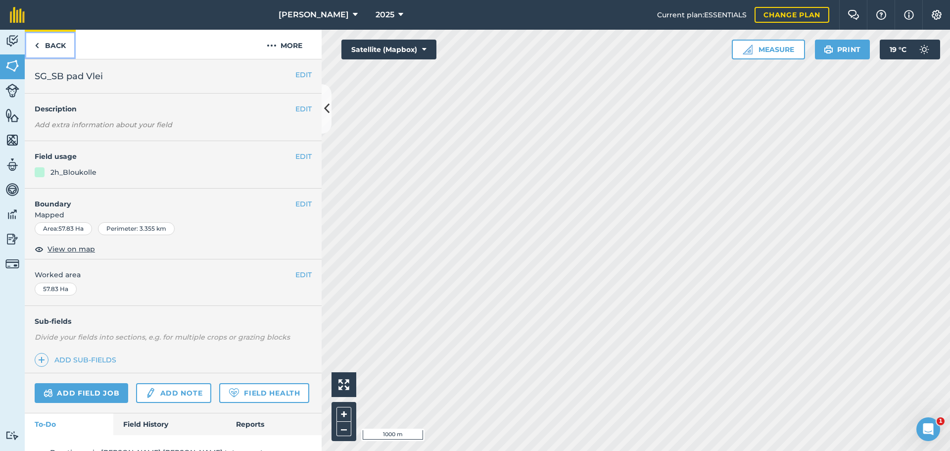
click at [37, 42] on img at bounding box center [37, 46] width 4 height 12
click at [295, 162] on button "EDIT" at bounding box center [303, 156] width 16 height 11
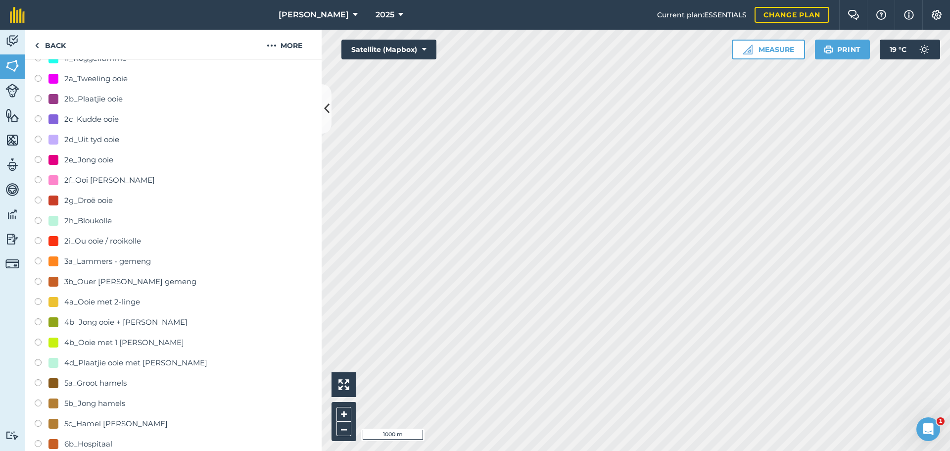
scroll to position [247, 0]
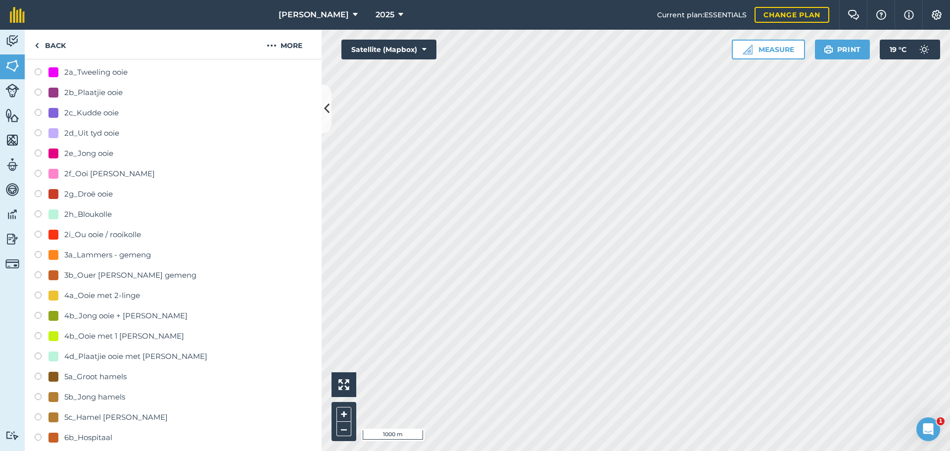
click at [41, 356] on label at bounding box center [42, 357] width 14 height 10
radio input "true"
radio input "false"
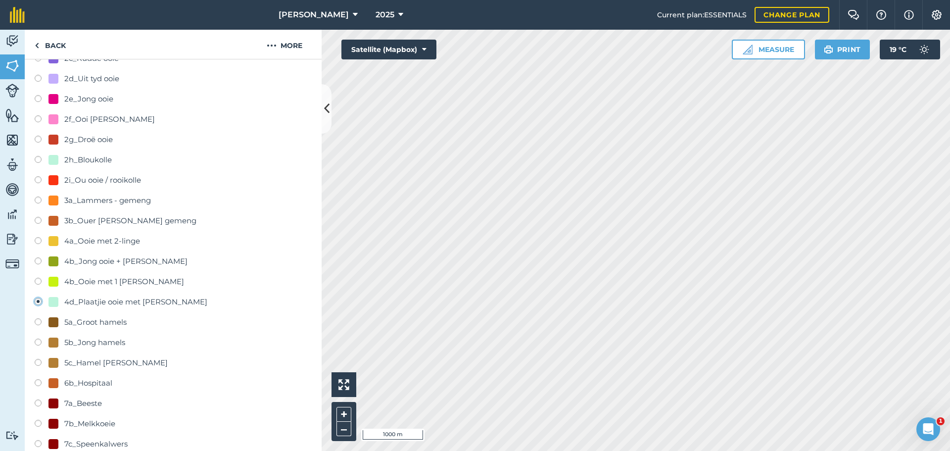
scroll to position [297, 0]
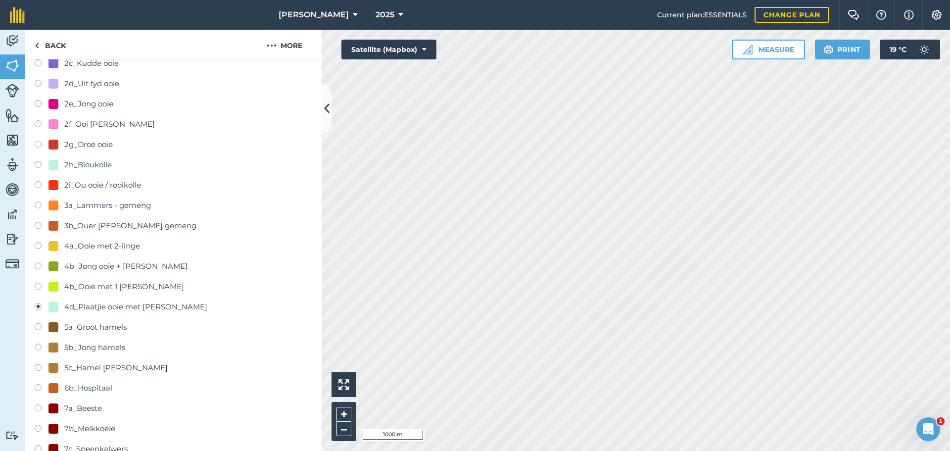
click at [54, 164] on div at bounding box center [53, 165] width 10 height 10
radio input "true"
radio input "false"
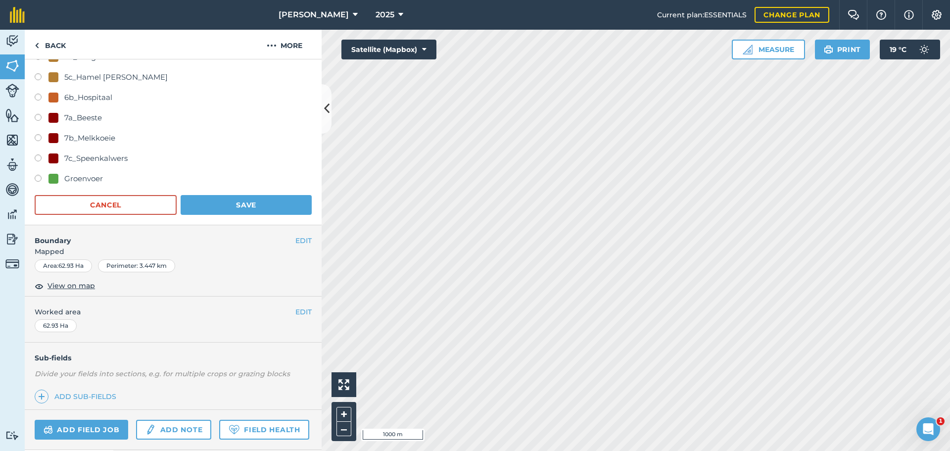
scroll to position [675, 0]
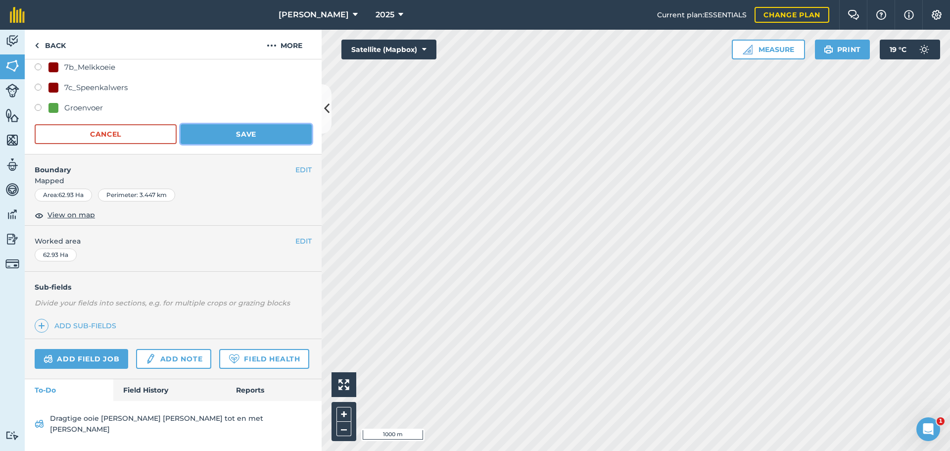
click at [247, 124] on button "Save" at bounding box center [246, 134] width 131 height 20
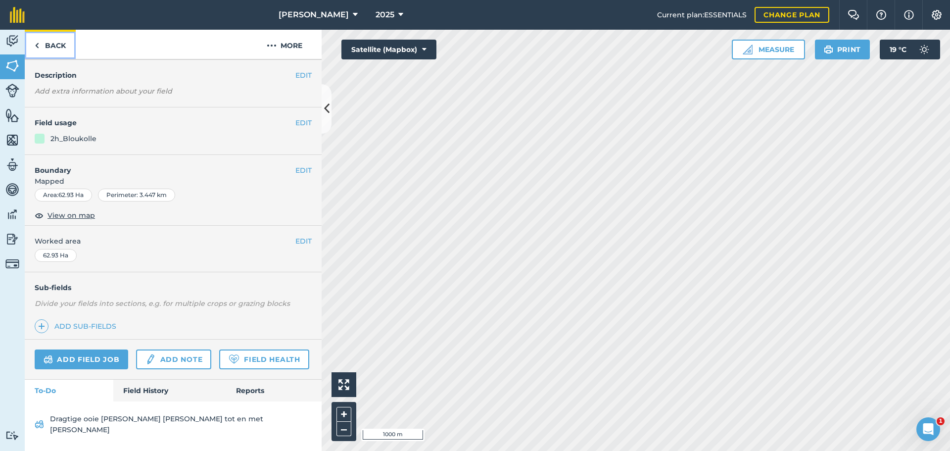
click at [31, 43] on link "Back" at bounding box center [50, 44] width 51 height 29
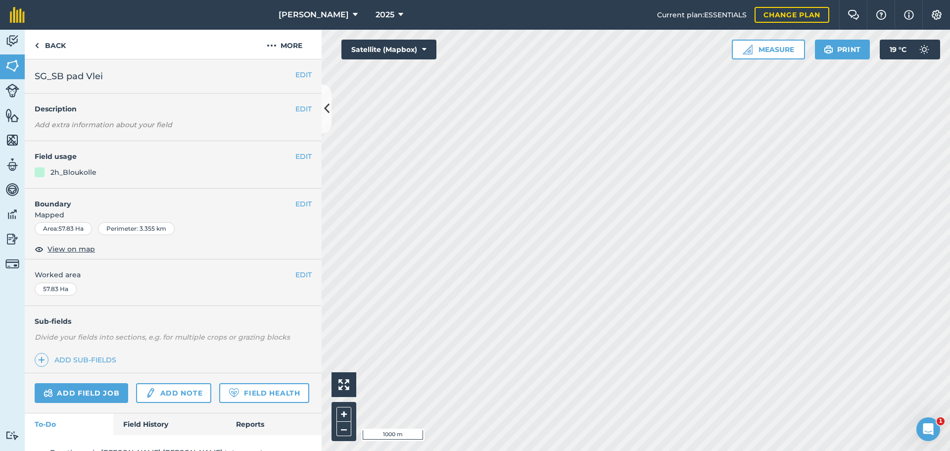
click at [306, 156] on div "EDIT Field usage 2h_Bloukolle" at bounding box center [173, 164] width 297 height 47
click at [297, 156] on button "EDIT" at bounding box center [303, 156] width 16 height 11
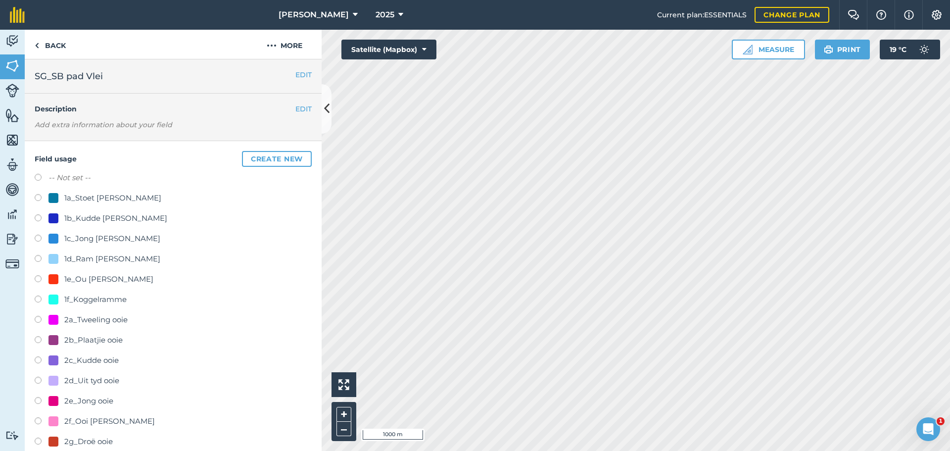
click at [43, 179] on label at bounding box center [42, 179] width 14 height 10
radio input "true"
radio input "false"
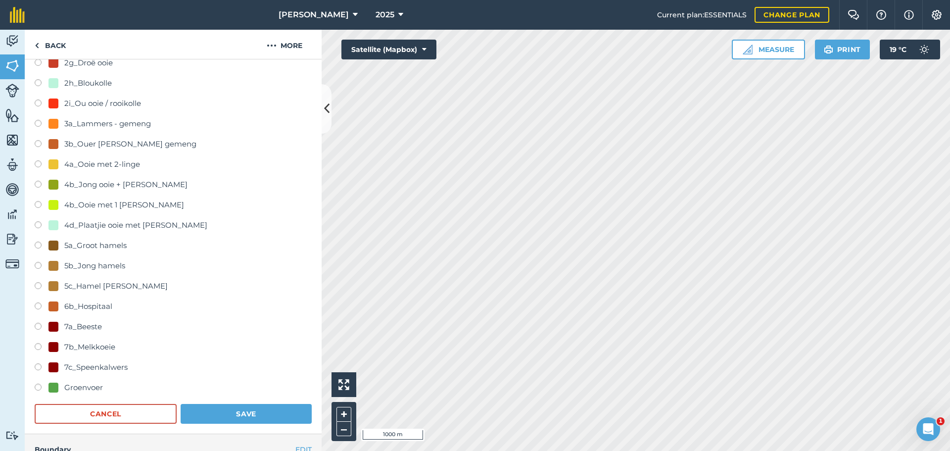
scroll to position [396, 0]
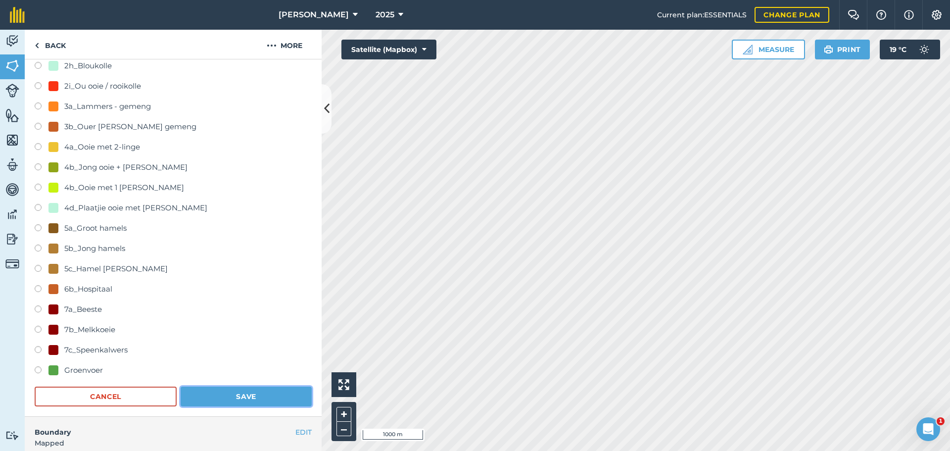
click at [233, 394] on button "Save" at bounding box center [246, 396] width 131 height 20
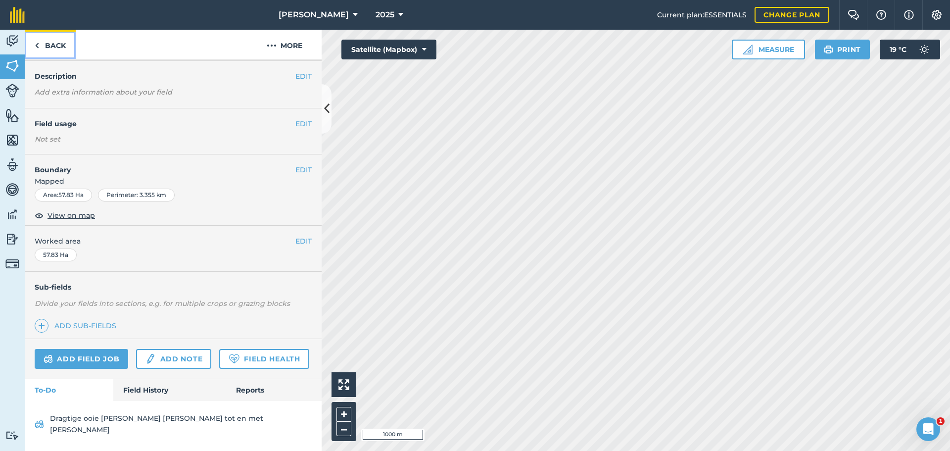
click at [52, 46] on link "Back" at bounding box center [50, 44] width 51 height 29
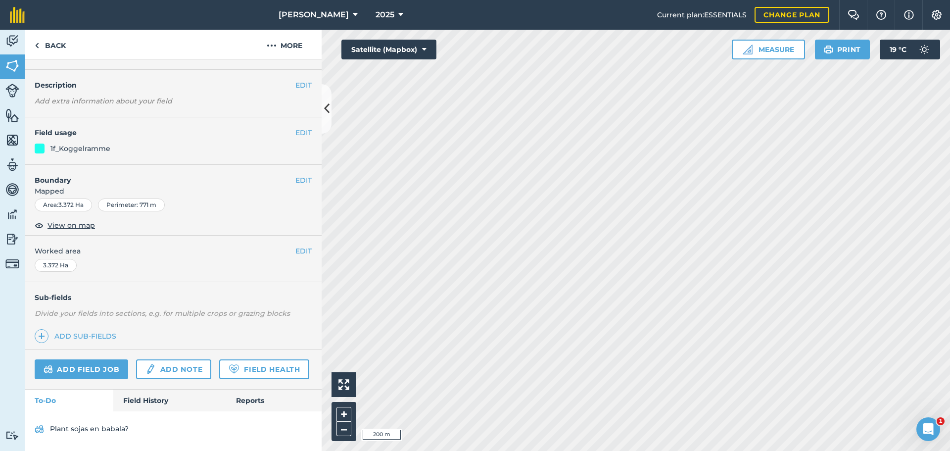
scroll to position [49, 0]
click at [104, 359] on link "Add field job" at bounding box center [82, 369] width 94 height 20
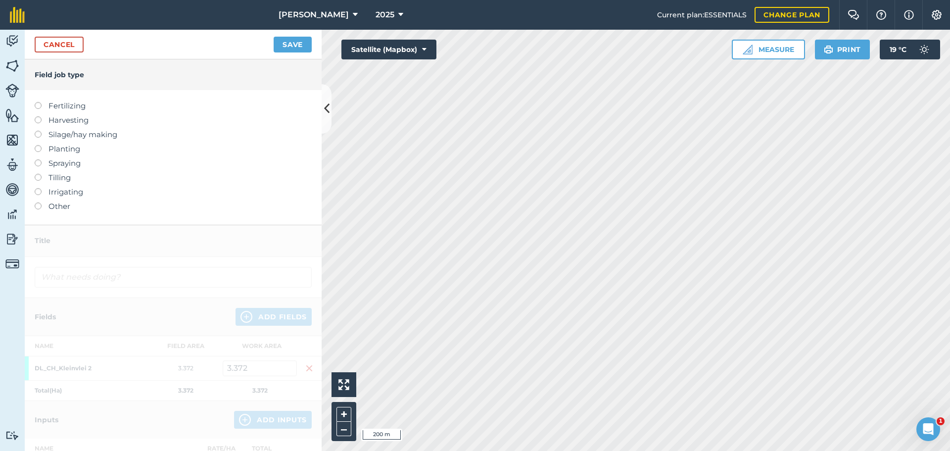
click at [37, 202] on label at bounding box center [42, 202] width 14 height 0
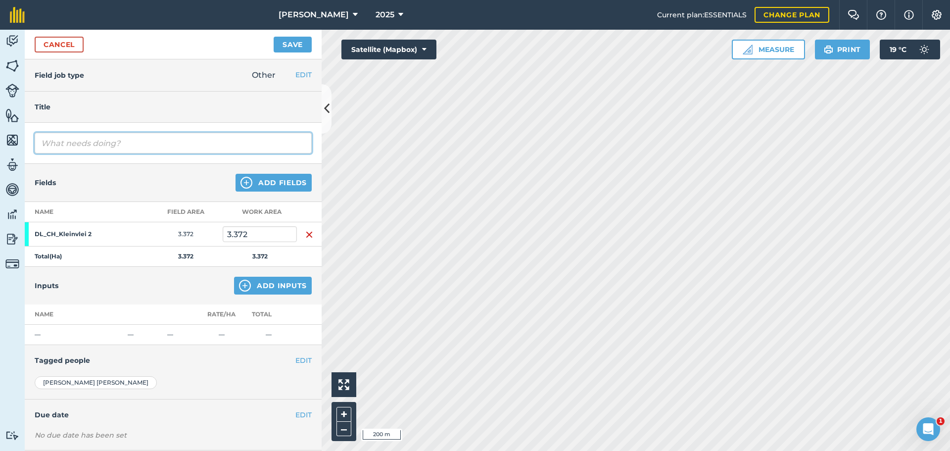
click at [62, 139] on input "text" at bounding box center [173, 143] width 277 height 21
type input "Ab kyk koggelramme. Als reg. 28 koggels + 4 hamels"
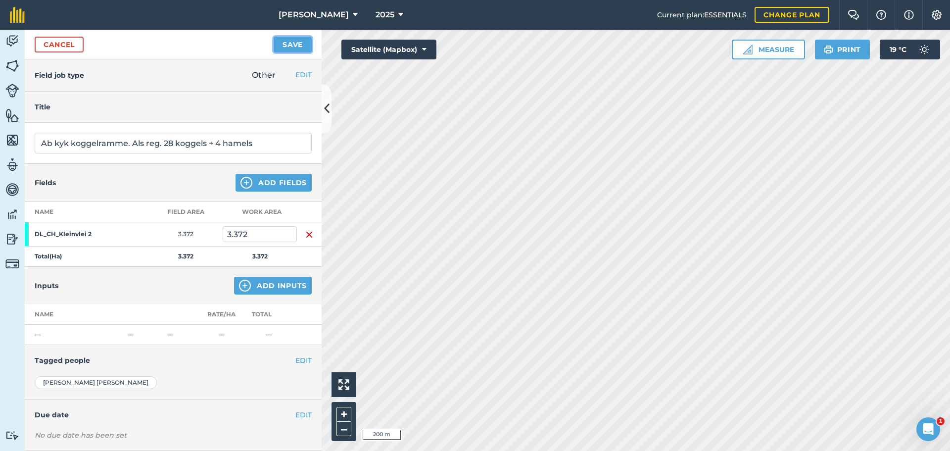
click at [282, 45] on button "Save" at bounding box center [293, 45] width 38 height 16
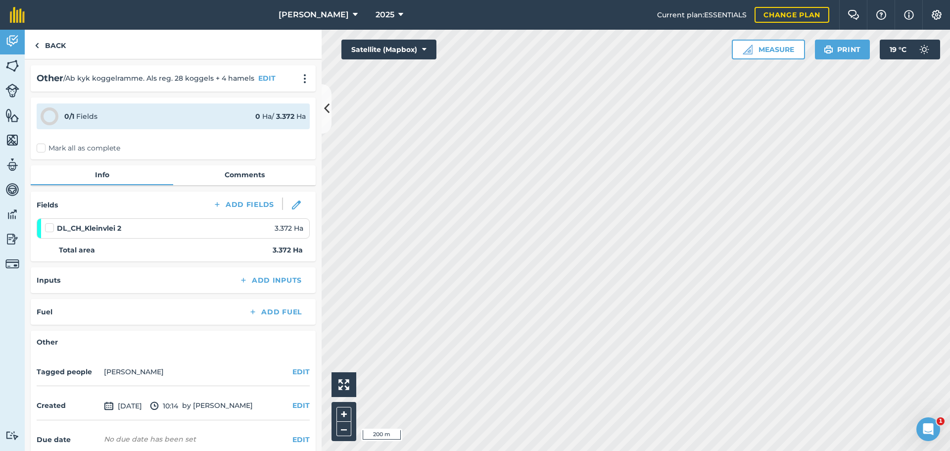
click at [36, 149] on div "0 / 1 Fields 0 Ha / 3.372 [PERSON_NAME] all as complete" at bounding box center [173, 128] width 285 height 62
click at [41, 148] on label "Mark all as complete" at bounding box center [79, 148] width 84 height 10
click at [41, 148] on input "Mark all as complete" at bounding box center [40, 146] width 6 height 6
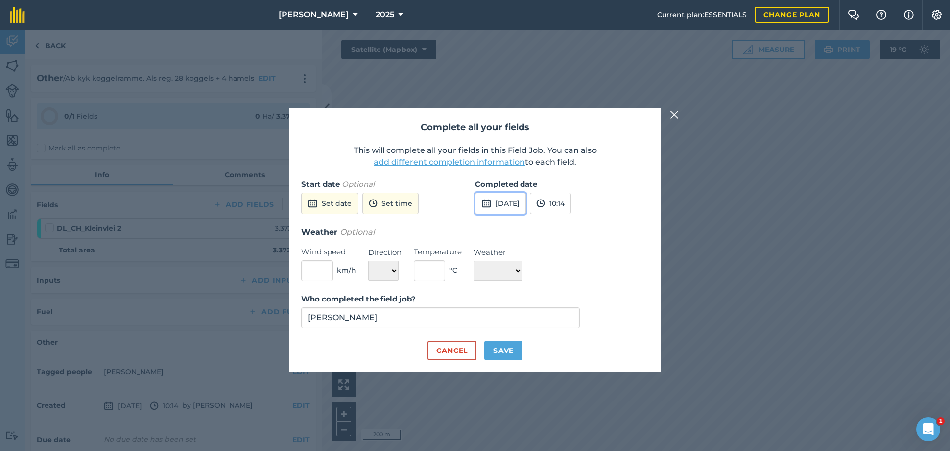
click at [525, 207] on button "[DATE]" at bounding box center [500, 203] width 51 height 22
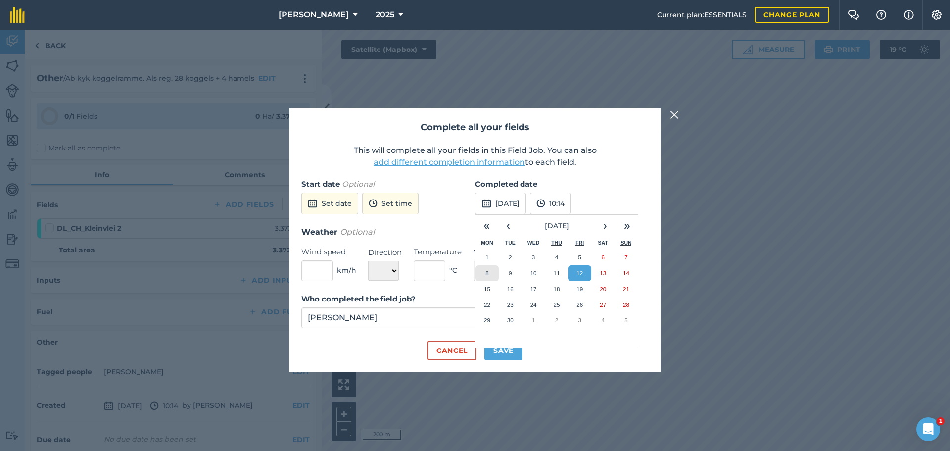
click at [486, 274] on abbr "8" at bounding box center [486, 273] width 3 height 6
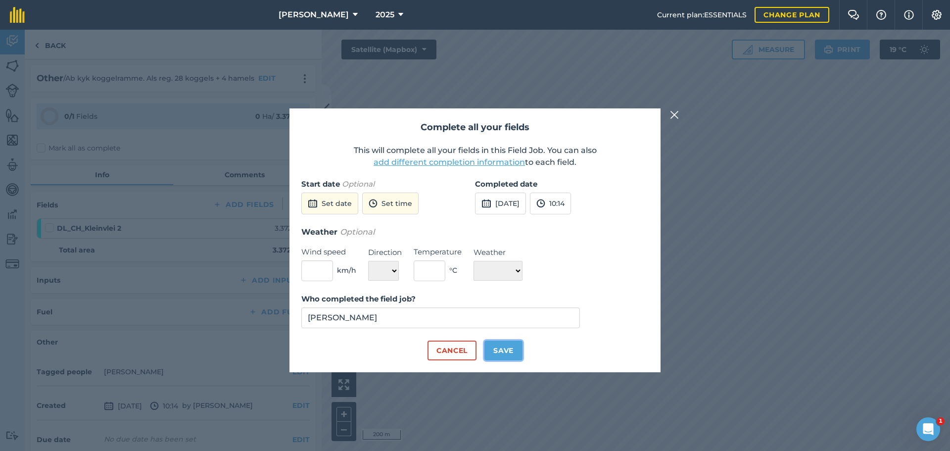
click at [508, 352] on button "Save" at bounding box center [503, 350] width 38 height 20
checkbox input "true"
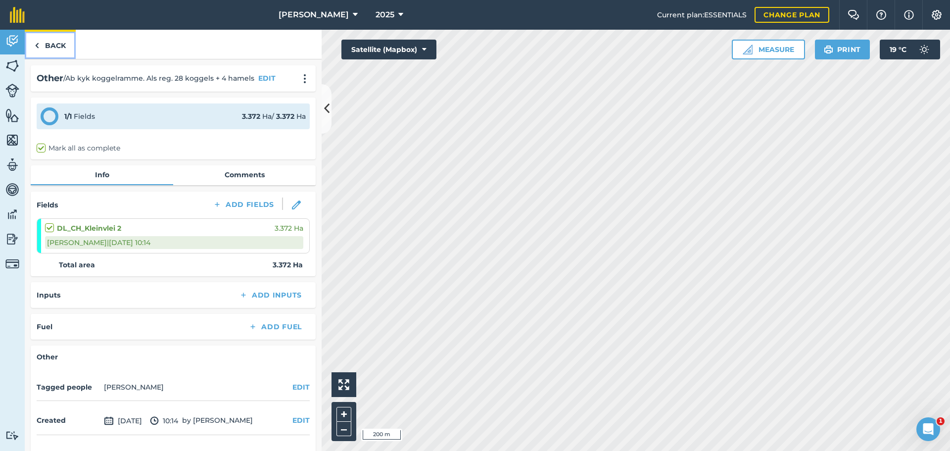
click at [37, 42] on img at bounding box center [37, 46] width 4 height 12
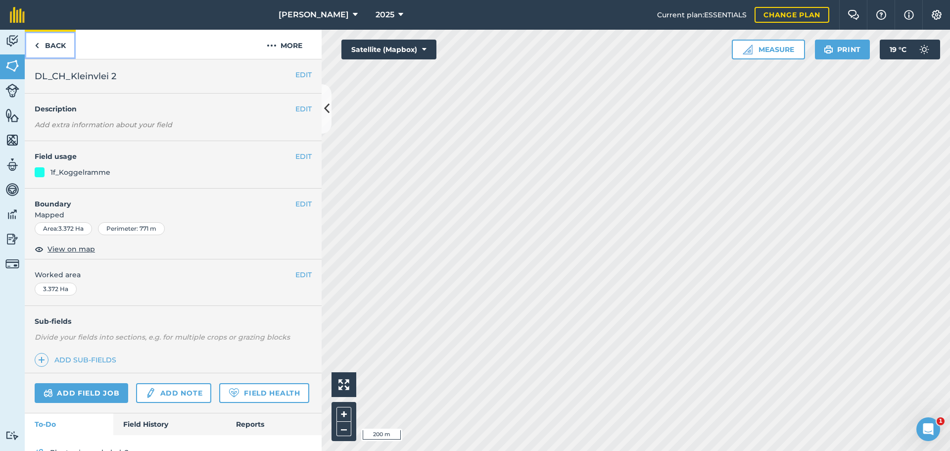
click at [34, 47] on link "Back" at bounding box center [50, 44] width 51 height 29
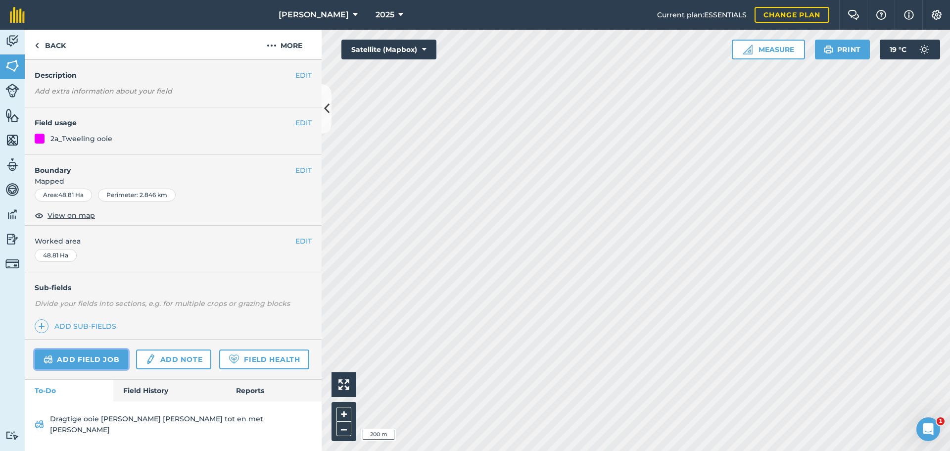
click at [80, 349] on link "Add field job" at bounding box center [82, 359] width 94 height 20
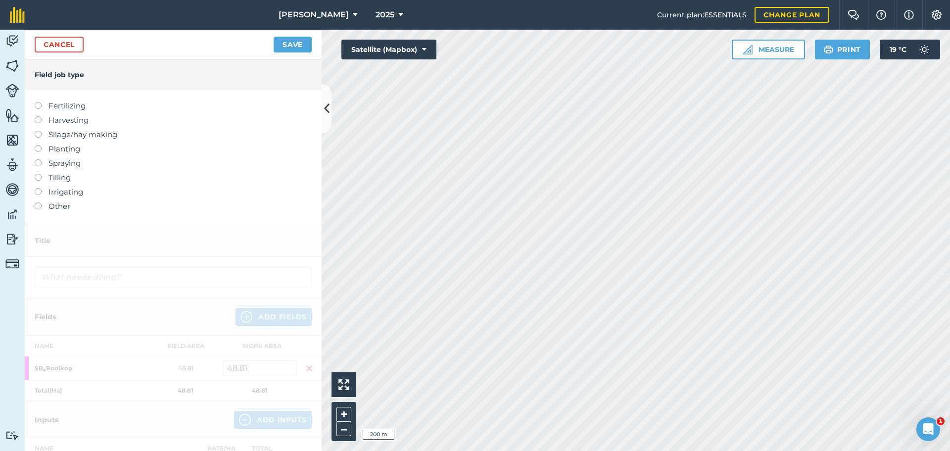
click at [41, 202] on label at bounding box center [42, 202] width 14 height 0
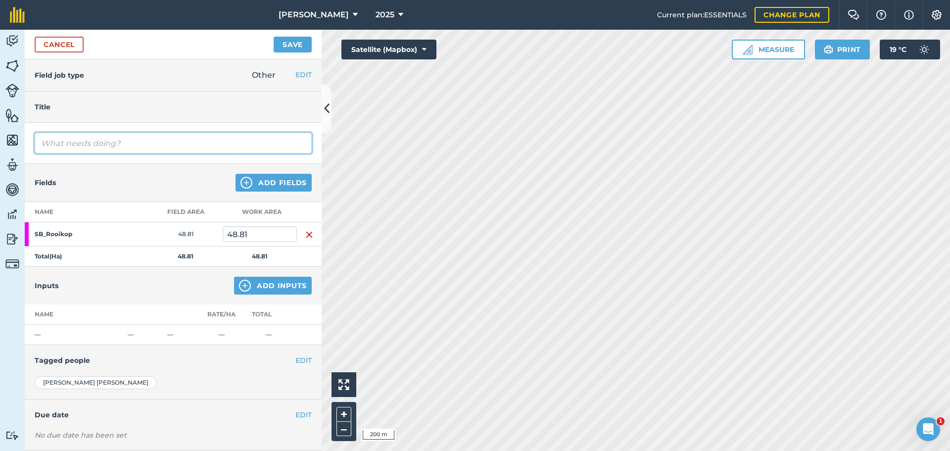
click at [79, 141] on input "text" at bounding box center [173, 143] width 277 height 21
click at [95, 141] on input "SB span skuif tweeling ooie" at bounding box center [173, 143] width 277 height 21
click at [197, 143] on input "SB span skuif 452 tweeling ooie" at bounding box center [173, 143] width 277 height 21
type input "SB span skuif 452 tweeling ooie na SB GD Pad en gooi lek."
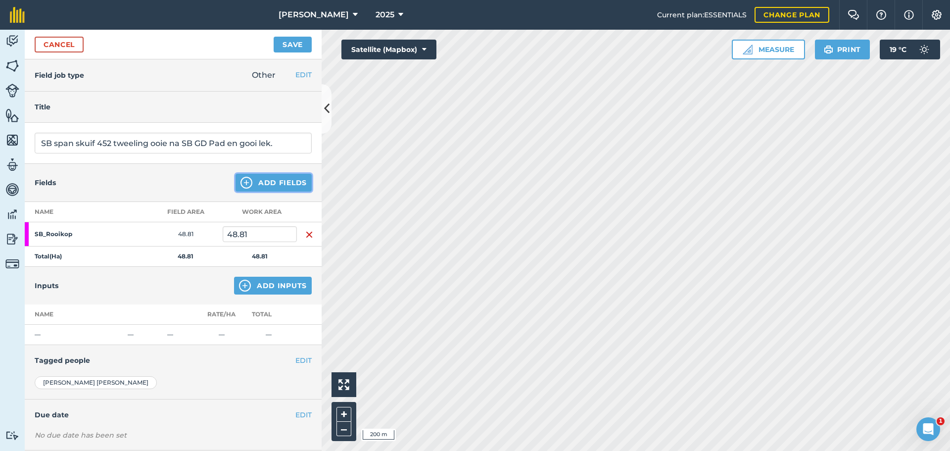
click at [259, 182] on button "Add Fields" at bounding box center [274, 183] width 76 height 18
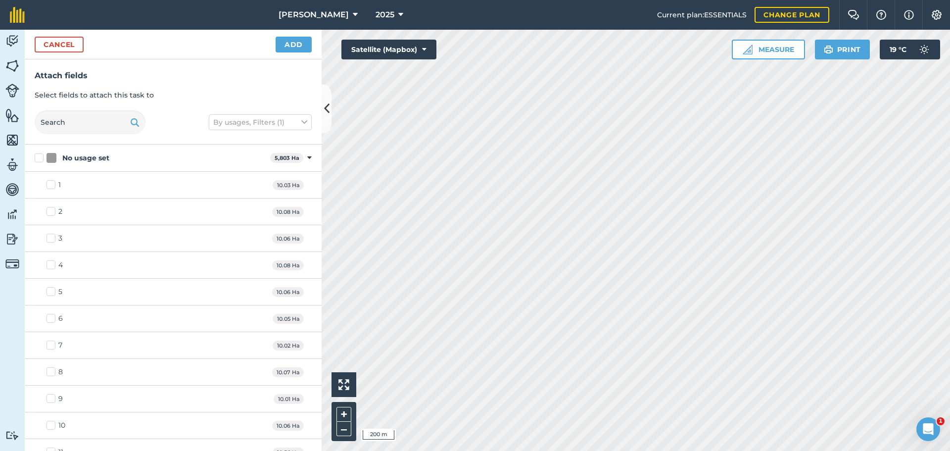
checkbox input "true"
click at [284, 40] on button "Add" at bounding box center [294, 45] width 36 height 16
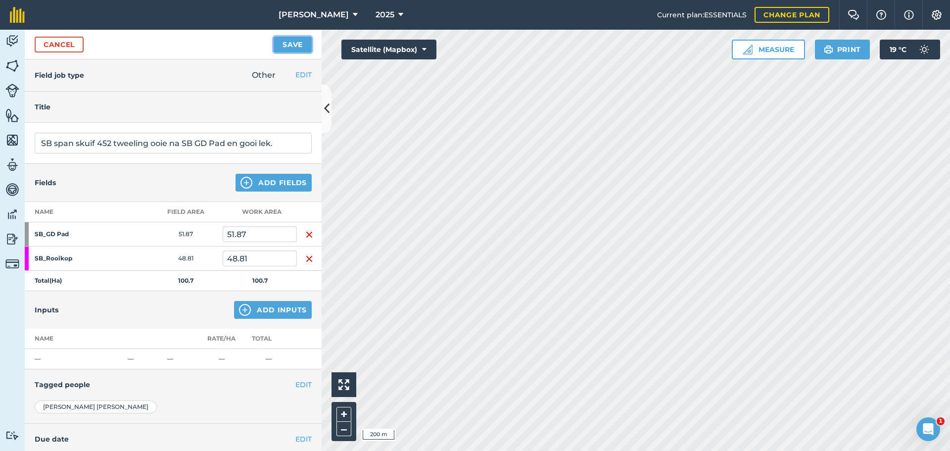
click at [283, 45] on button "Save" at bounding box center [293, 45] width 38 height 16
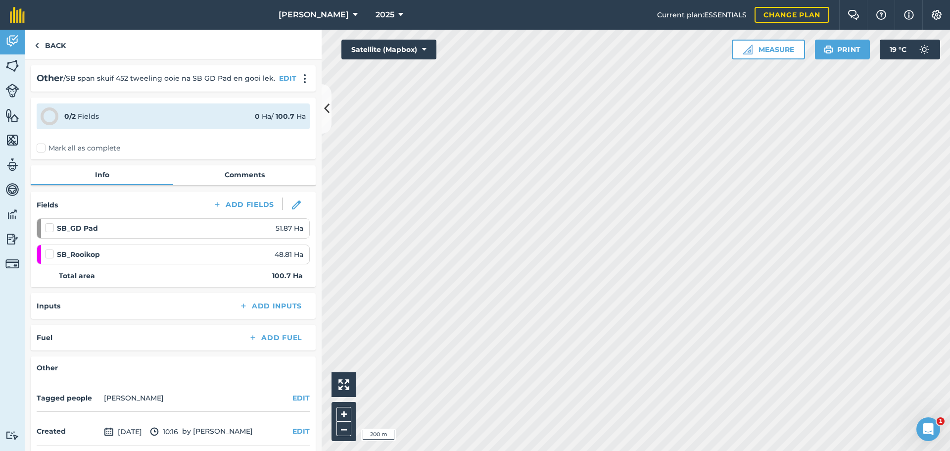
click at [42, 153] on label "Mark all as complete" at bounding box center [79, 148] width 84 height 10
click at [42, 149] on input "Mark all as complete" at bounding box center [40, 146] width 6 height 6
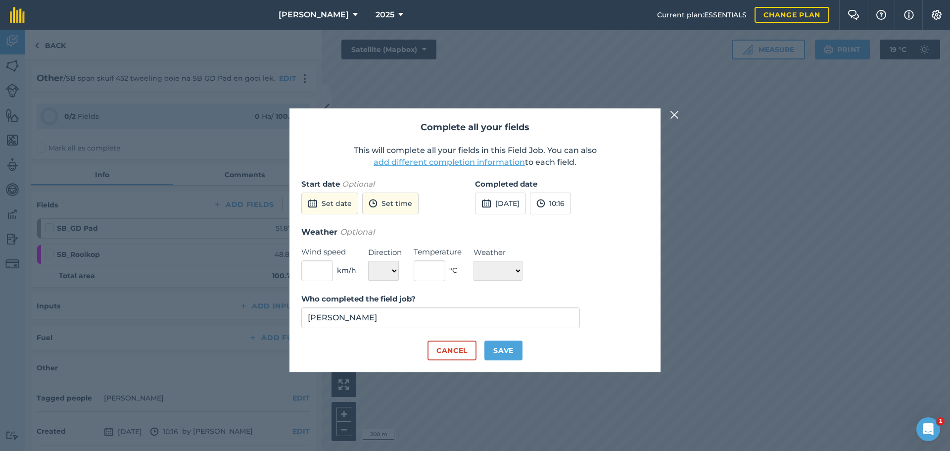
click at [529, 215] on div "Completed date [DATE] 10:16" at bounding box center [562, 201] width 174 height 47
click at [508, 202] on button "[DATE]" at bounding box center [500, 203] width 51 height 22
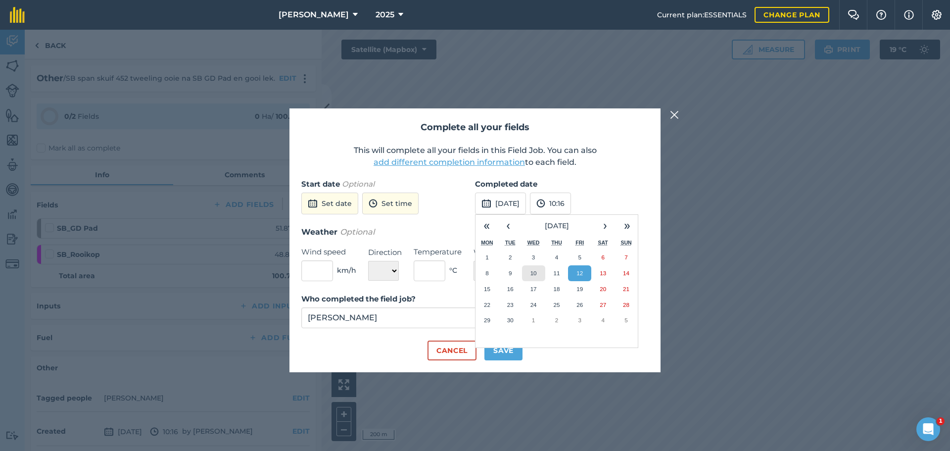
click at [532, 274] on abbr "10" at bounding box center [533, 273] width 6 height 6
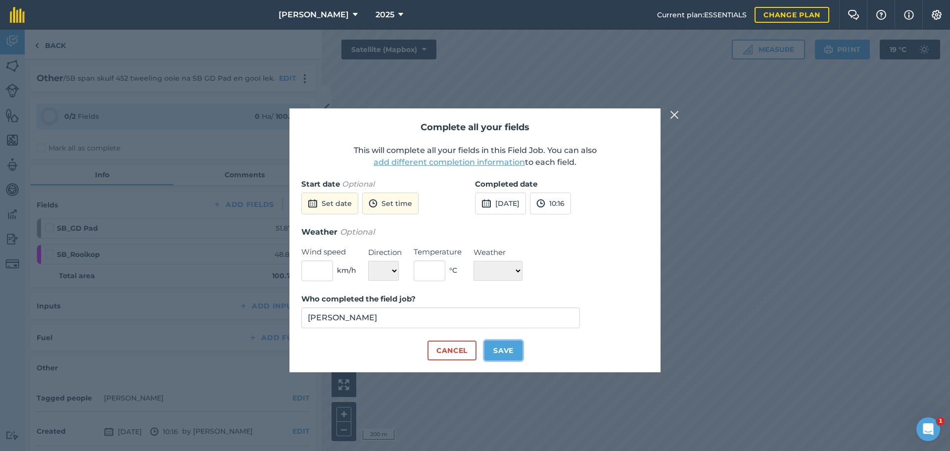
click at [499, 347] on button "Save" at bounding box center [503, 350] width 38 height 20
checkbox input "true"
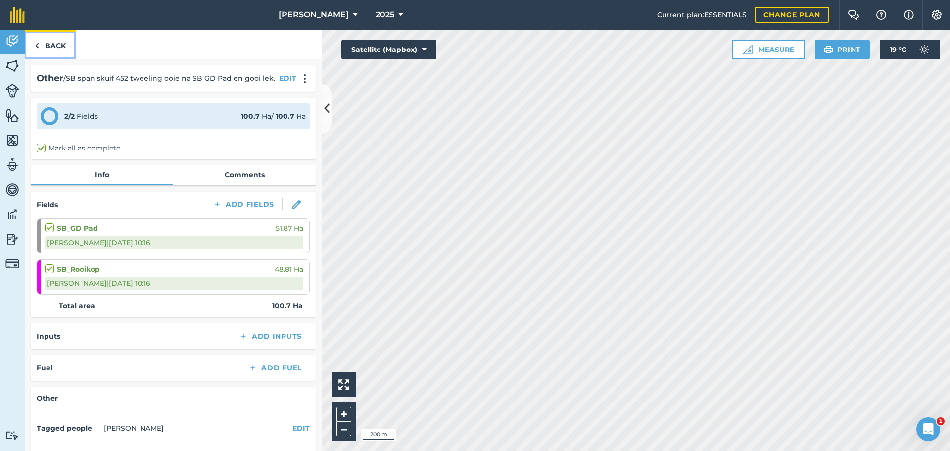
click at [44, 46] on link "Back" at bounding box center [50, 44] width 51 height 29
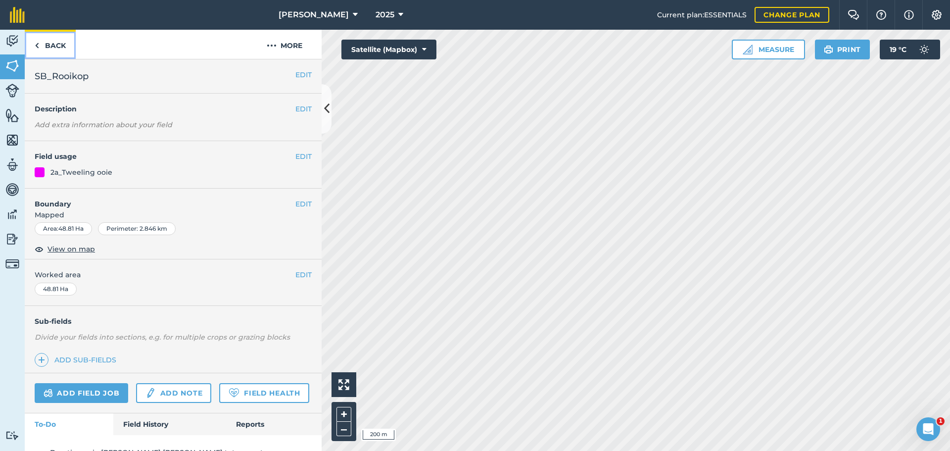
click at [38, 43] on img at bounding box center [37, 46] width 4 height 12
click at [295, 151] on button "EDIT" at bounding box center [303, 156] width 16 height 11
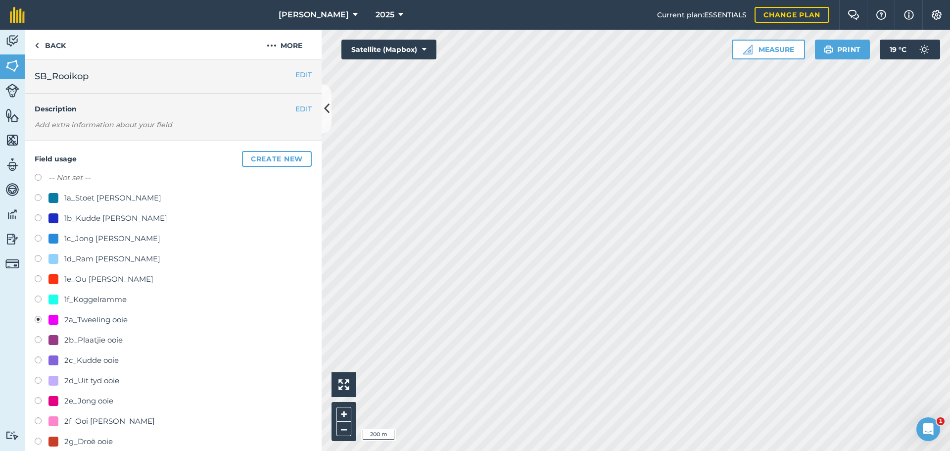
click at [39, 176] on label at bounding box center [42, 179] width 14 height 10
radio input "true"
radio input "false"
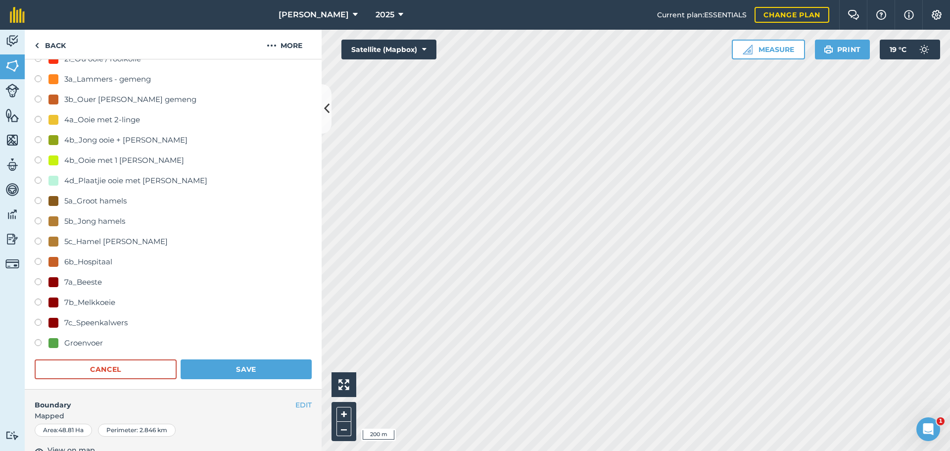
scroll to position [495, 0]
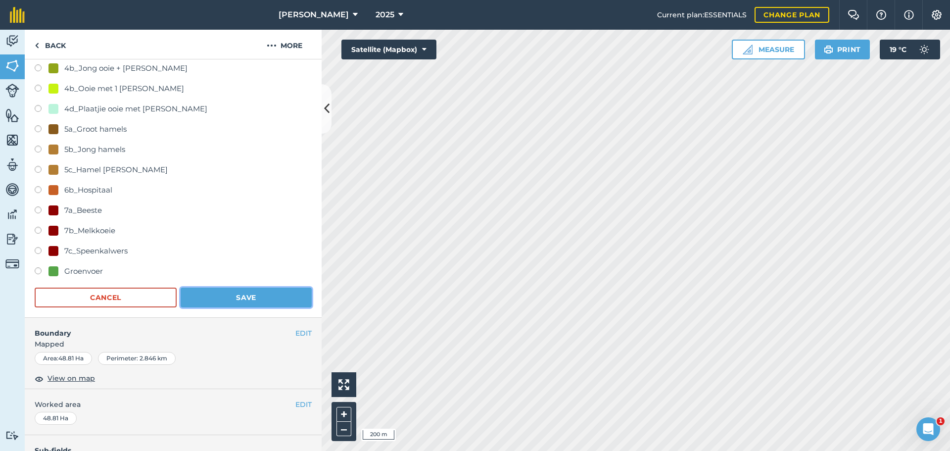
click at [244, 296] on button "Save" at bounding box center [246, 297] width 131 height 20
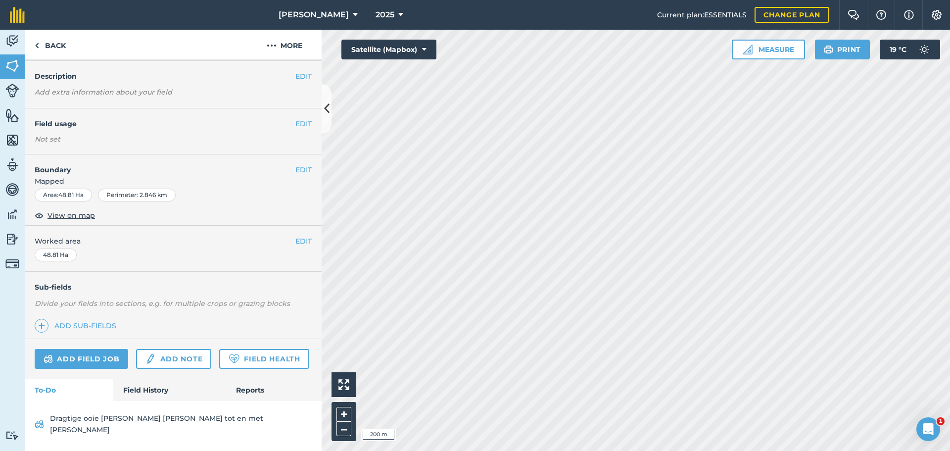
scroll to position [50, 0]
click at [34, 46] on link "Back" at bounding box center [50, 44] width 51 height 29
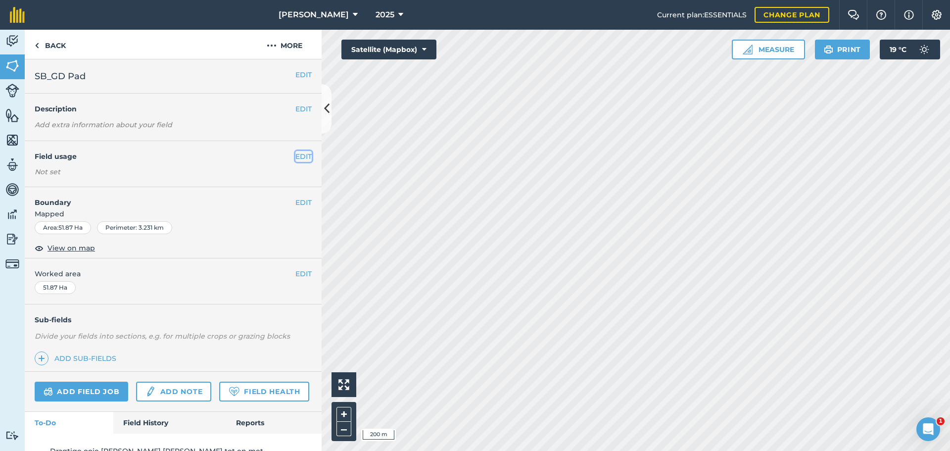
click at [295, 157] on button "EDIT" at bounding box center [303, 156] width 16 height 11
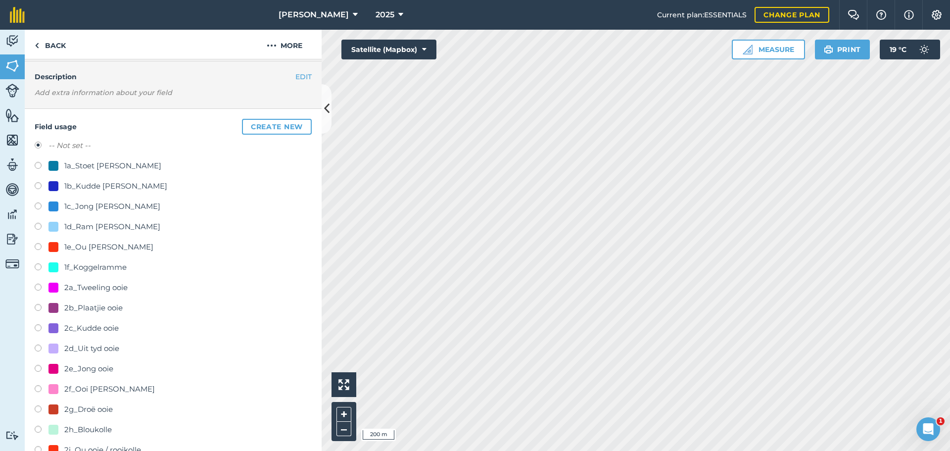
scroll to position [49, 0]
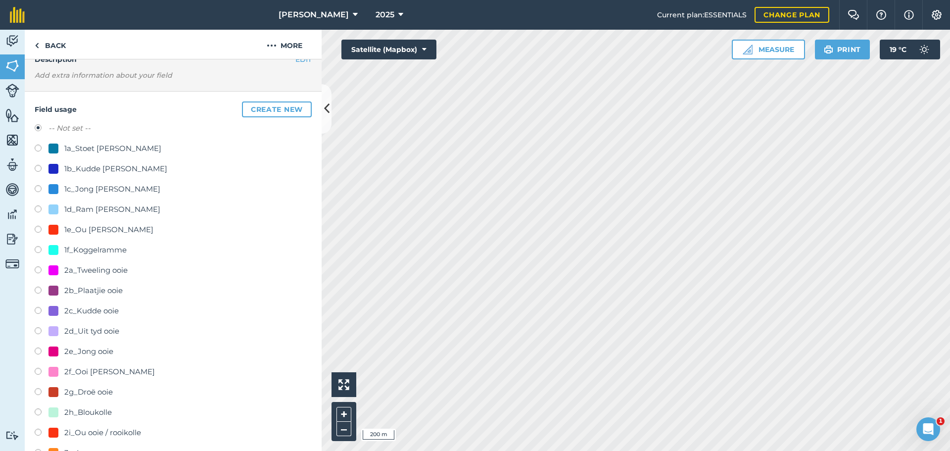
click at [44, 269] on label at bounding box center [42, 271] width 14 height 10
radio input "true"
radio input "false"
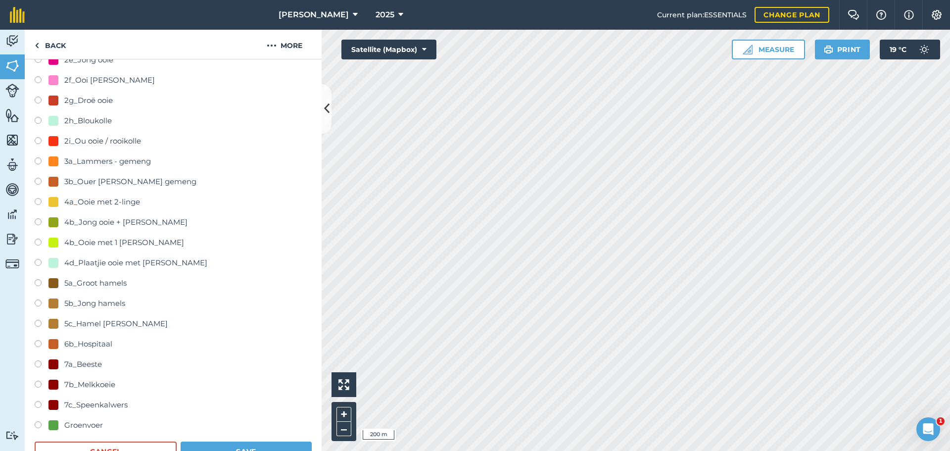
scroll to position [396, 0]
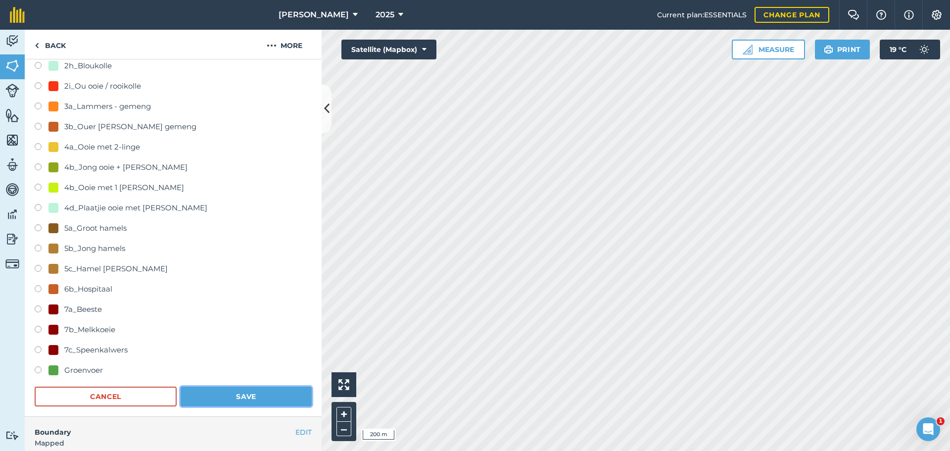
click at [242, 392] on button "Save" at bounding box center [246, 396] width 131 height 20
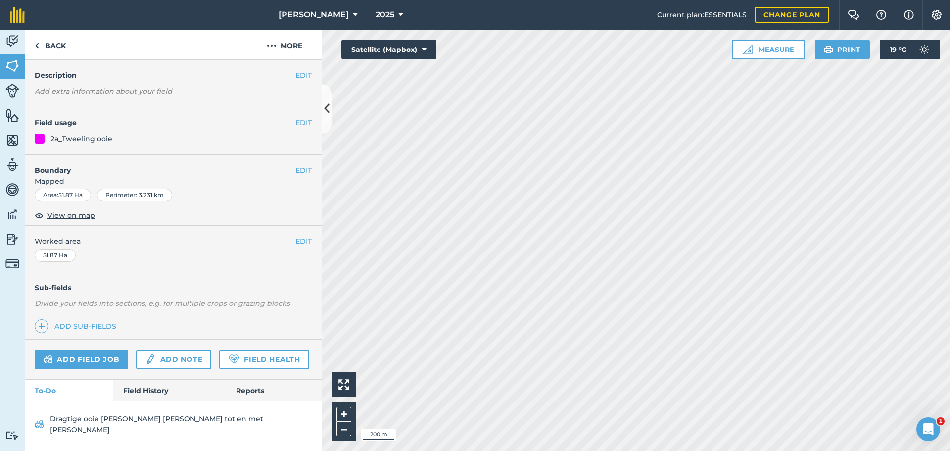
scroll to position [51, 0]
click at [51, 45] on link "Back" at bounding box center [50, 44] width 51 height 29
click at [134, 401] on link "Field History" at bounding box center [169, 390] width 112 height 22
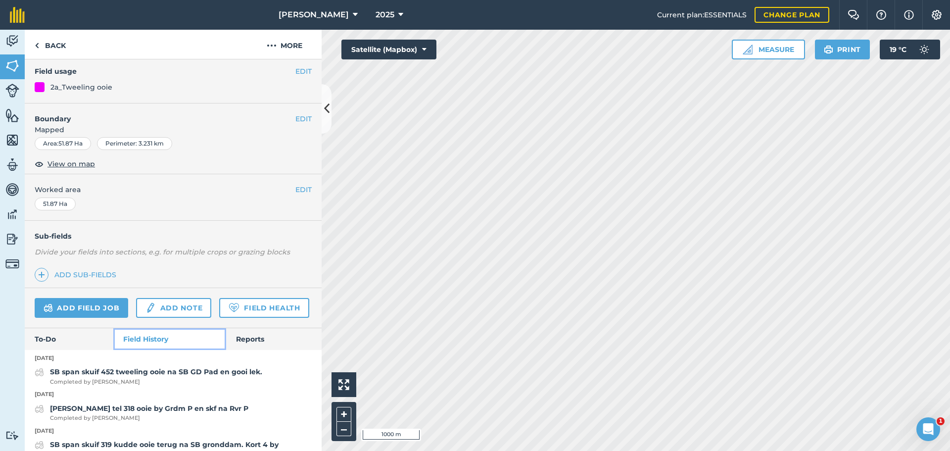
scroll to position [101, 0]
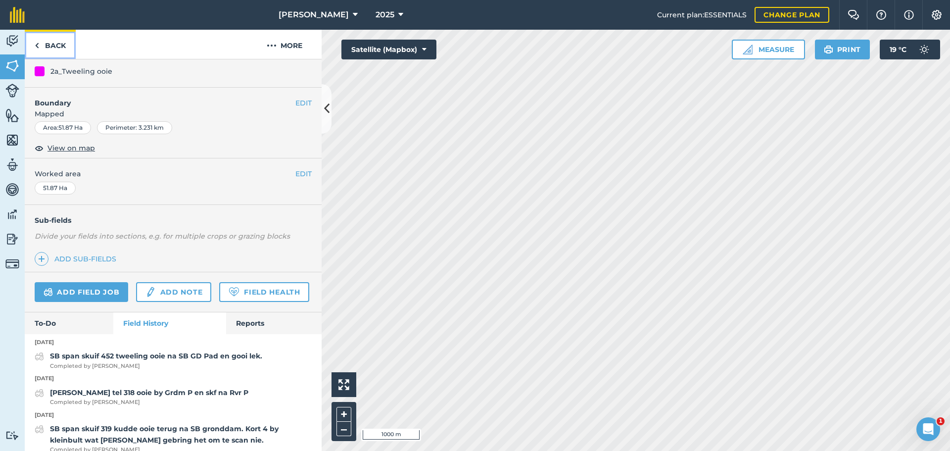
click at [48, 44] on link "Back" at bounding box center [50, 44] width 51 height 29
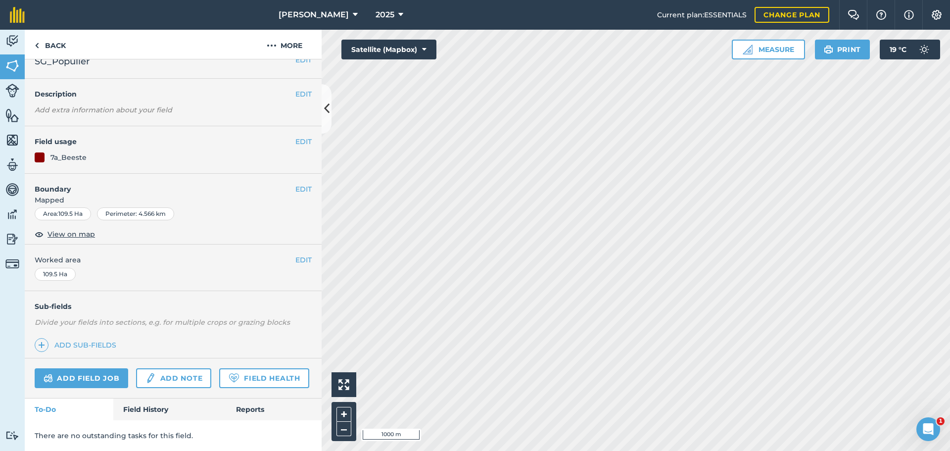
scroll to position [43, 0]
click at [105, 424] on div "There are no outstanding tasks for this field." at bounding box center [173, 435] width 297 height 31
click at [147, 411] on link "Field History" at bounding box center [169, 409] width 112 height 22
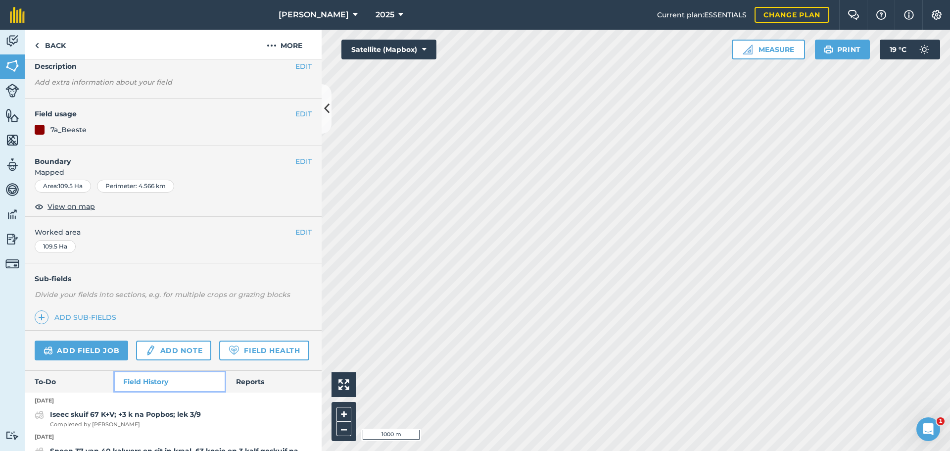
scroll to position [92, 0]
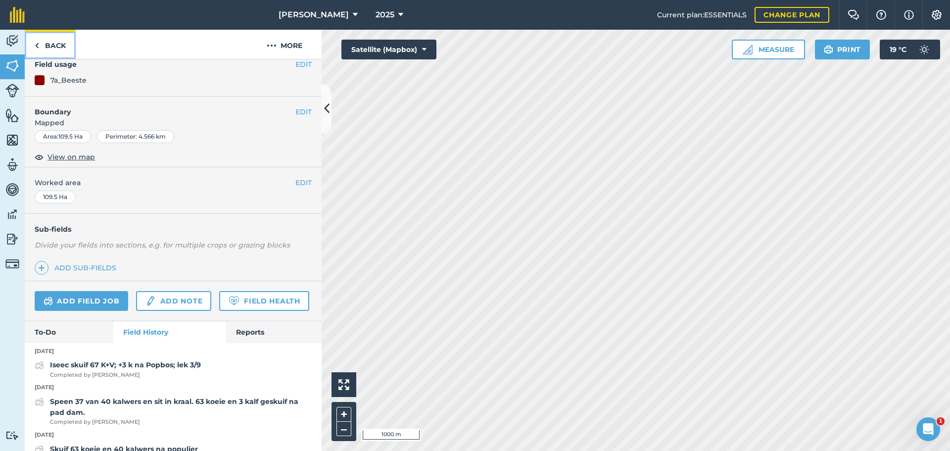
click at [41, 48] on link "Back" at bounding box center [50, 44] width 51 height 29
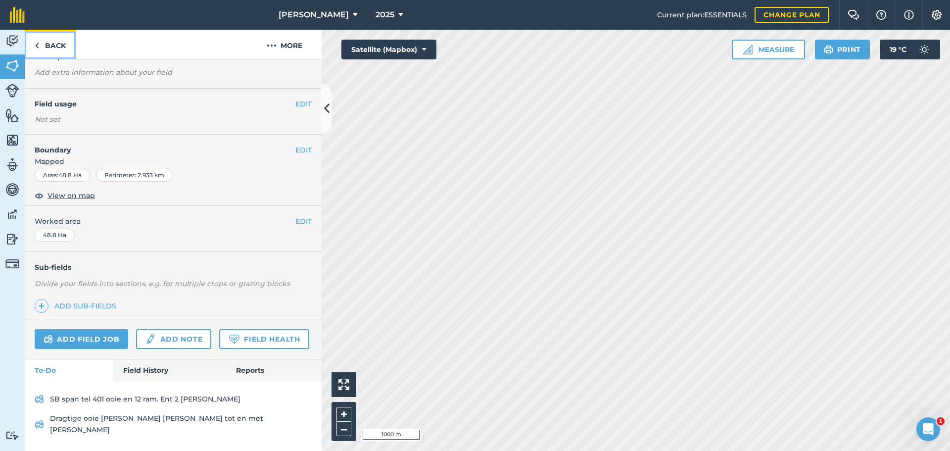
scroll to position [70, 0]
click at [40, 47] on link "Back" at bounding box center [50, 44] width 51 height 29
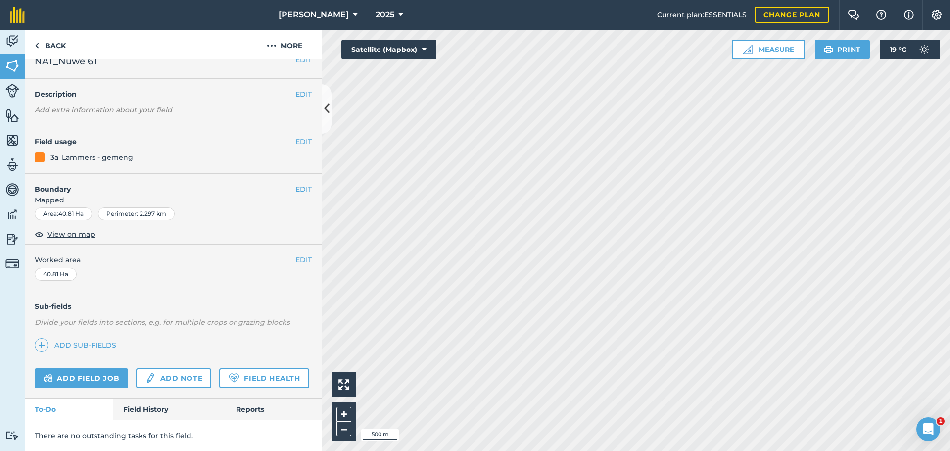
scroll to position [43, 0]
click at [75, 368] on link "Add field job" at bounding box center [82, 378] width 94 height 20
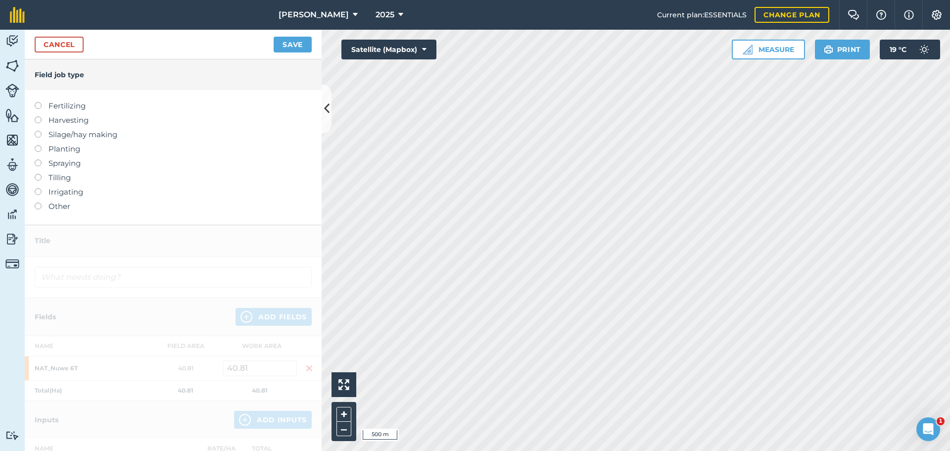
click at [37, 202] on label at bounding box center [42, 202] width 14 height 0
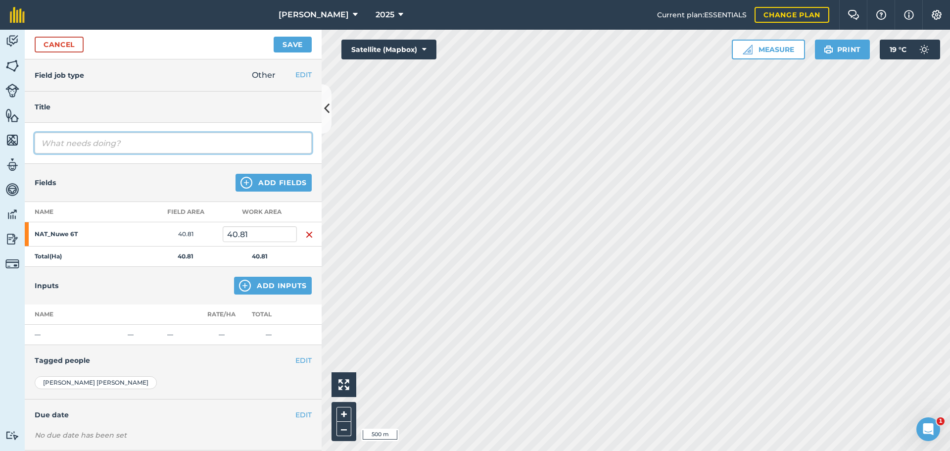
click at [63, 139] on input "text" at bounding box center [173, 143] width 277 height 21
drag, startPoint x: 75, startPoint y: 145, endPoint x: 102, endPoint y: 139, distance: 27.6
click at [102, 139] on input "[PERSON_NAME] lakseer erg. SB span skeer skoon en [PERSON_NAME] help om Optilum…" at bounding box center [173, 143] width 277 height 21
click at [129, 142] on input "[PERSON_NAME] lakseer erg. SB span skeer skoon en [PERSON_NAME] help om Optilum…" at bounding box center [173, 143] width 277 height 21
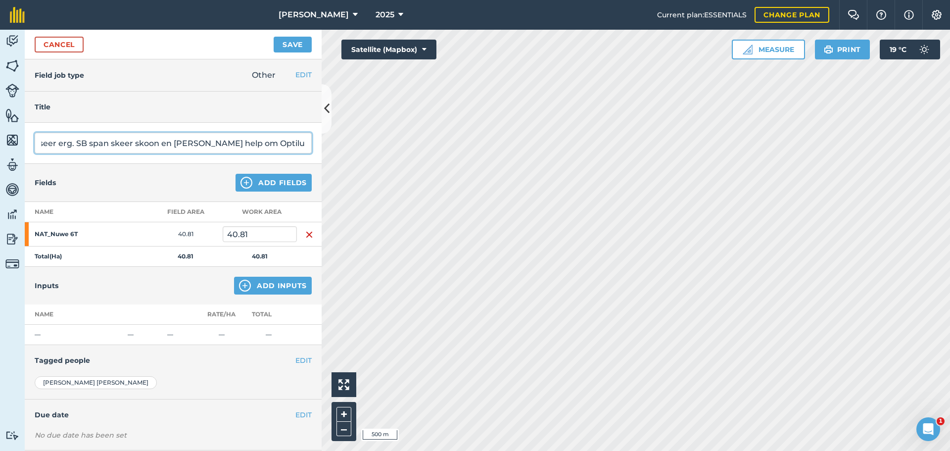
drag, startPoint x: 157, startPoint y: 143, endPoint x: 318, endPoint y: 156, distance: 161.3
click at [318, 156] on div "Field job type Other EDIT Fertilizing Harvesting Silage/hay making Planting Spr…" at bounding box center [173, 254] width 297 height 391
click at [204, 142] on input "[PERSON_NAME] lakseer erg. SB span skeer skoon en [PERSON_NAME] help om Optilum…" at bounding box center [173, 143] width 277 height 21
click at [254, 141] on input "[PERSON_NAME] lakseer erg. SB span skeer skoon en [PERSON_NAME] help om Optilum…" at bounding box center [173, 143] width 277 height 21
click at [284, 142] on input "[PERSON_NAME] lakseer erg. SB span skeer skoon en [PERSON_NAME] help om Optilum…" at bounding box center [173, 143] width 277 height 21
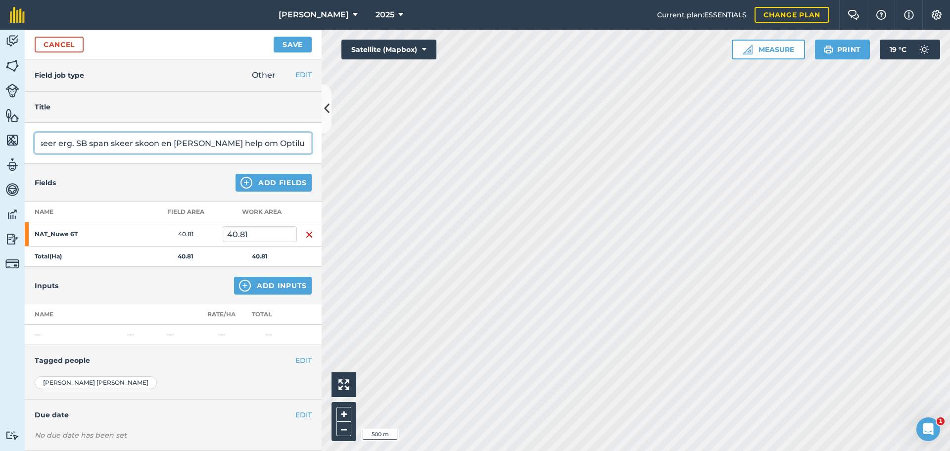
click at [297, 144] on input "[PERSON_NAME] lakseer erg. SB span skeer skoon en [PERSON_NAME] help om Optilum…" at bounding box center [173, 143] width 277 height 21
type input "[PERSON_NAME] lakseer erg. SB span skeer skoon en [PERSON_NAME] help om Optilum…"
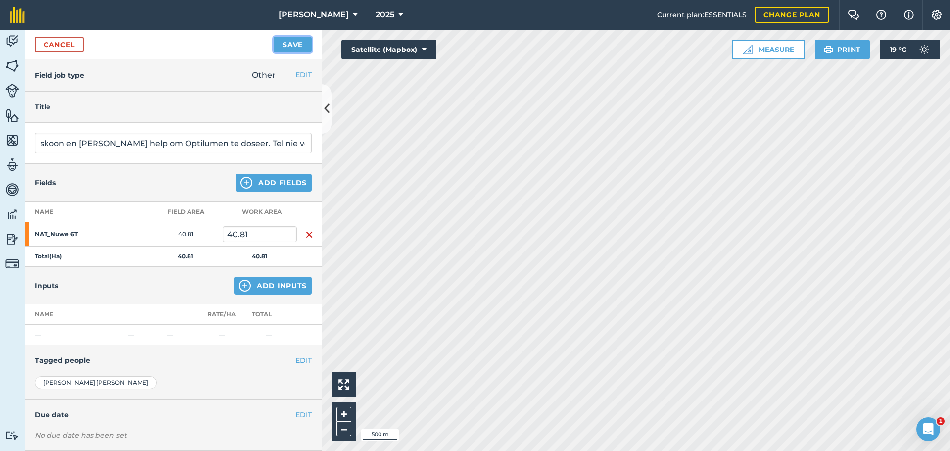
click at [279, 44] on button "Save" at bounding box center [293, 45] width 38 height 16
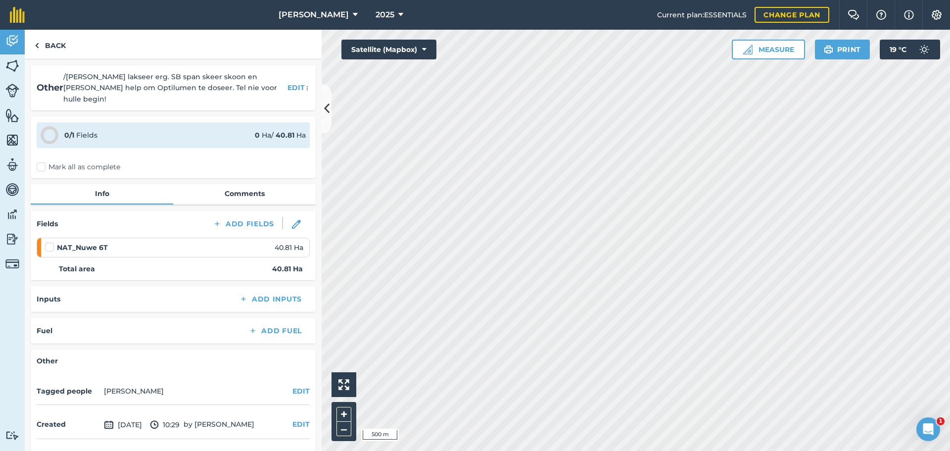
click at [42, 162] on label "Mark all as complete" at bounding box center [79, 167] width 84 height 10
click at [42, 162] on input "Mark all as complete" at bounding box center [40, 165] width 6 height 6
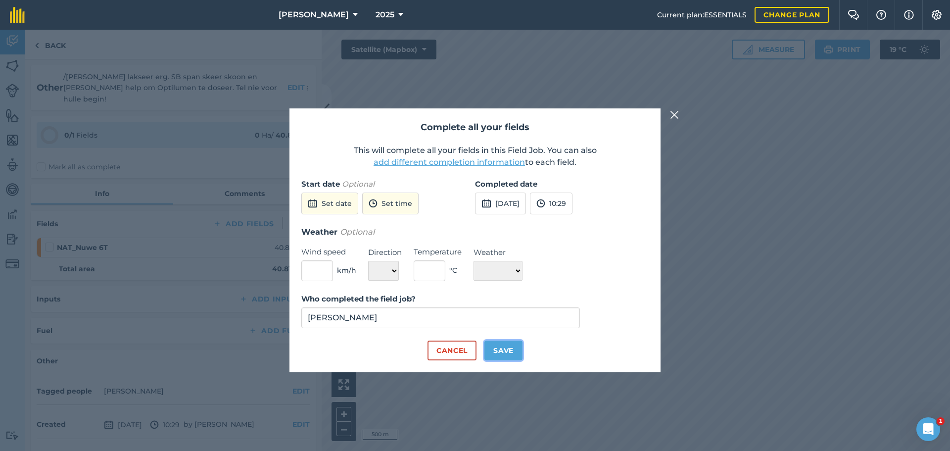
click at [503, 349] on button "Save" at bounding box center [503, 350] width 38 height 20
checkbox input "true"
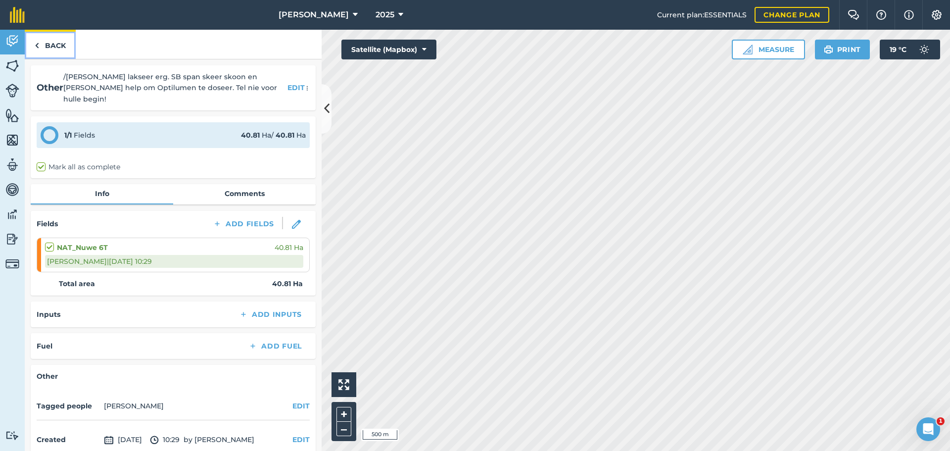
click at [63, 47] on link "Back" at bounding box center [50, 44] width 51 height 29
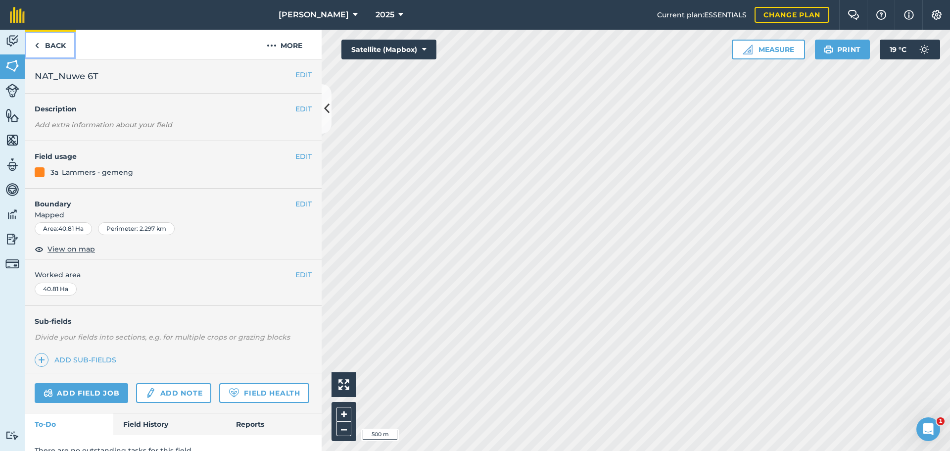
click at [41, 45] on link "Back" at bounding box center [50, 44] width 51 height 29
click at [107, 385] on link "Add field job" at bounding box center [82, 393] width 94 height 20
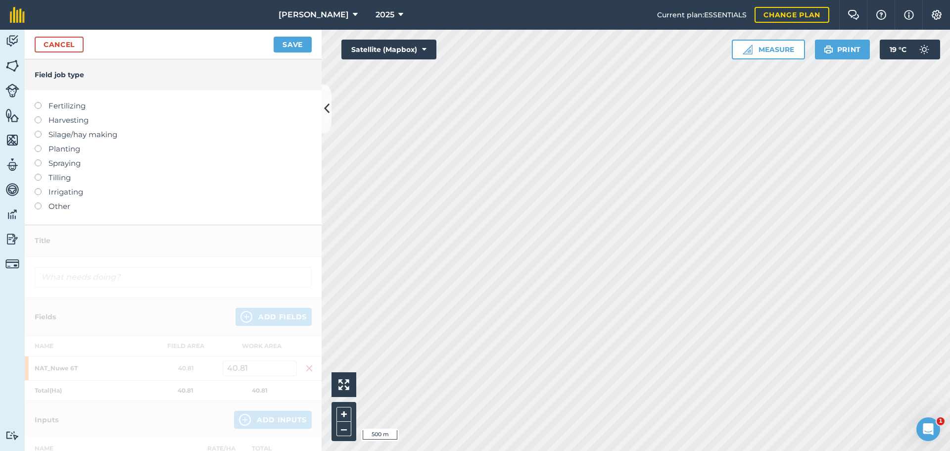
click at [39, 202] on label at bounding box center [42, 202] width 14 height 0
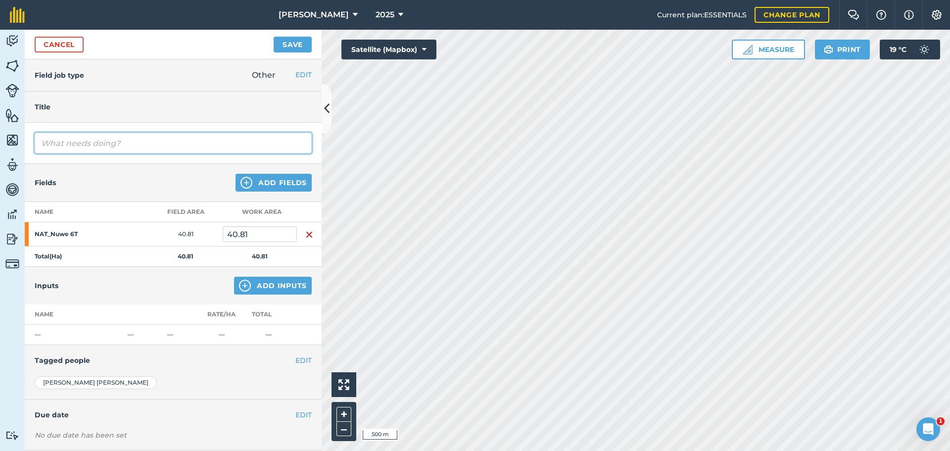
click at [68, 145] on input "text" at bounding box center [173, 143] width 277 height 21
type input "2 [PERSON_NAME] gevang en 1 dood agv vuil gat en wurm. [PERSON_NAME] praat nie!"
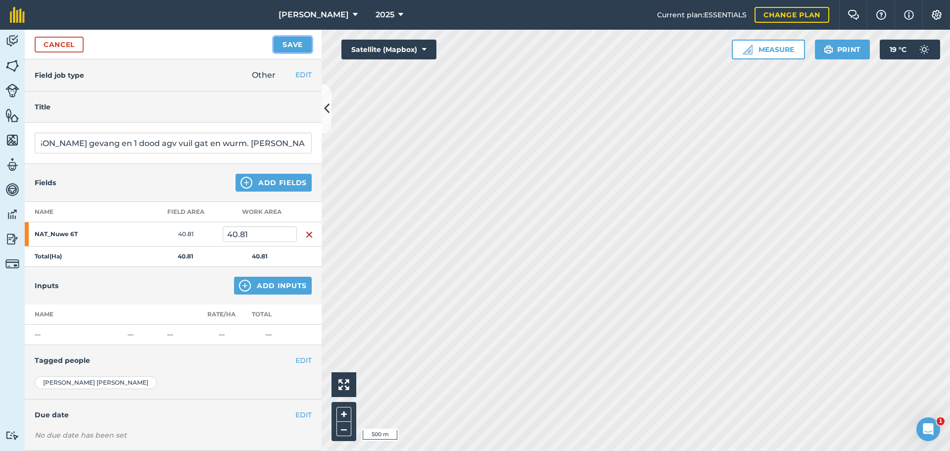
scroll to position [0, 0]
click at [291, 47] on button "Save" at bounding box center [293, 45] width 38 height 16
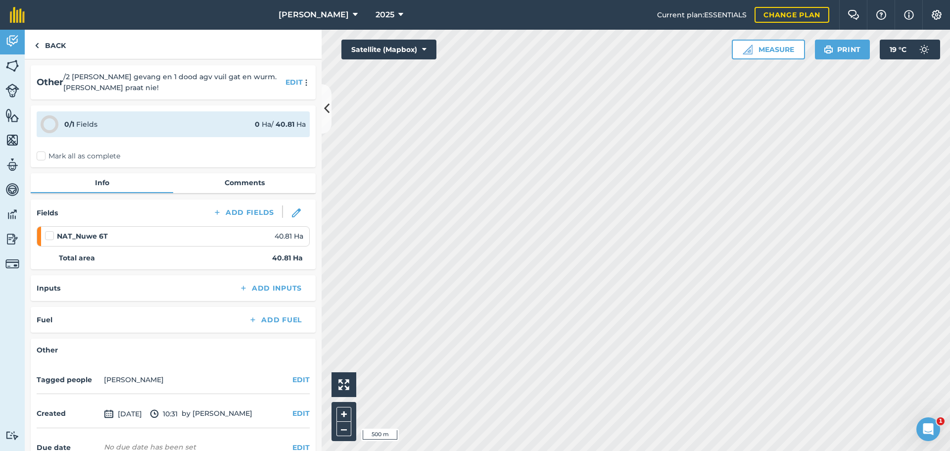
click at [44, 156] on label "Mark all as complete" at bounding box center [79, 156] width 84 height 10
click at [43, 156] on input "Mark all as complete" at bounding box center [40, 154] width 6 height 6
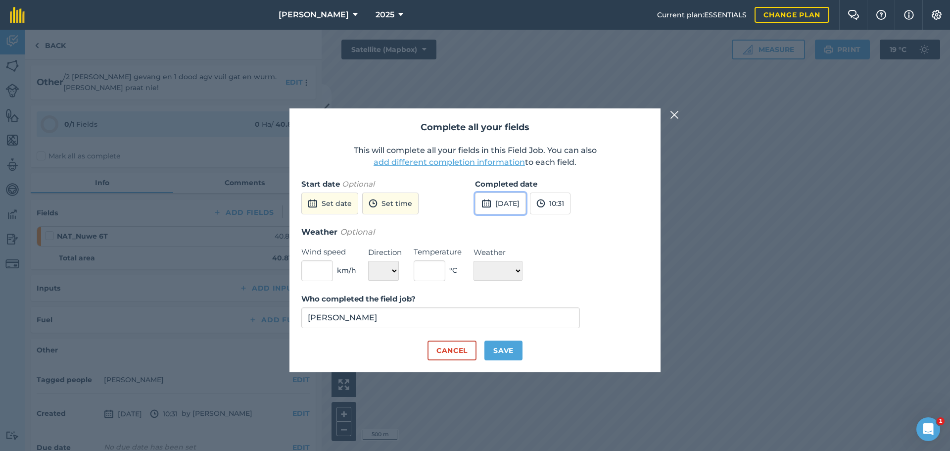
click at [497, 199] on button "[DATE]" at bounding box center [500, 203] width 51 height 22
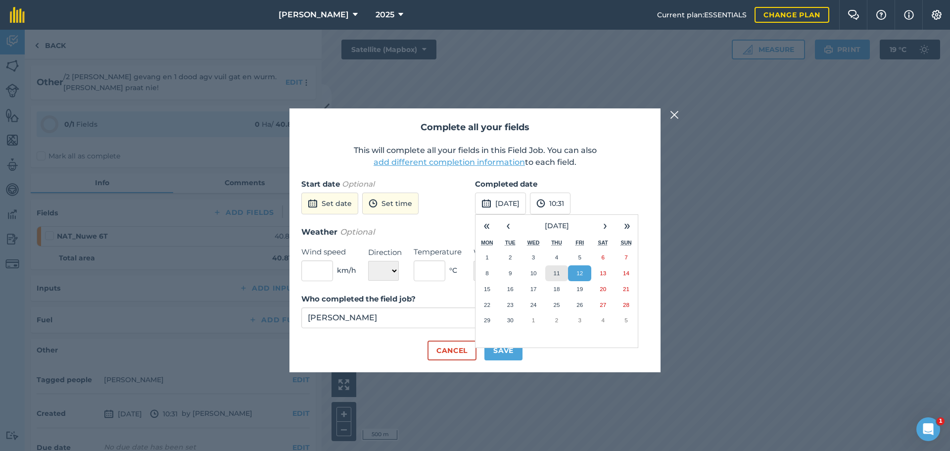
click at [554, 268] on button "11" at bounding box center [556, 273] width 23 height 16
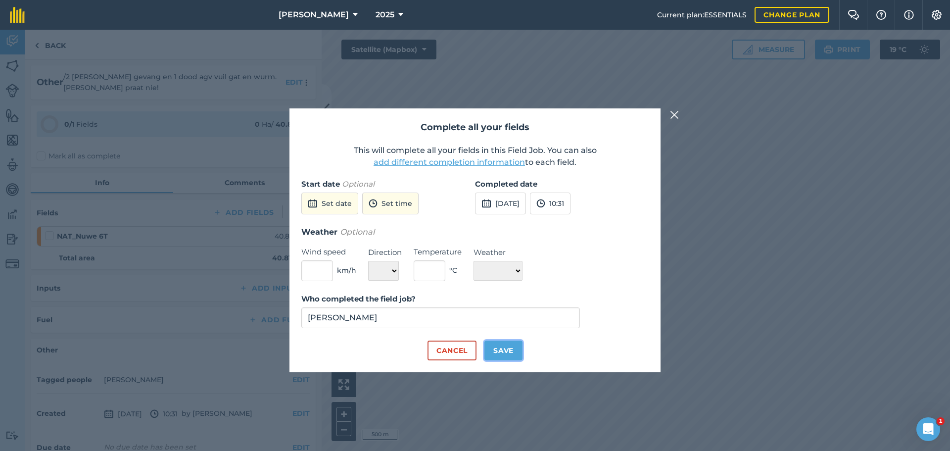
click at [503, 352] on button "Save" at bounding box center [503, 350] width 38 height 20
checkbox input "true"
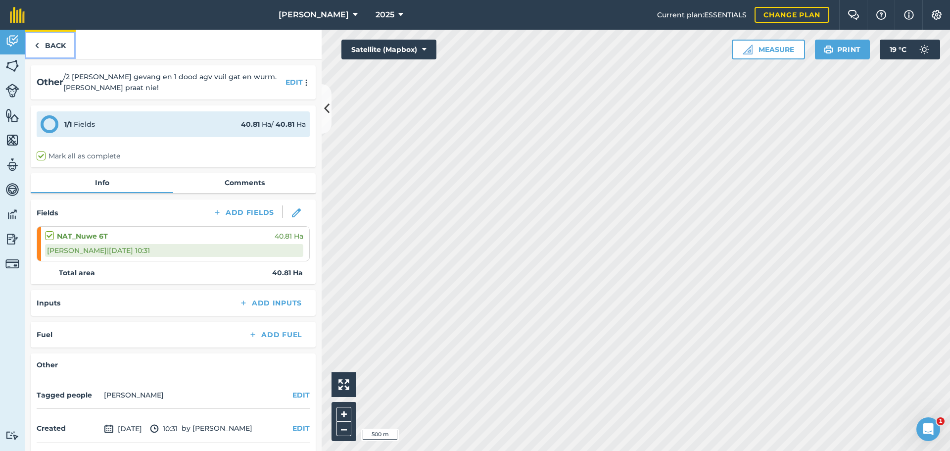
click at [51, 44] on link "Back" at bounding box center [50, 44] width 51 height 29
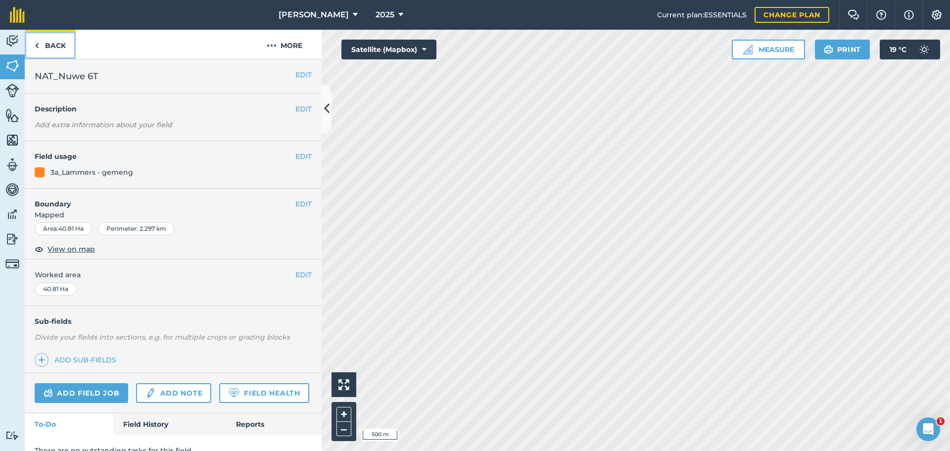
click at [47, 49] on link "Back" at bounding box center [50, 44] width 51 height 29
click at [307, 157] on div "EDIT Field usage 3a_Lammers - gemeng" at bounding box center [173, 164] width 297 height 47
click at [300, 158] on button "EDIT" at bounding box center [303, 156] width 16 height 11
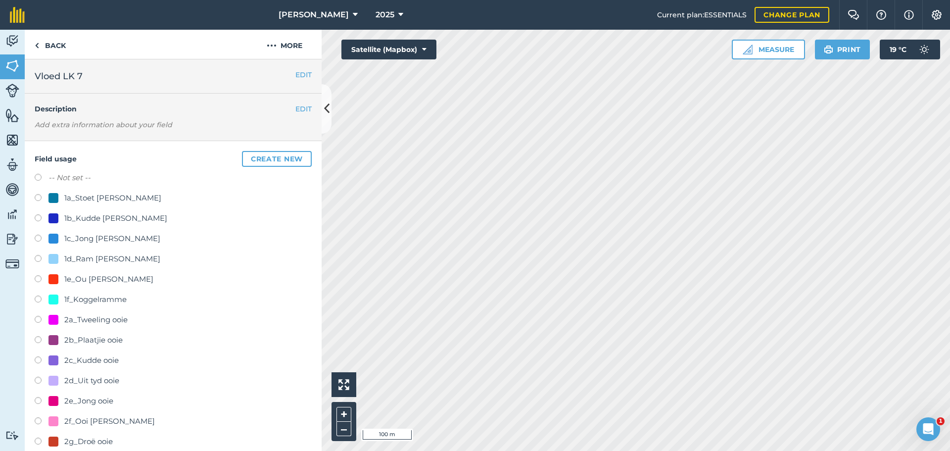
click at [39, 178] on label at bounding box center [42, 179] width 14 height 10
radio input "true"
radio input "false"
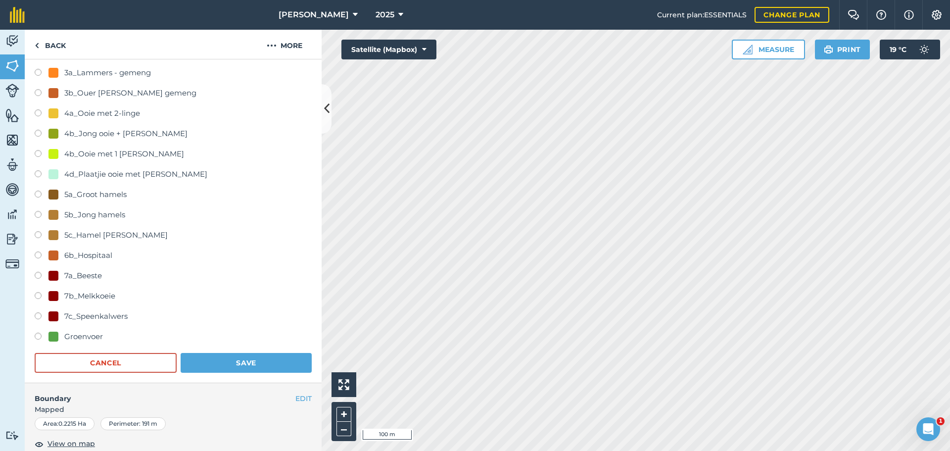
scroll to position [445, 0]
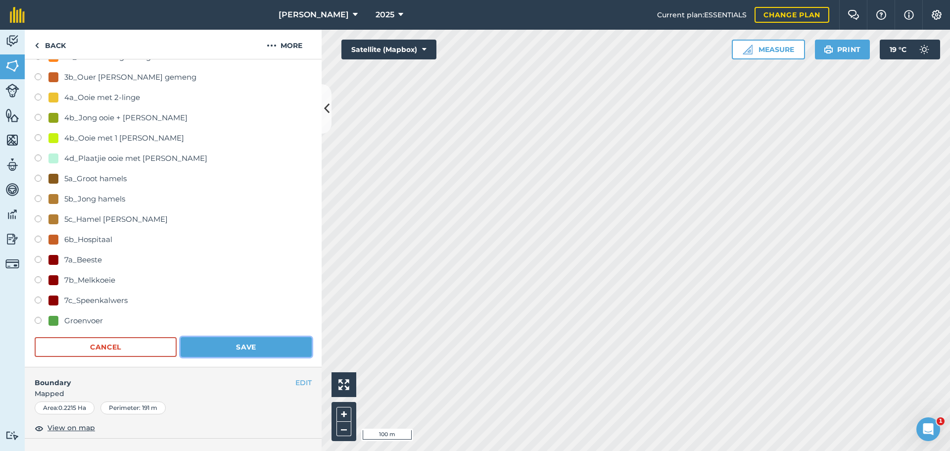
click at [244, 341] on button "Save" at bounding box center [246, 347] width 131 height 20
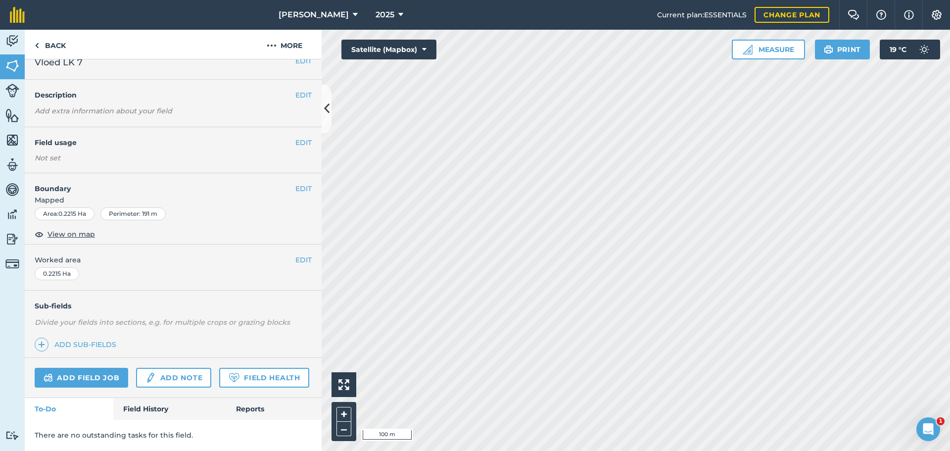
scroll to position [42, 0]
click at [135, 406] on link "Field History" at bounding box center [169, 409] width 112 height 22
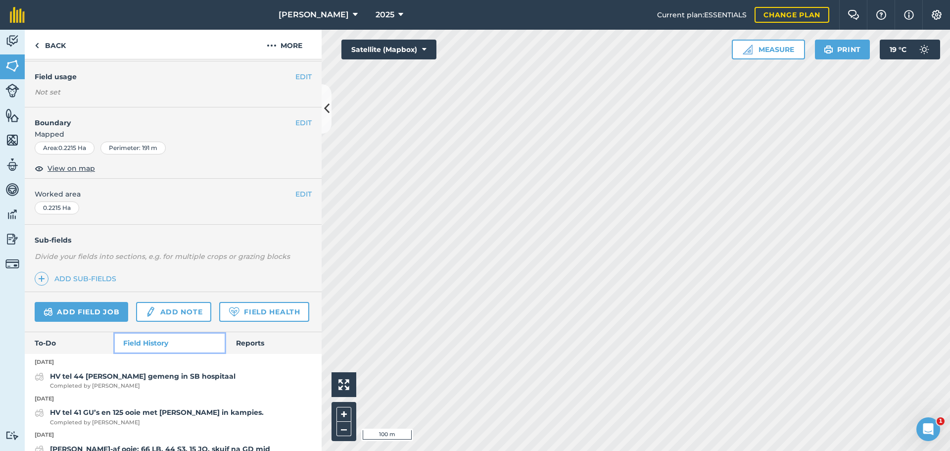
scroll to position [141, 0]
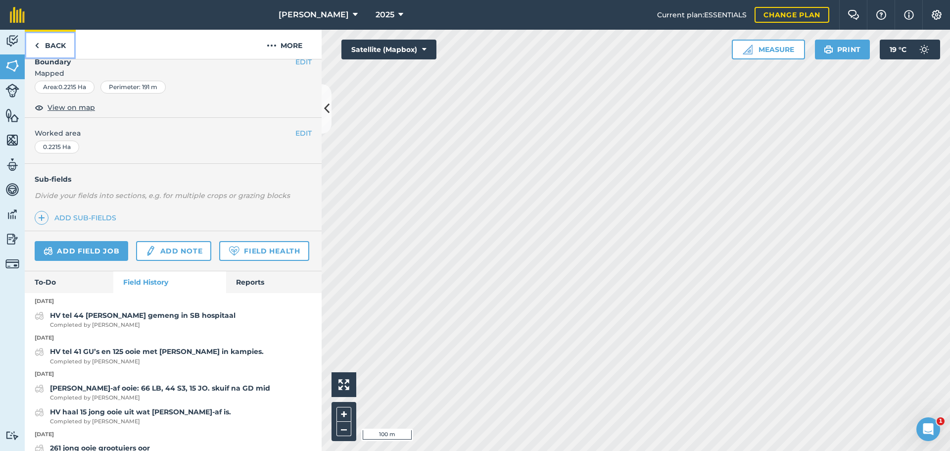
click at [45, 47] on link "Back" at bounding box center [50, 44] width 51 height 29
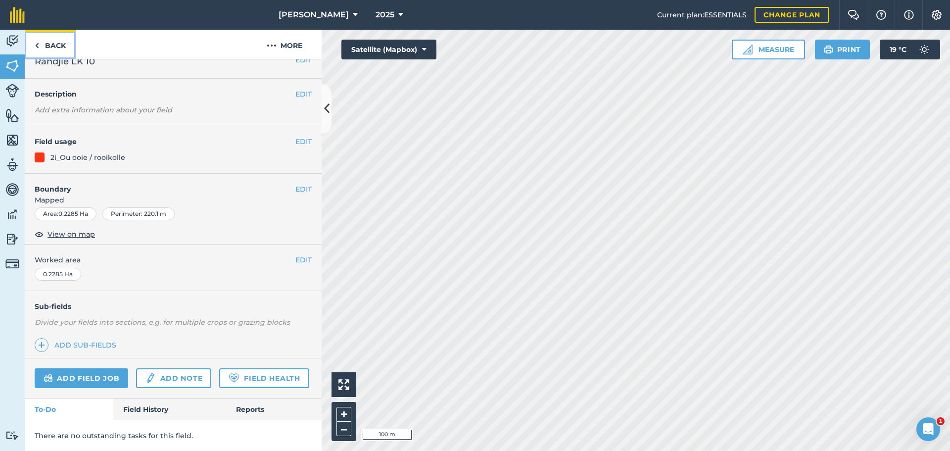
scroll to position [43, 0]
click at [151, 412] on link "Field History" at bounding box center [169, 409] width 112 height 22
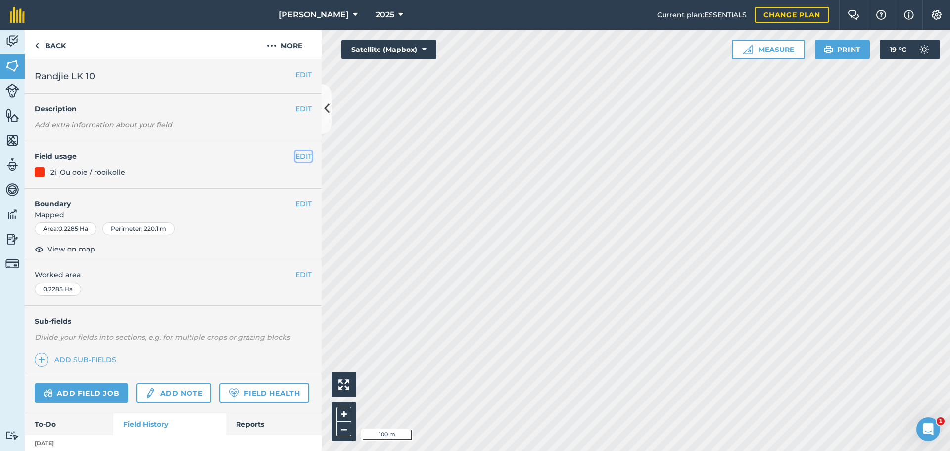
click at [295, 156] on button "EDIT" at bounding box center [303, 156] width 16 height 11
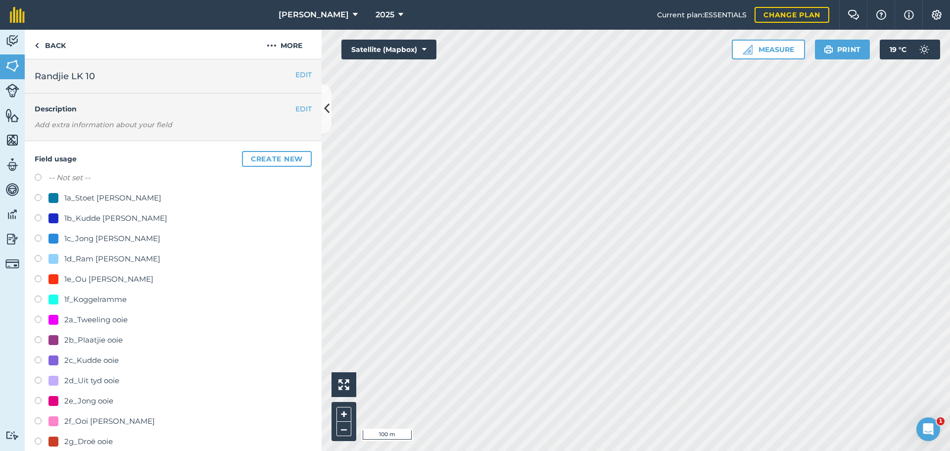
click at [54, 176] on label "-- Not set --" at bounding box center [69, 178] width 42 height 12
radio input "true"
radio input "false"
click at [44, 175] on label at bounding box center [42, 179] width 14 height 10
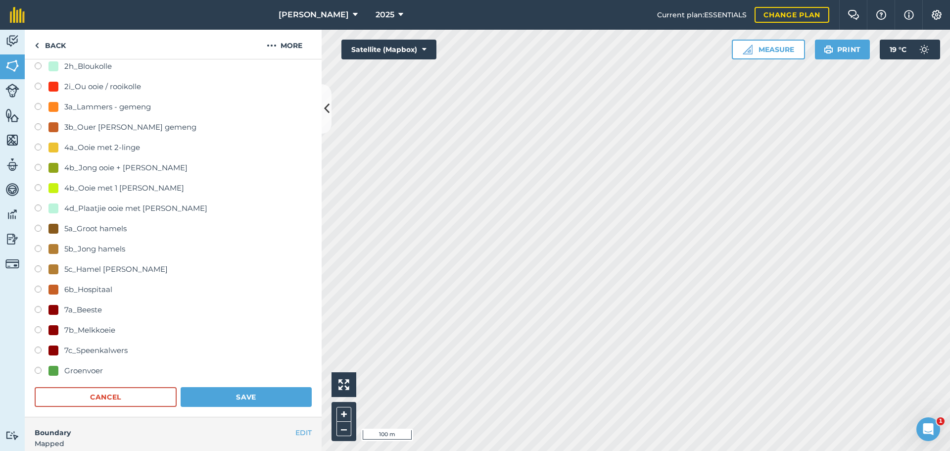
scroll to position [396, 0]
click at [243, 393] on button "Save" at bounding box center [246, 396] width 131 height 20
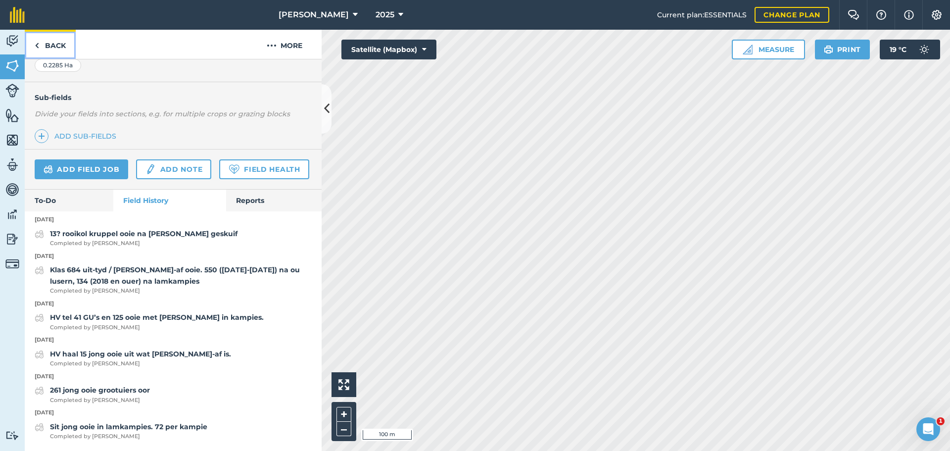
click at [51, 46] on link "Back" at bounding box center [50, 44] width 51 height 29
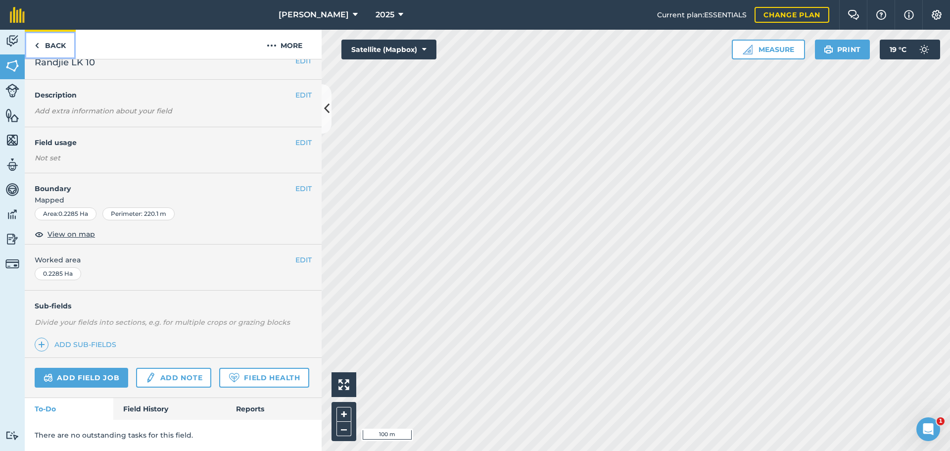
scroll to position [42, 0]
click at [44, 46] on link "Back" at bounding box center [50, 44] width 51 height 29
